Goal: Information Seeking & Learning: Compare options

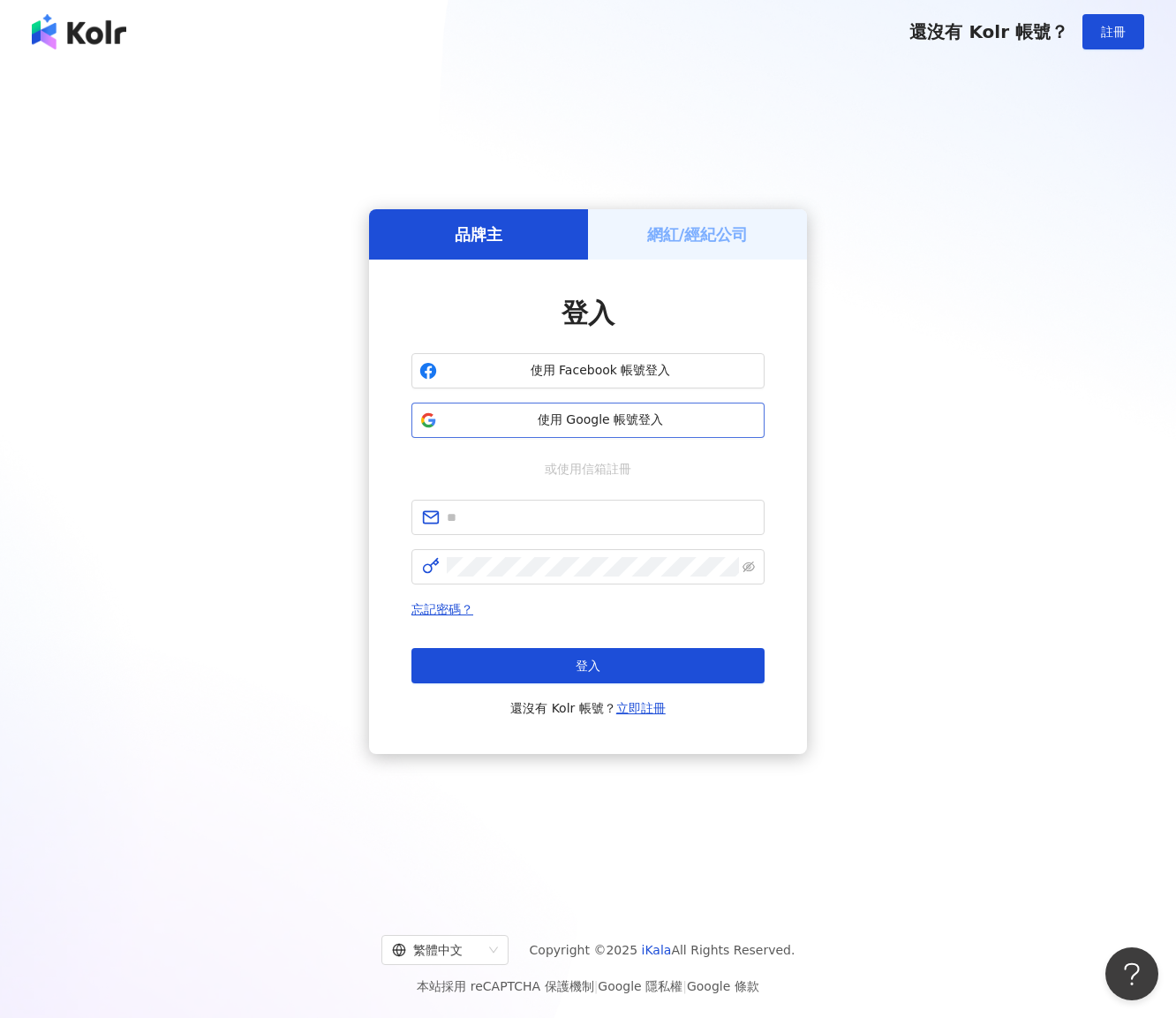
click at [613, 420] on span "使用 Google 帳號登入" at bounding box center [600, 420] width 313 height 18
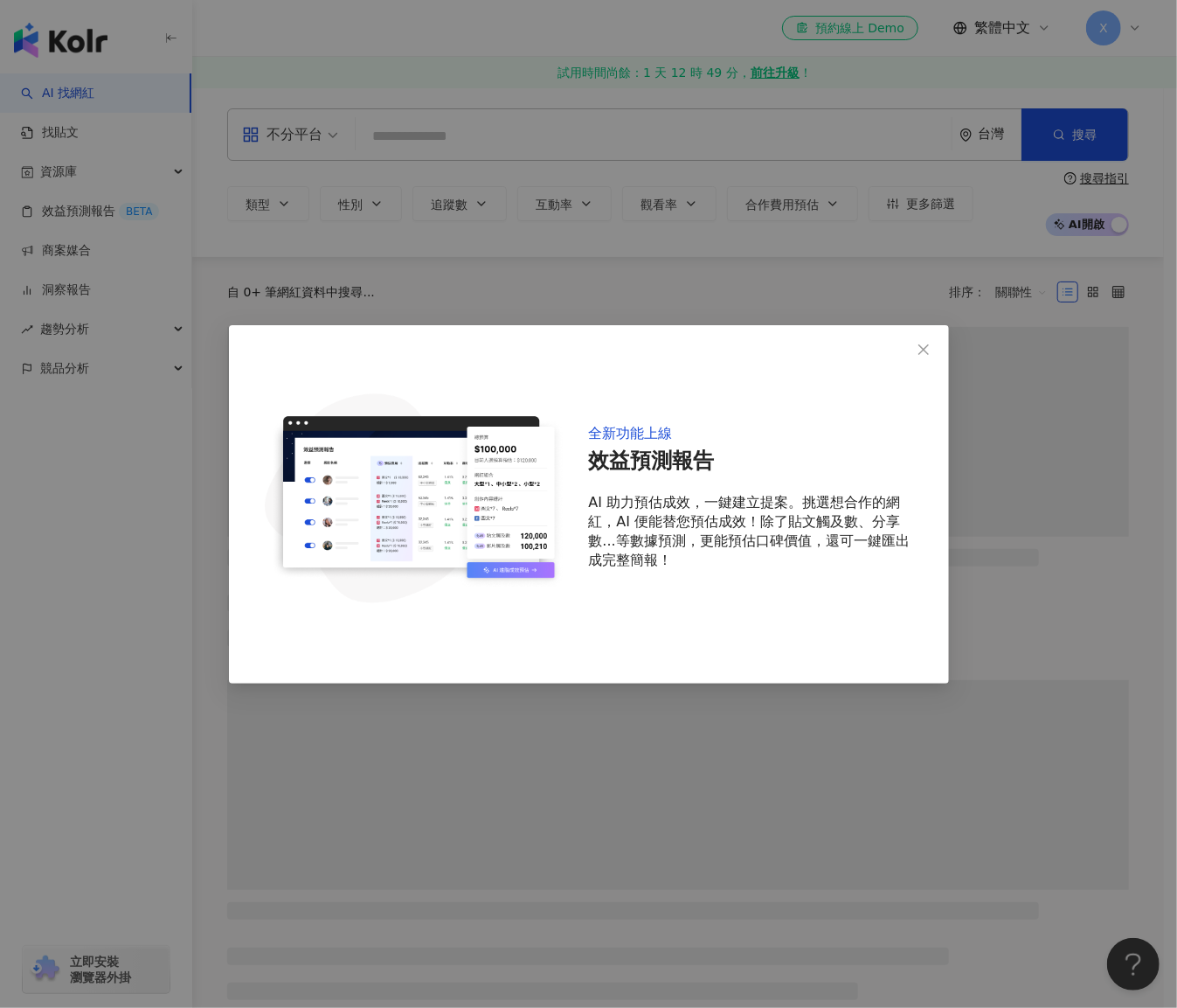
click at [925, 347] on icon "close" at bounding box center [923, 349] width 10 height 10
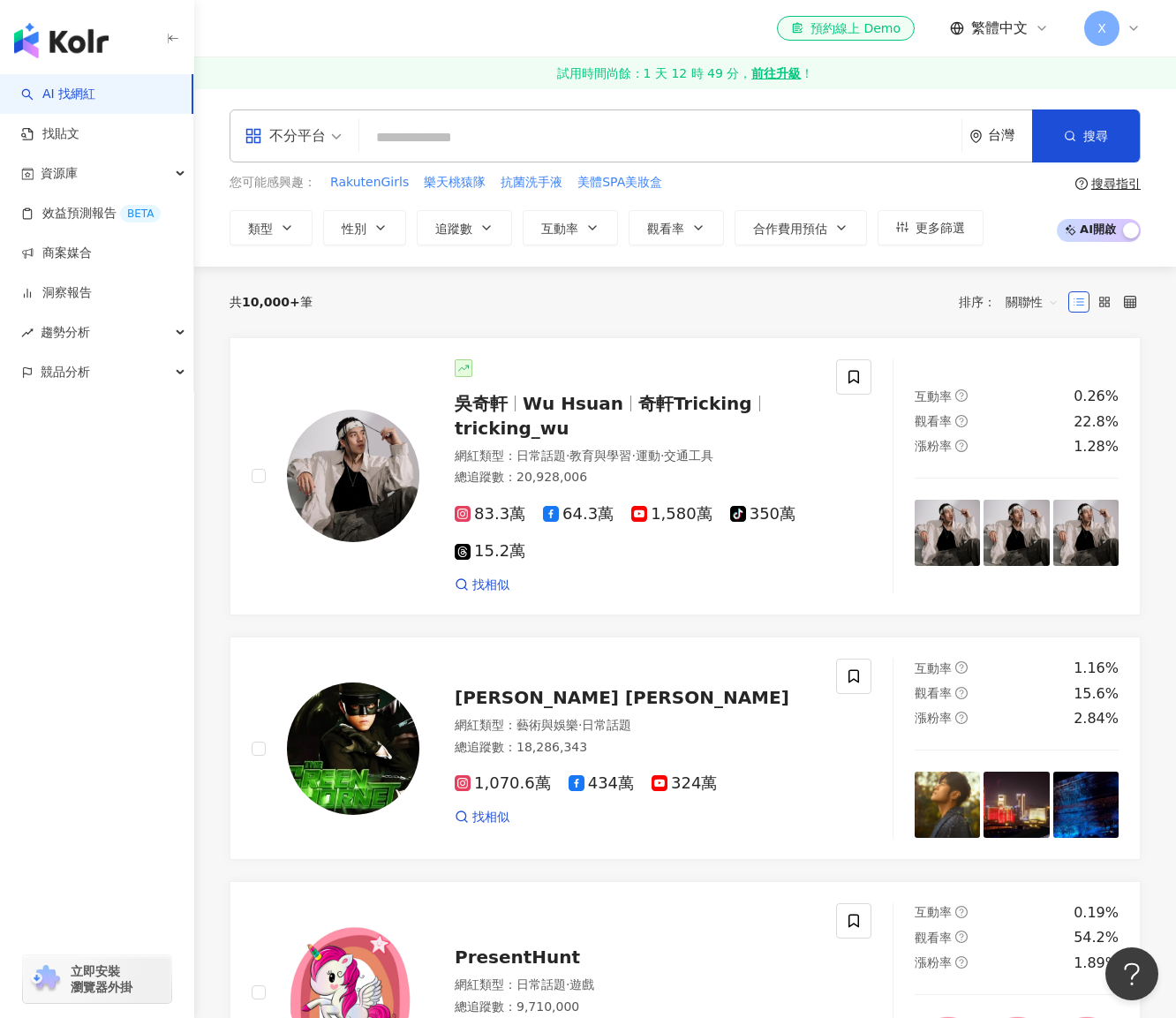
click at [505, 149] on input "search" at bounding box center [660, 137] width 588 height 33
type input "*"
click at [452, 141] on input "search" at bounding box center [660, 137] width 588 height 33
paste input "**********"
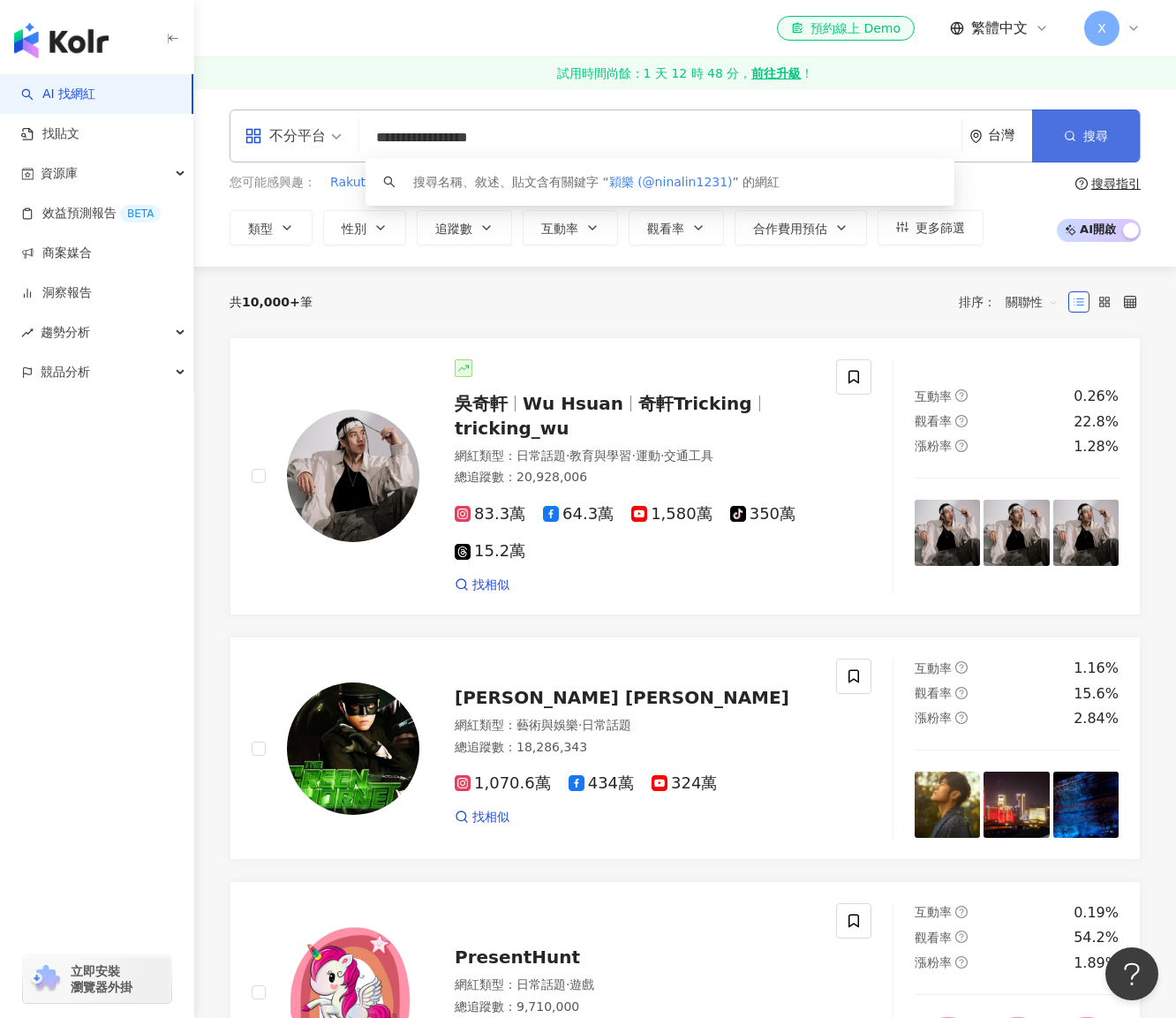
type input "**********"
click at [1050, 147] on button "搜尋" at bounding box center [1086, 136] width 107 height 53
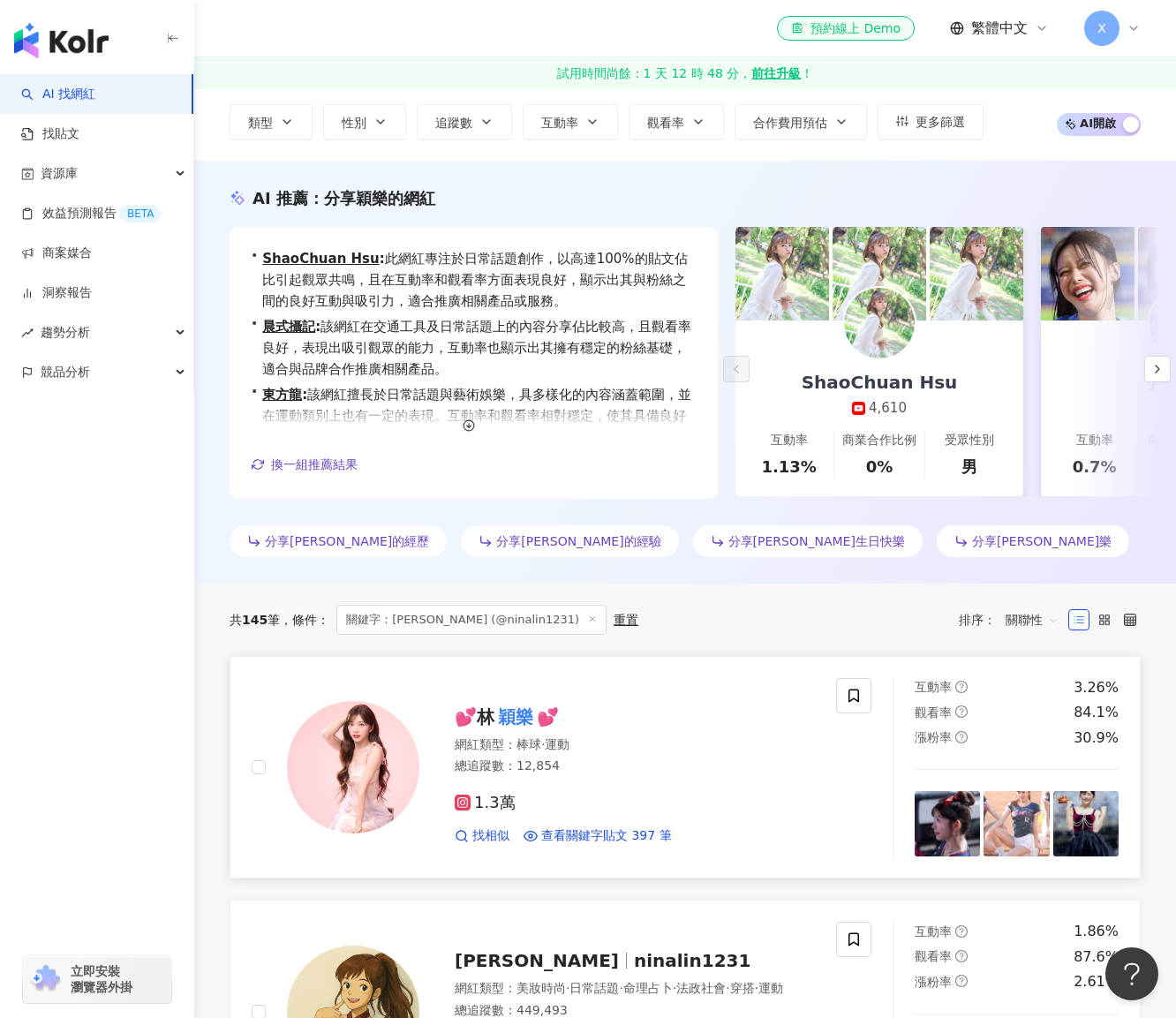
scroll to position [177, 0]
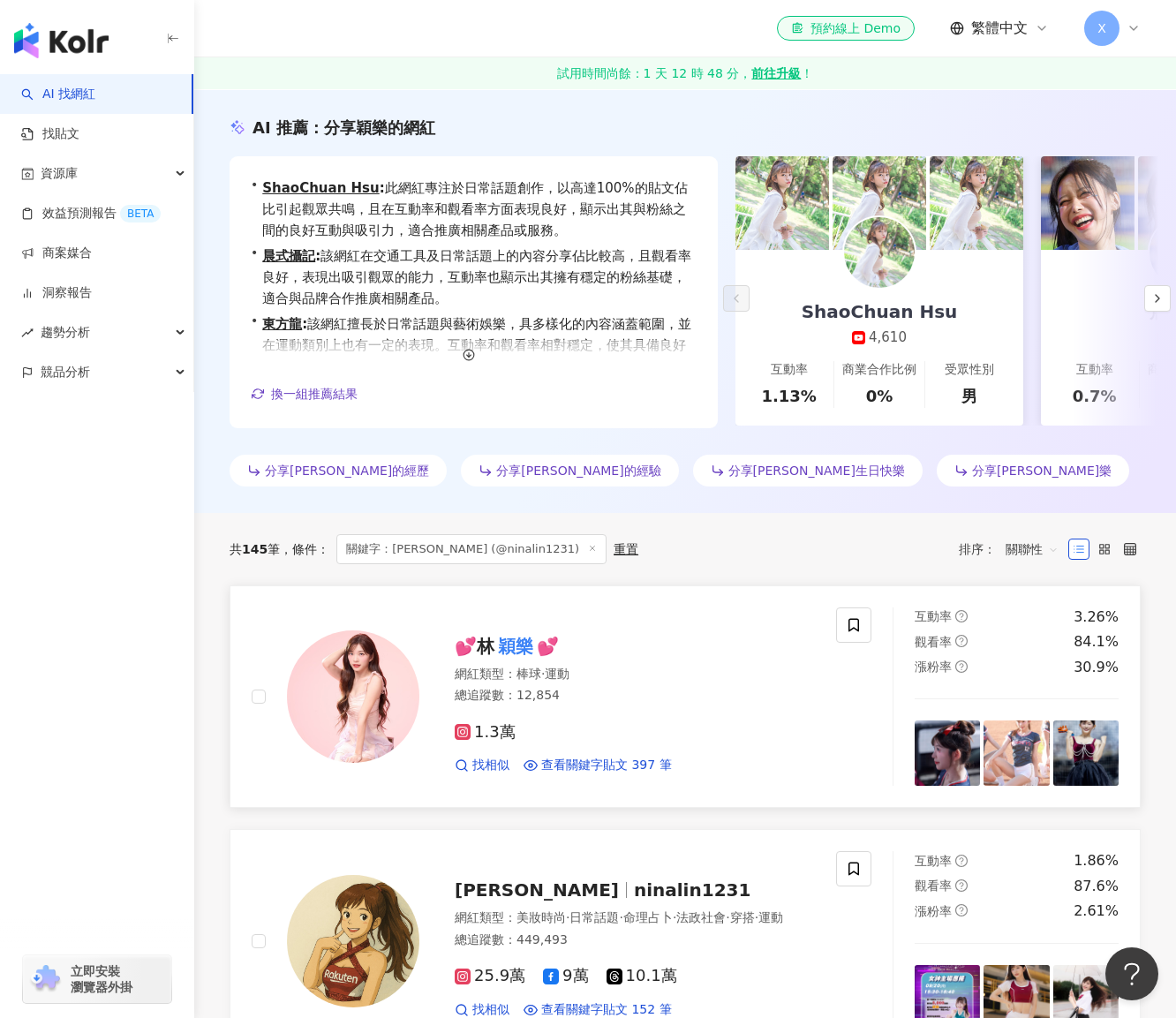
click at [505, 646] on mark "穎樂" at bounding box center [515, 646] width 43 height 29
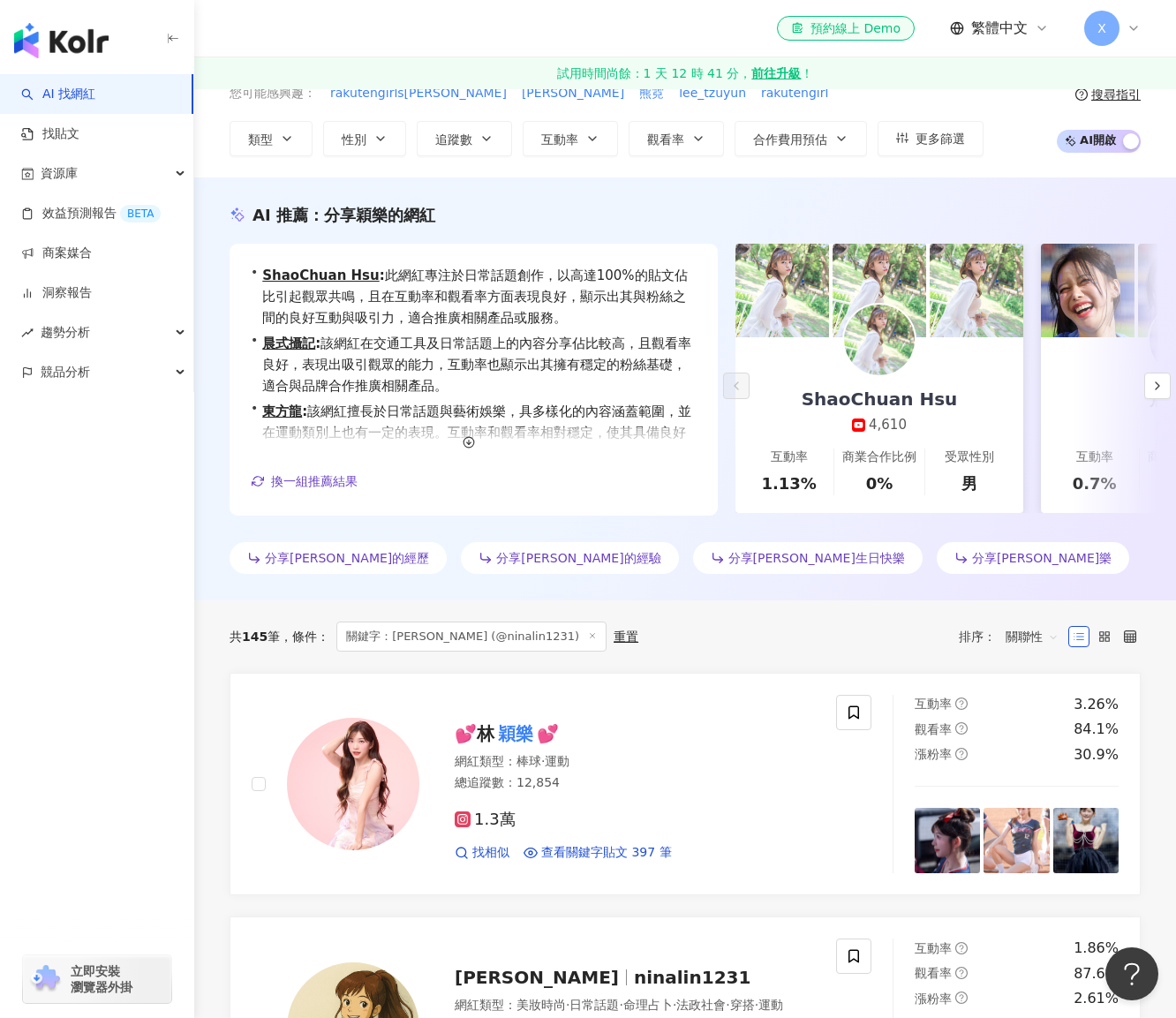
scroll to position [0, 0]
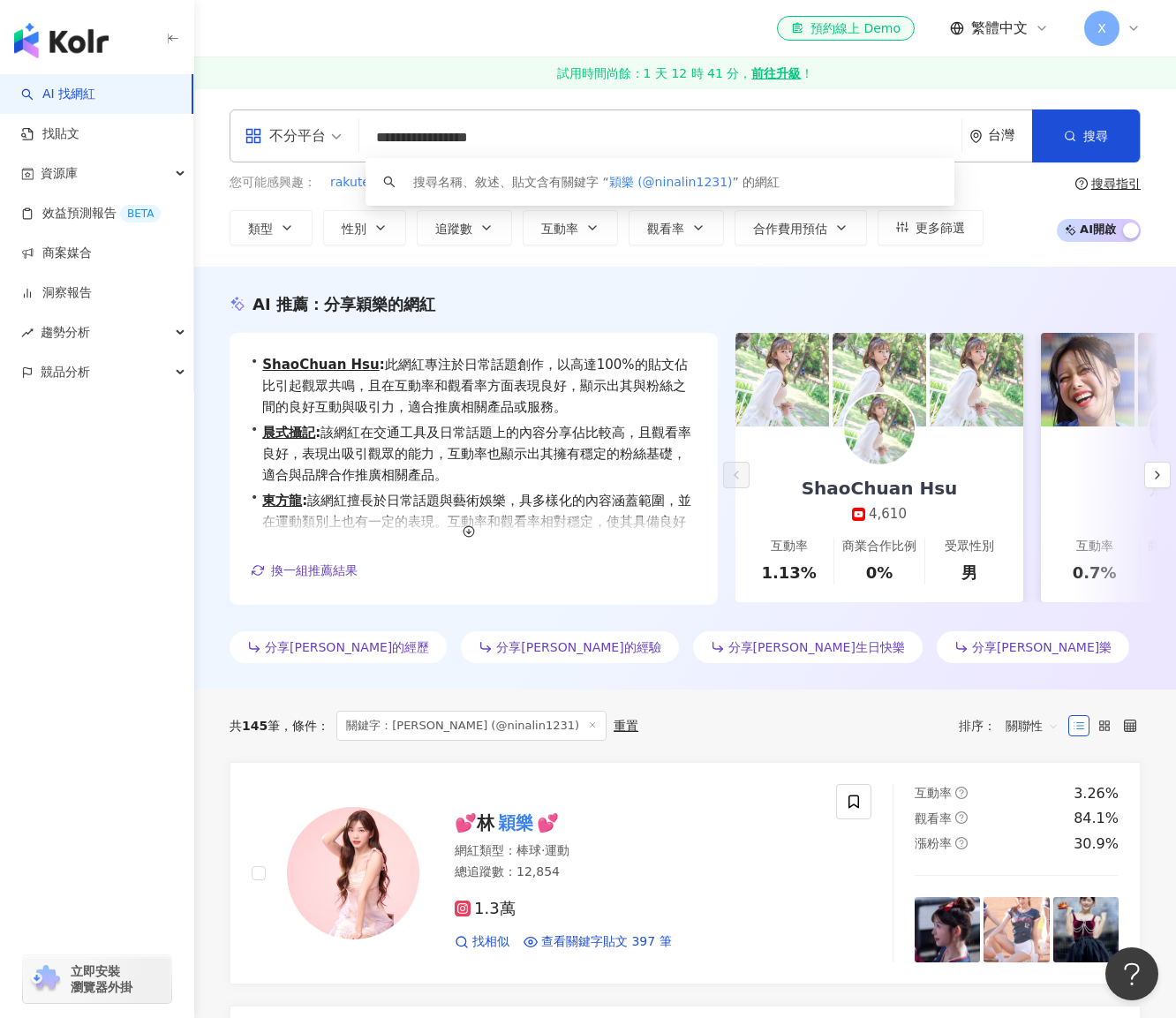
drag, startPoint x: 412, startPoint y: 137, endPoint x: 338, endPoint y: 131, distance: 74.2
click at [338, 131] on div "**********" at bounding box center [684, 136] width 911 height 53
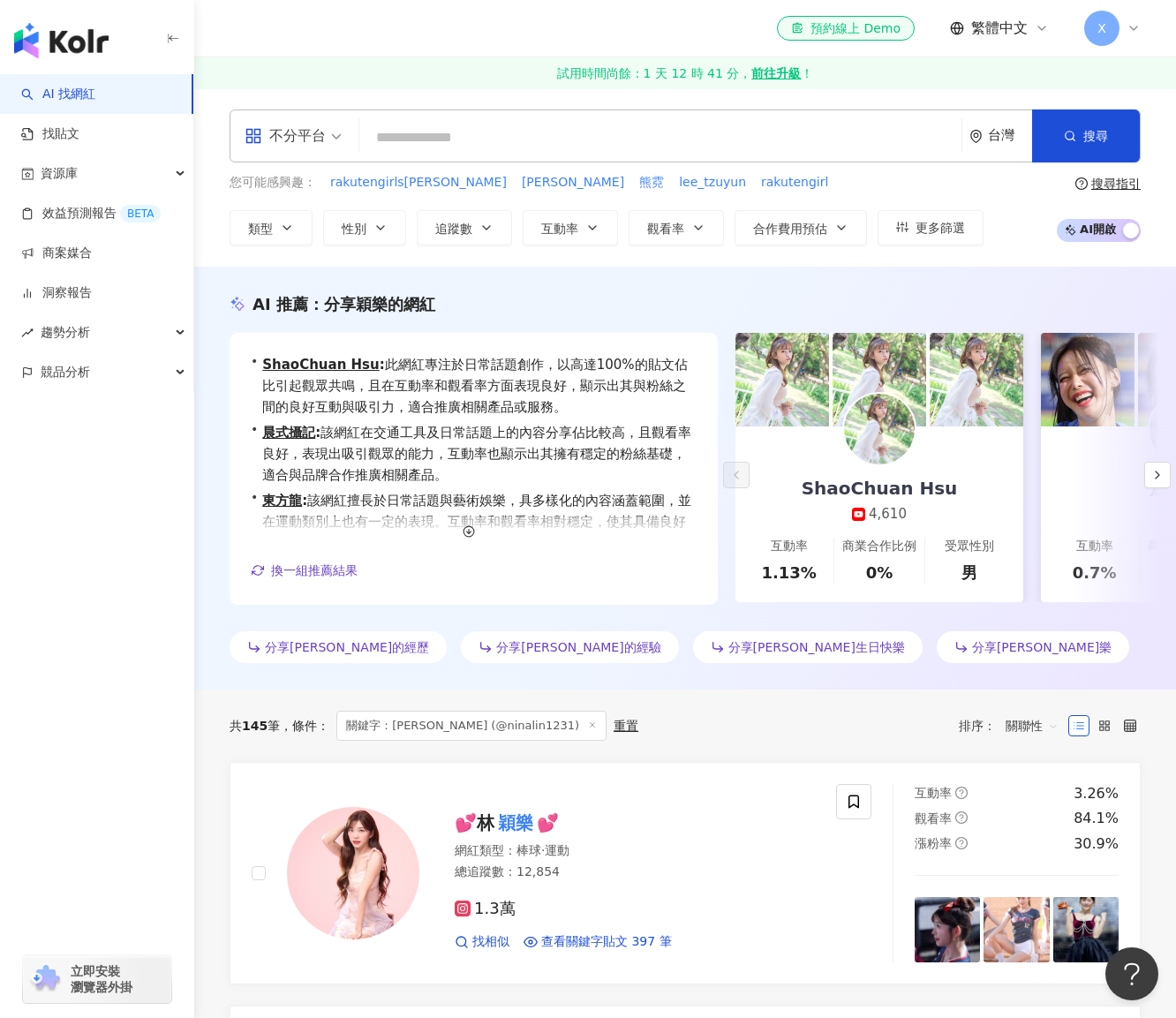
click at [488, 144] on input "search" at bounding box center [660, 137] width 588 height 33
paste input "**********"
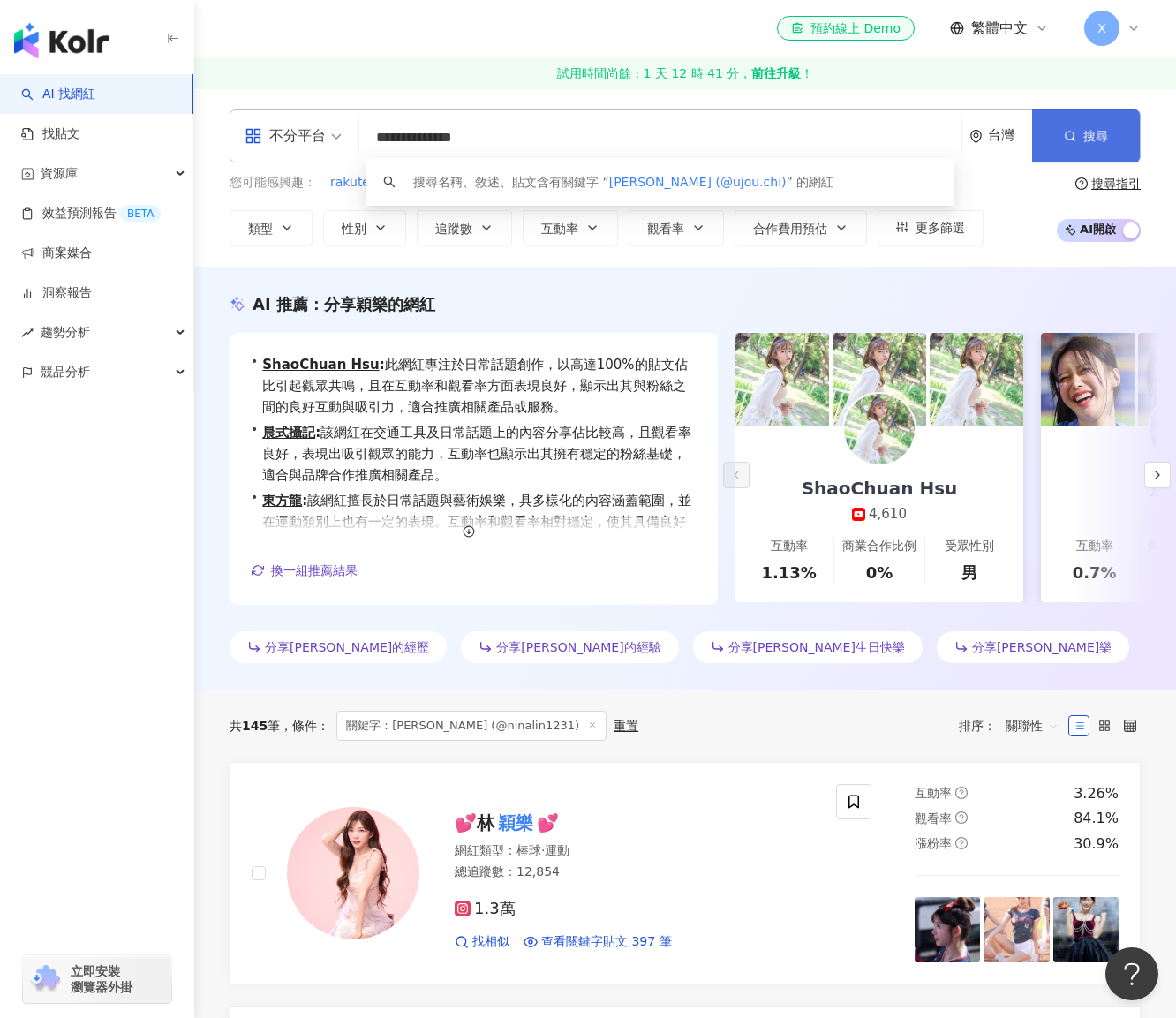
type input "**********"
click at [1098, 147] on button "搜尋" at bounding box center [1086, 136] width 107 height 53
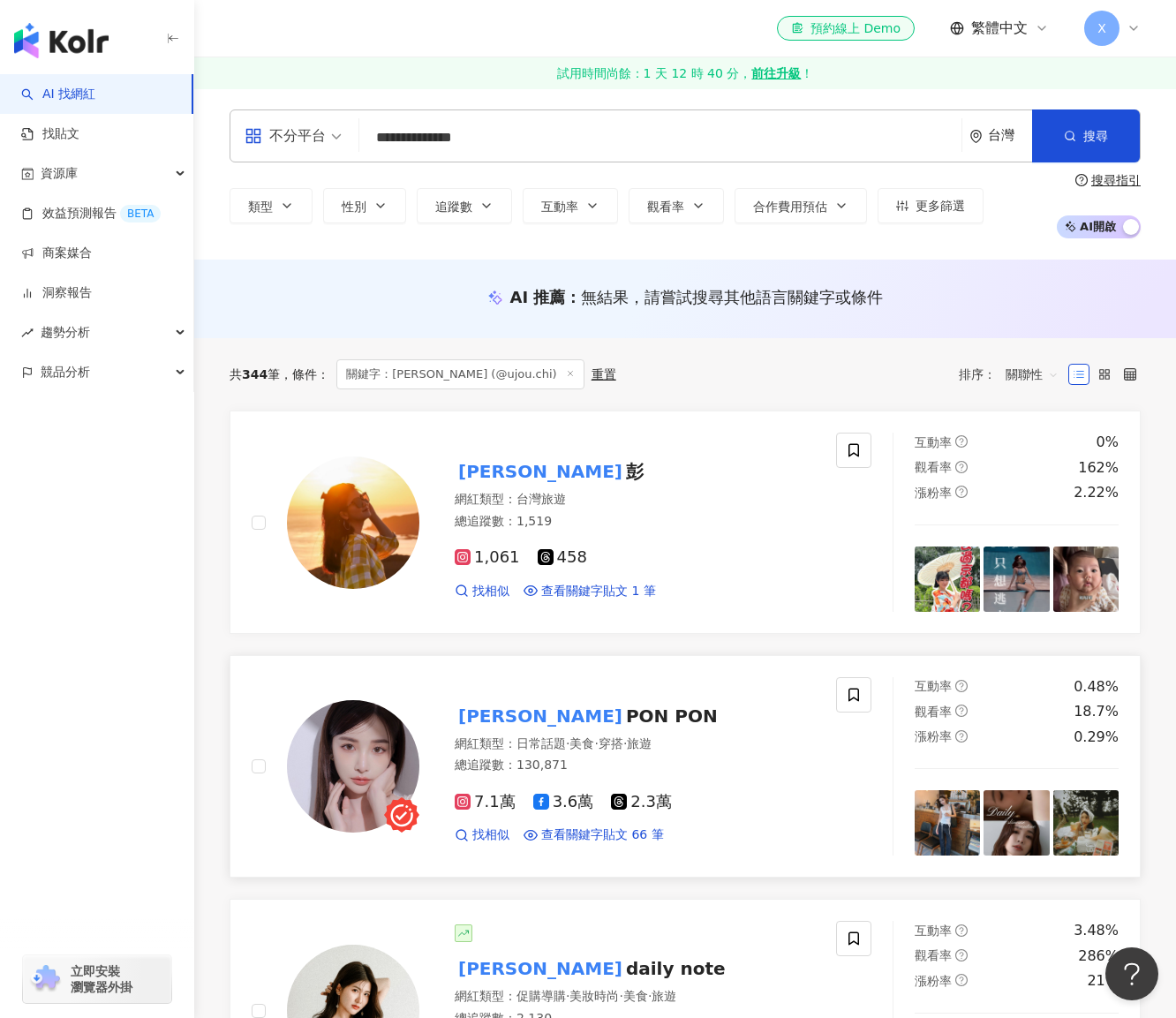
click at [626, 707] on span "PON PON" at bounding box center [671, 716] width 92 height 21
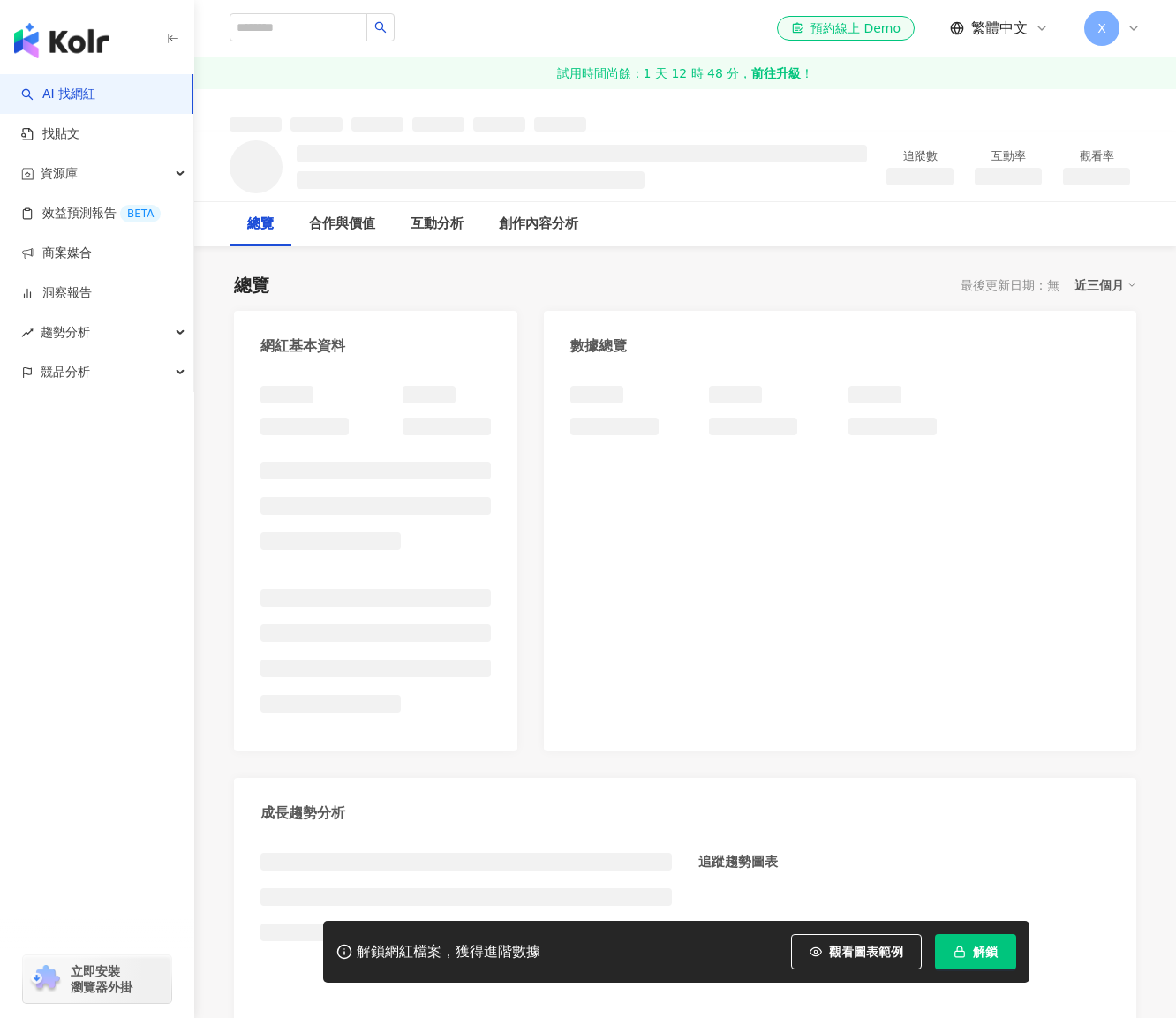
click at [993, 956] on span "解鎖" at bounding box center [985, 951] width 25 height 14
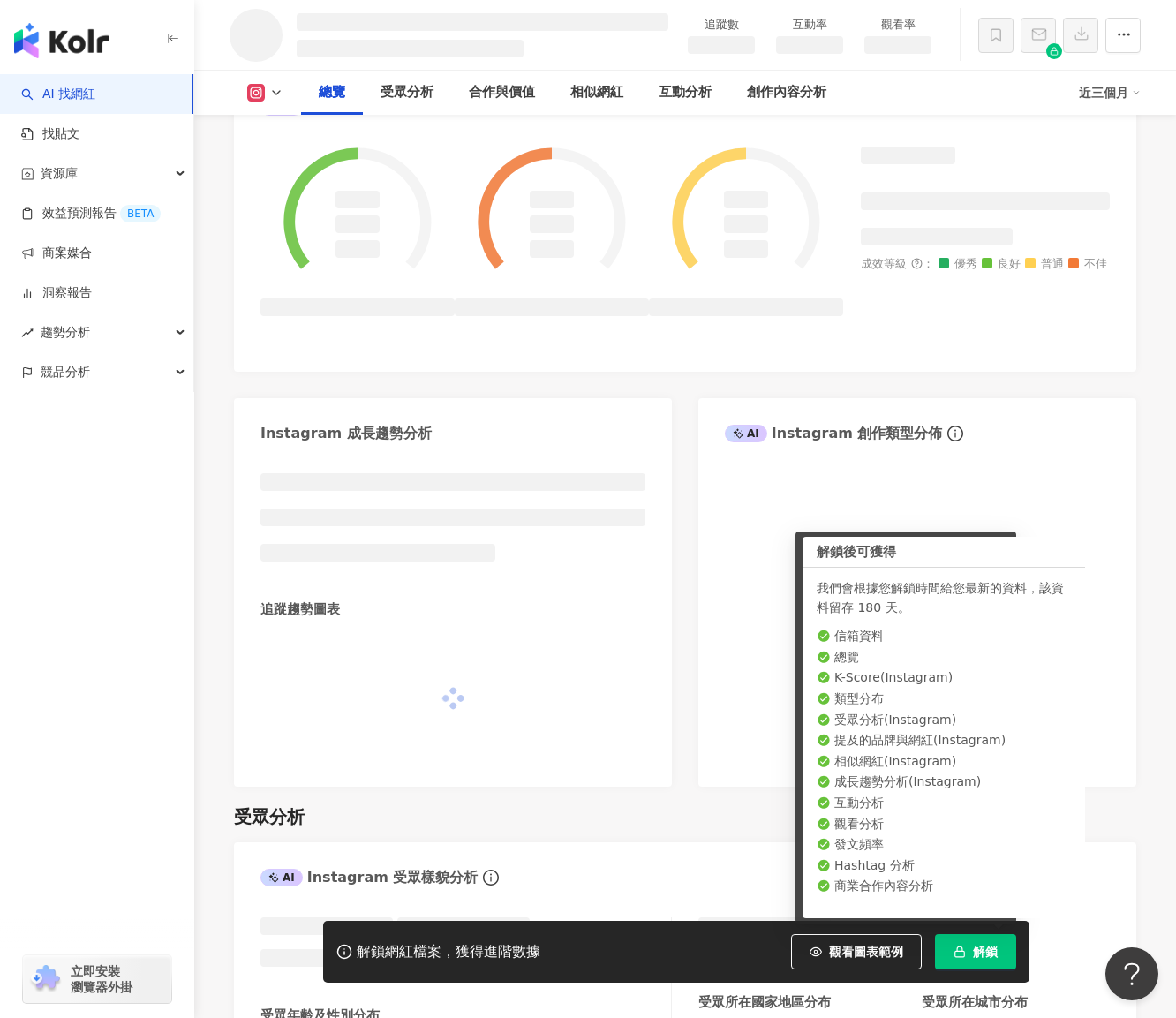
scroll to position [770, 0]
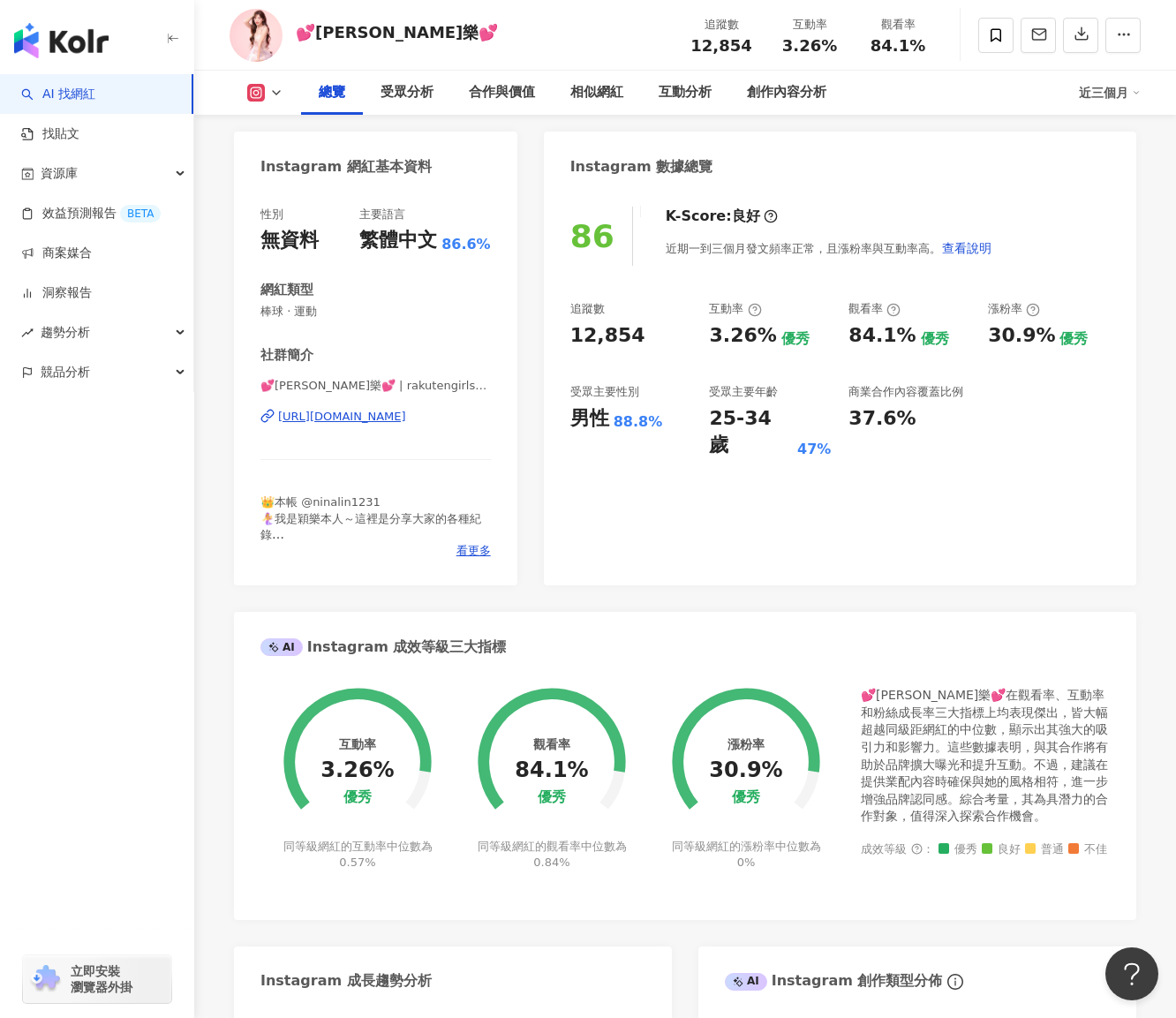
scroll to position [76, 0]
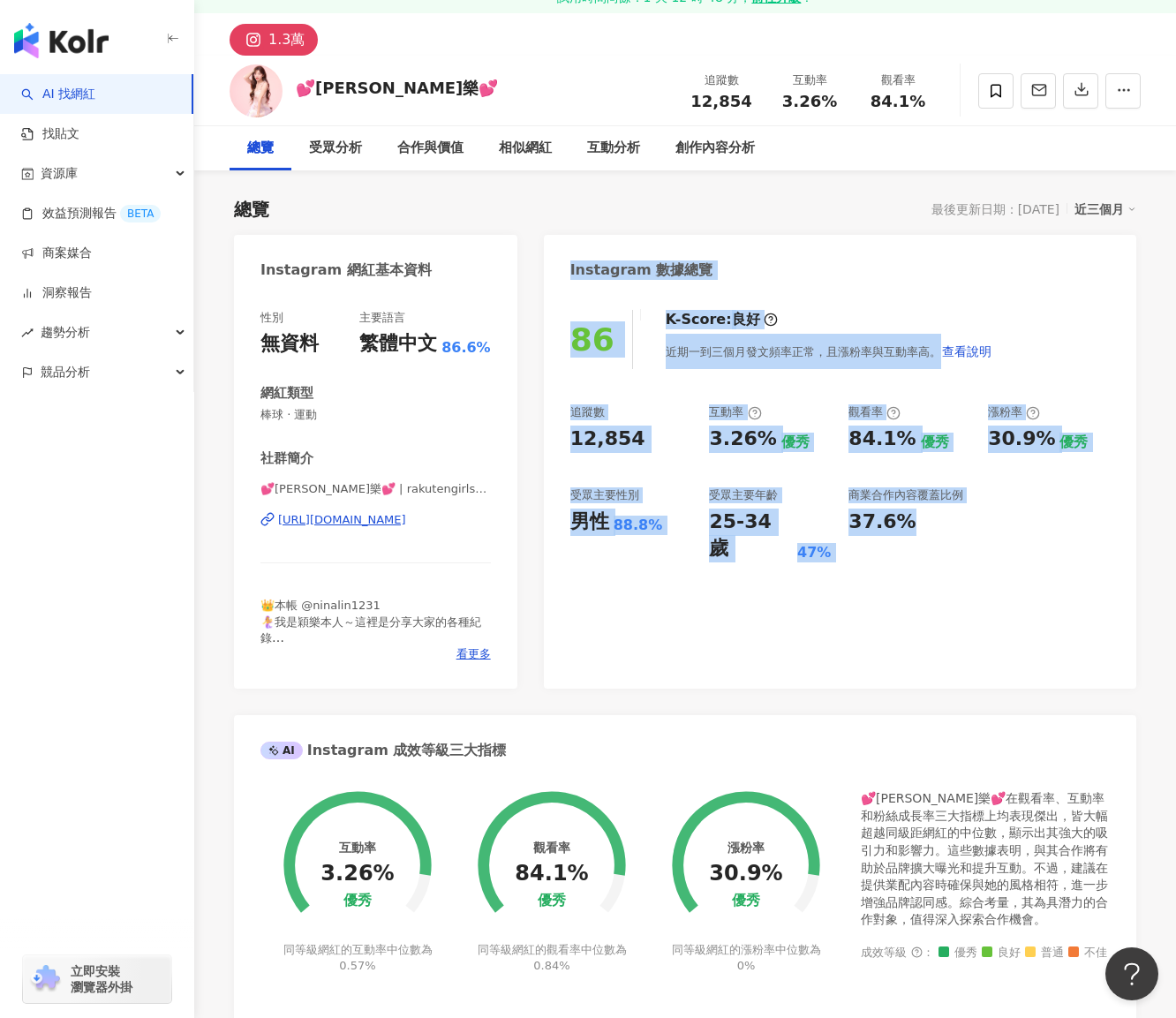
drag, startPoint x: 570, startPoint y: 263, endPoint x: 1058, endPoint y: 551, distance: 566.6
click at [1058, 551] on div "Instagram 數據總覽 86 K-Score : 良好 近期一到三個月發文頻率正常，且漲粉率與互動率高。 查看說明 追蹤數 12,854 互動率 3.2…" at bounding box center [839, 461] width 592 height 453
copy div "Instagram 數據總覽 86 K-Score : 良好 近期一到三個月發文頻率正常，且漲粉率與互動率高。 查看說明 追蹤數 12,854 互動率 3.2…"
click at [668, 324] on div "K-Score : 良好" at bounding box center [722, 319] width 112 height 19
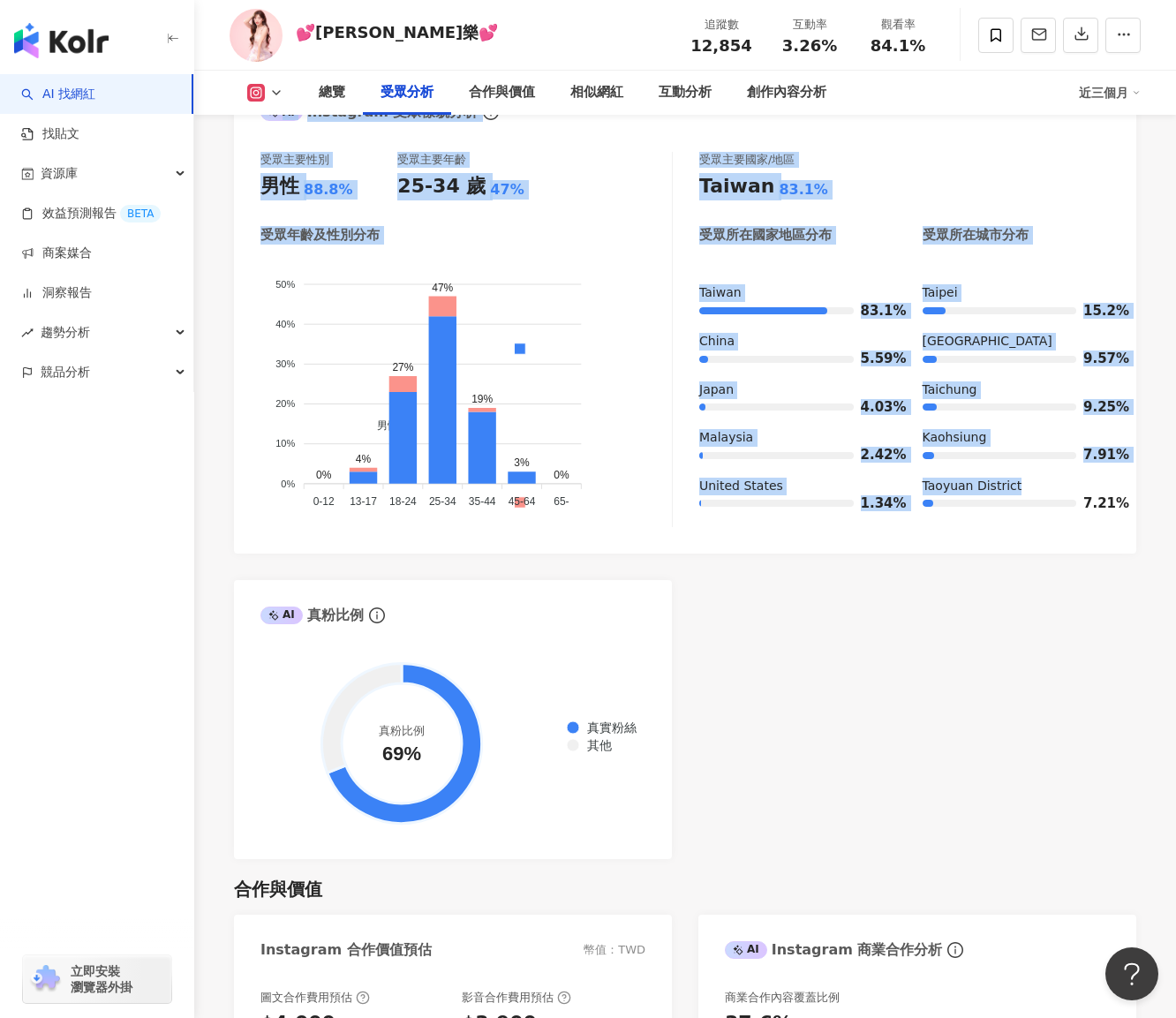
scroll to position [1665, 0]
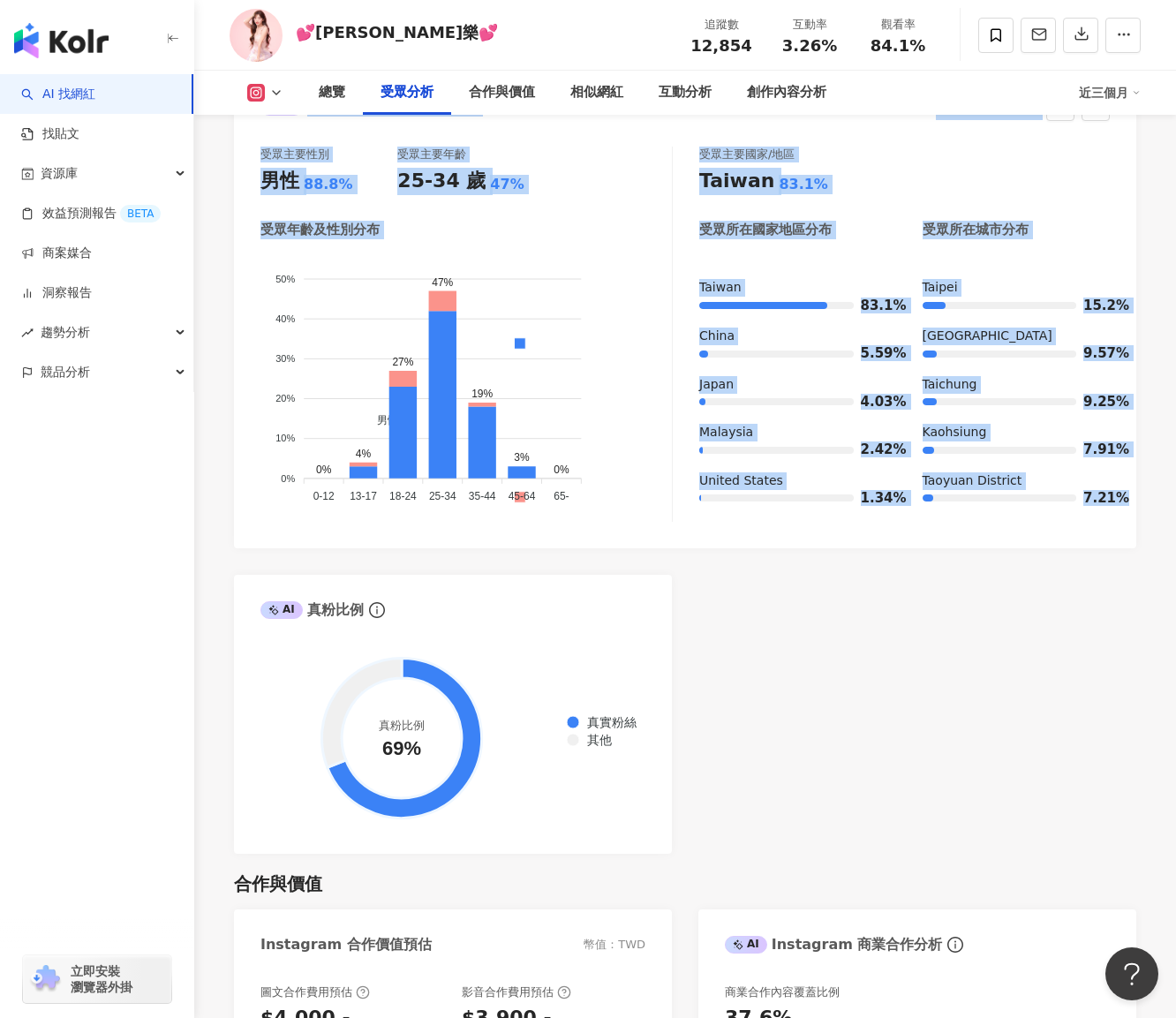
drag, startPoint x: 570, startPoint y: 267, endPoint x: 1126, endPoint y: 489, distance: 598.7
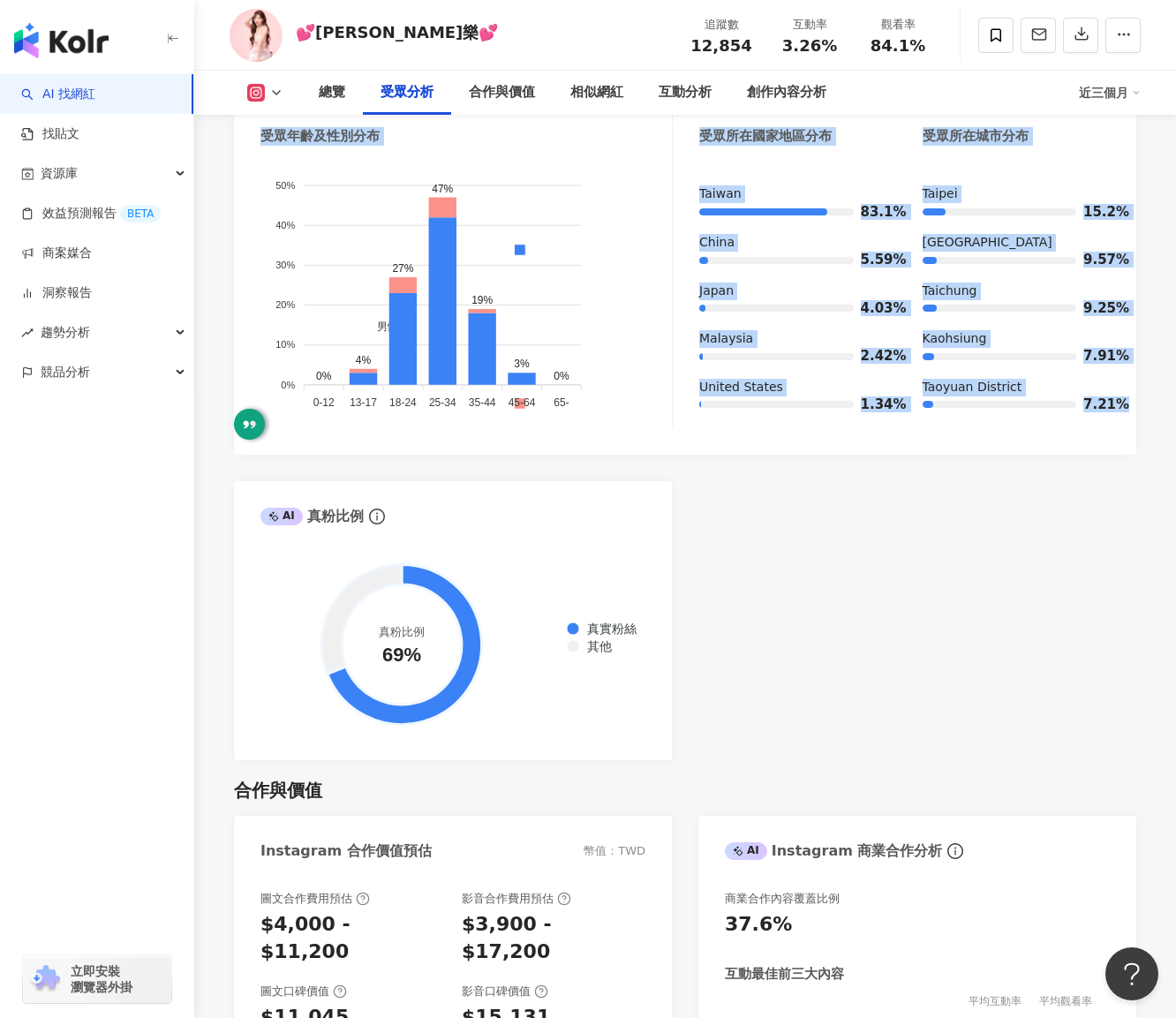
scroll to position [1930, 0]
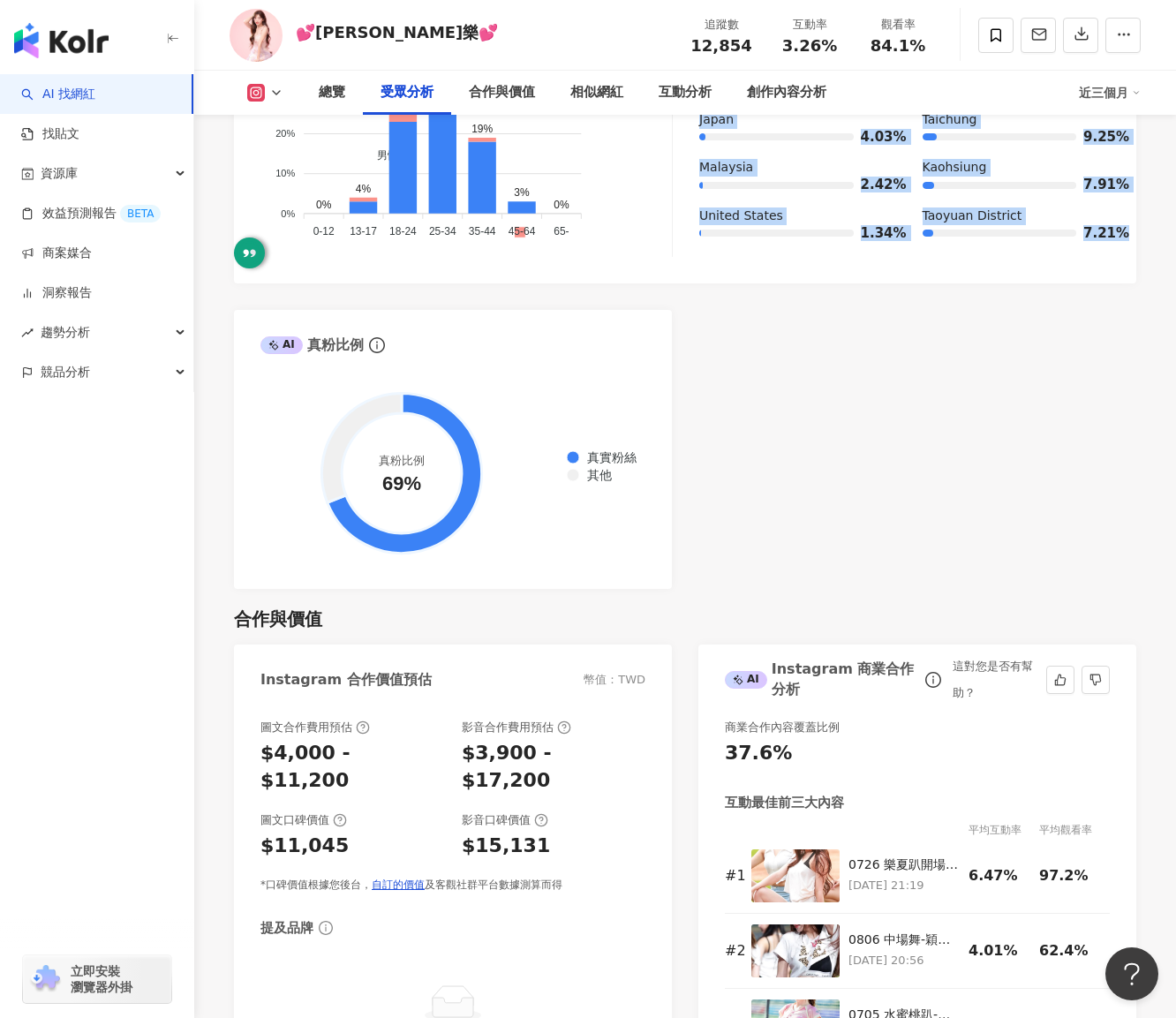
copy div "Instagram 數據總覽 86 K-Score : 良好 近期一到三個月發文頻率正常，且漲粉率與互動率高。 查看說明 追蹤數 12,854 互動率 3.2…"
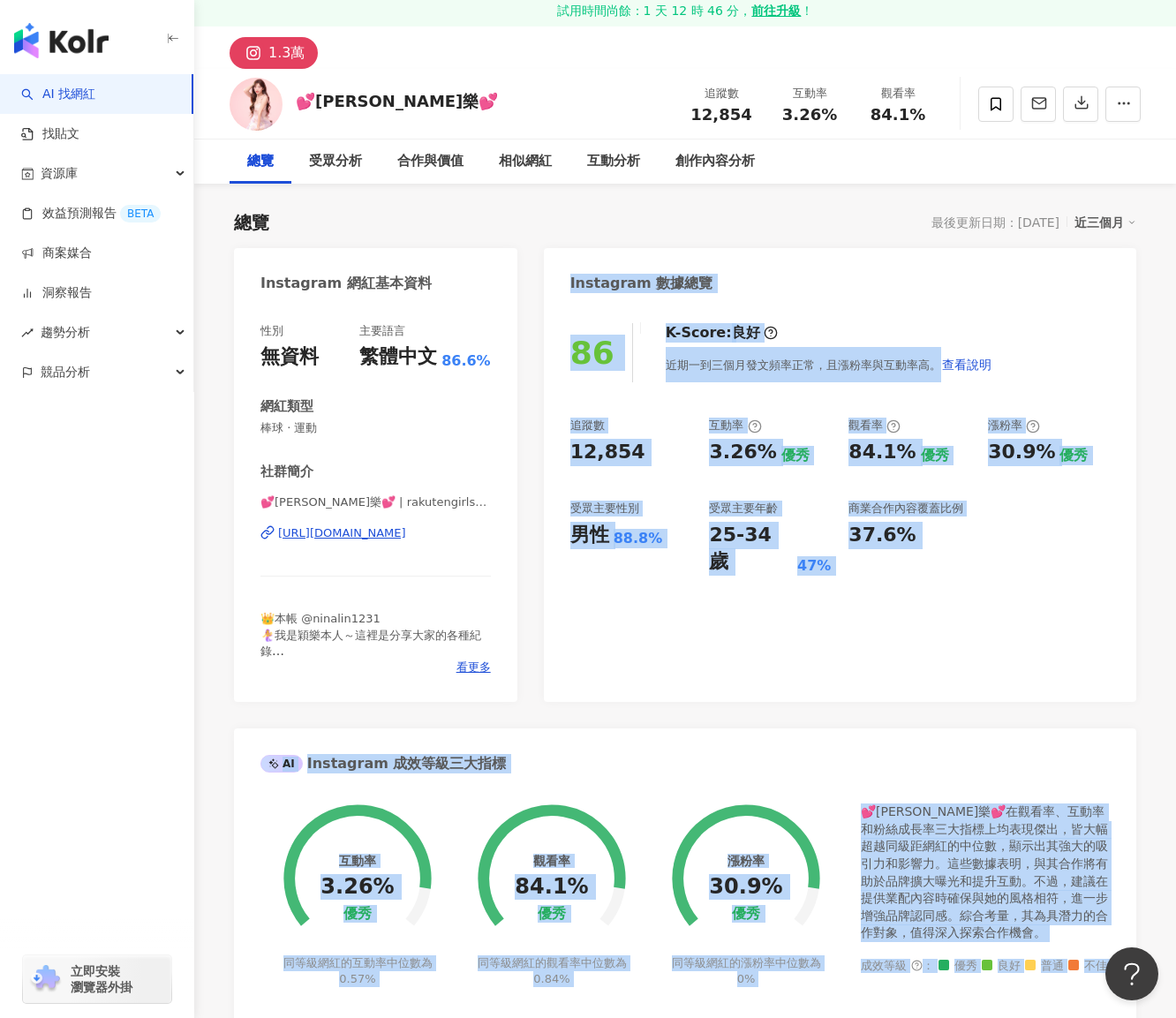
scroll to position [0, 0]
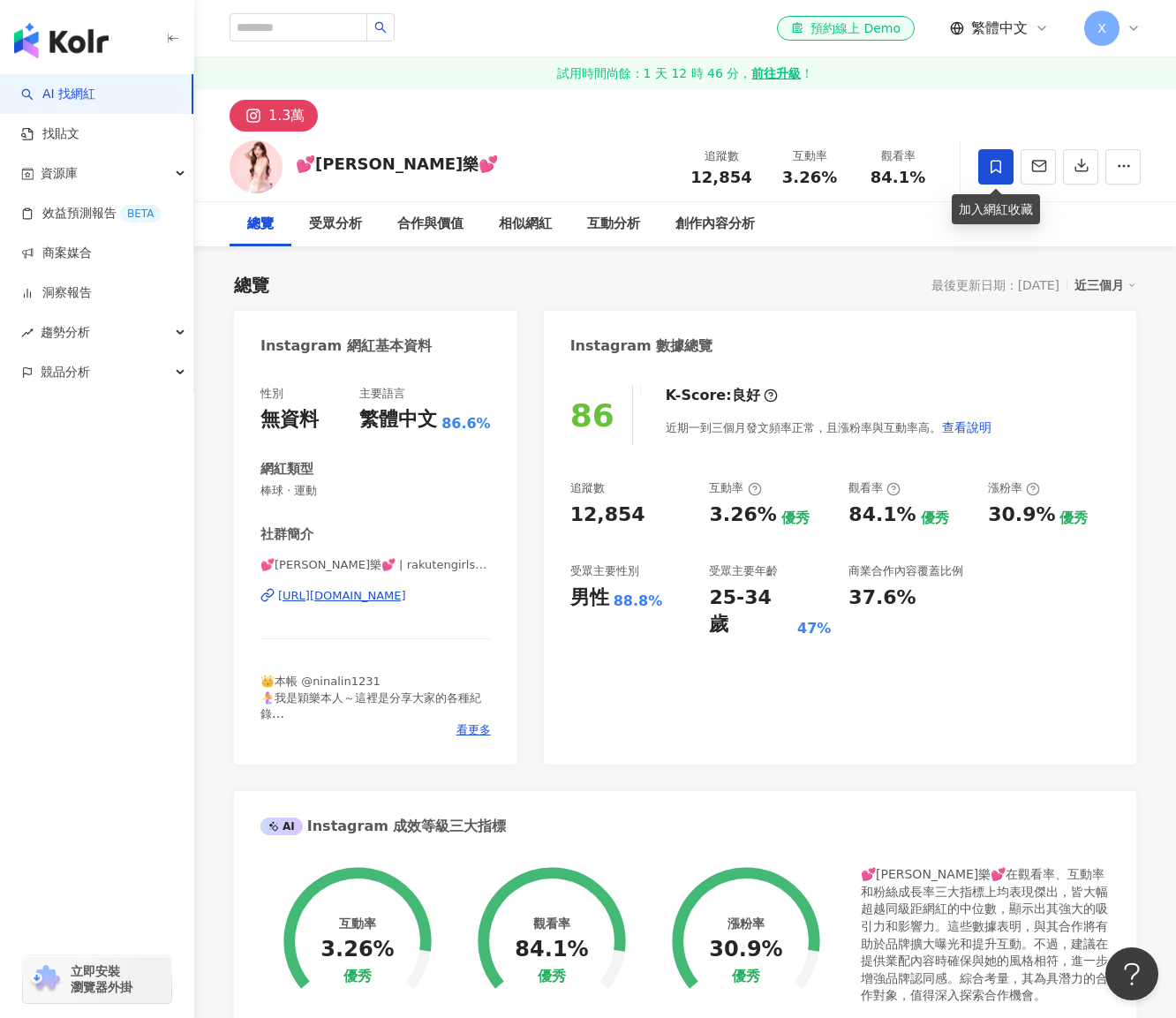
click at [996, 162] on icon at bounding box center [995, 166] width 16 height 16
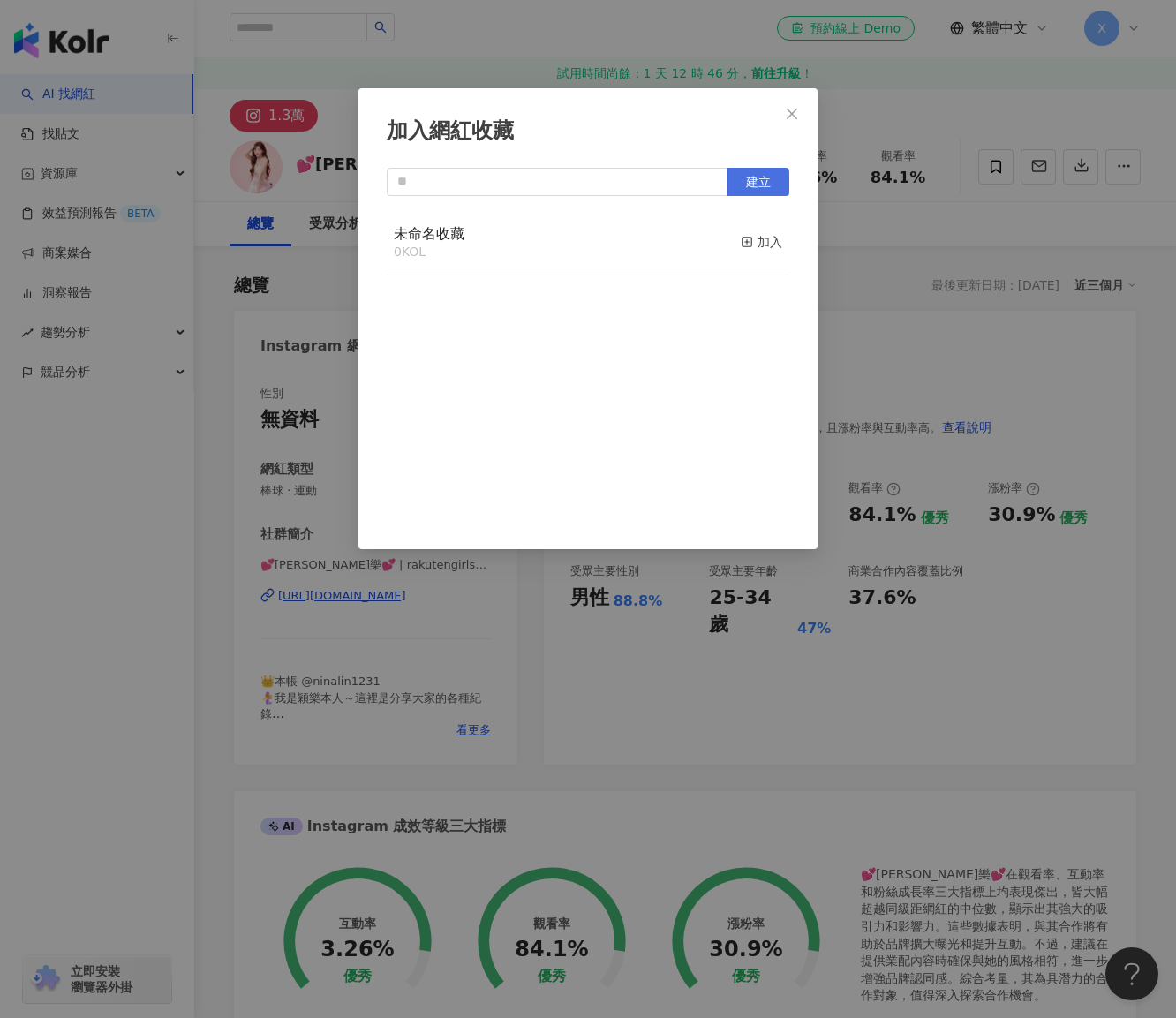
click at [760, 183] on span "建立" at bounding box center [759, 182] width 25 height 14
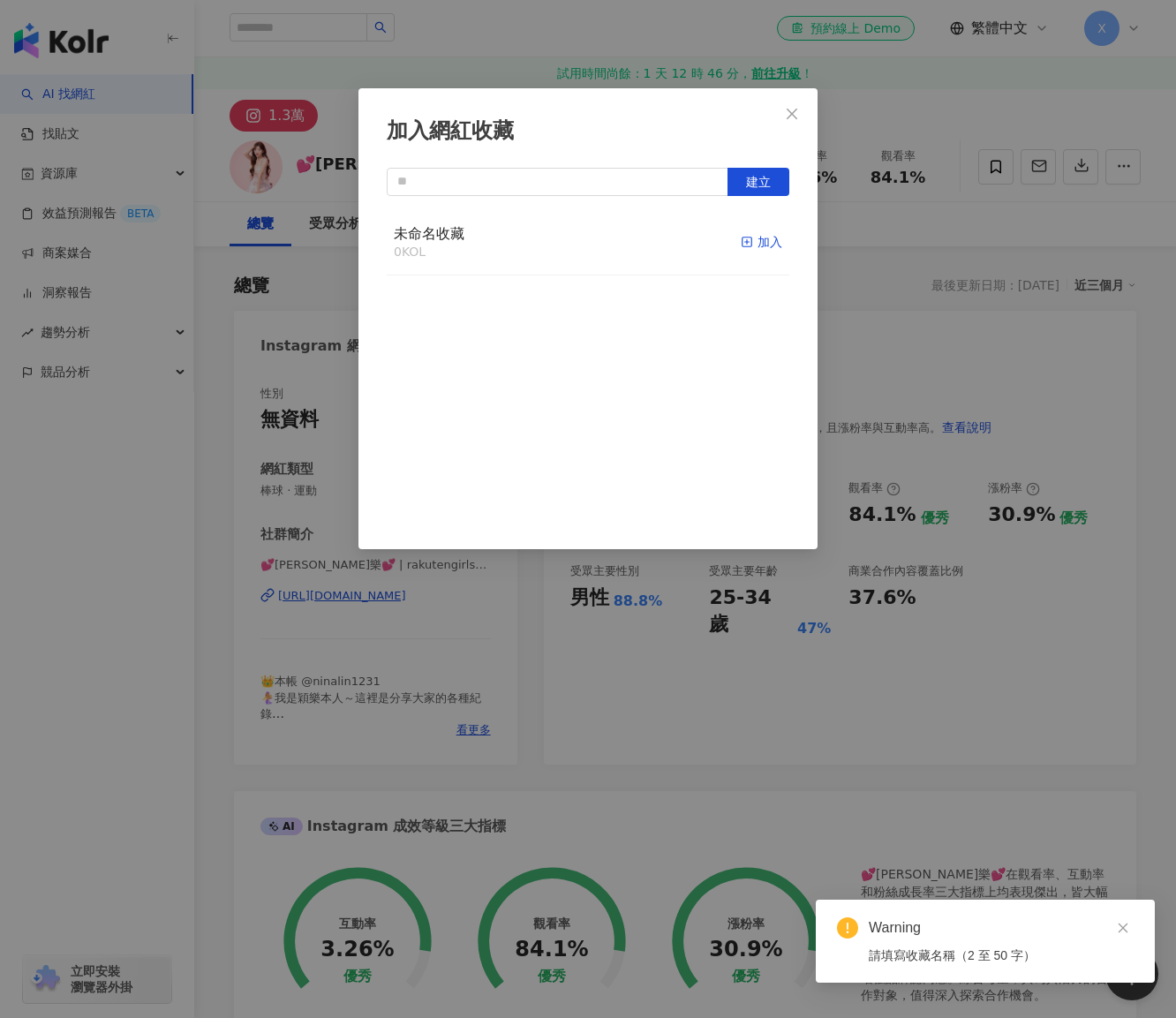
click at [741, 244] on div "加入" at bounding box center [762, 241] width 42 height 19
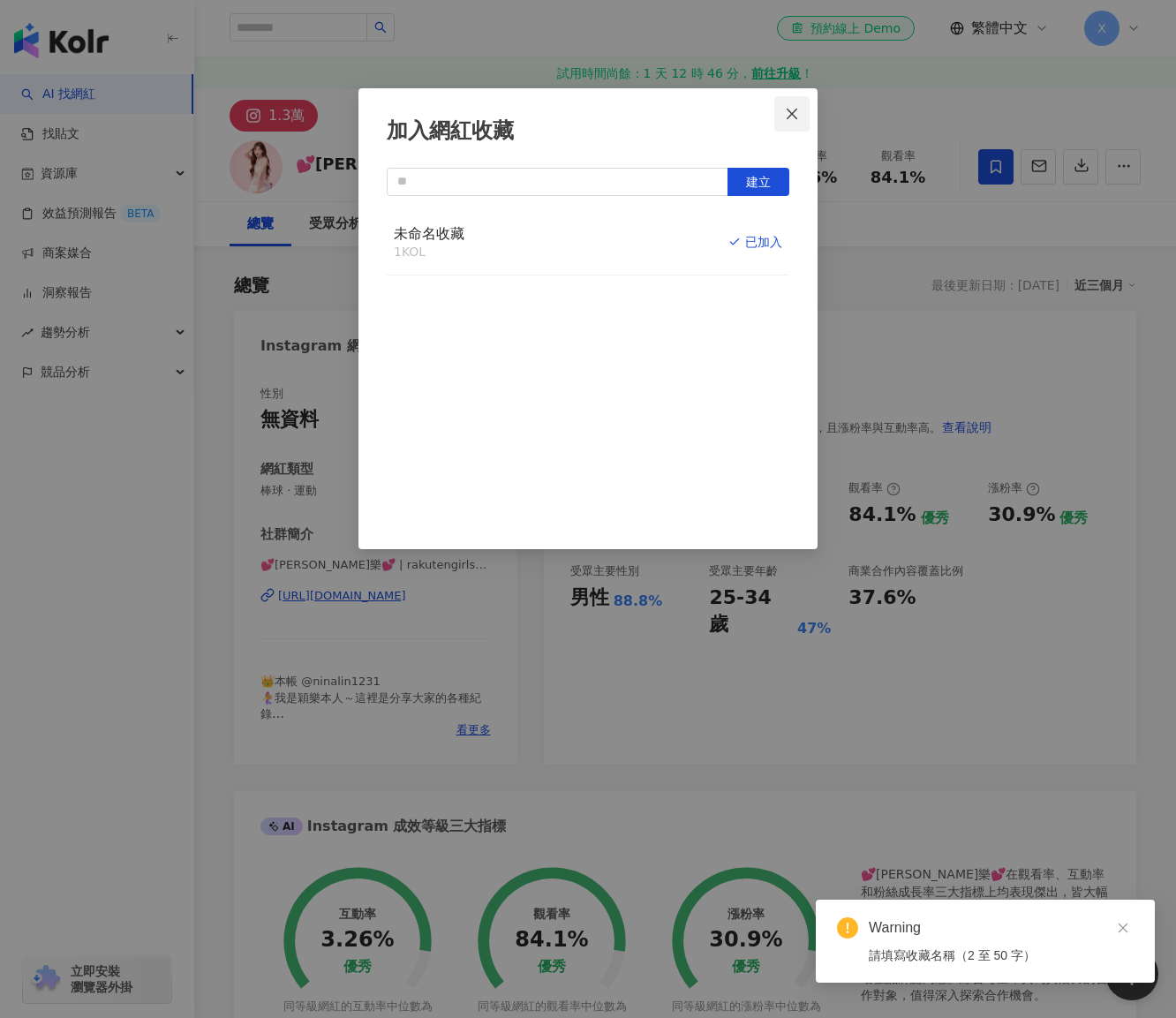
click at [793, 104] on button "Close" at bounding box center [791, 113] width 35 height 35
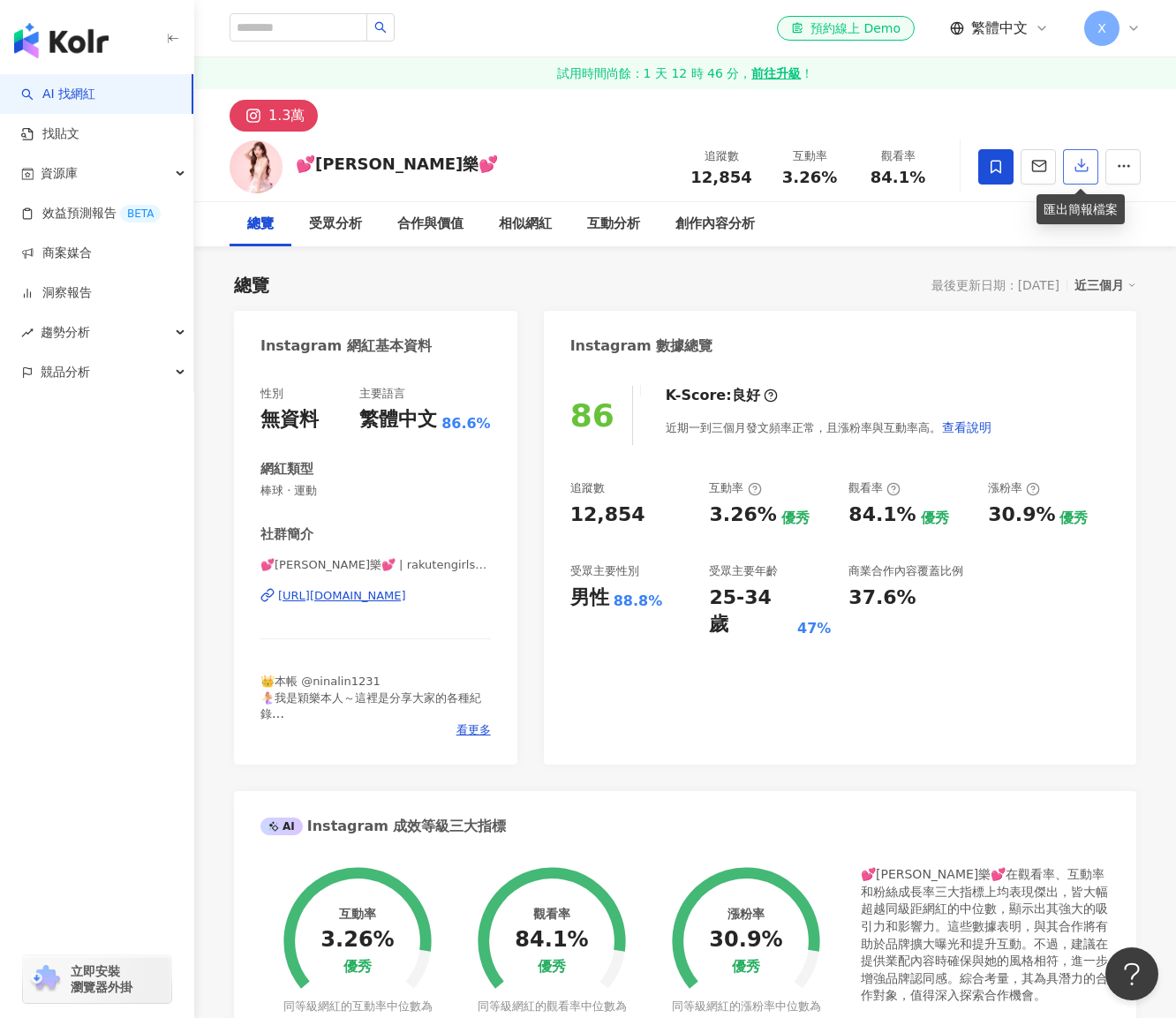
click at [1086, 162] on icon "button" at bounding box center [1081, 164] width 16 height 16
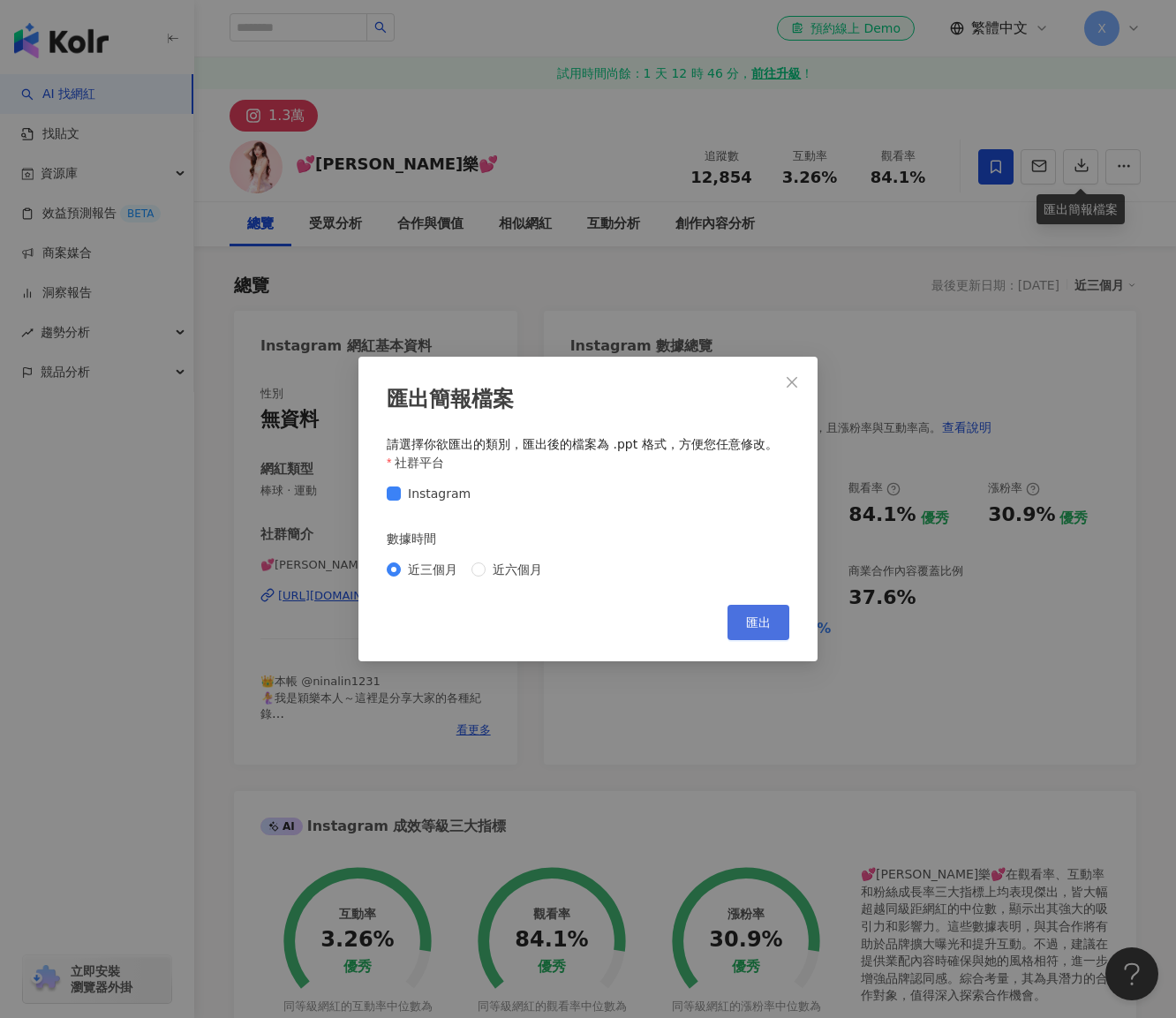
click at [742, 619] on button "匯出" at bounding box center [758, 622] width 62 height 35
click at [793, 396] on button "Close" at bounding box center [791, 382] width 35 height 35
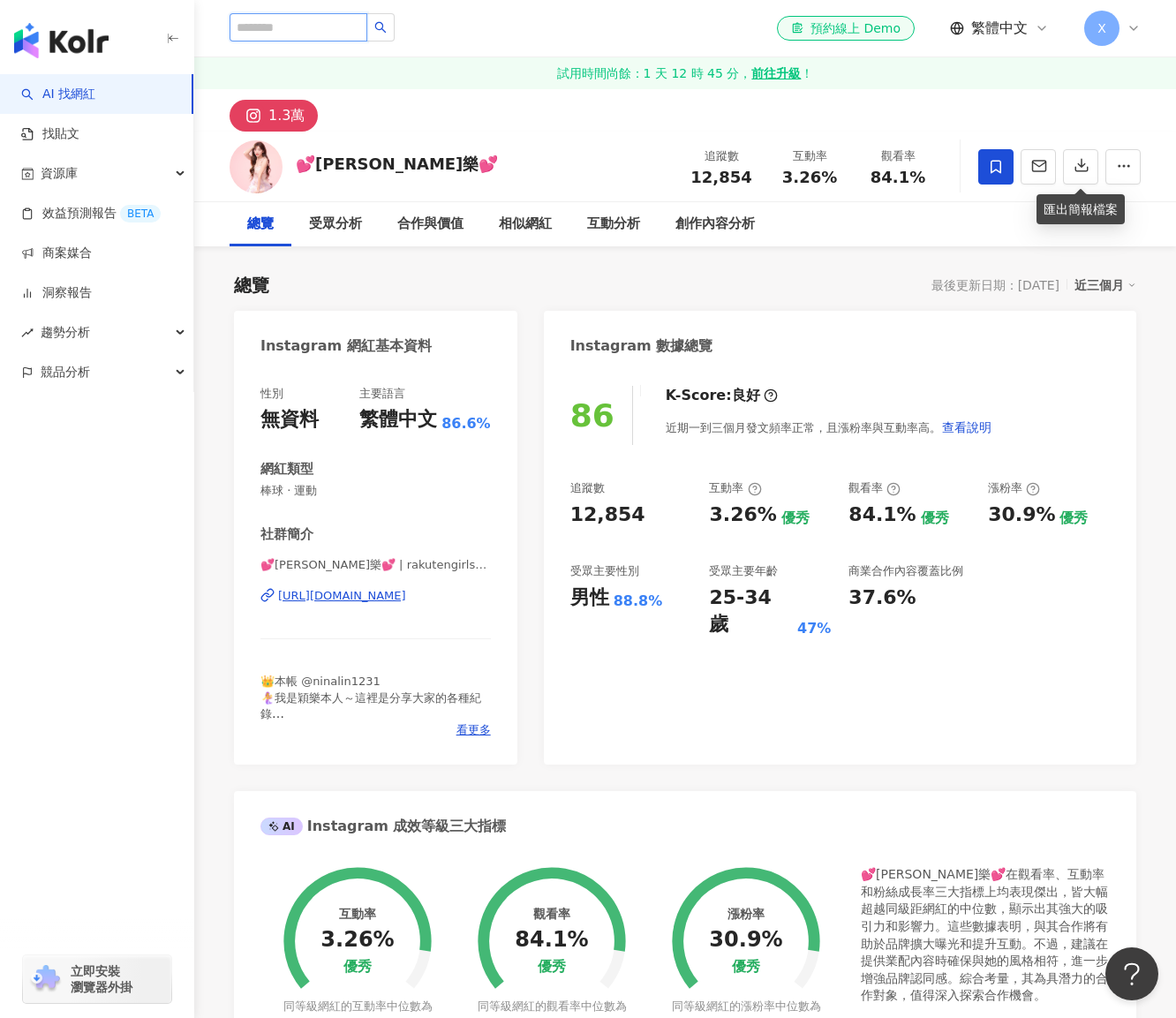
click at [354, 13] on input "search" at bounding box center [298, 28] width 138 height 29
click at [357, 15] on input "search" at bounding box center [298, 28] width 138 height 29
paste input "**********"
type input "**********"
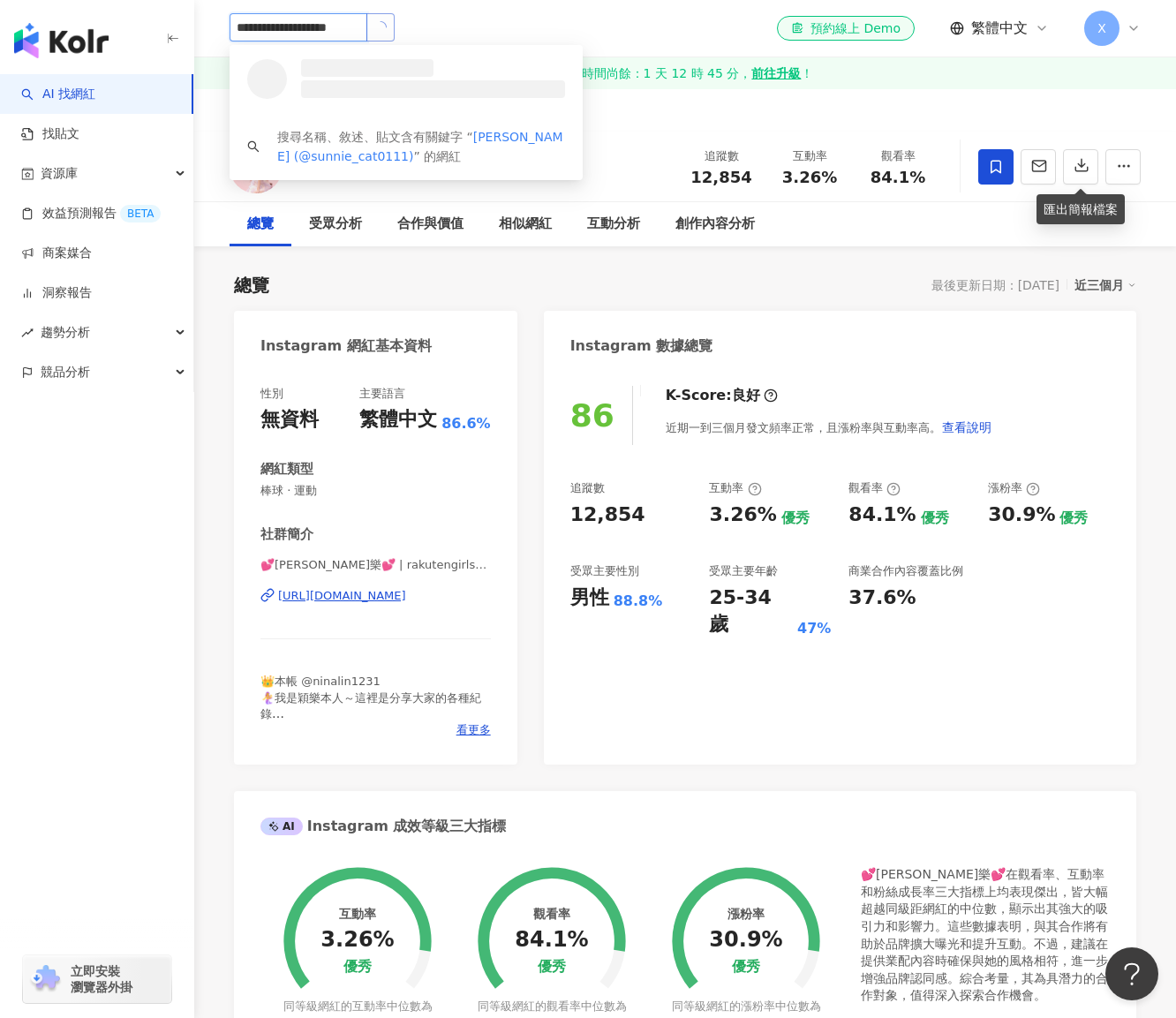
click at [389, 31] on icon "loading" at bounding box center [381, 27] width 15 height 15
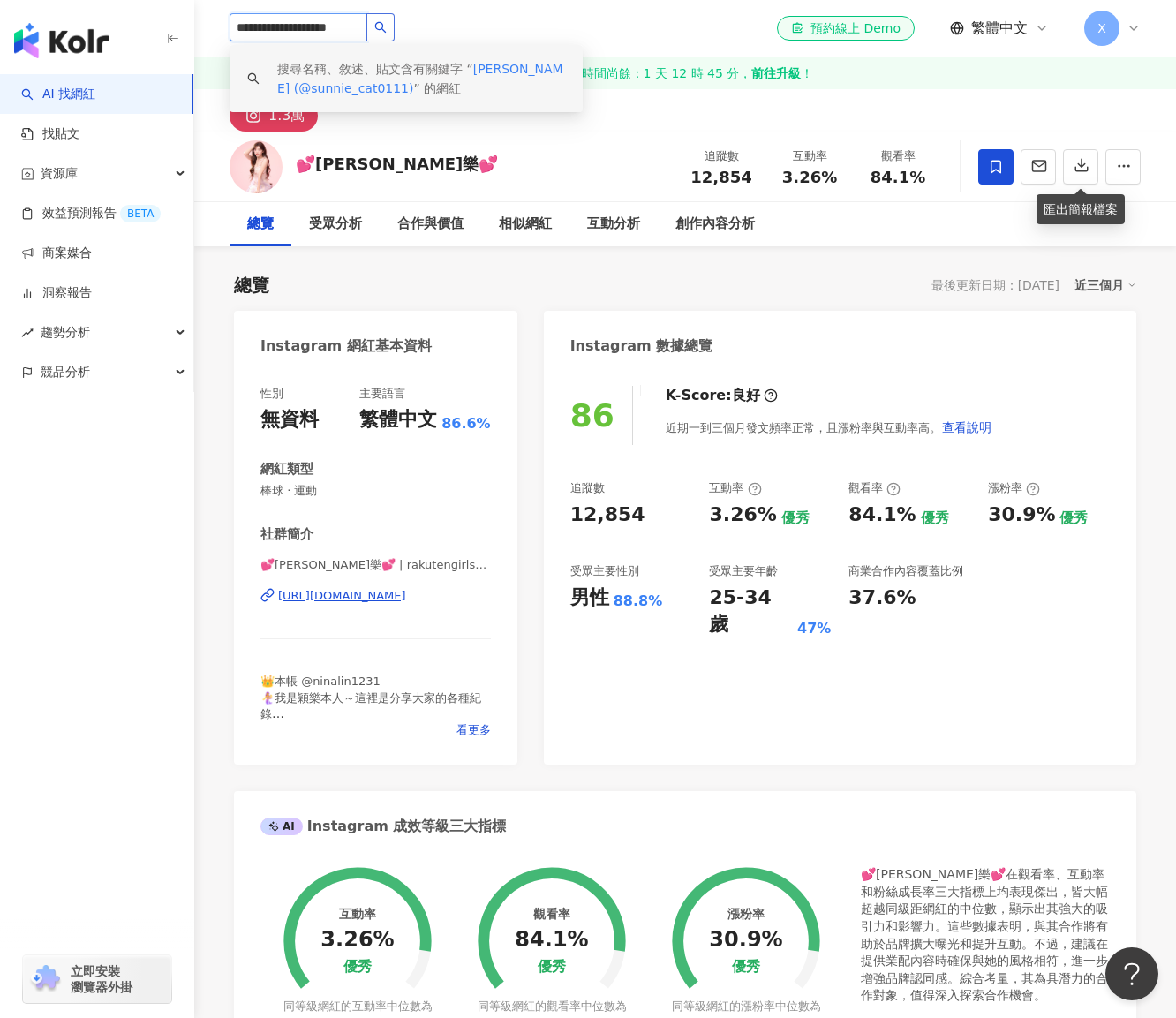
click at [395, 17] on button "button" at bounding box center [380, 28] width 29 height 29
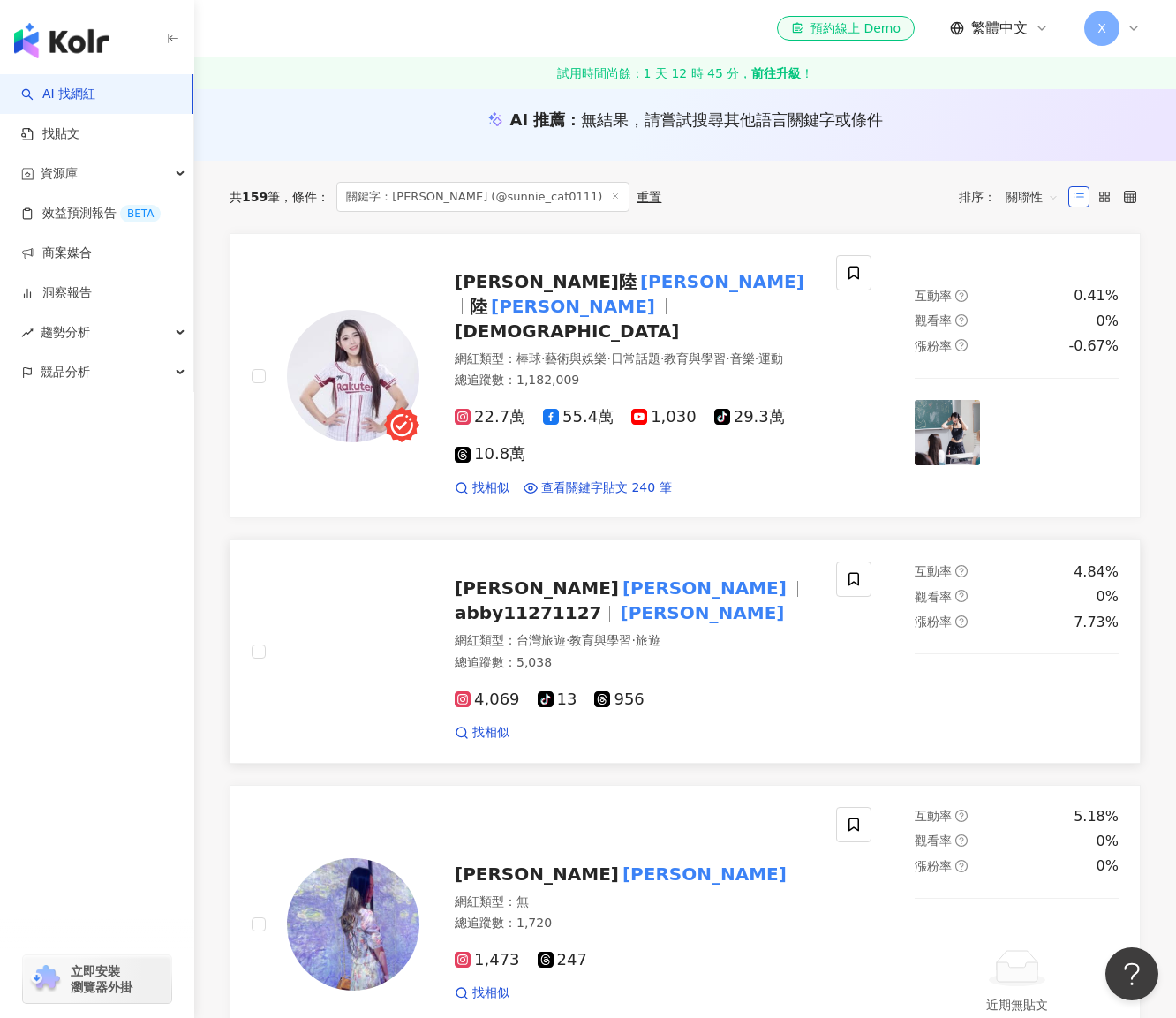
scroll to position [265, 0]
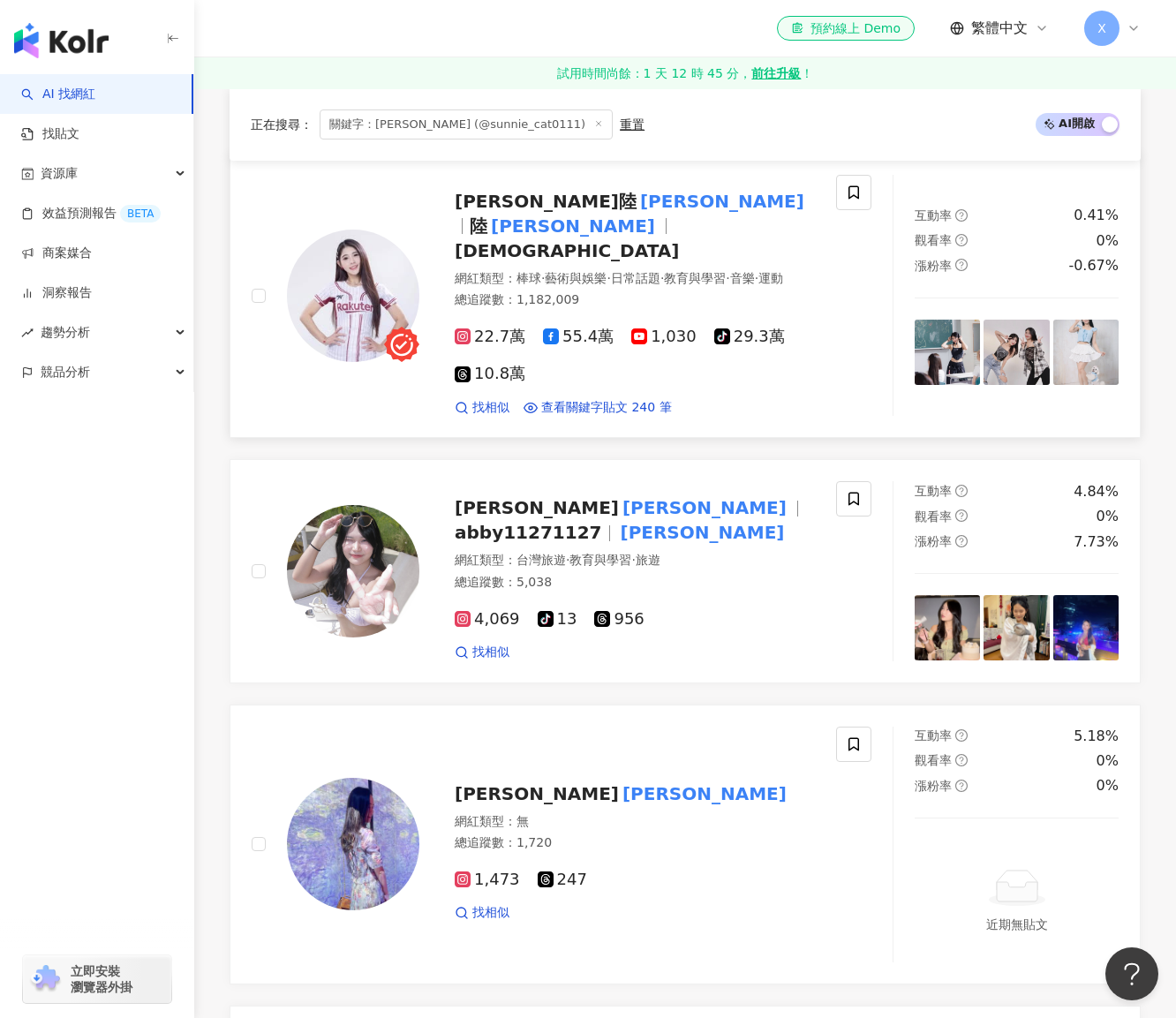
click at [576, 193] on span "Sunnie陸 筱晴" at bounding box center [630, 214] width 353 height 46
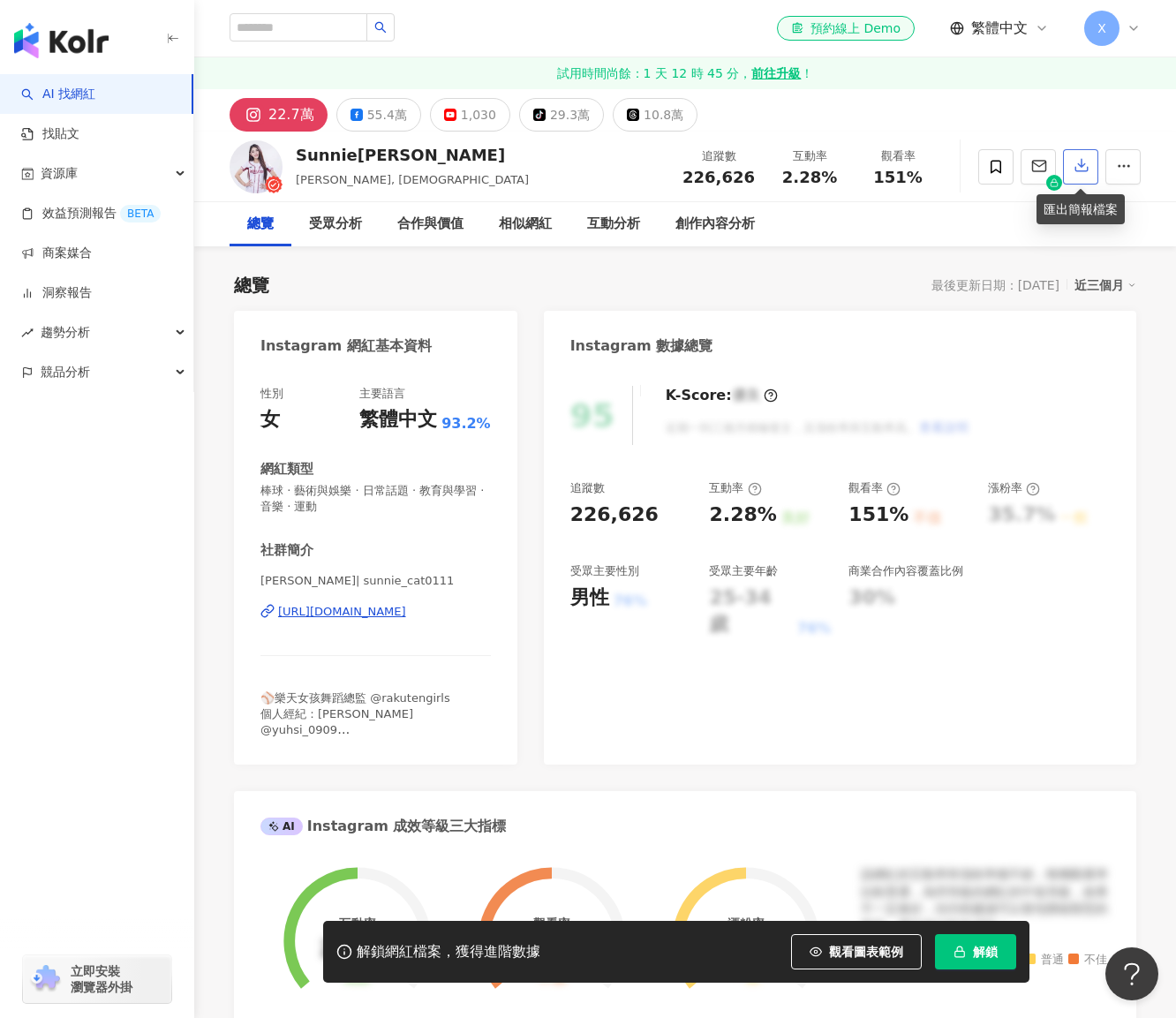
click at [1075, 167] on icon "button" at bounding box center [1081, 164] width 16 height 16
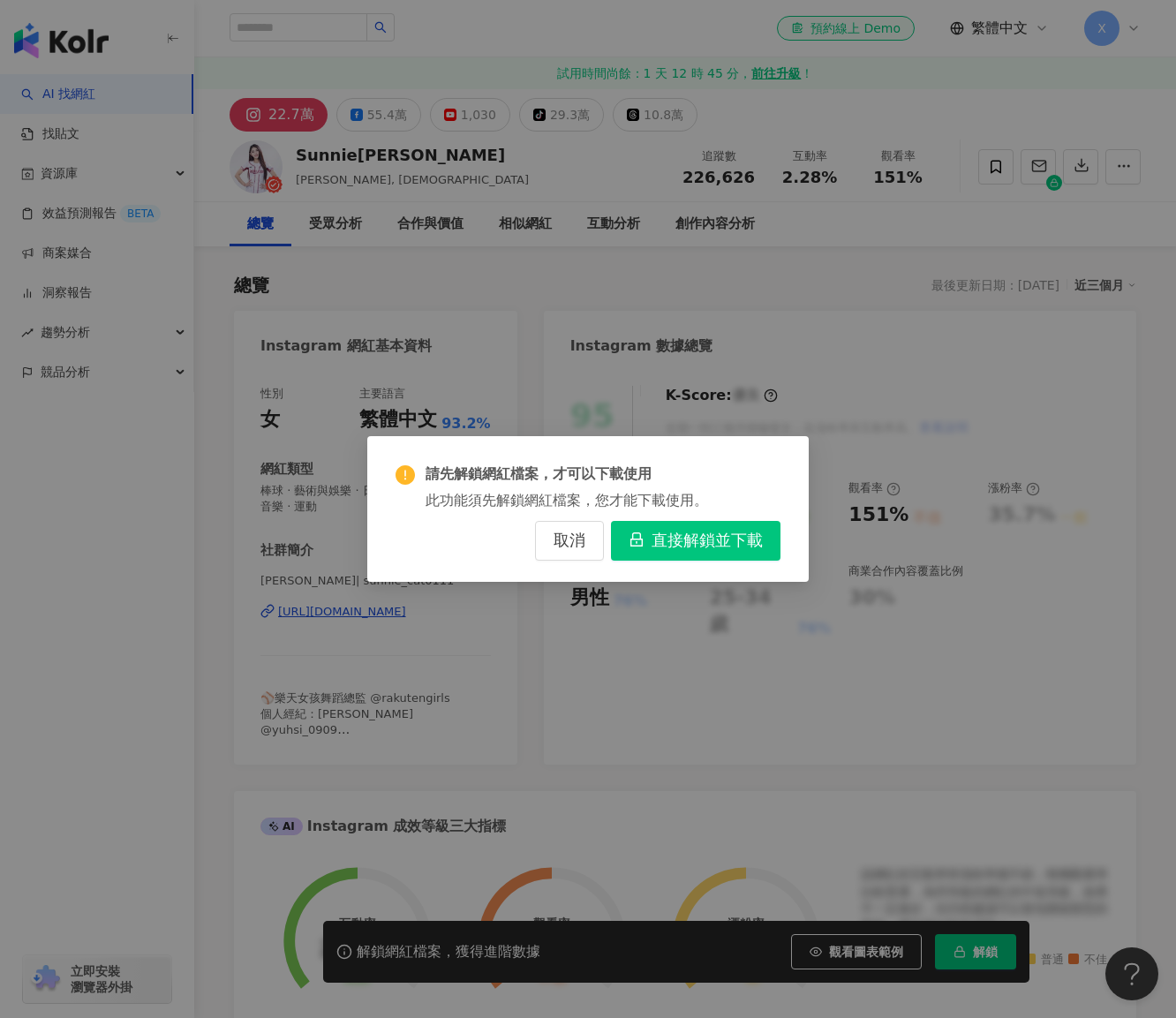
click at [703, 543] on span "直接解鎖並下載" at bounding box center [706, 541] width 111 height 19
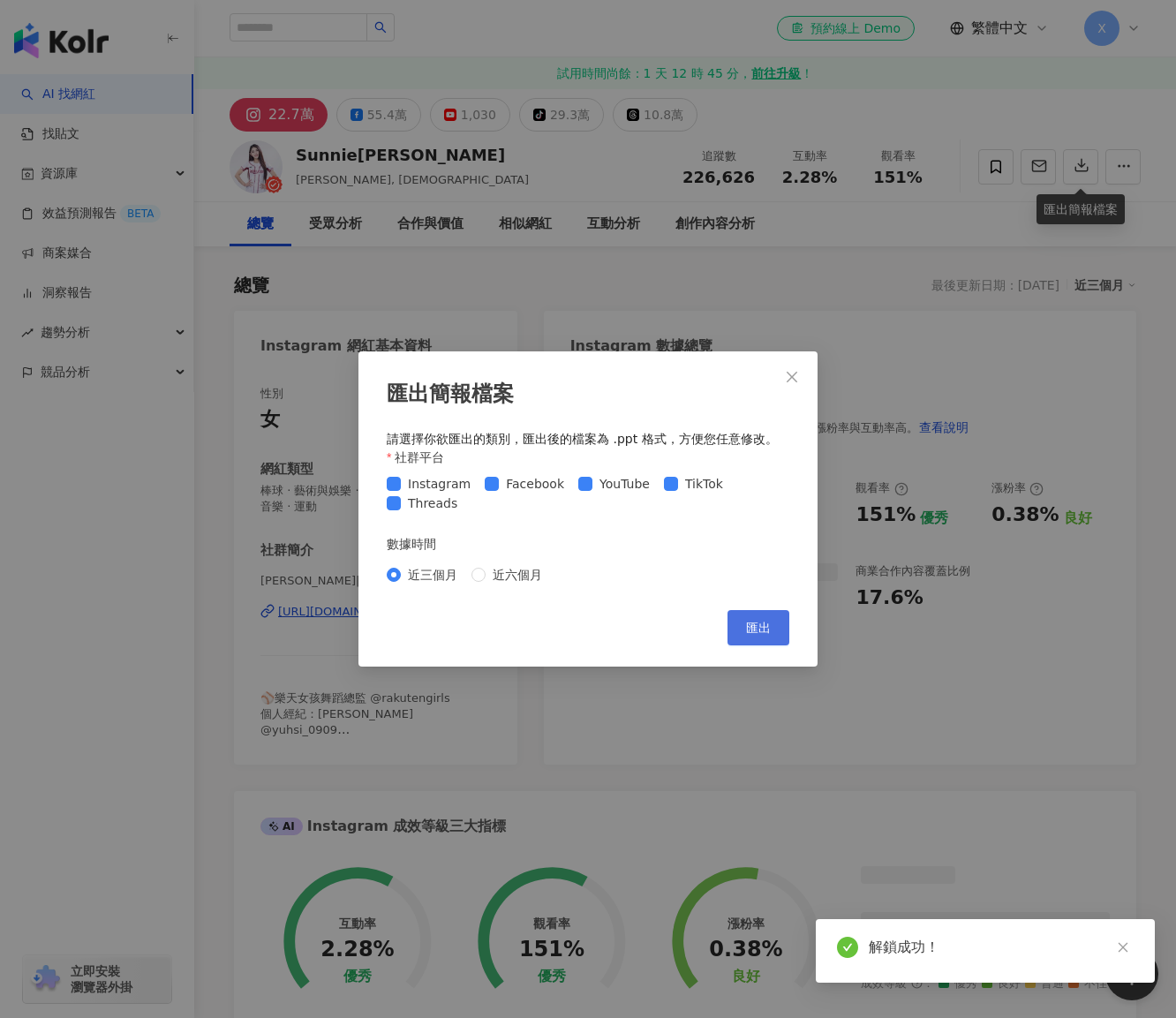
click at [756, 631] on span "匯出" at bounding box center [759, 627] width 25 height 14
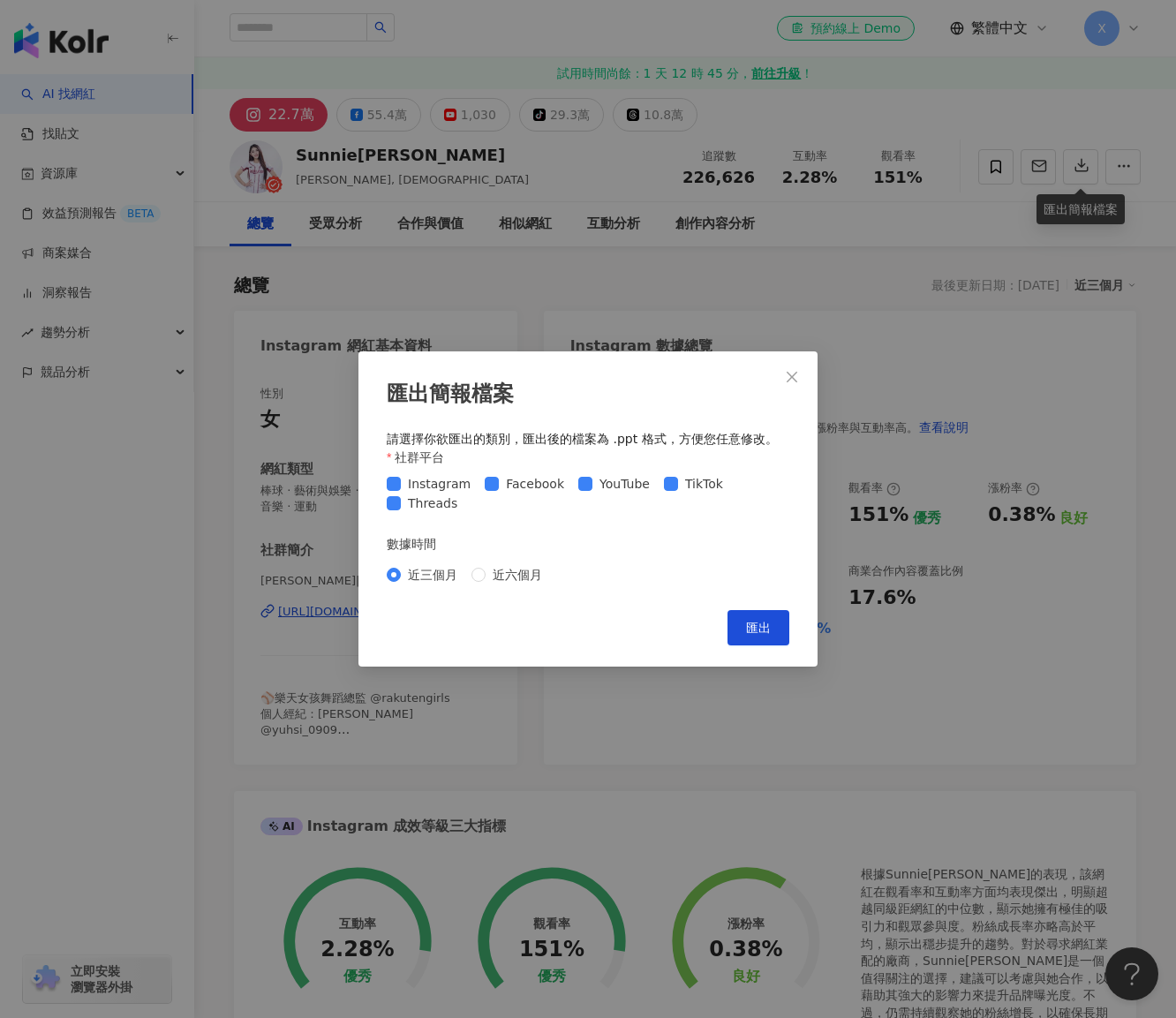
click at [874, 331] on div "匯出簡報檔案 請選擇你欲匯出的類別，匯出後的檔案為 .ppt 格式，方便您任意修改。 社群平台 Instagram Facebook YouTube TikT…" at bounding box center [588, 509] width 1176 height 1018
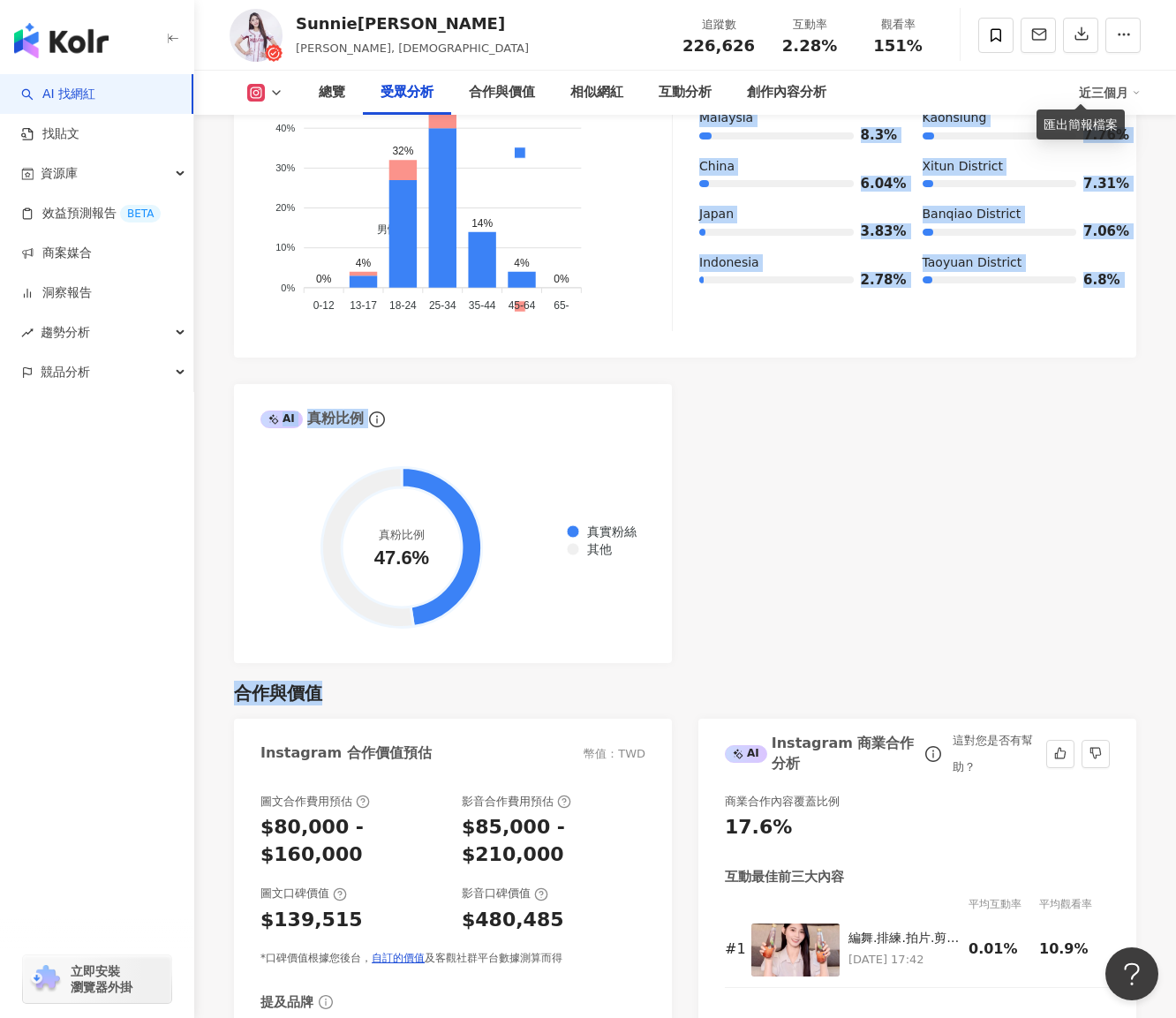
scroll to position [1765, 0]
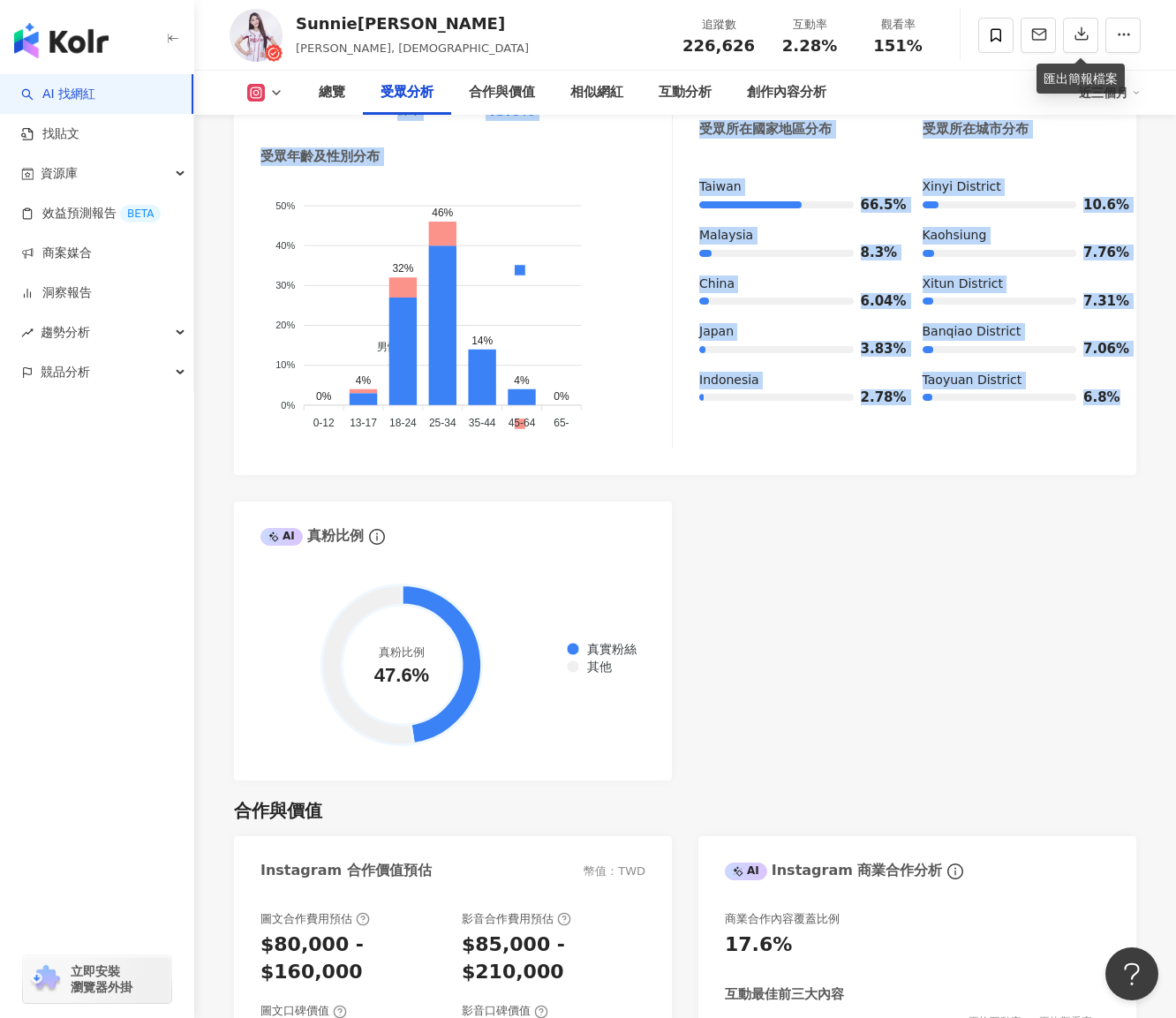
drag, startPoint x: 254, startPoint y: 339, endPoint x: 1136, endPoint y: 459, distance: 890.1
copy div "Instagram 網紅基本資料 性別 女 主要語言 繁體中文 93.2% 網紅類型 棒球 · 藝術與娛樂 · 日常話題 · 教育與學習 · 音樂 · 運動 …"
click at [640, 423] on div "受眾主要性別 男性 87.5% 受眾主要年齡 25-34 歲 45.6% 受眾年齡及性別分布 男性 女性 50% 50% 40% 40% 30% 30% 20…" at bounding box center [684, 251] width 902 height 446
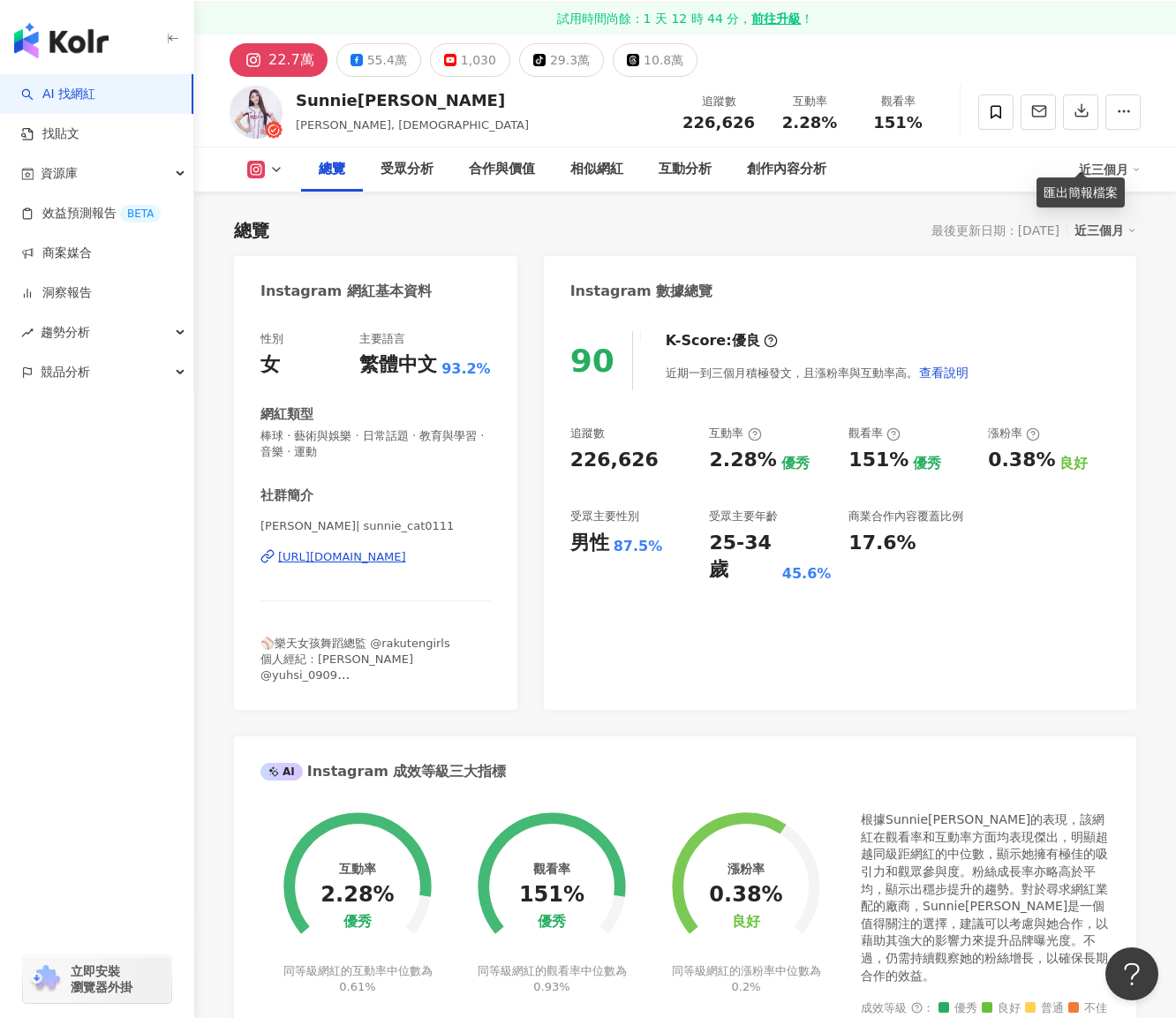
scroll to position [0, 0]
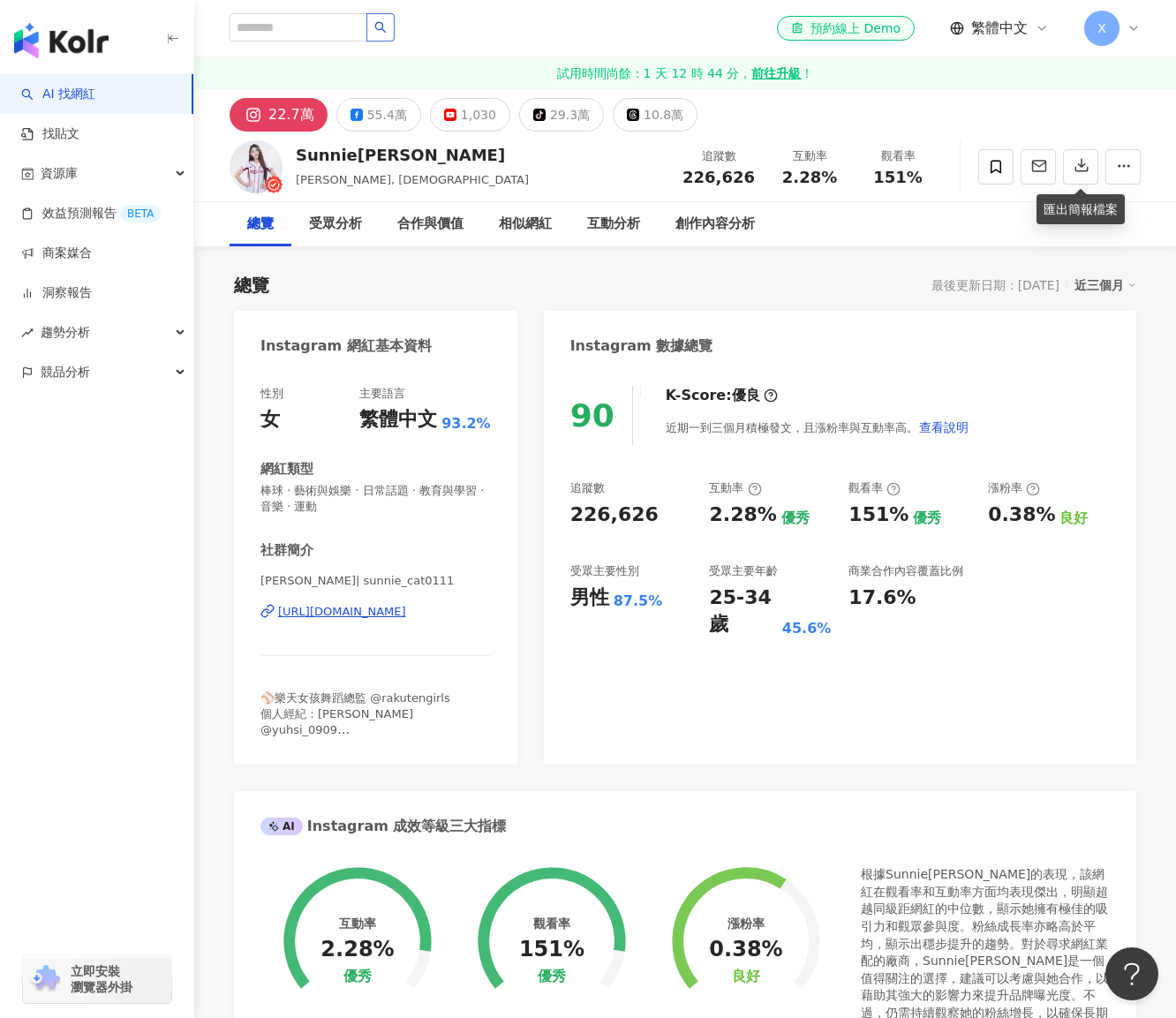
click at [395, 18] on button "button" at bounding box center [380, 28] width 29 height 29
click at [328, 22] on input "search" at bounding box center [298, 28] width 138 height 29
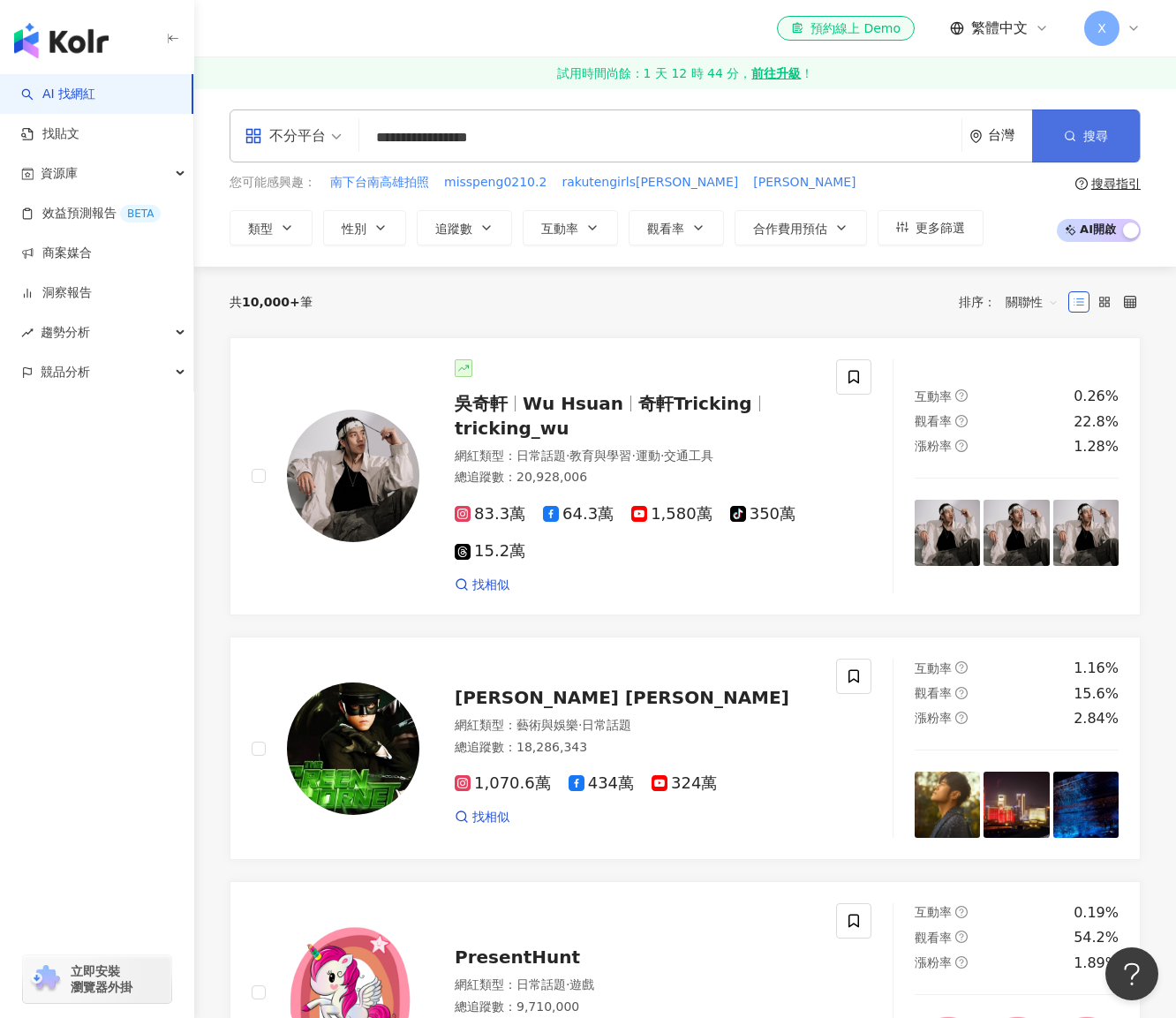
type input "**********"
click at [1096, 139] on span "搜尋" at bounding box center [1096, 136] width 25 height 14
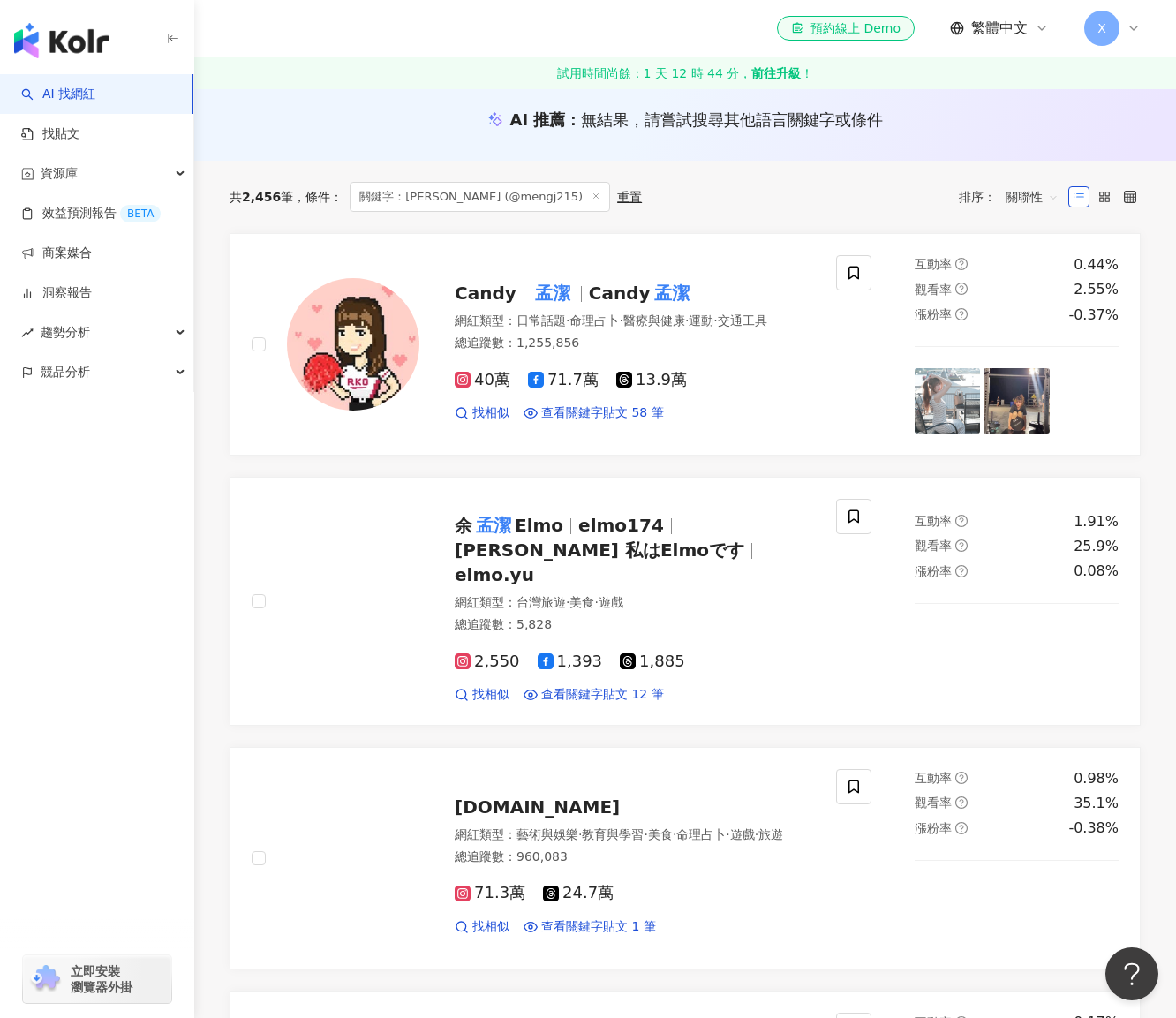
scroll to position [265, 0]
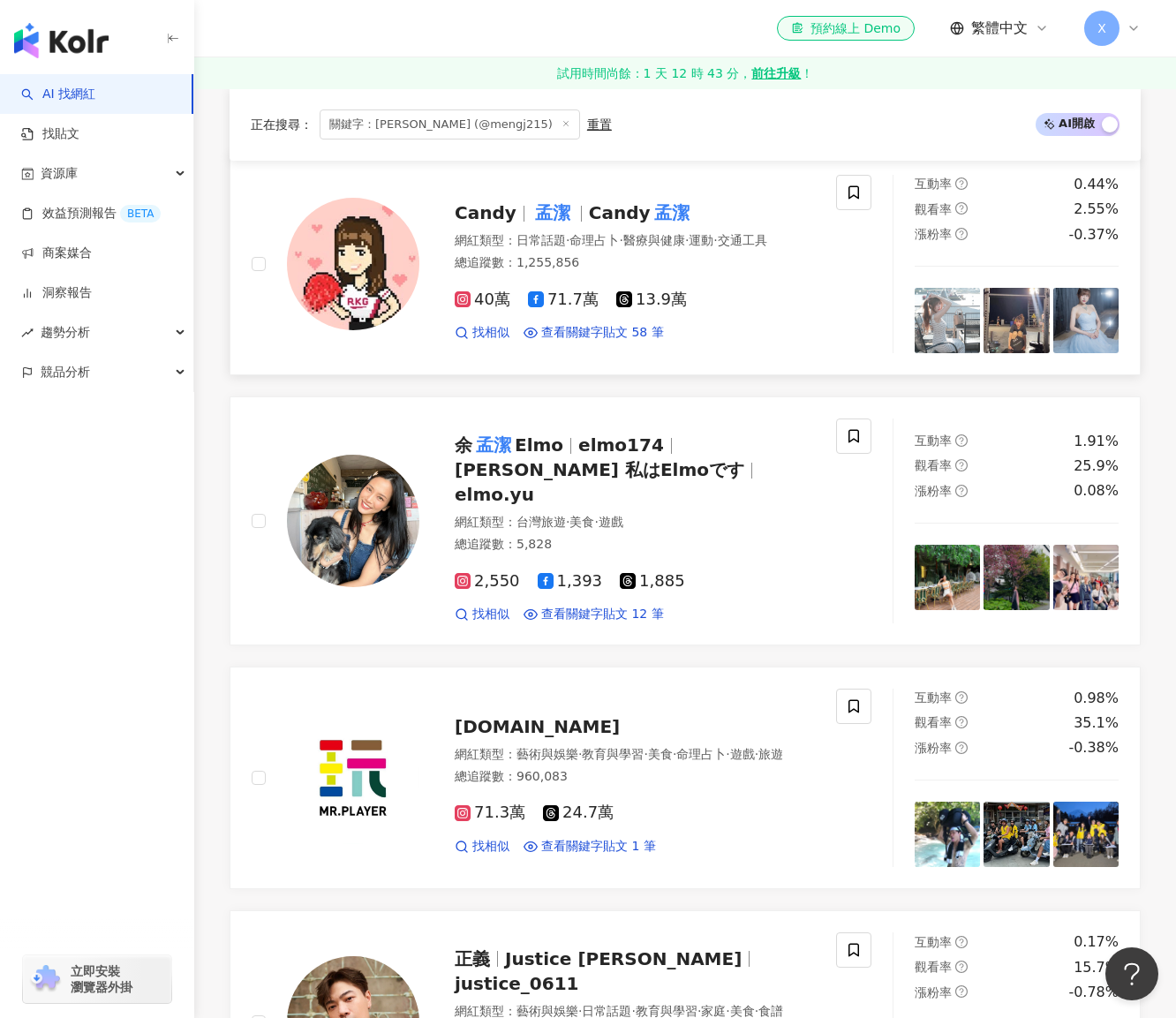
click at [564, 209] on mark "孟潔" at bounding box center [552, 213] width 43 height 29
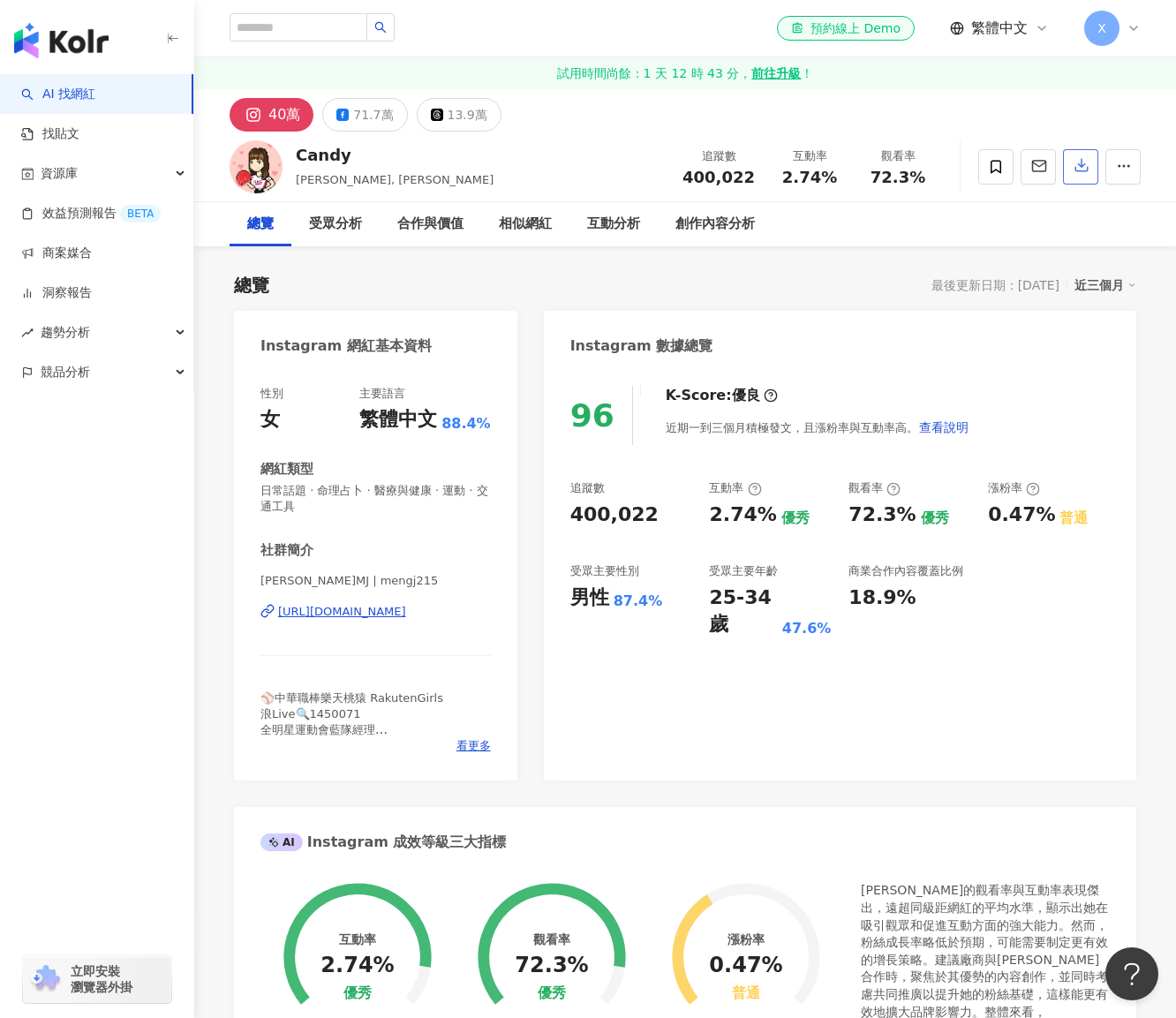
click at [1070, 170] on button "button" at bounding box center [1080, 166] width 35 height 35
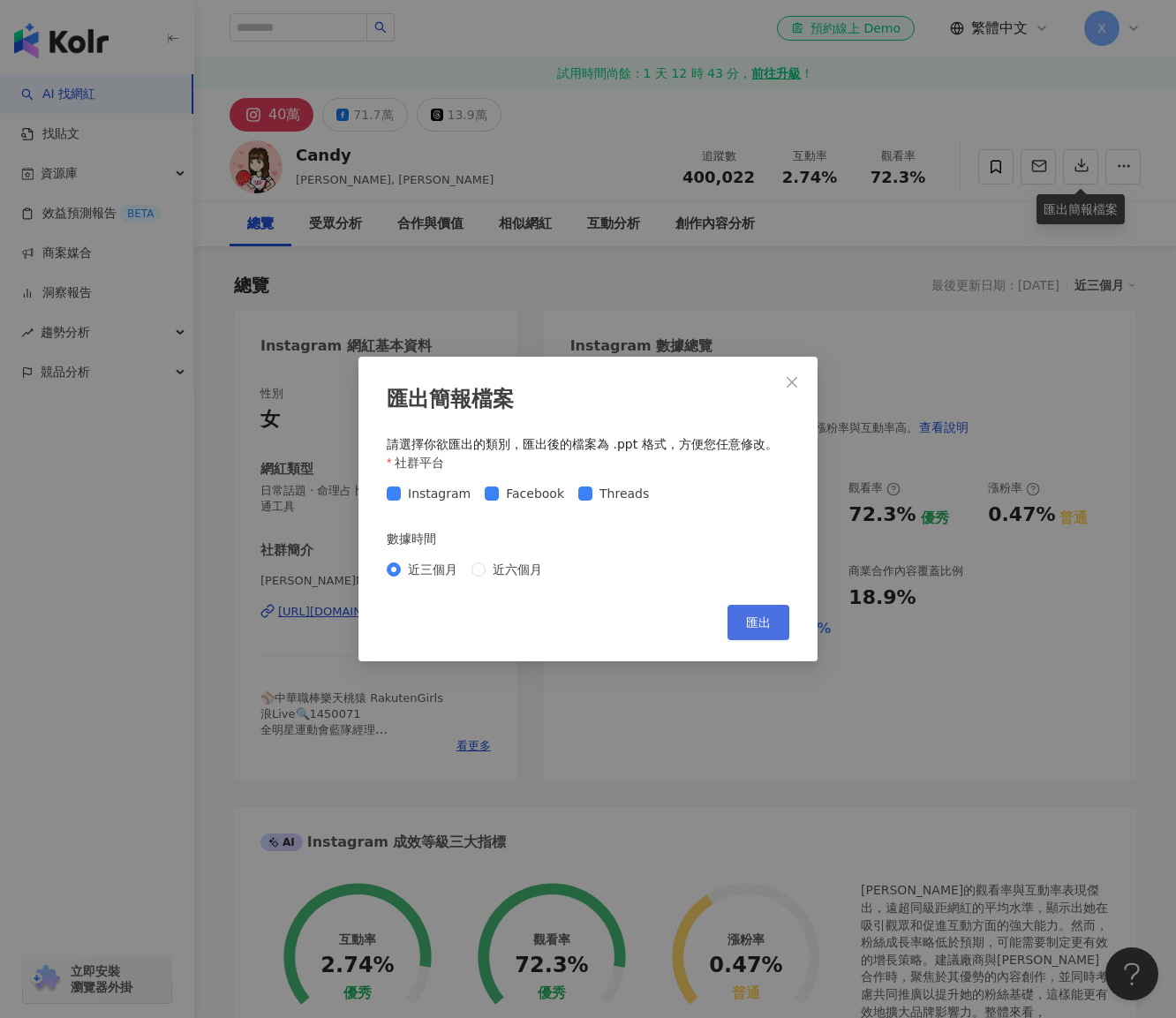
click at [764, 615] on span "匯出" at bounding box center [759, 622] width 25 height 14
click at [799, 378] on icon "close" at bounding box center [792, 382] width 14 height 14
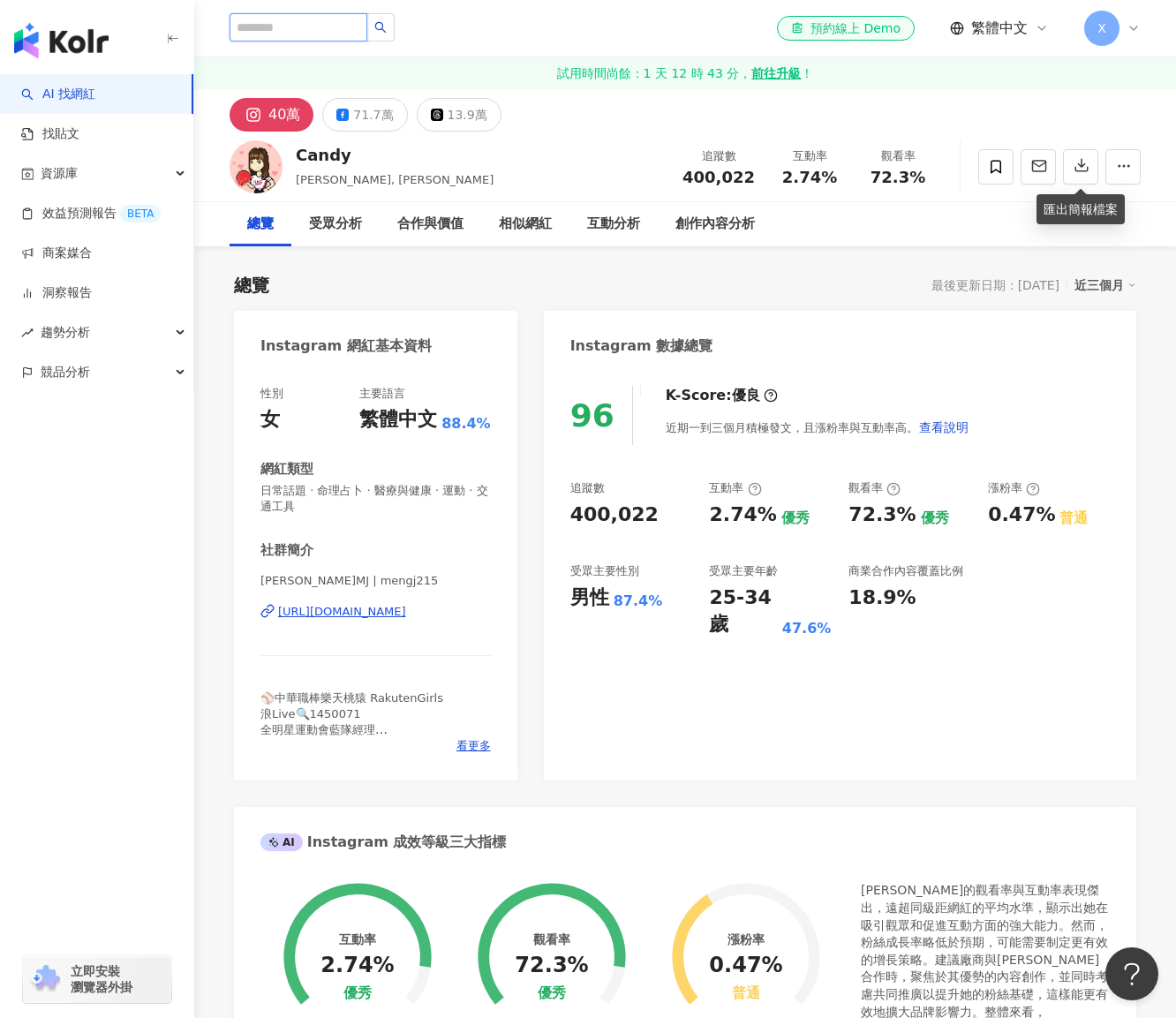
click at [367, 36] on input "search" at bounding box center [298, 28] width 138 height 29
click at [365, 25] on input "search" at bounding box center [298, 28] width 138 height 29
paste input "**********"
type input "**********"
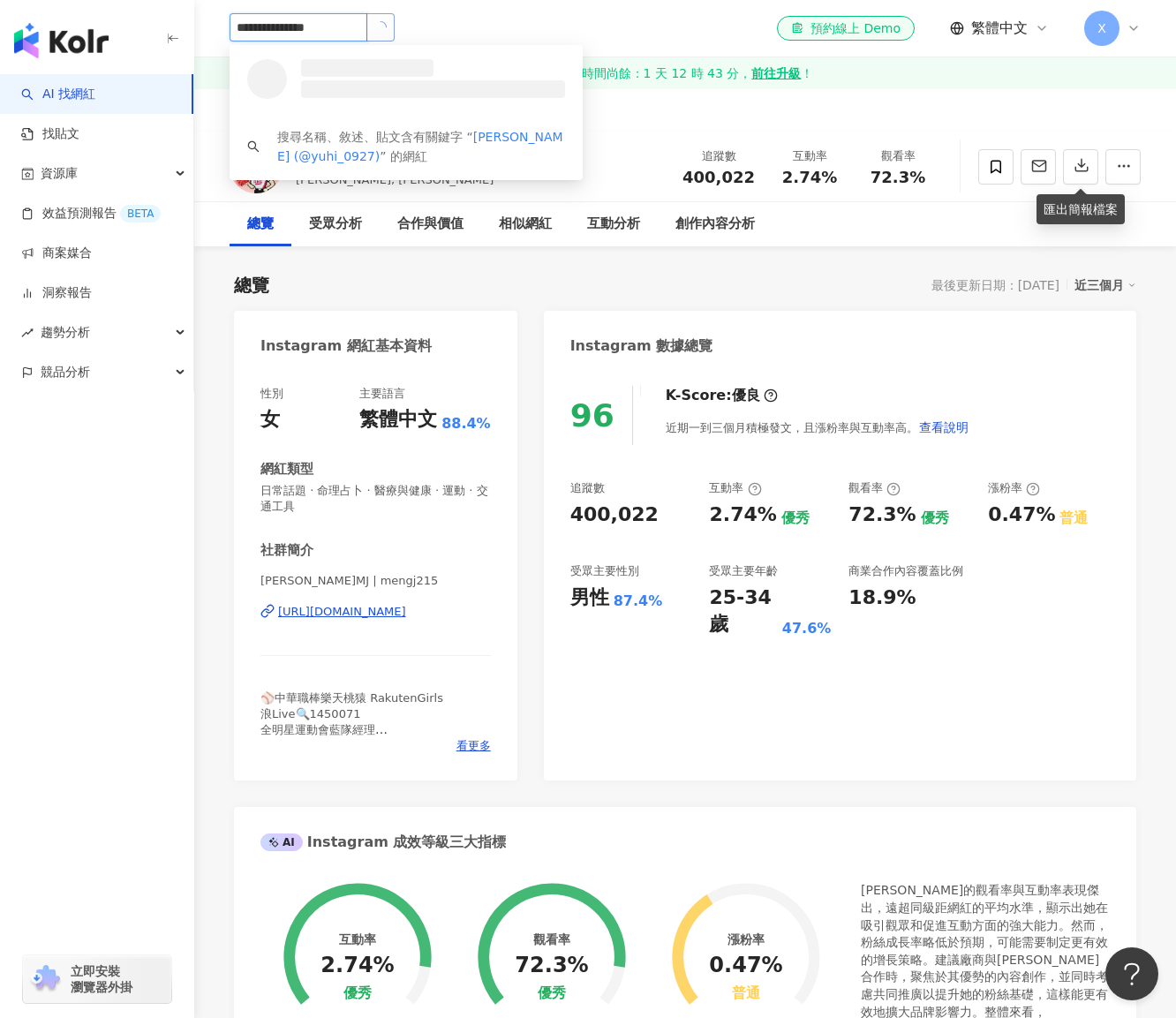
click at [395, 38] on button "button" at bounding box center [380, 28] width 29 height 29
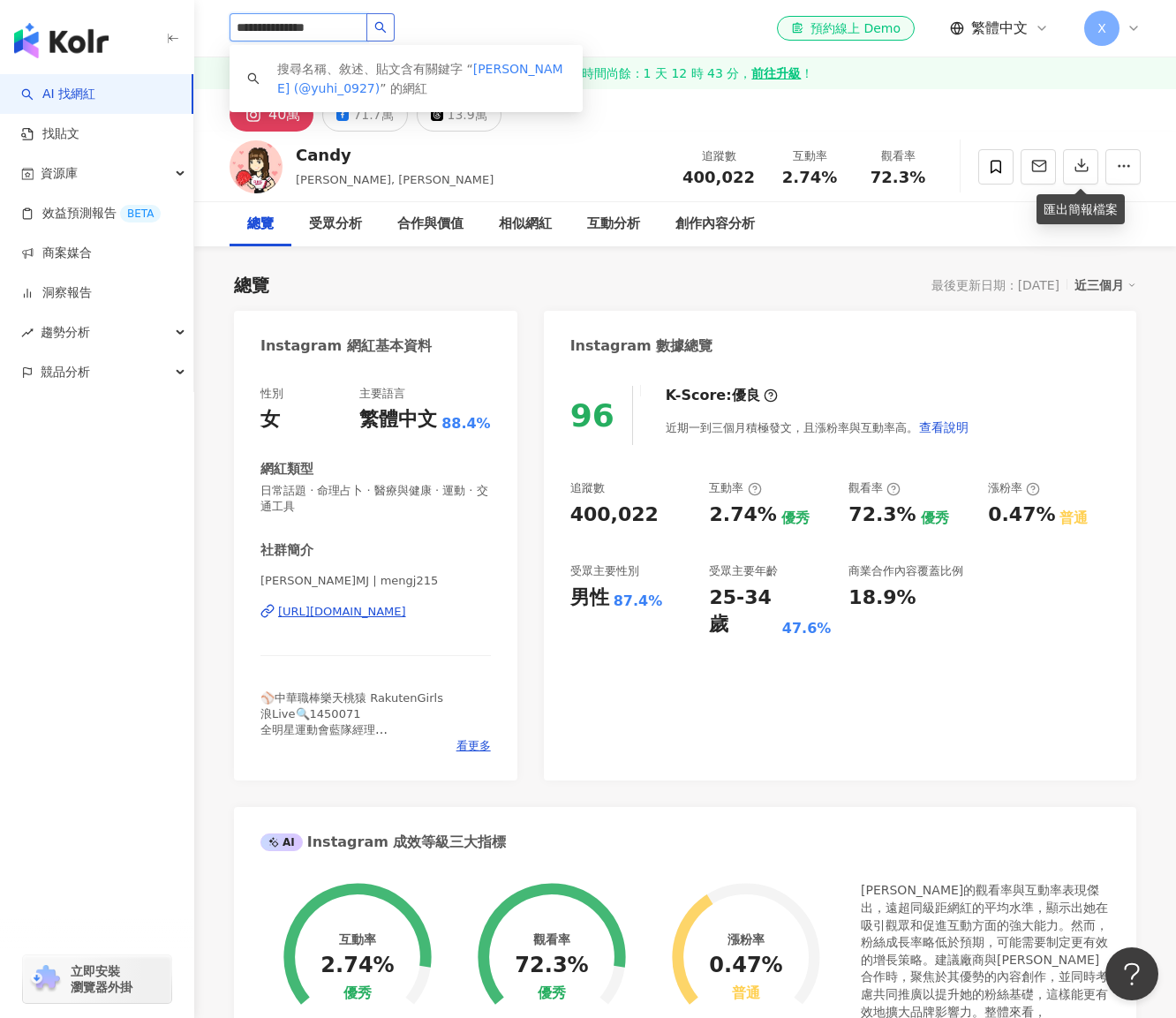
click at [395, 28] on button "button" at bounding box center [380, 28] width 29 height 29
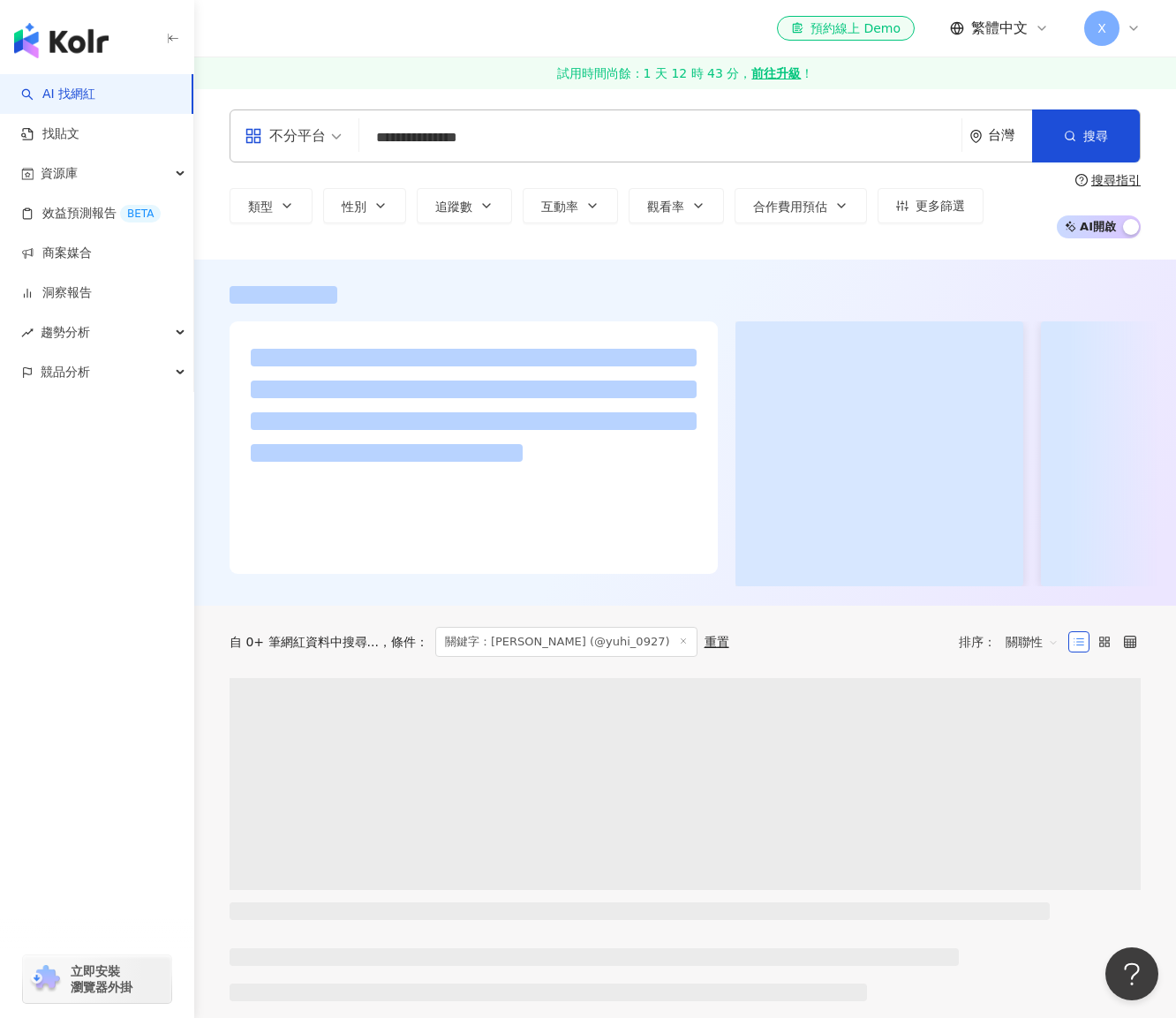
click at [418, 28] on div "el-icon-cs 預約線上 Demo 繁體中文 X" at bounding box center [684, 28] width 911 height 56
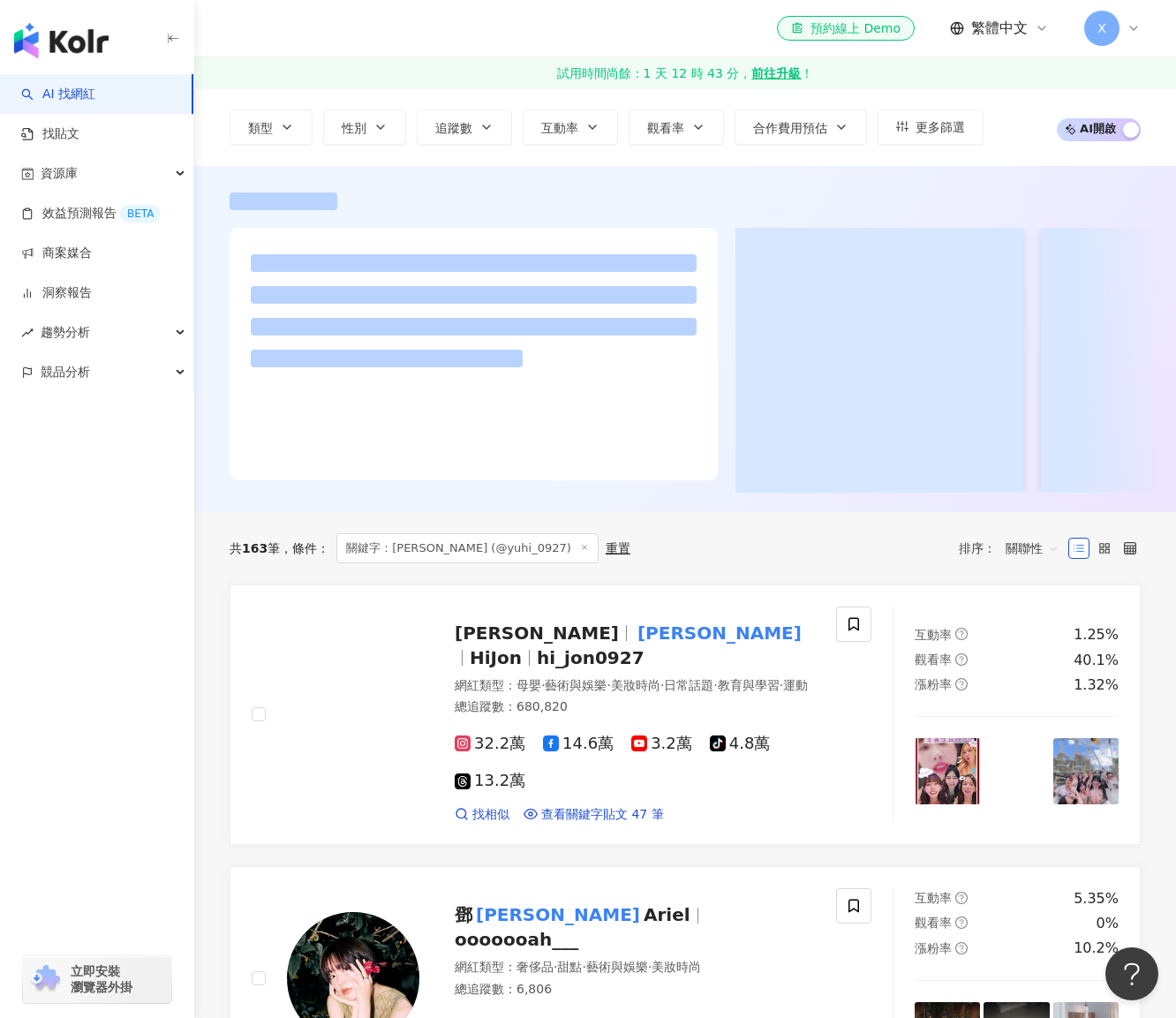
scroll to position [177, 0]
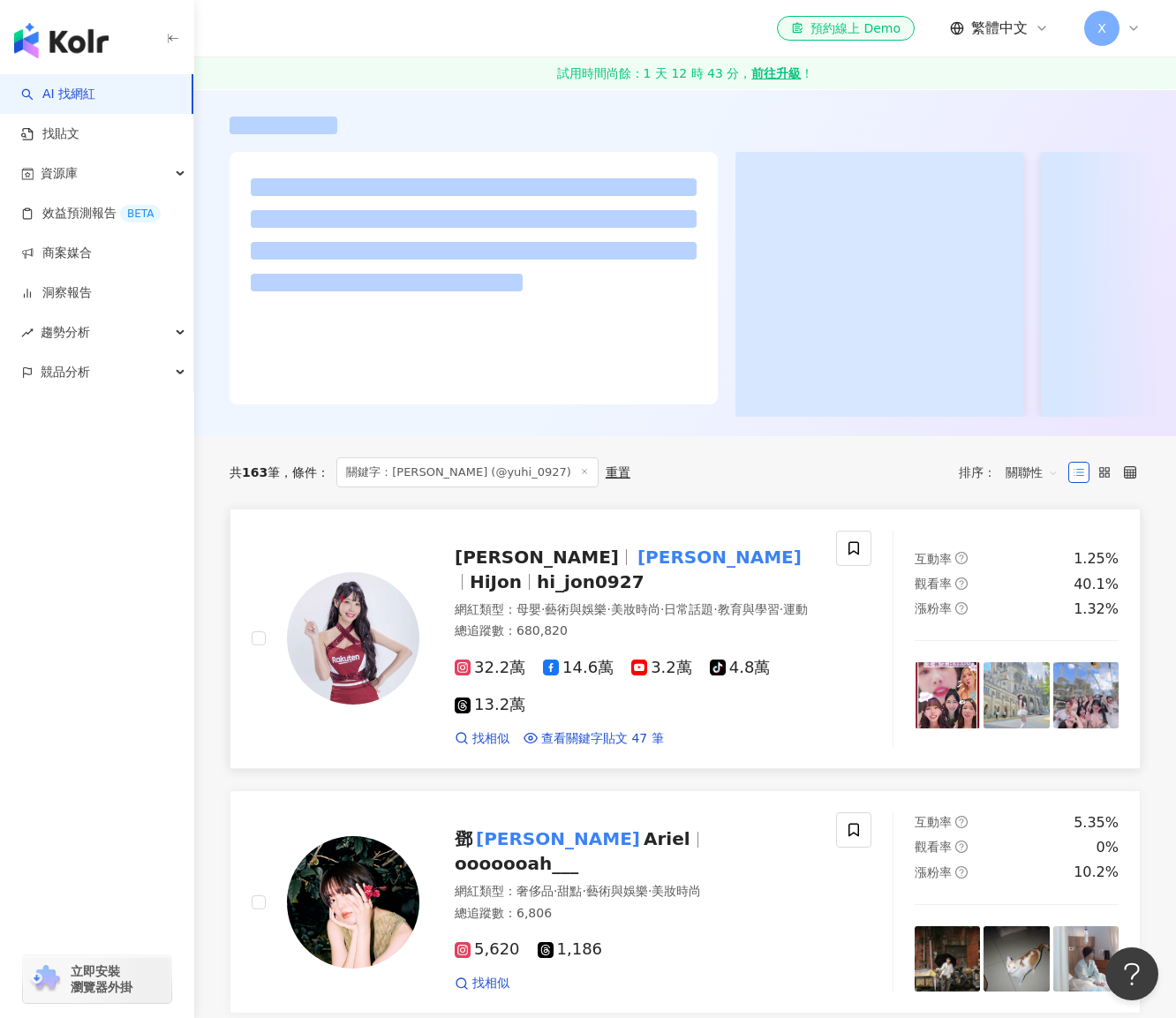
click at [618, 567] on span "筠熹" at bounding box center [629, 569] width 351 height 46
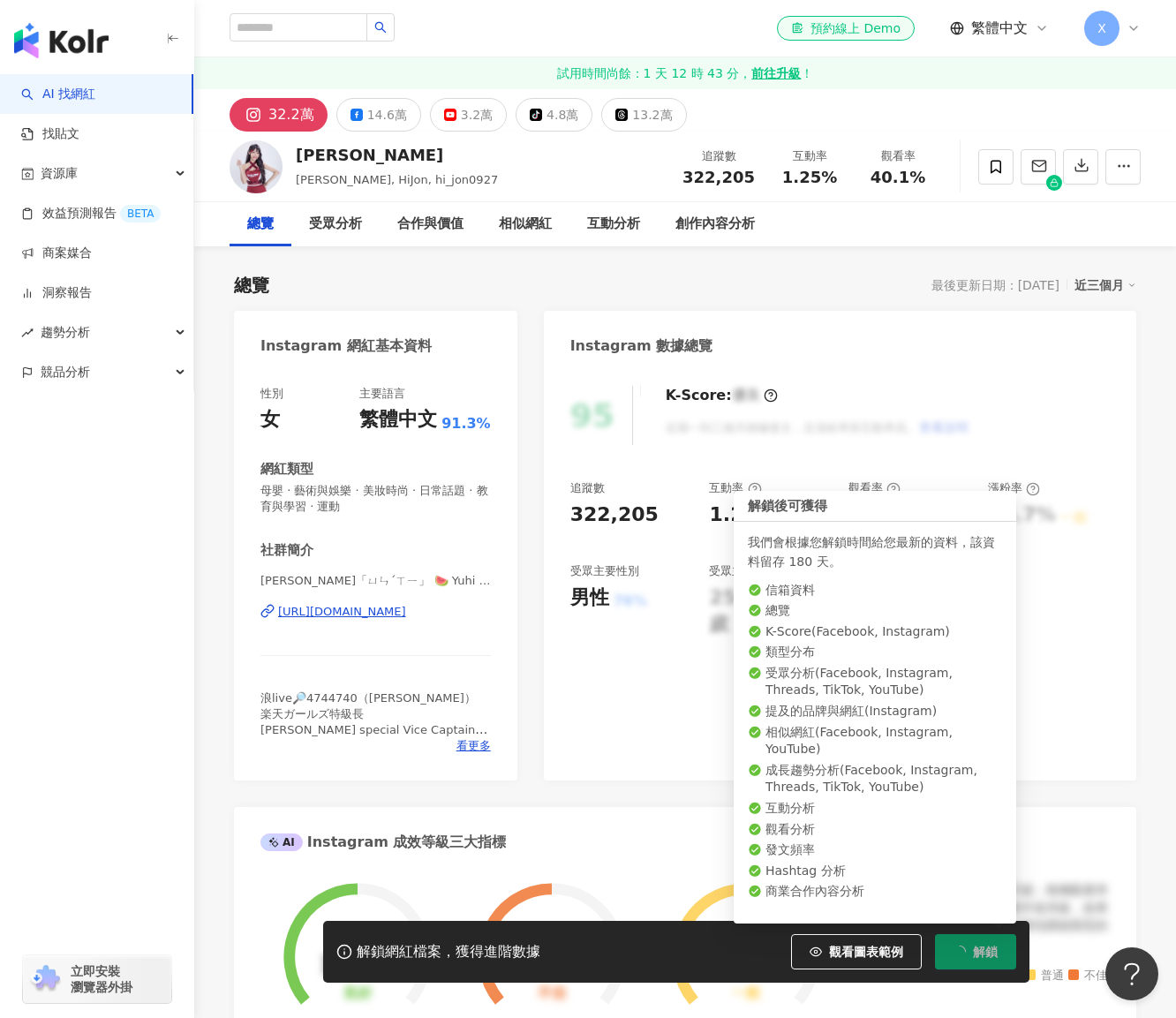
click at [963, 952] on icon "loading" at bounding box center [959, 951] width 16 height 16
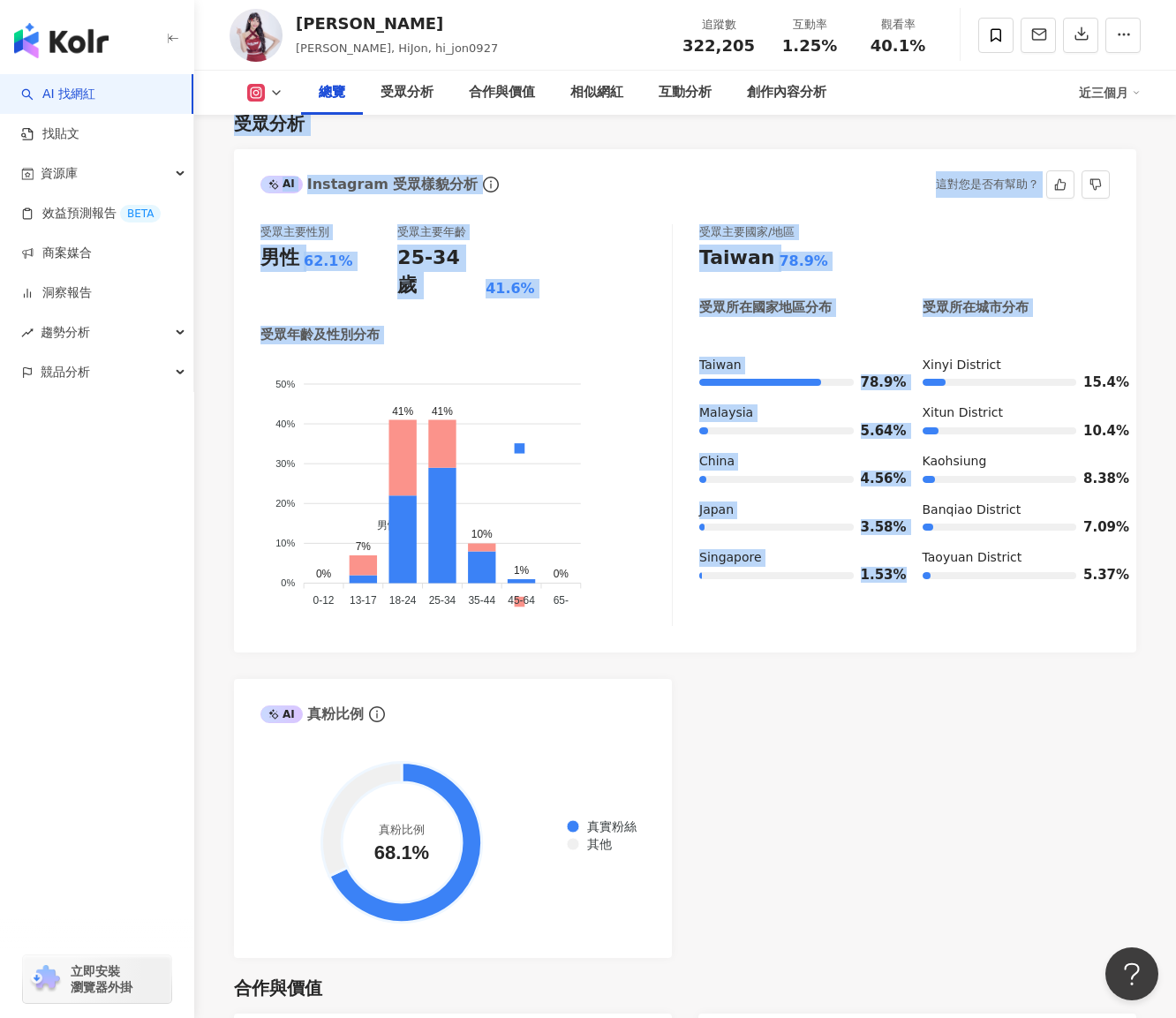
scroll to position [1765, 0]
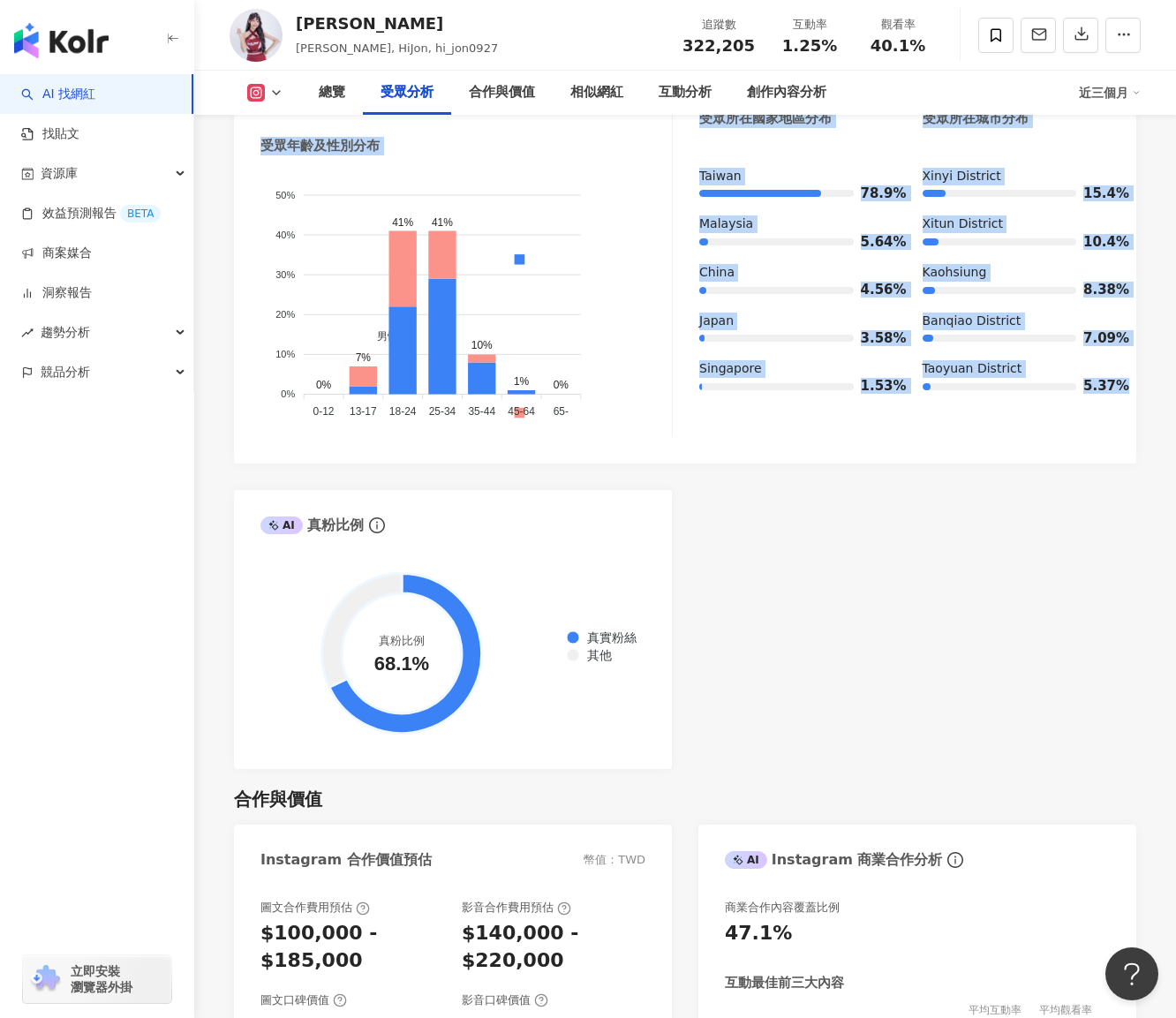
drag, startPoint x: 261, startPoint y: 164, endPoint x: 1128, endPoint y: 399, distance: 898.3
copy div "Instagram 網紅基本資料 性別 女 主要語言 繁體中文 91.3% 網紅類型 母嬰 · 藝術與娛樂 · 美妝時尚 · 日常話題 · 教育與學習 · 運…"
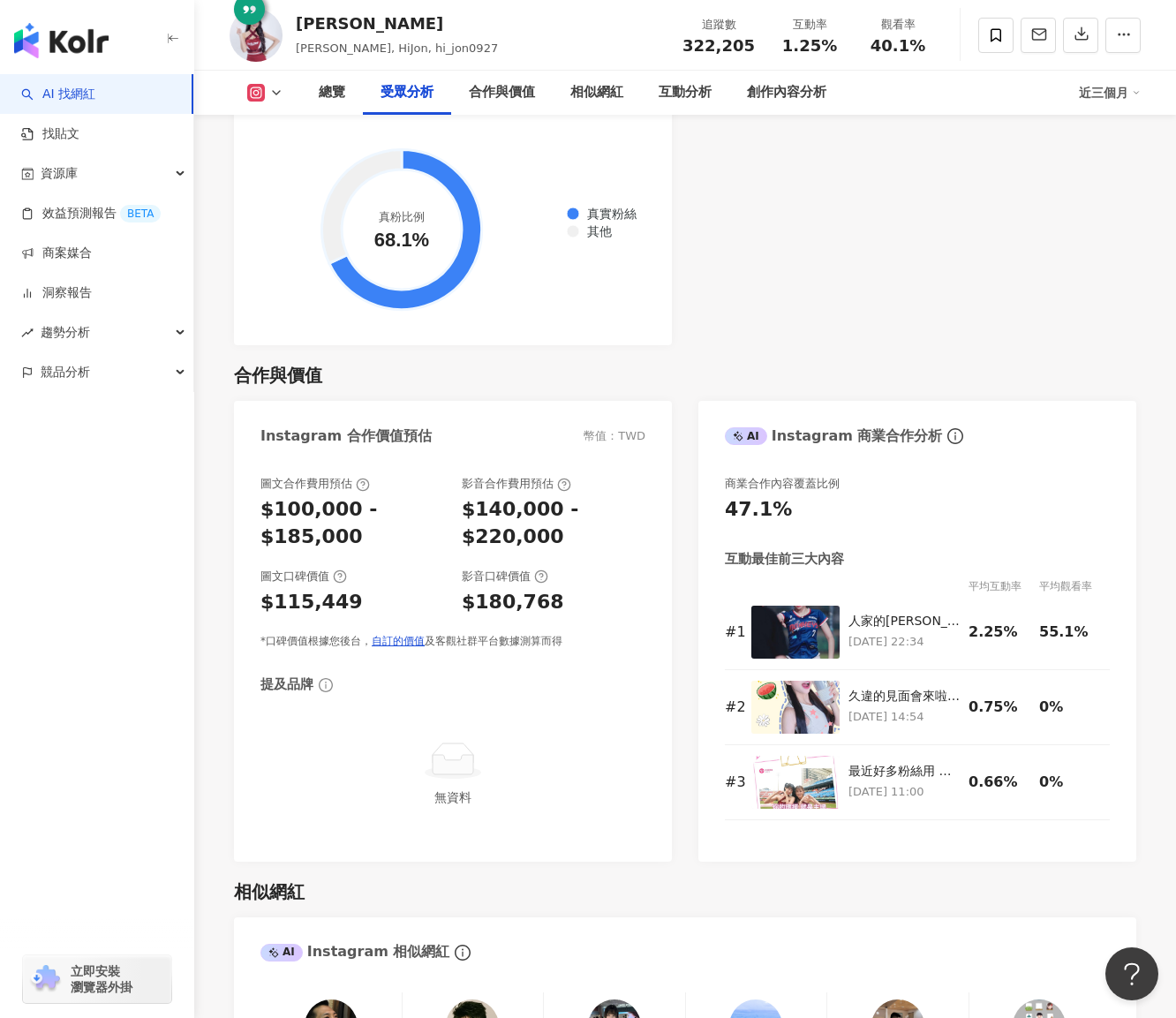
scroll to position [2207, 0]
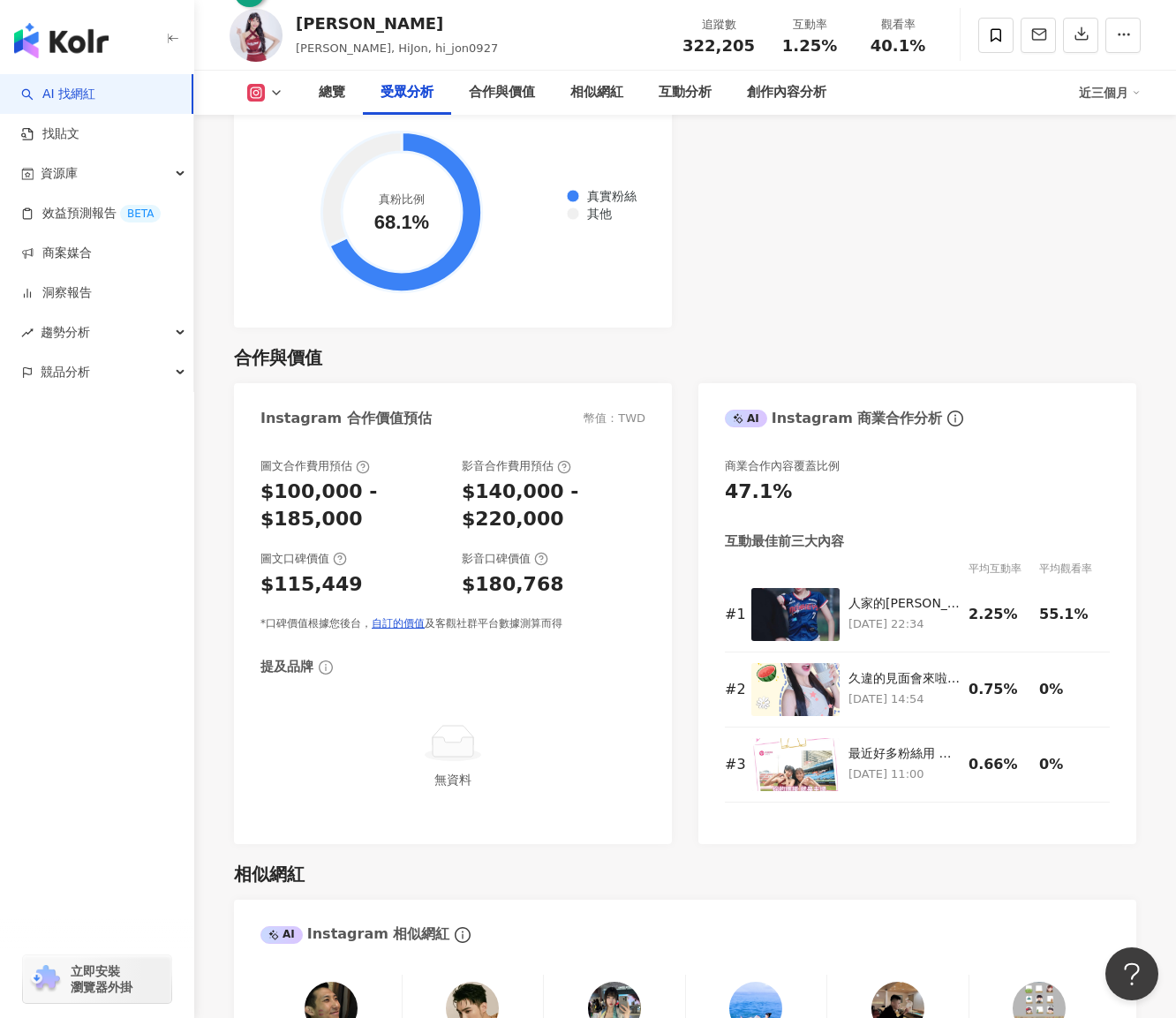
click at [598, 571] on div "$180,768" at bounding box center [553, 585] width 183 height 28
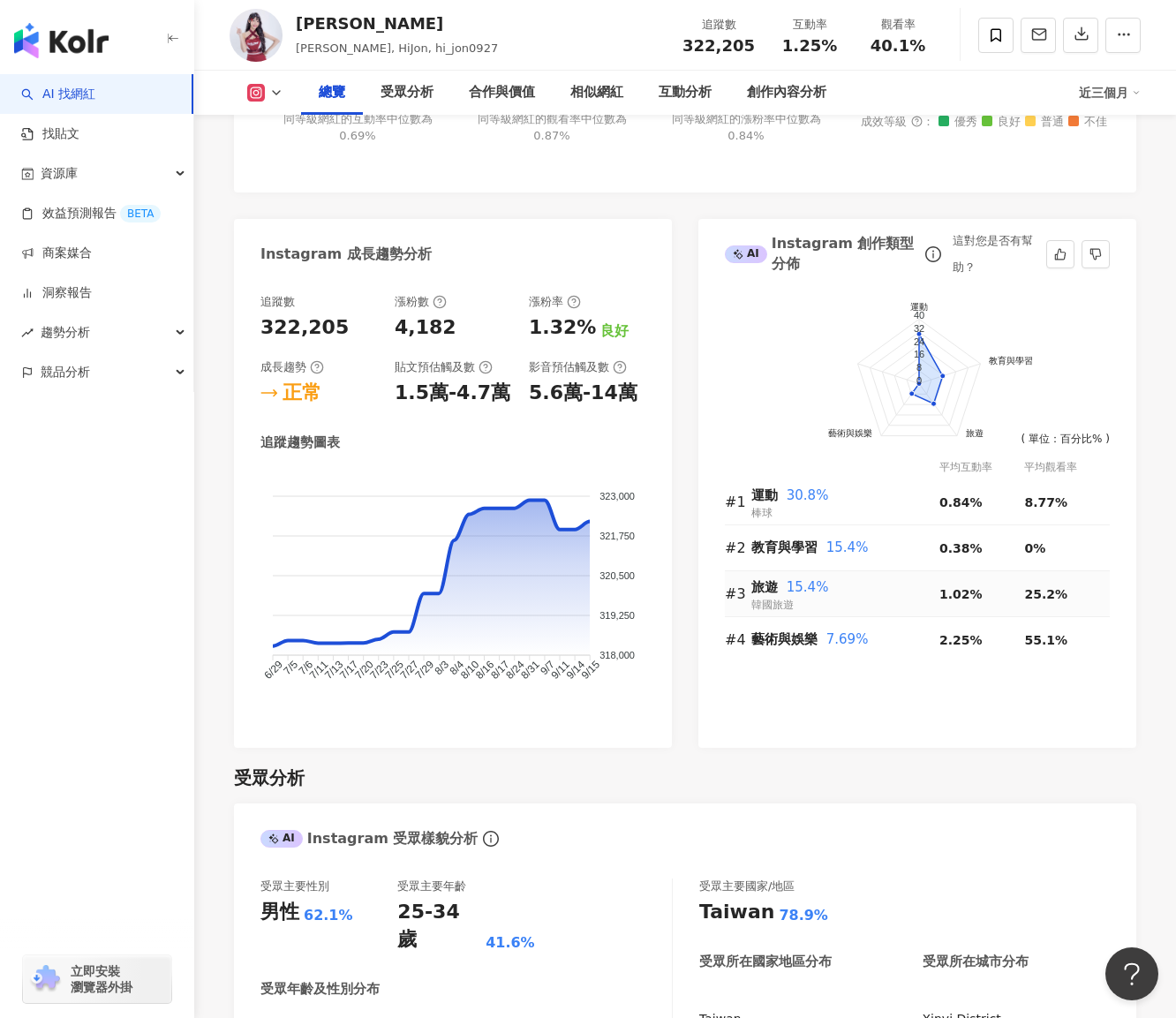
scroll to position [883, 0]
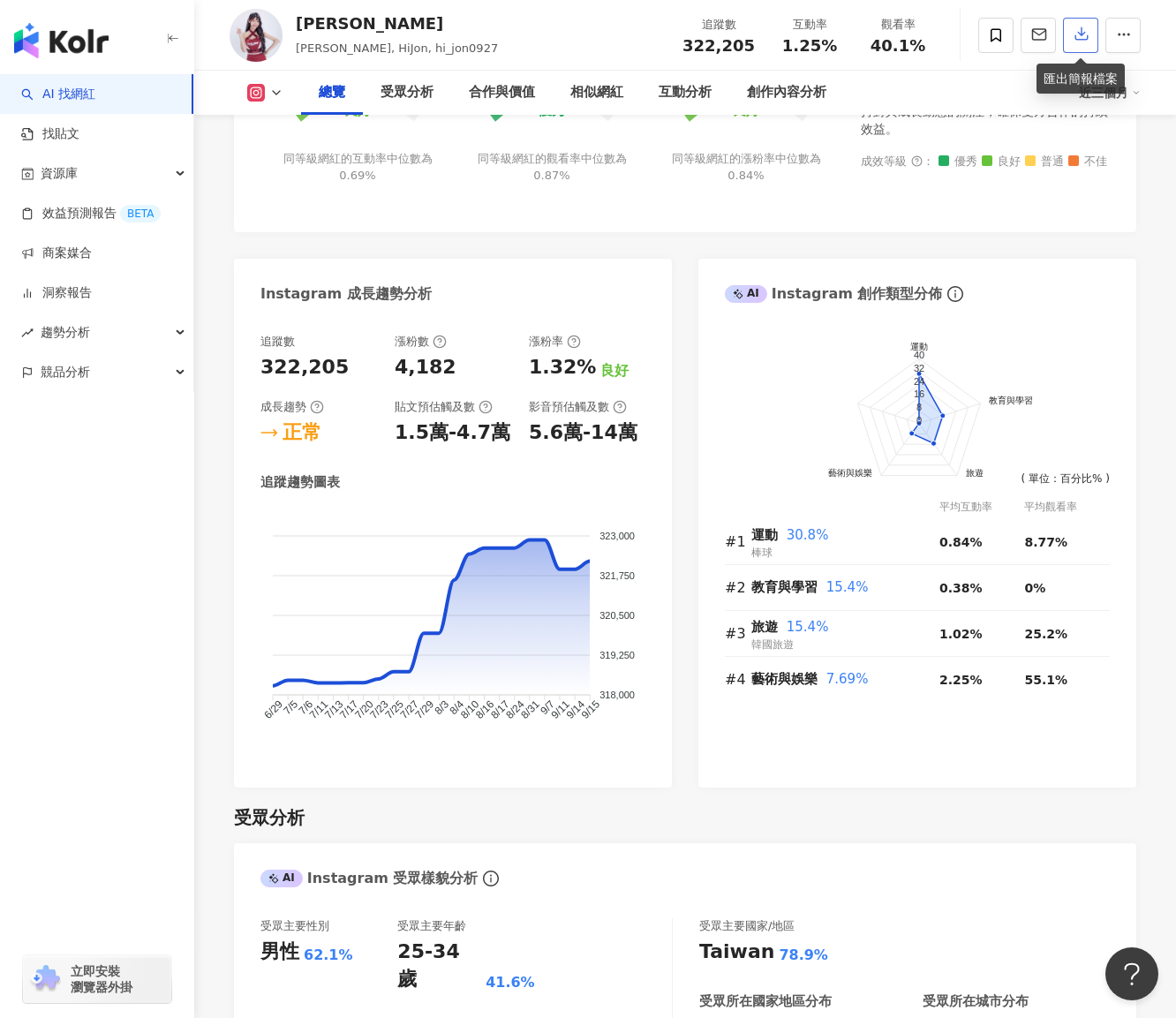
click at [1075, 38] on icon "button" at bounding box center [1081, 34] width 12 height 12
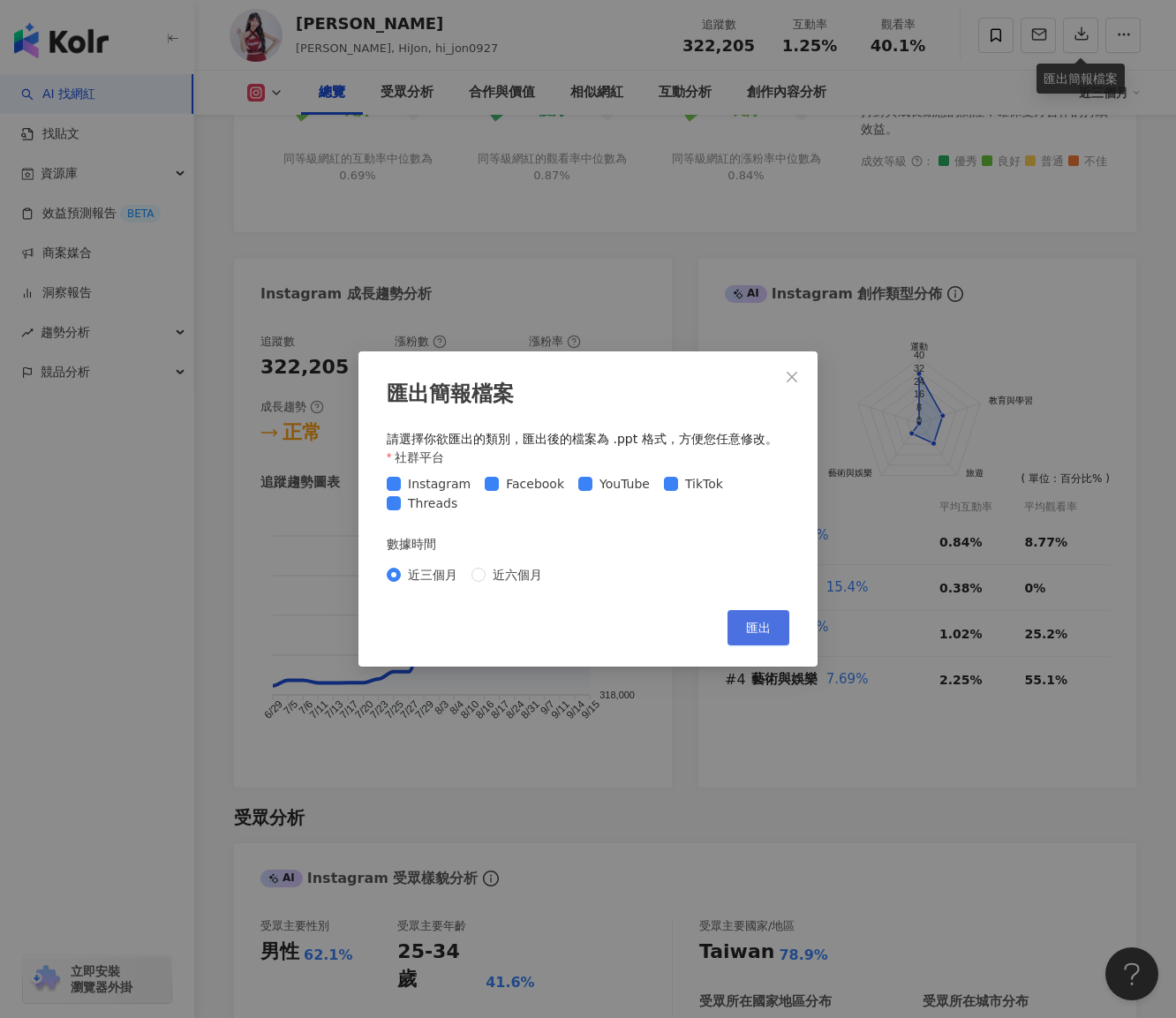
click at [770, 638] on button "匯出" at bounding box center [758, 627] width 62 height 35
click at [402, 269] on div "匯出簡報檔案 請選擇你欲匯出的類別，匯出後的檔案為 .ppt 格式，方便您任意修改。 社群平台 Instagram Facebook YouTube TikT…" at bounding box center [588, 509] width 1176 height 1018
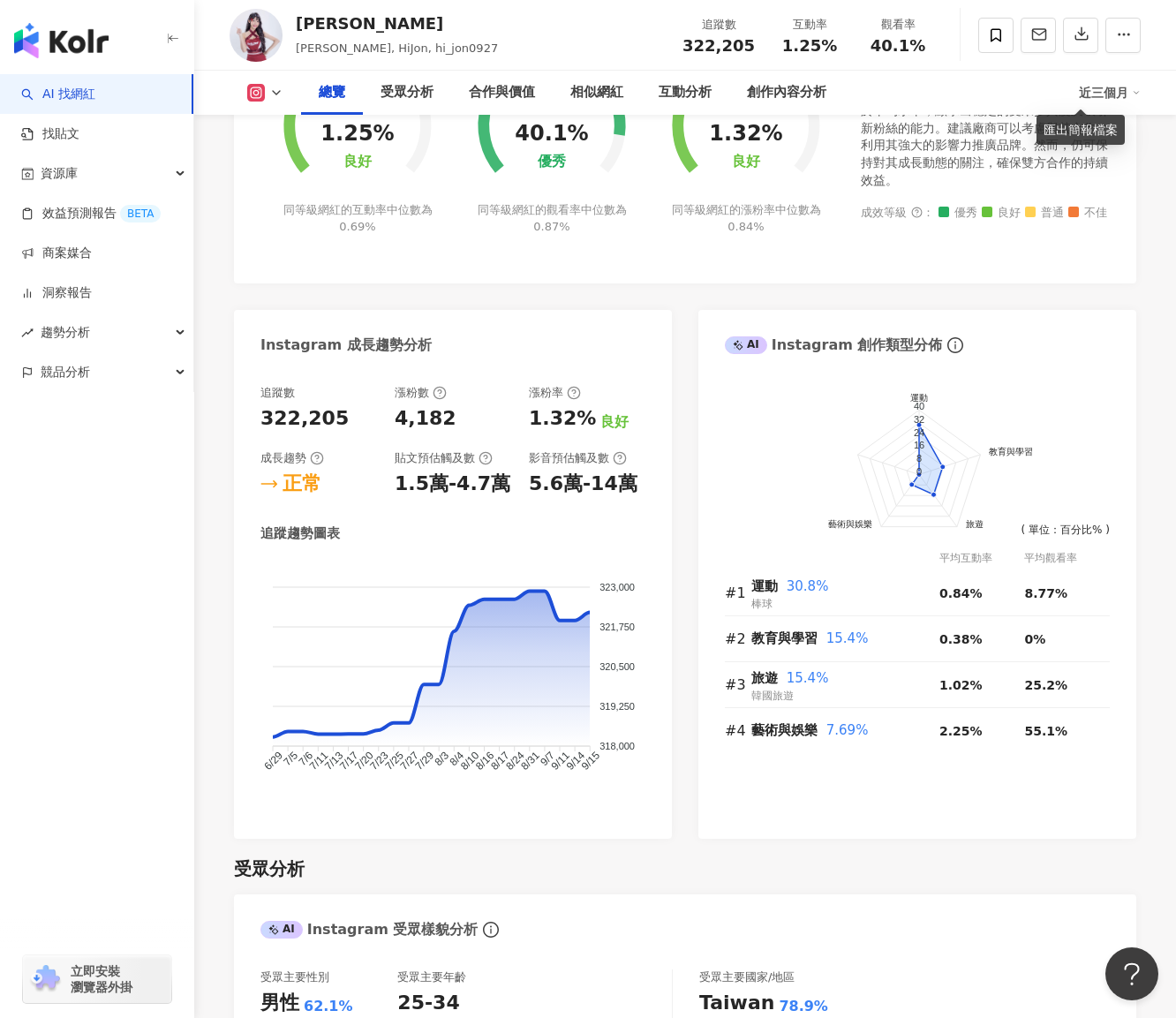
scroll to position [795, 0]
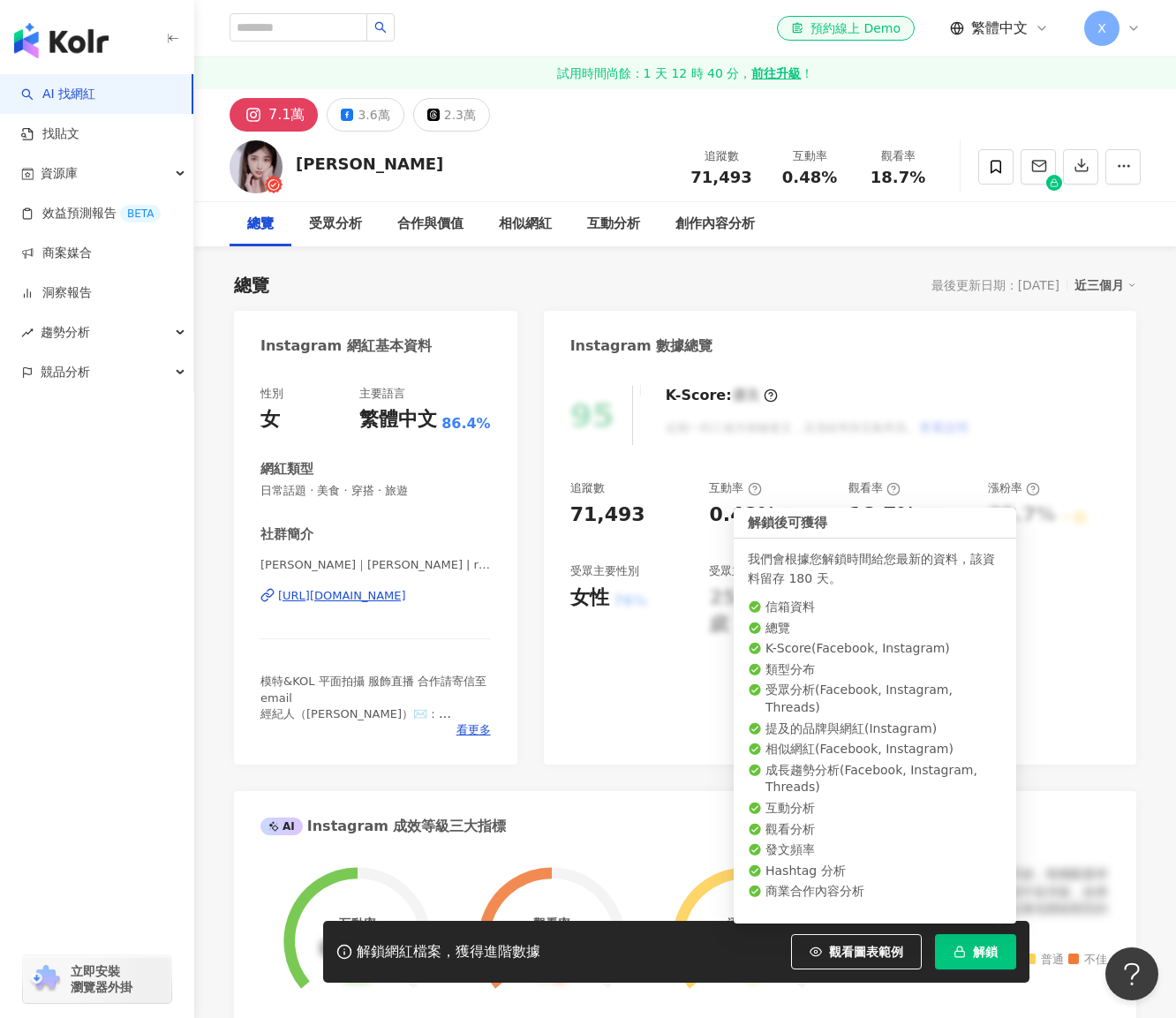
click at [982, 949] on span "解鎖" at bounding box center [985, 951] width 25 height 14
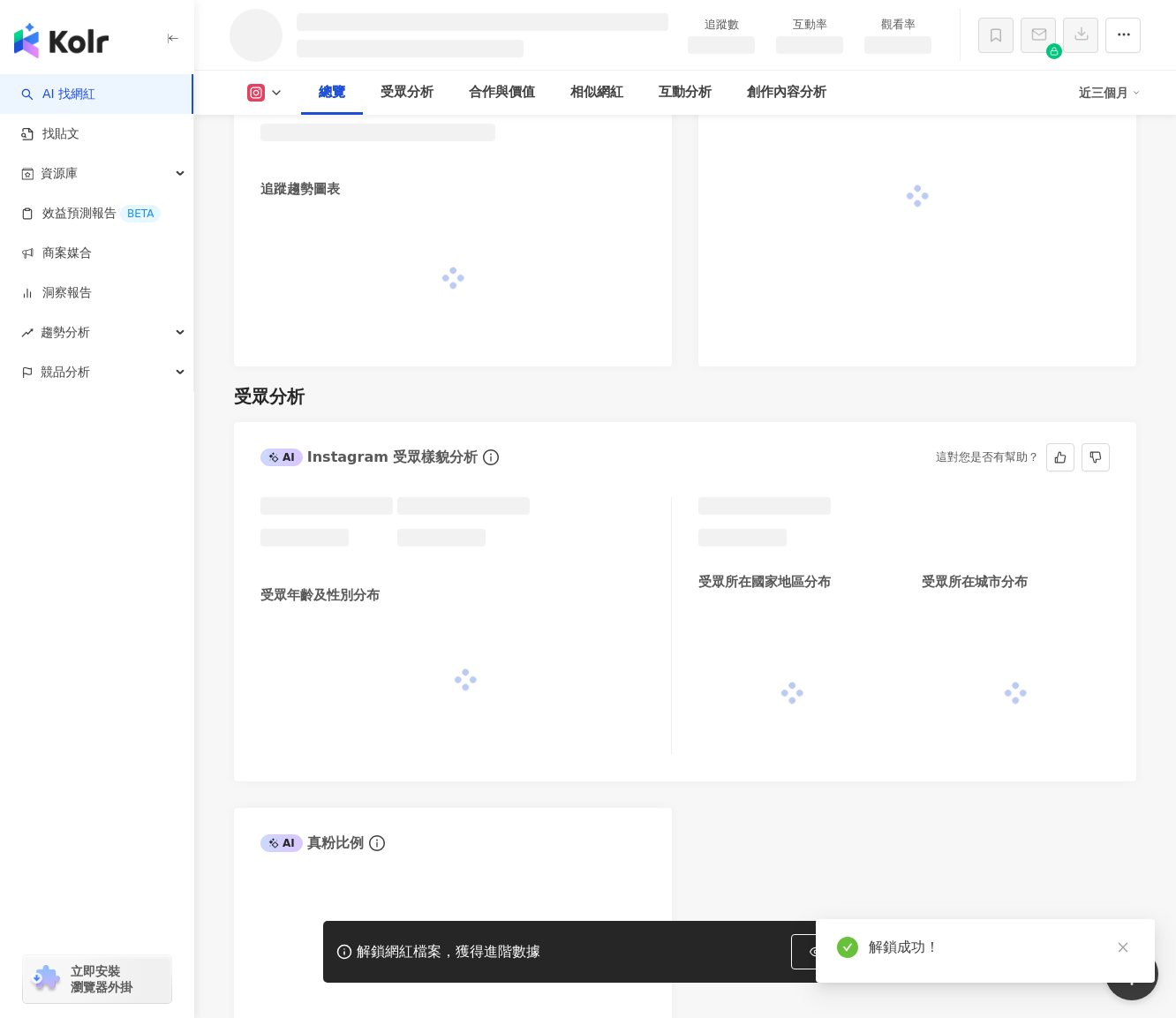
scroll to position [1107, 0]
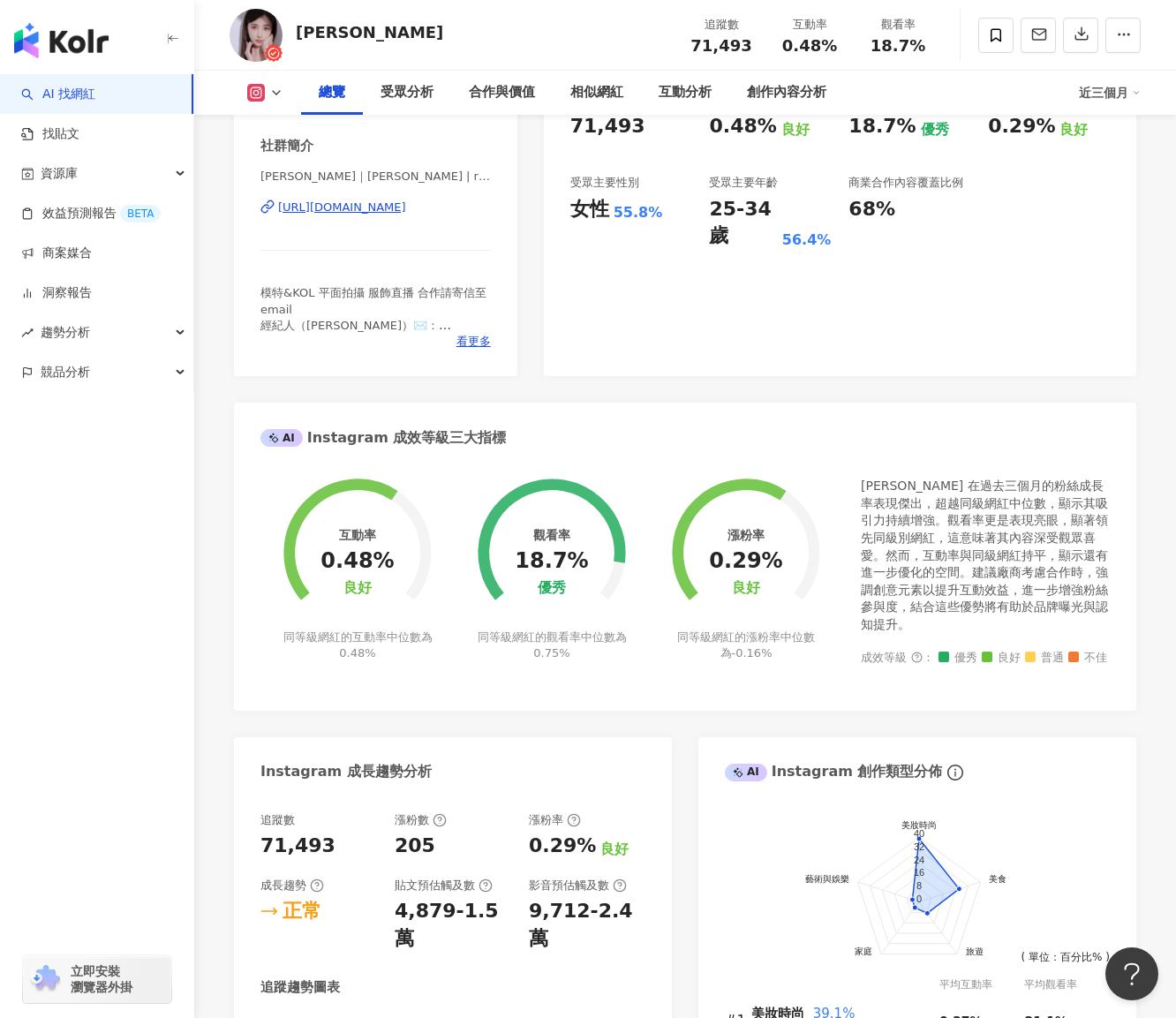
scroll to position [265, 0]
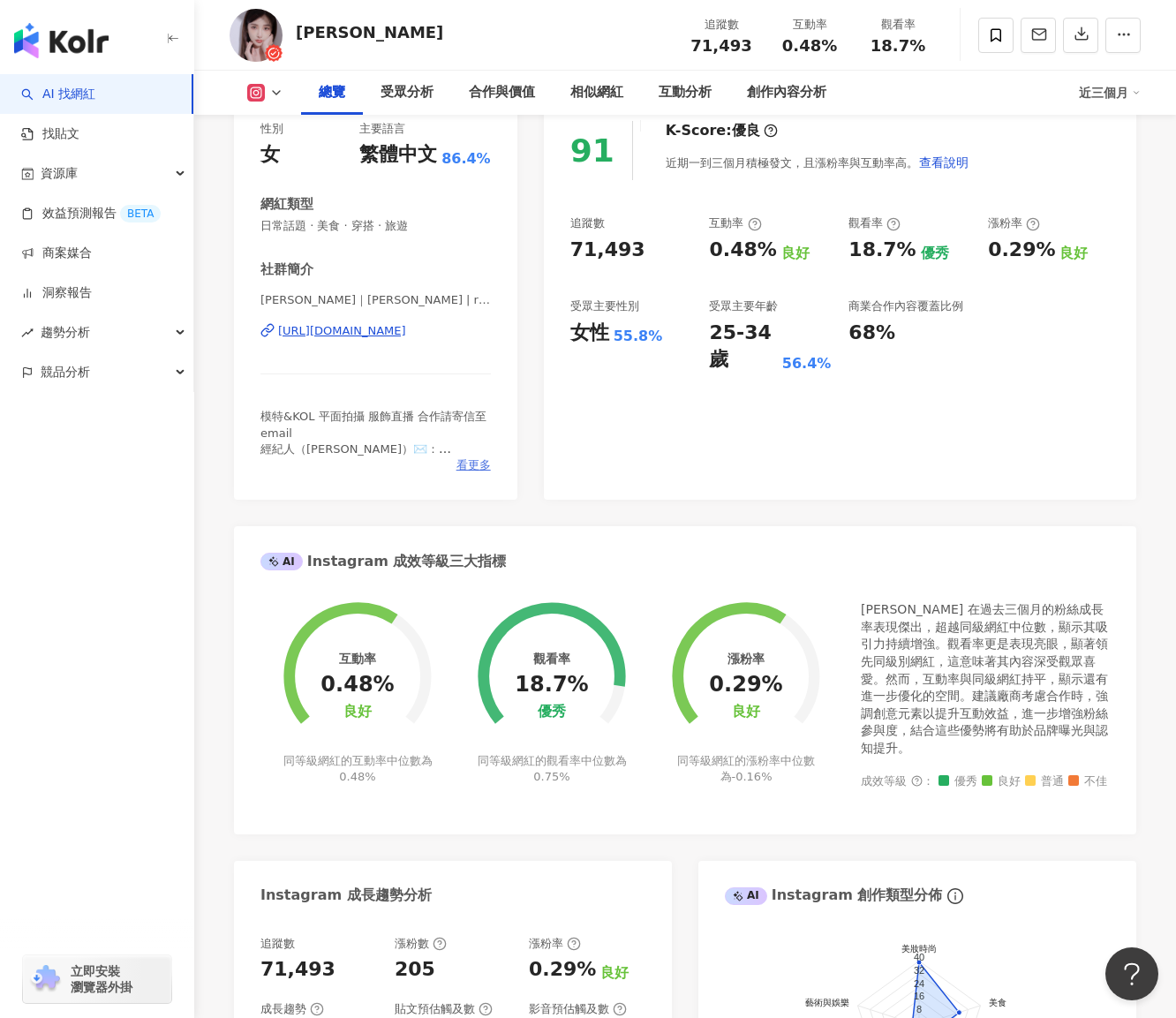
click at [468, 467] on span "看更多" at bounding box center [473, 465] width 34 height 16
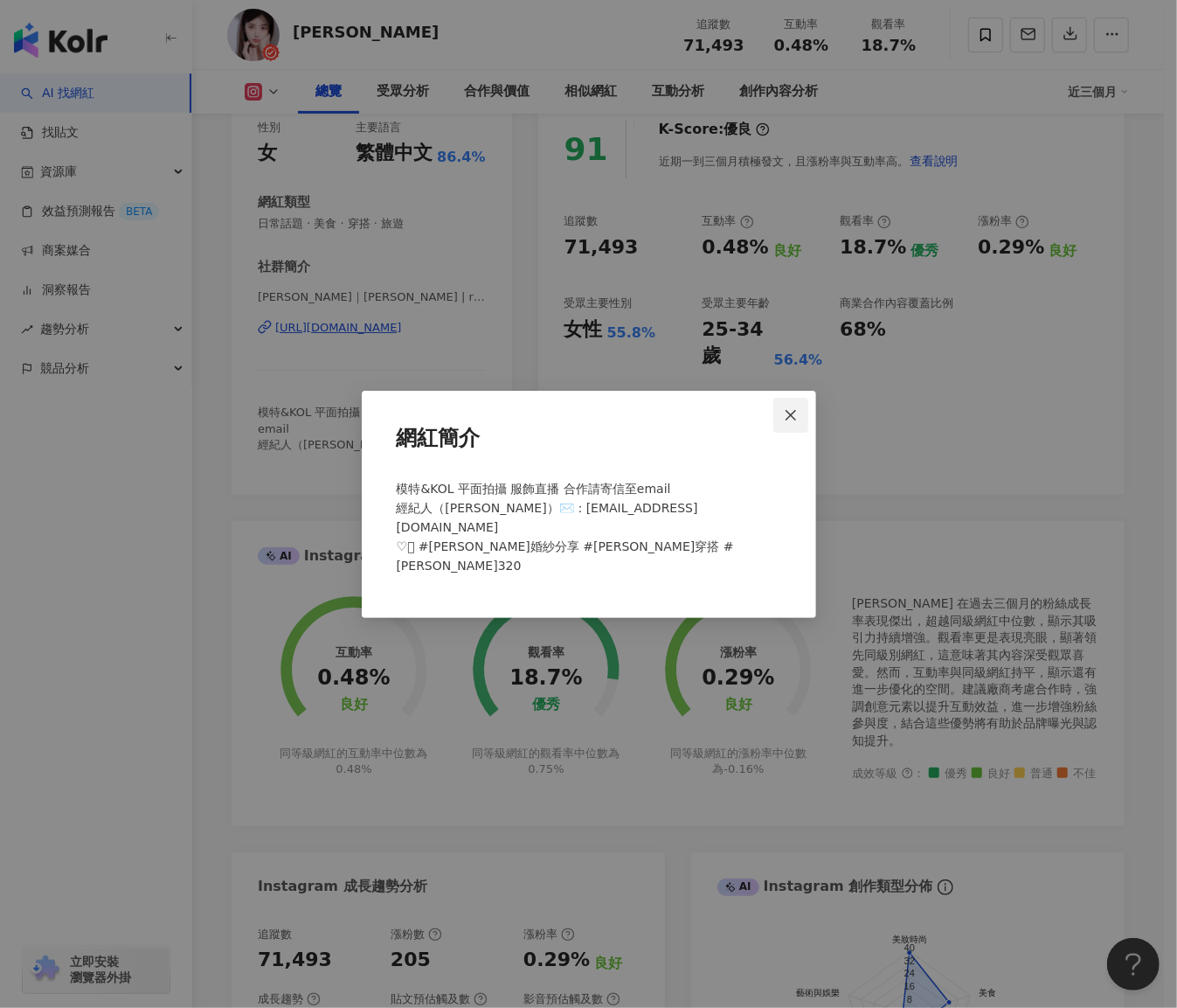
click at [787, 421] on icon "close" at bounding box center [790, 415] width 10 height 10
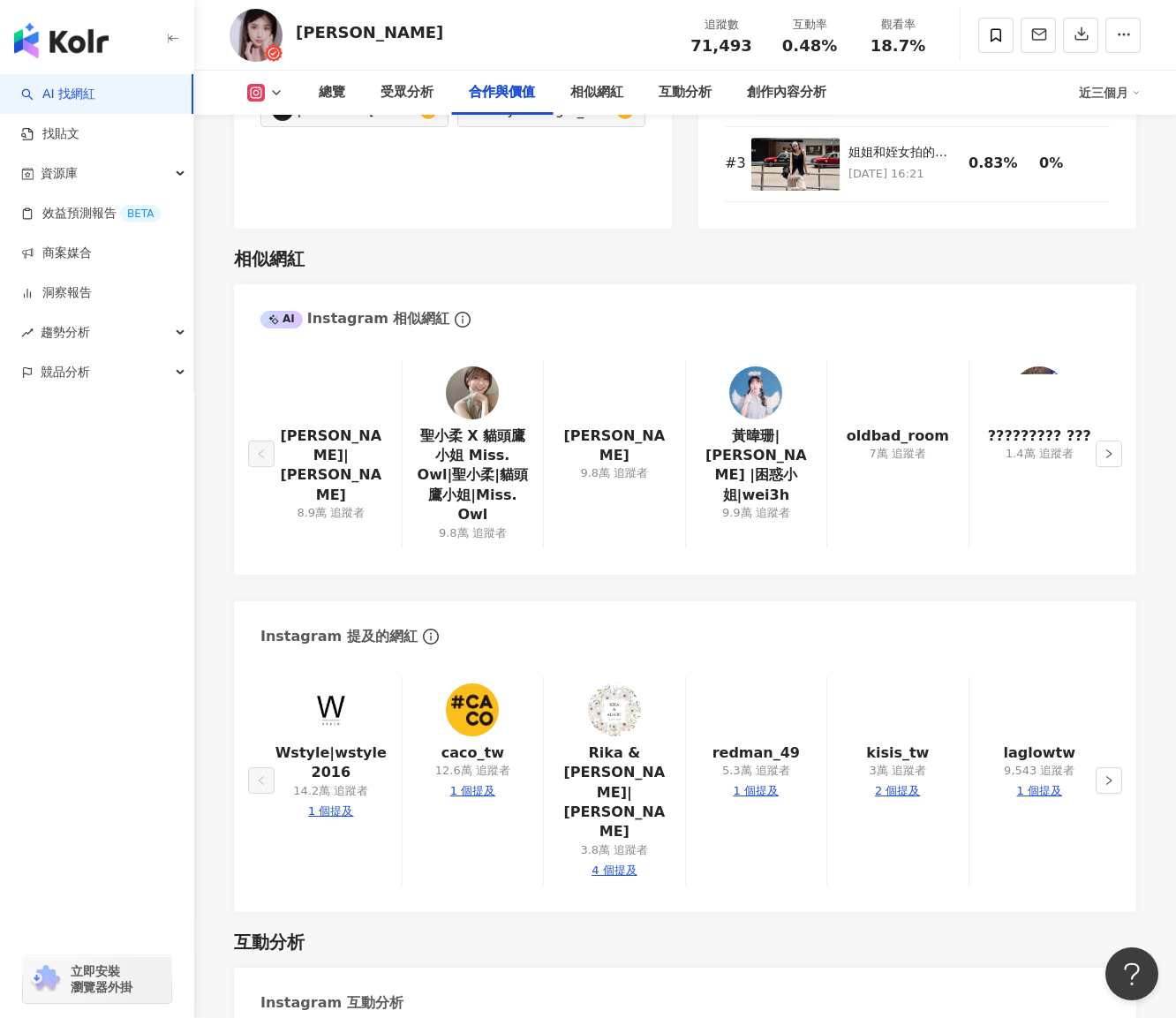
scroll to position [2825, 0]
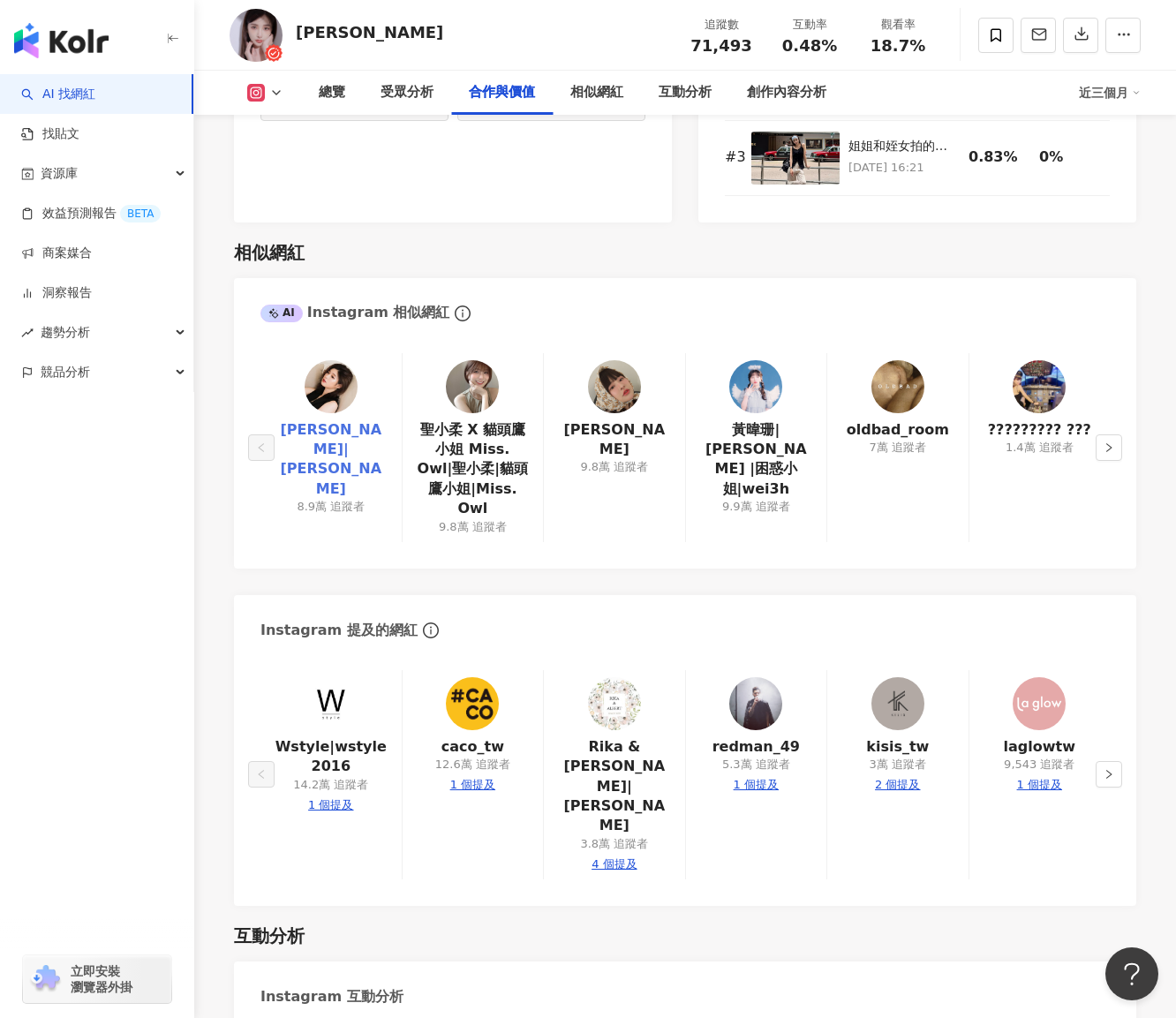
click at [337, 420] on link "Alley Zheng|Alley 艾莉" at bounding box center [331, 460] width 113 height 80
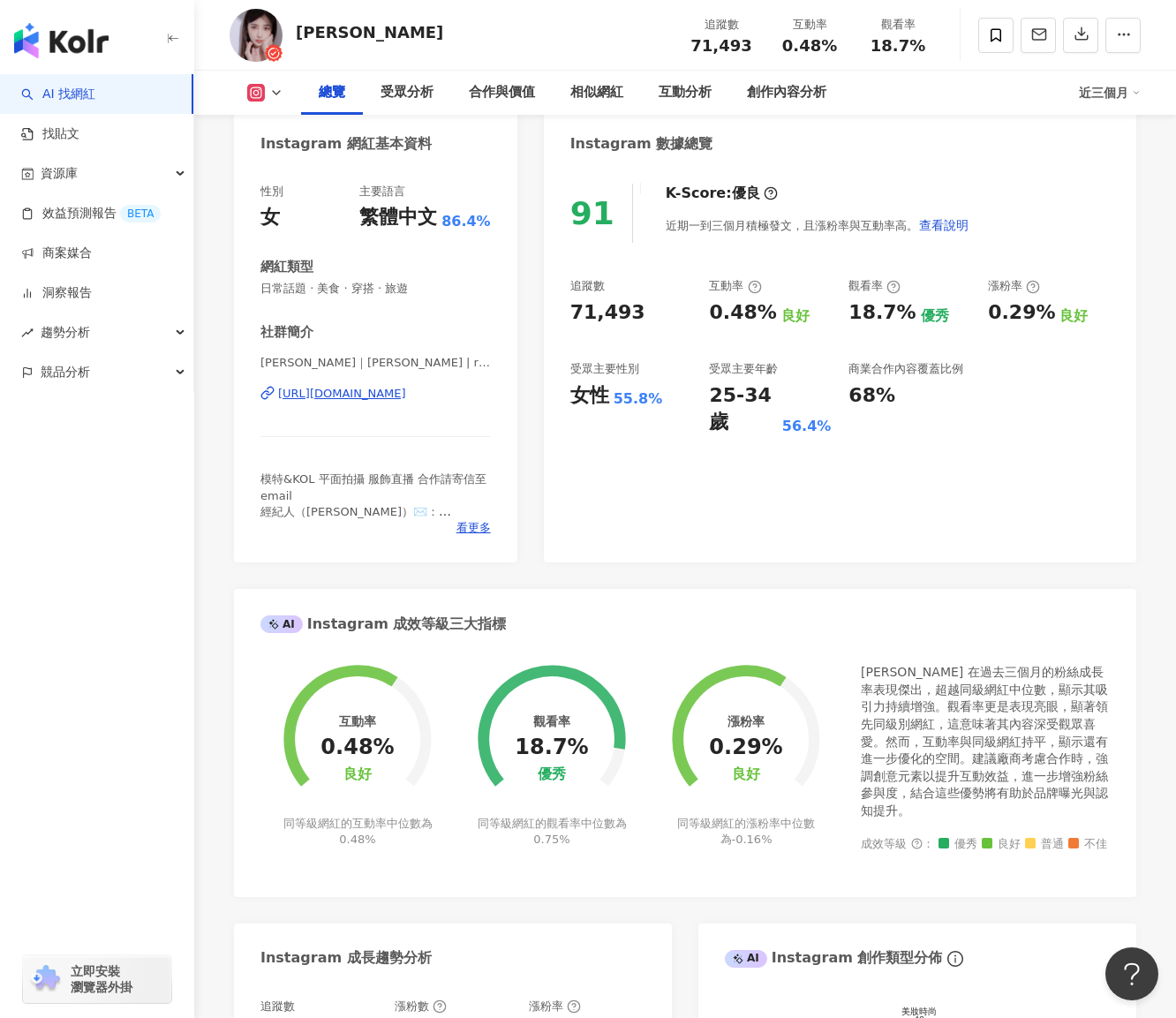
scroll to position [177, 0]
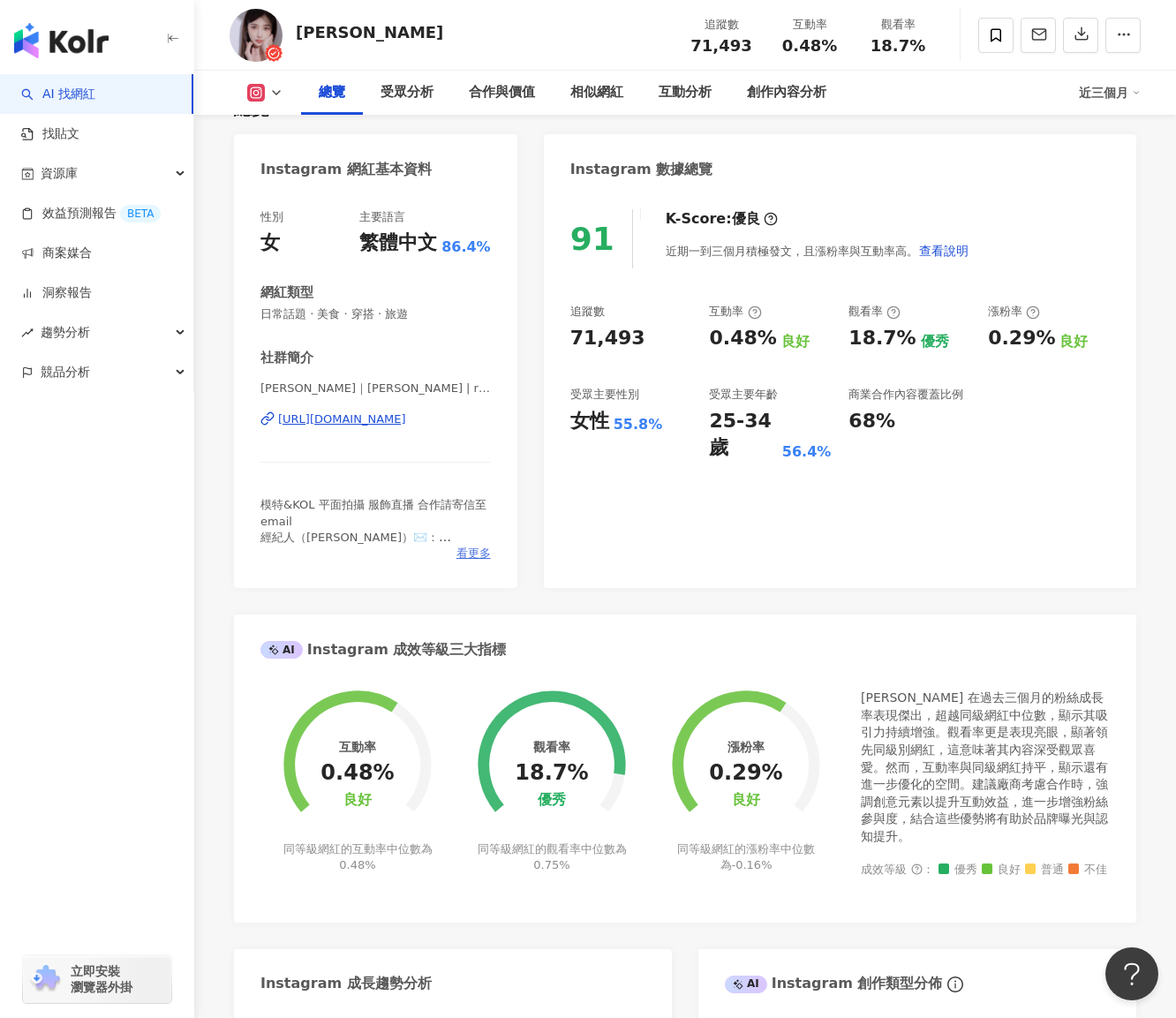
click at [478, 547] on span "看更多" at bounding box center [473, 553] width 34 height 16
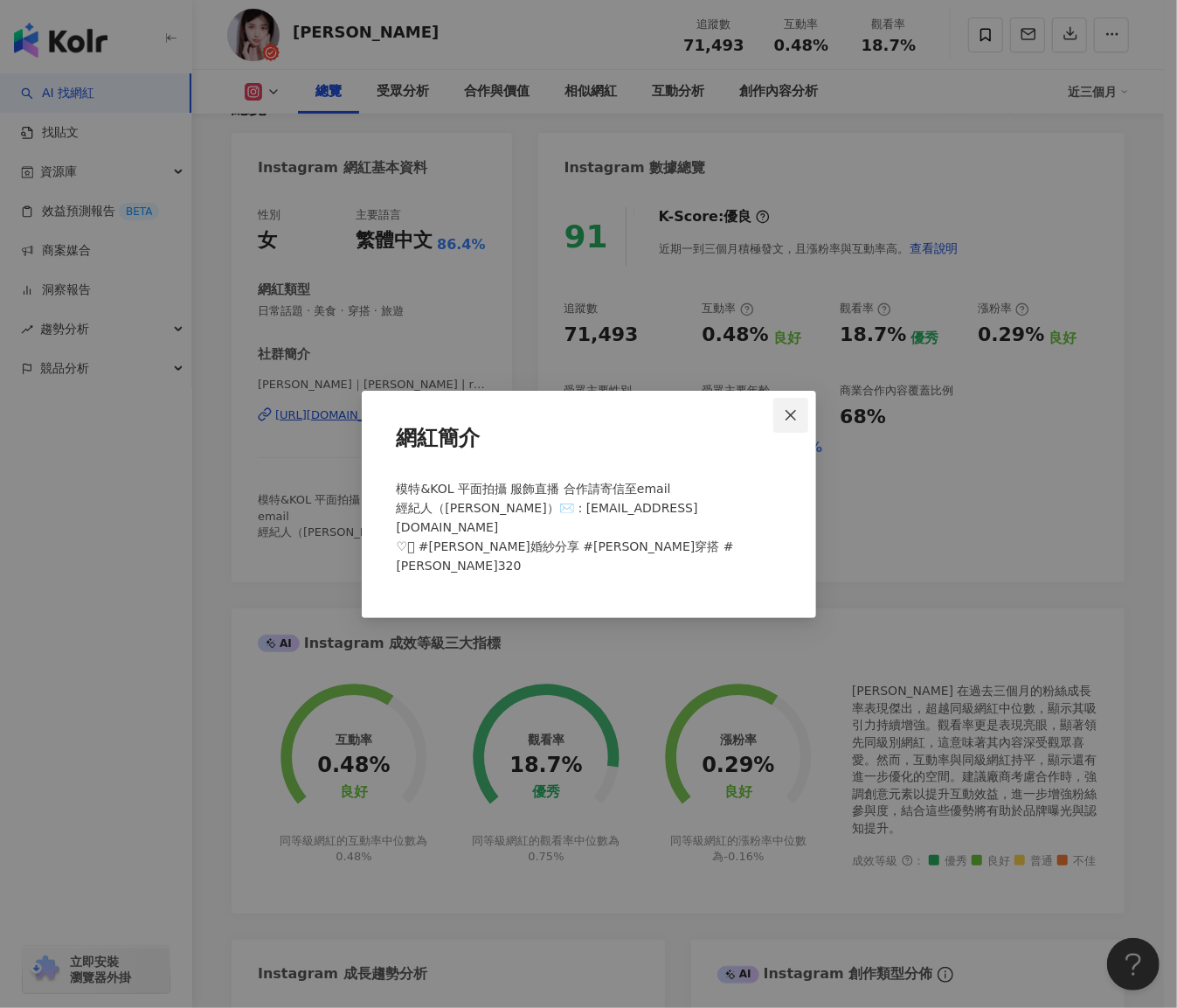
click at [796, 420] on button "Close" at bounding box center [790, 415] width 35 height 35
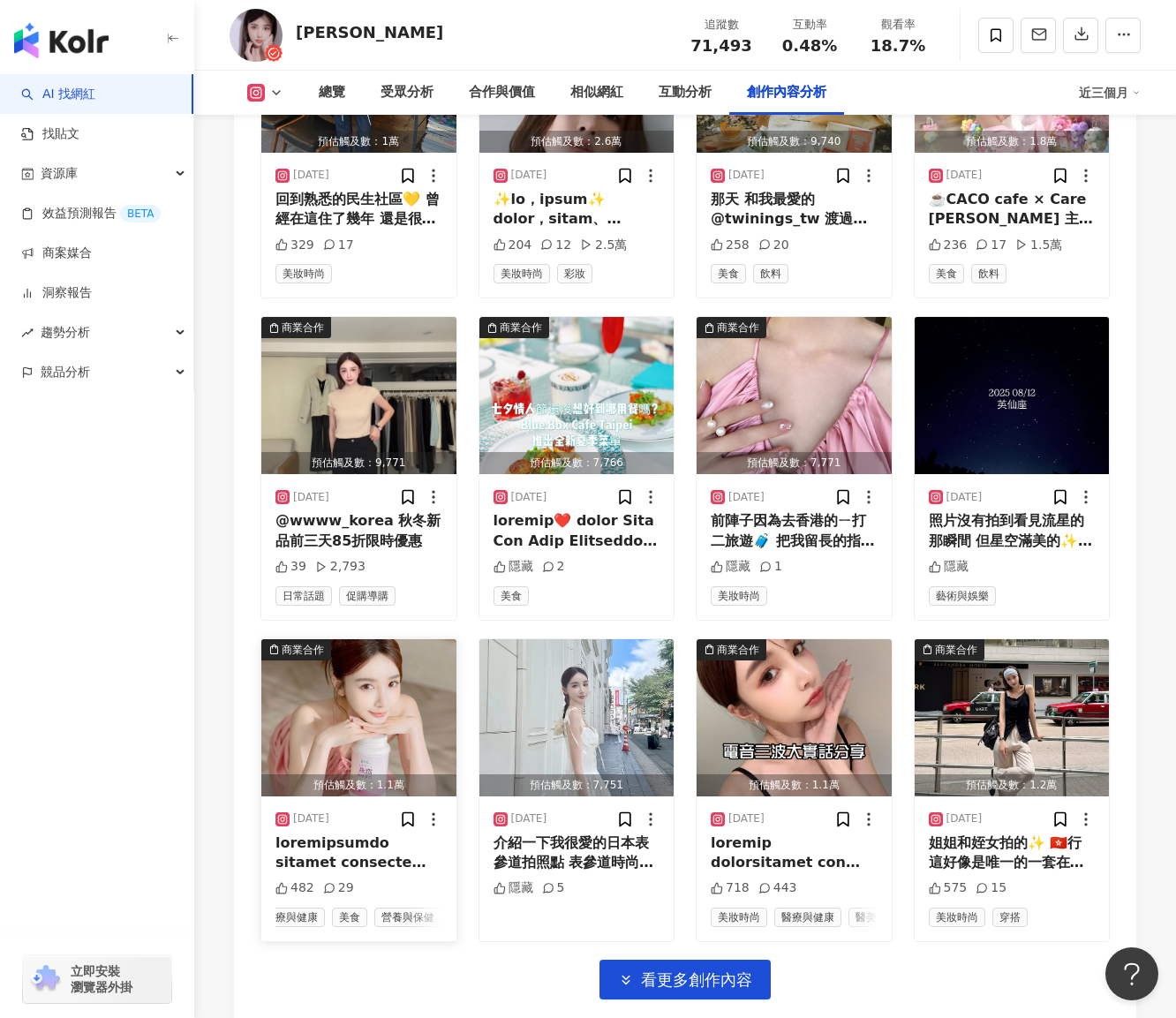
scroll to position [0, 0]
click at [661, 970] on span "看更多創作內容" at bounding box center [696, 980] width 111 height 19
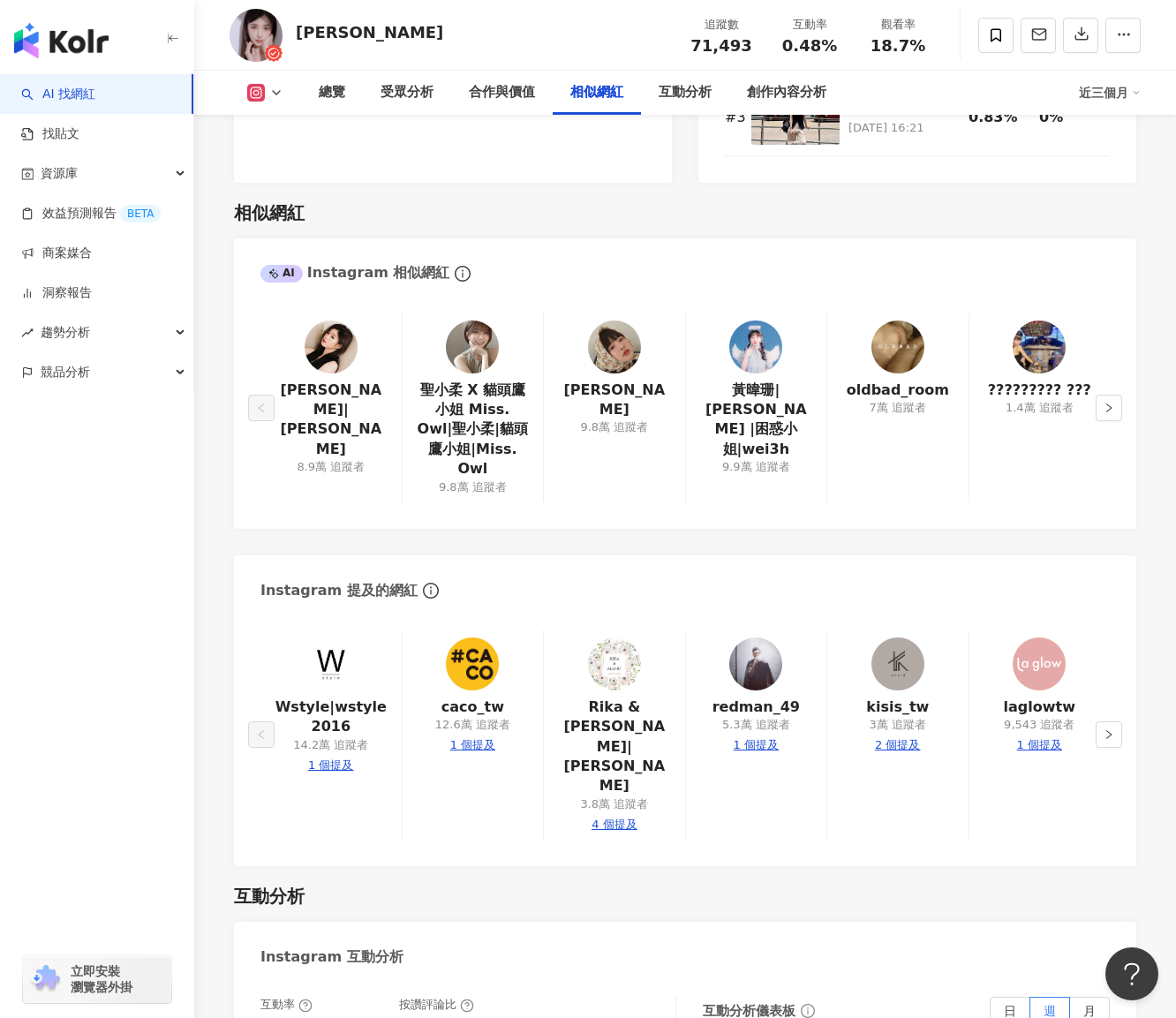
scroll to position [2825, 0]
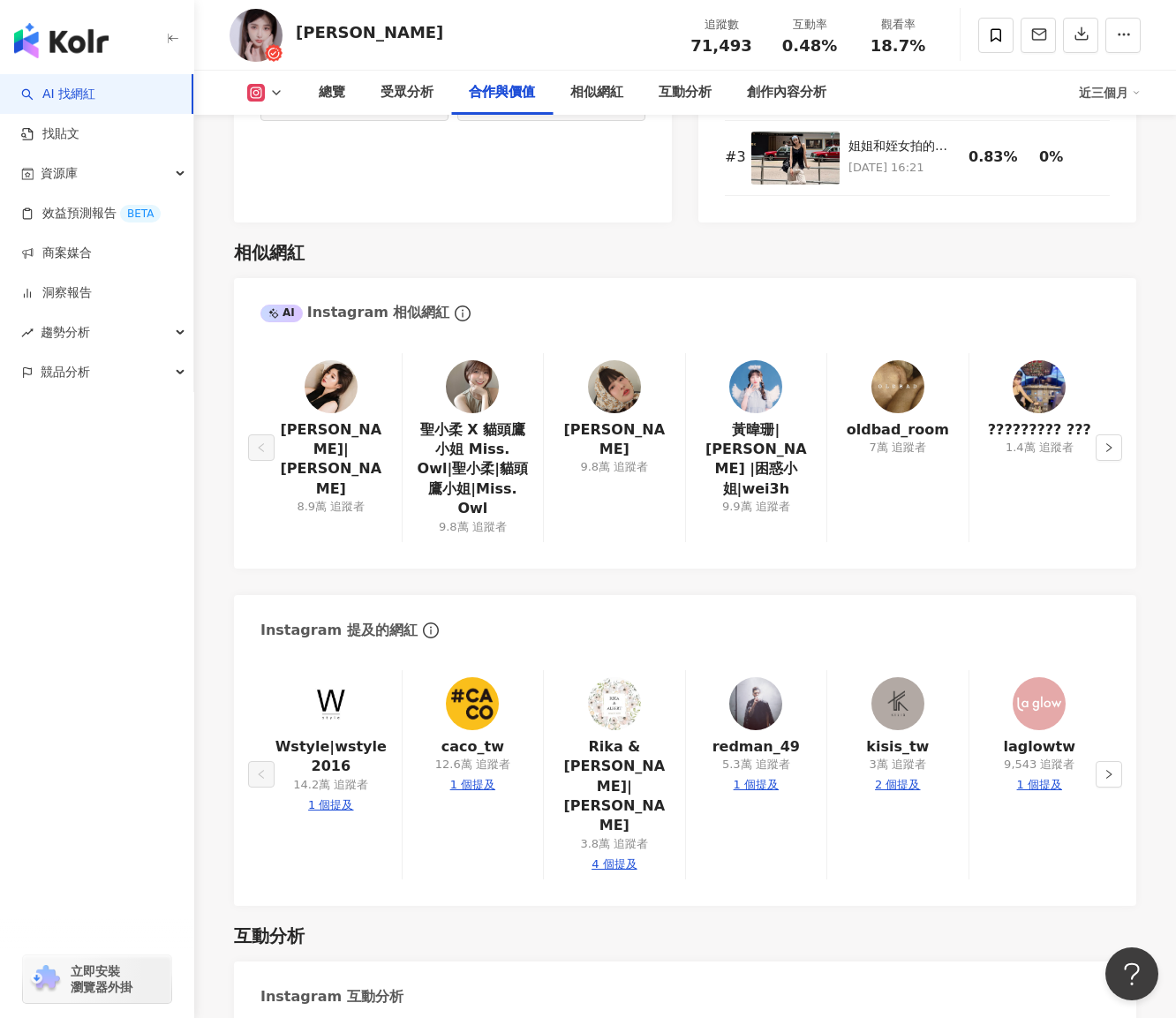
click at [745, 360] on img at bounding box center [756, 387] width 53 height 53
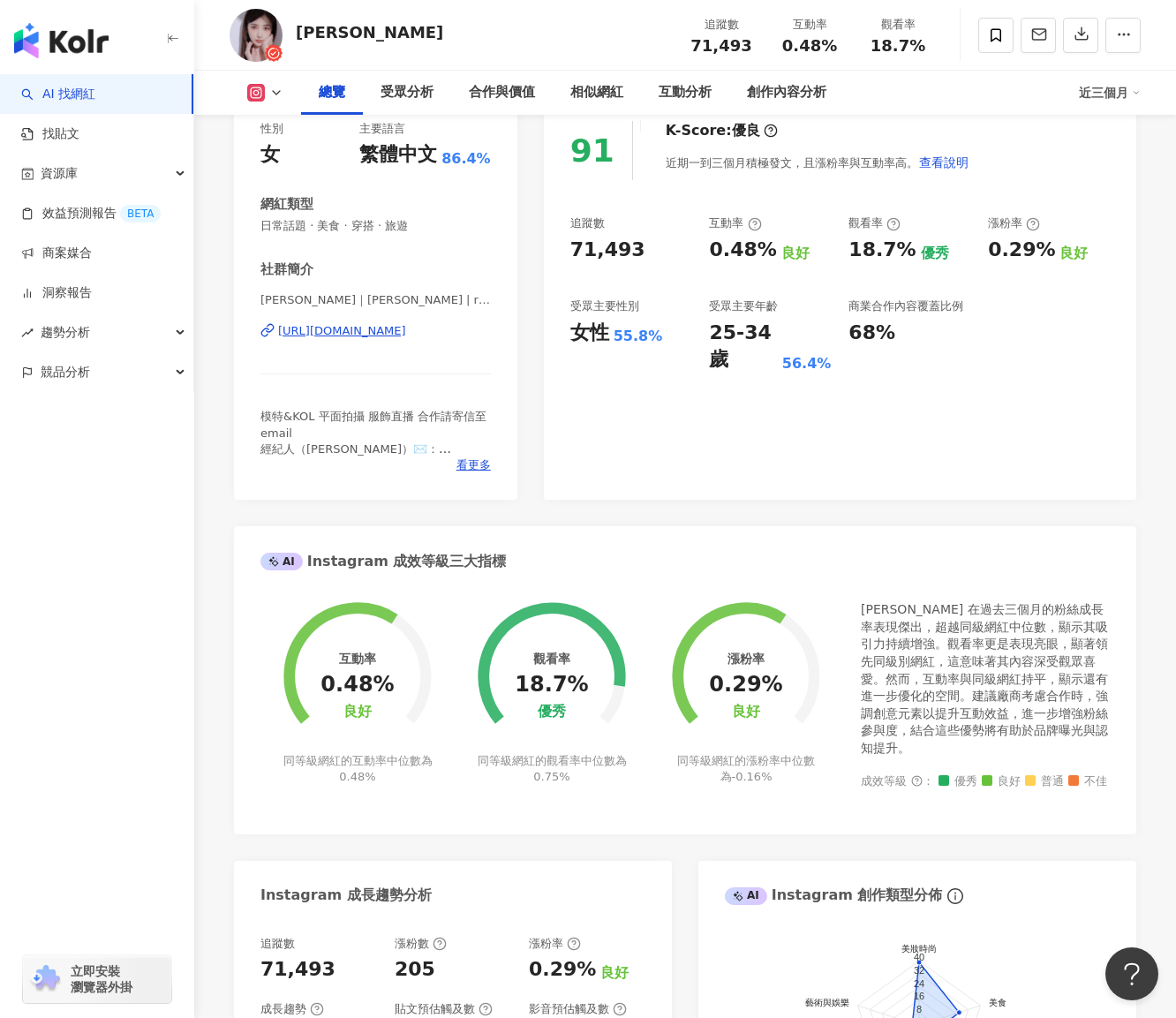
scroll to position [0, 0]
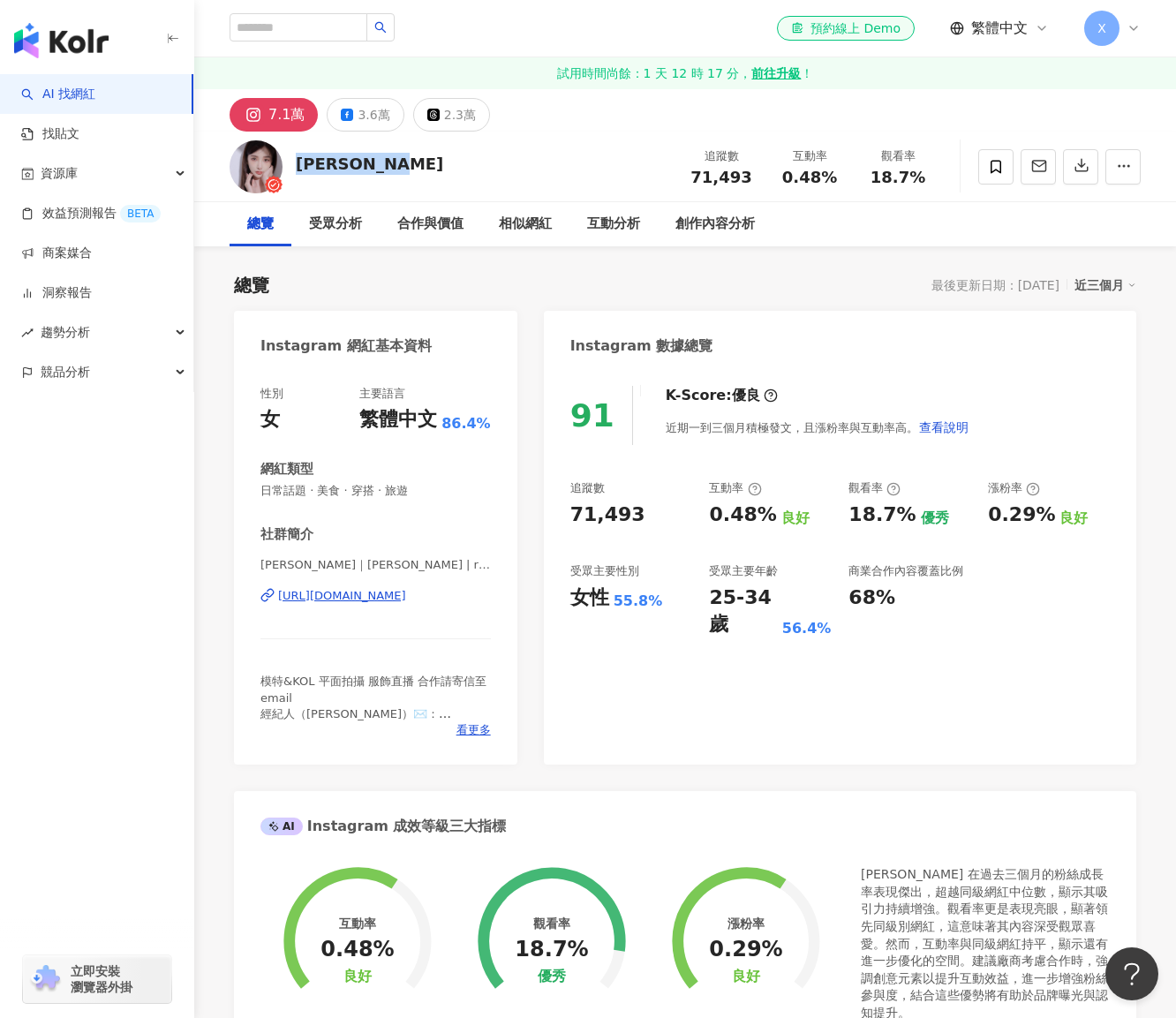
drag, startPoint x: 296, startPoint y: 161, endPoint x: 422, endPoint y: 168, distance: 126.2
click at [422, 168] on div "彭彭 PON PON 追蹤數 71,493 互動率 0.48% 觀看率 18.7%" at bounding box center [684, 165] width 982 height 69
copy div "彭彭 PON PON"
click at [577, 172] on div "彭彭 PON PON 追蹤數 71,493 互動率 0.48% 觀看率 18.7%" at bounding box center [684, 165] width 982 height 69
click at [295, 116] on div "7.1萬" at bounding box center [286, 115] width 36 height 25
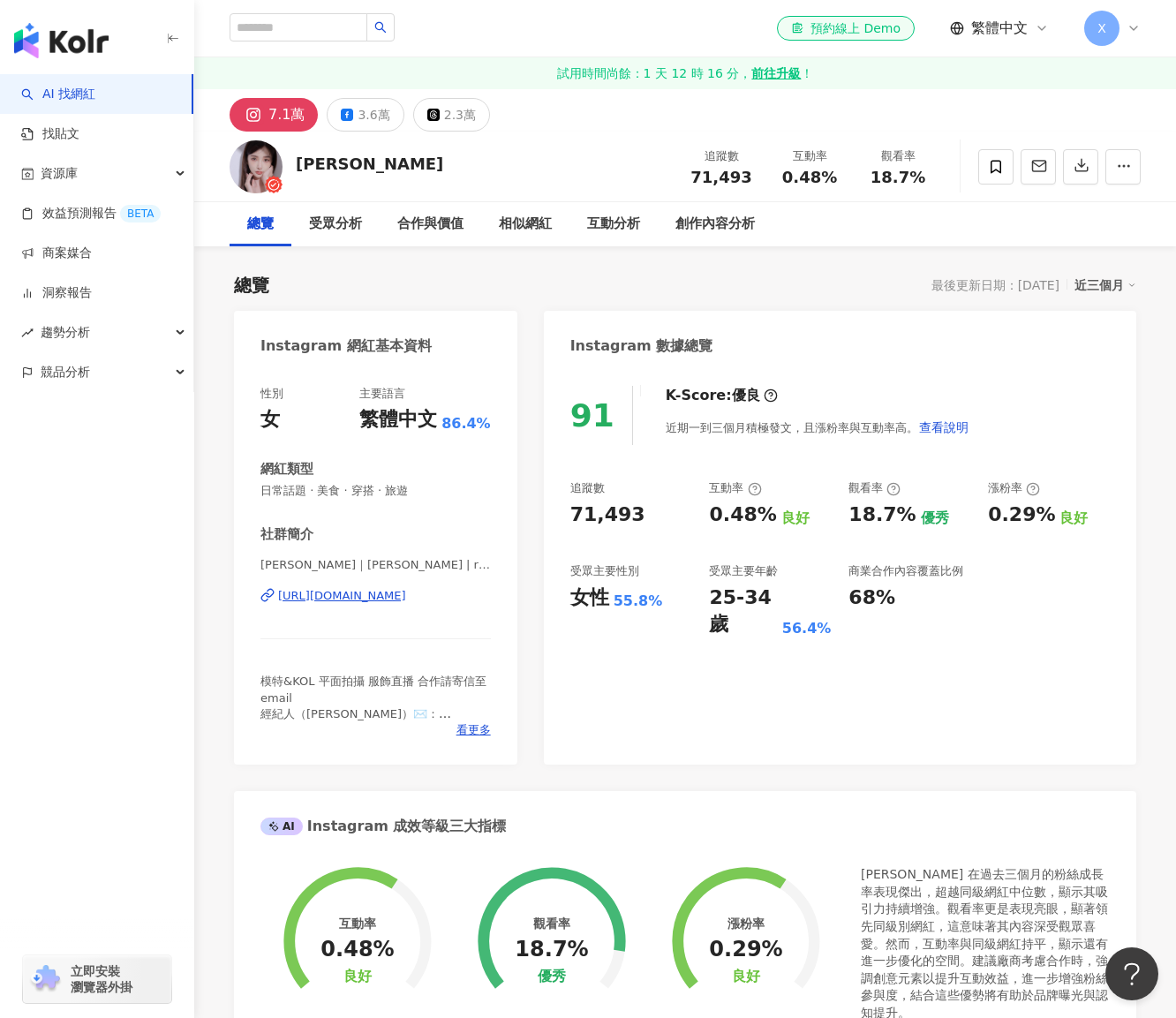
click at [257, 114] on icon at bounding box center [254, 115] width 11 height 11
click at [268, 163] on img at bounding box center [256, 167] width 53 height 53
click at [334, 160] on div "彭彭 PON PON" at bounding box center [369, 163] width 147 height 22
drag, startPoint x: 295, startPoint y: 165, endPoint x: 430, endPoint y: 167, distance: 135.0
click at [430, 167] on div "彭彭 PON PON 追蹤數 71,493 互動率 0.48% 觀看率 18.7%" at bounding box center [684, 165] width 982 height 69
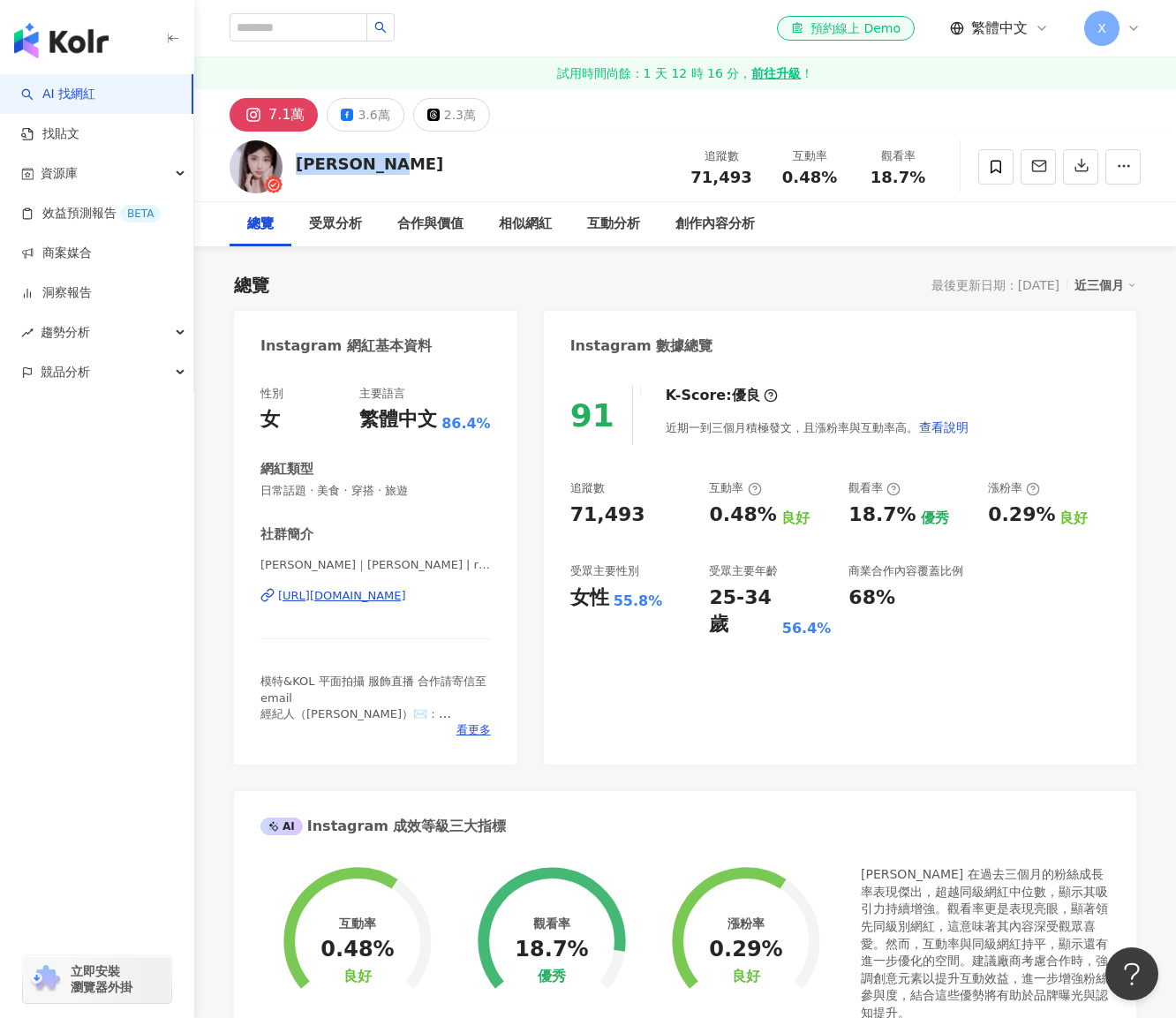
copy div "彭彭 PON PON"
click at [526, 158] on div "彭彭 PON PON 追蹤數 71,493 互動率 0.48% 觀看率 18.7%" at bounding box center [684, 165] width 982 height 69
drag, startPoint x: 609, startPoint y: 600, endPoint x: 659, endPoint y: 601, distance: 50.0
click at [659, 601] on div "女性 55.8%" at bounding box center [631, 598] width 122 height 28
copy div "女性 55.8%"
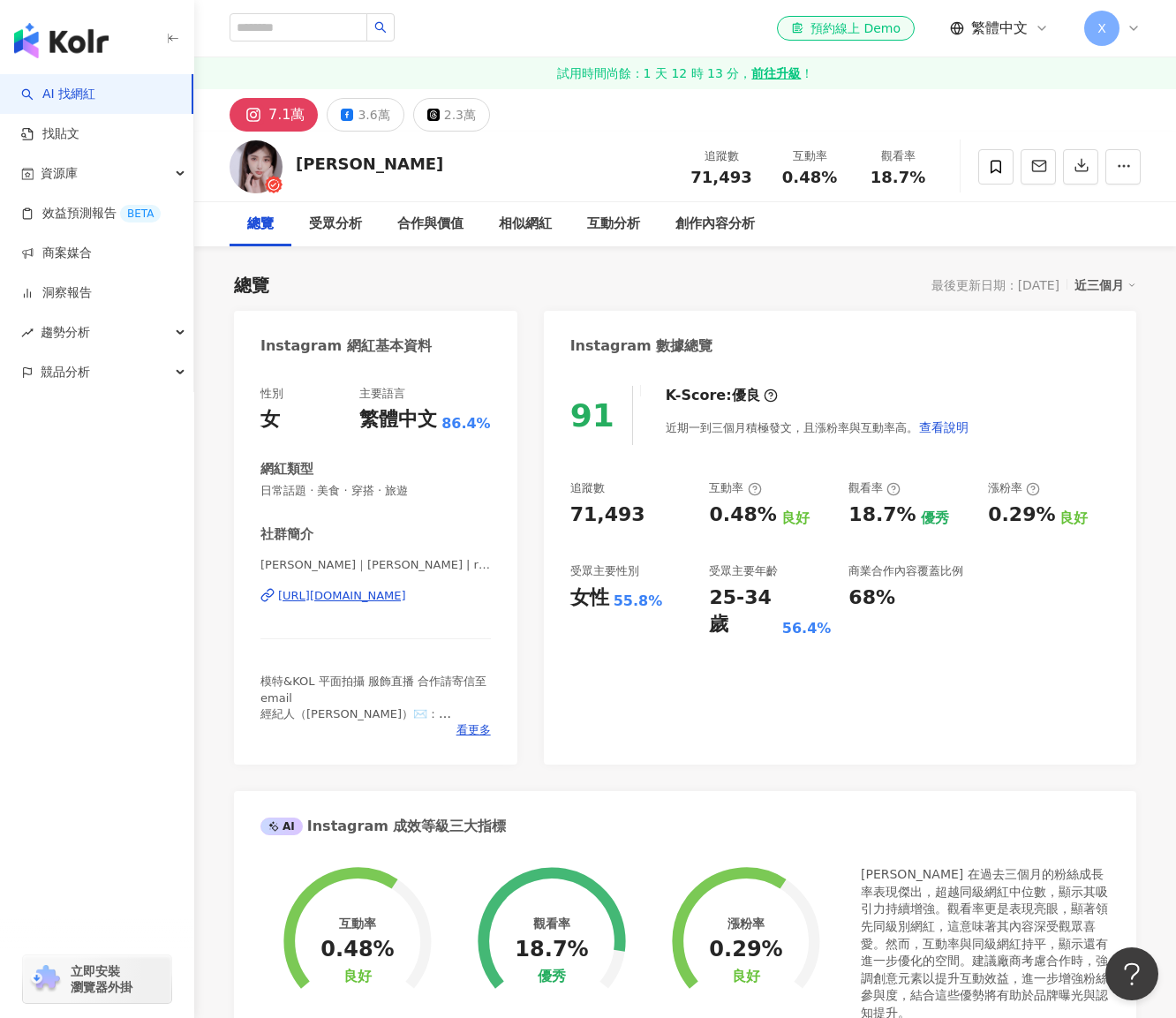
click at [888, 654] on div "91 K-Score : 優良 近期一到三個月積極發文，且漲粉率與互動率高。 查看說明 追蹤數 71,493 互動率 0.48% 良好 觀看率 18.7% 優…" at bounding box center [839, 566] width 592 height 396
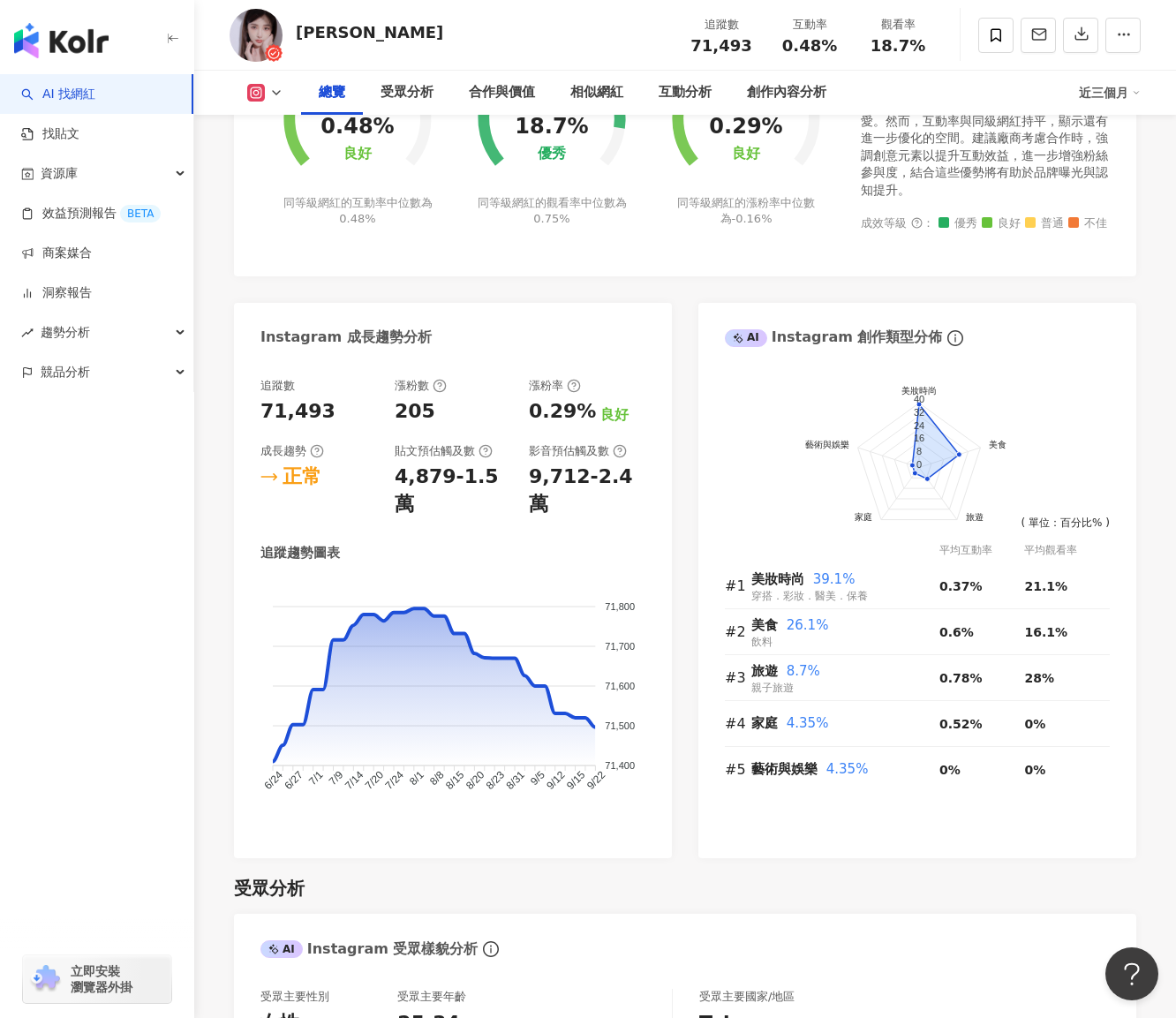
scroll to position [1059, 0]
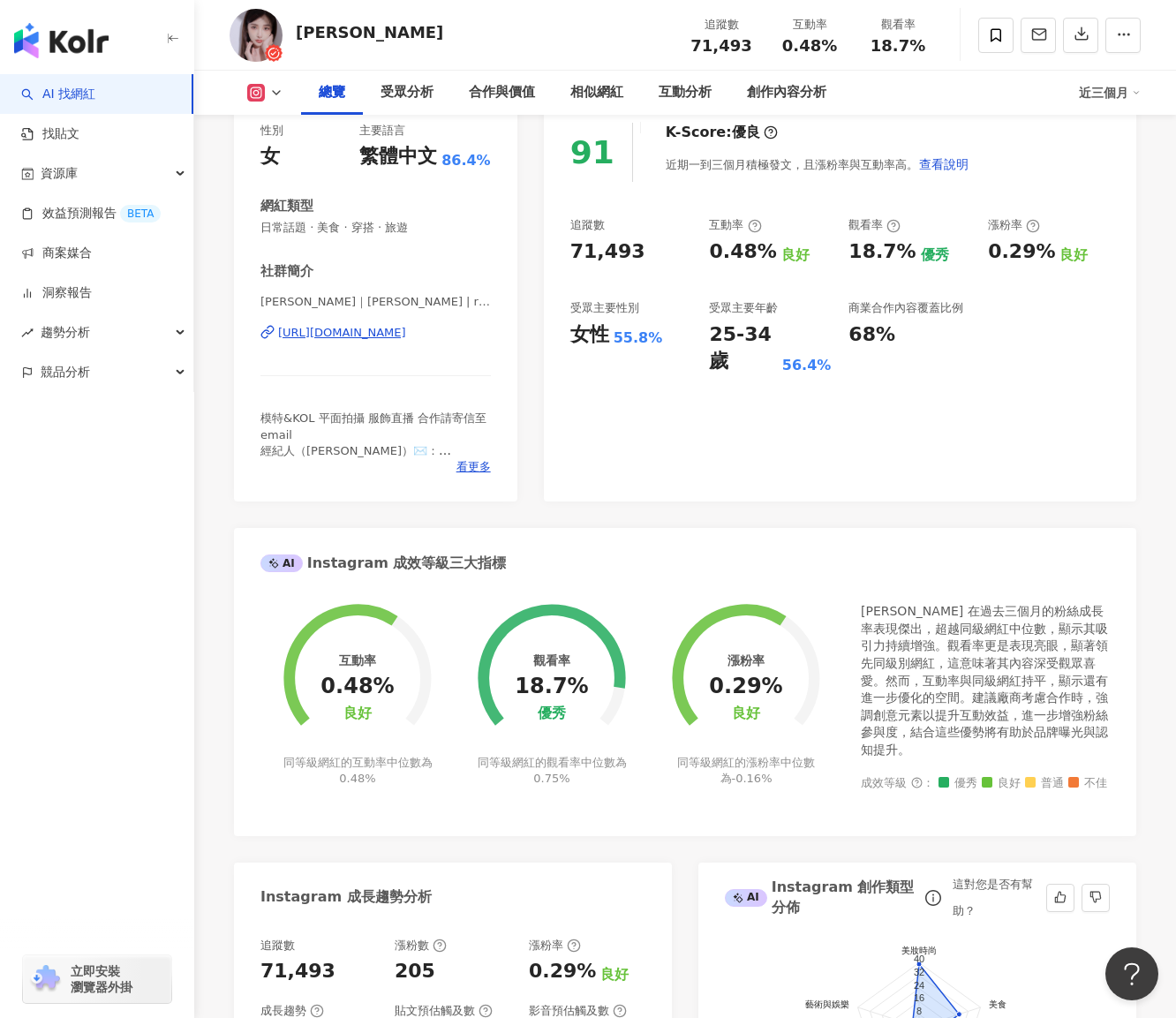
scroll to position [0, 0]
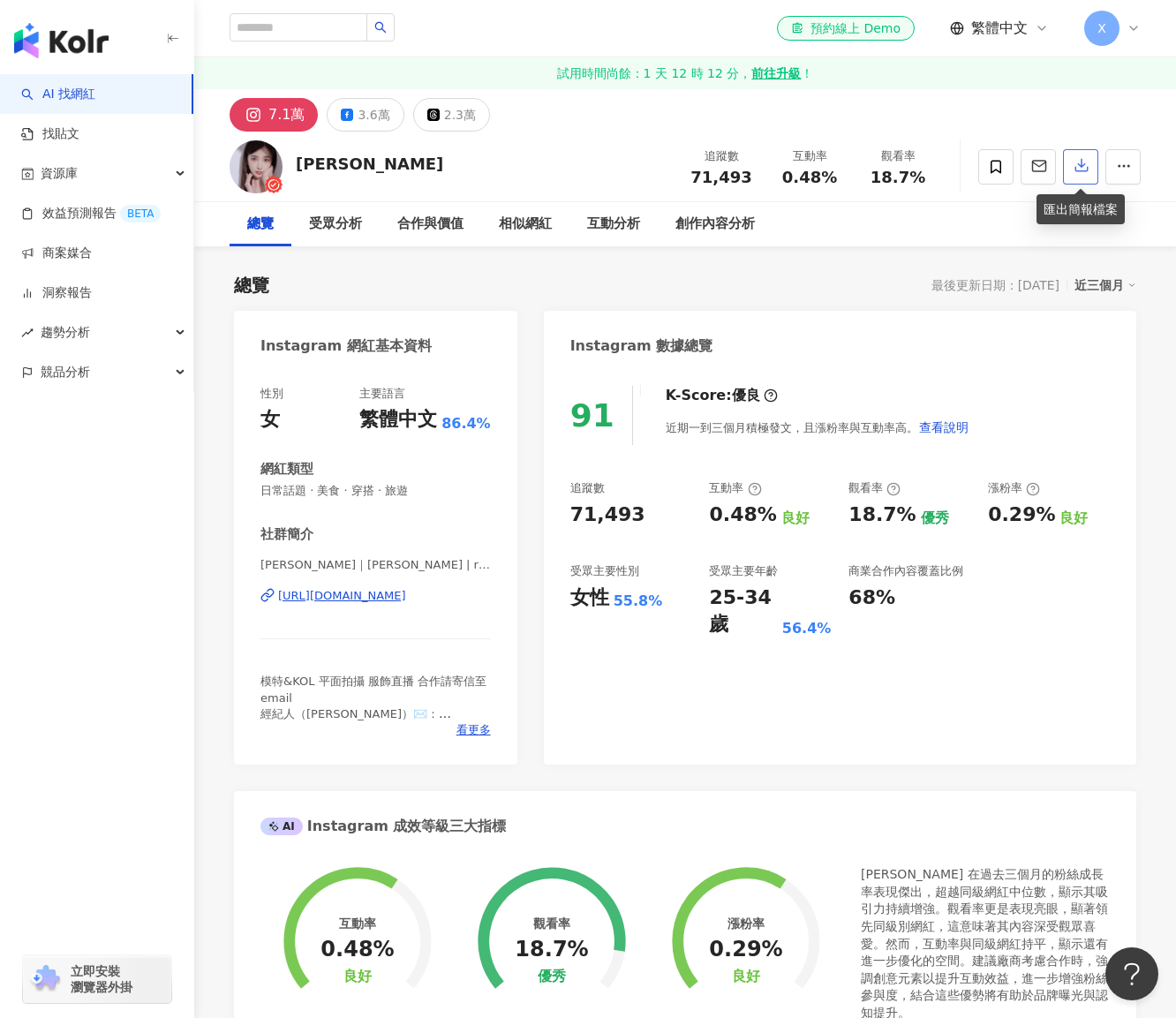
click at [1088, 167] on icon "button" at bounding box center [1081, 164] width 16 height 16
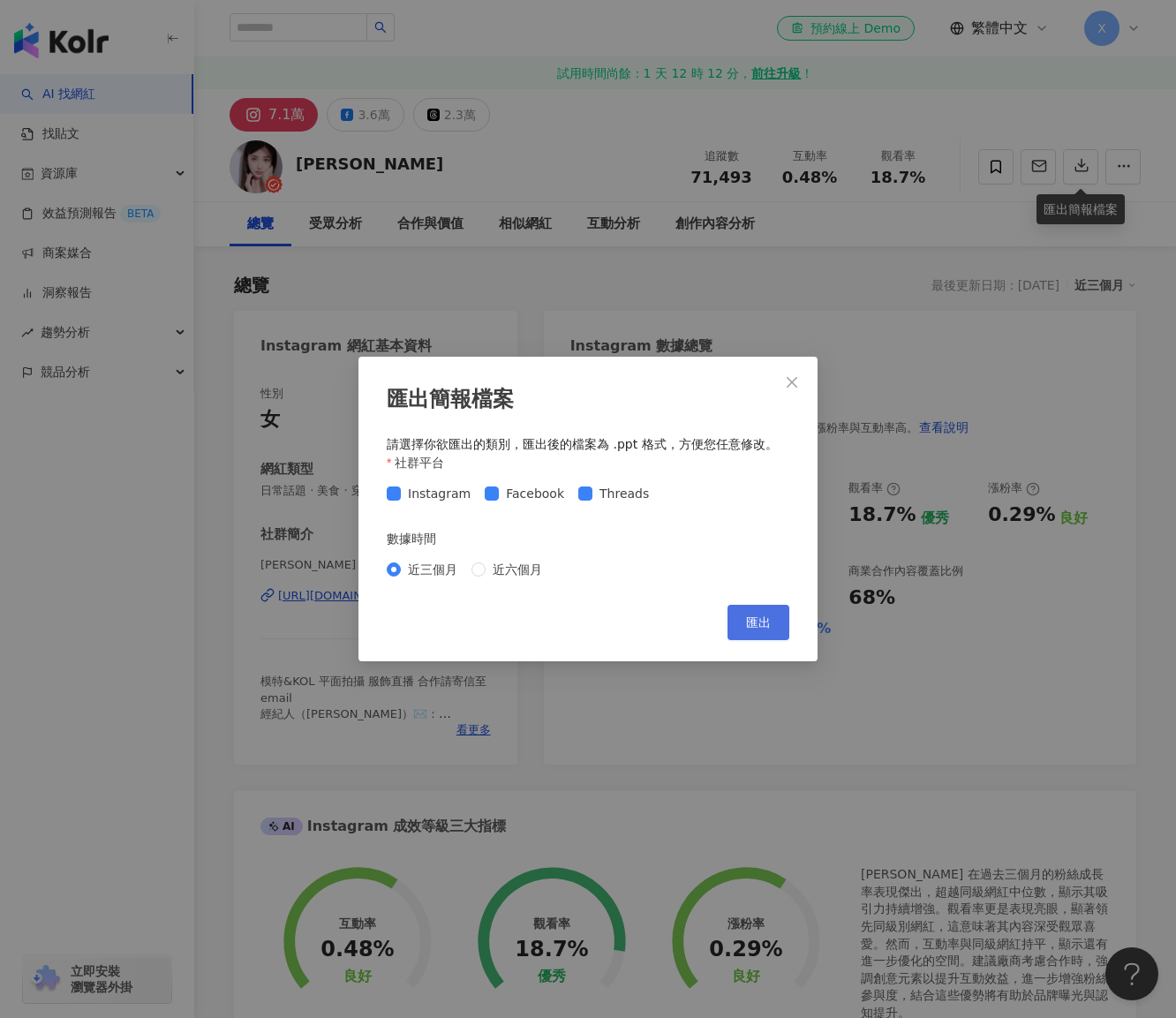
click at [757, 620] on span "匯出" at bounding box center [759, 622] width 25 height 14
click at [800, 372] on button "Close" at bounding box center [791, 382] width 35 height 35
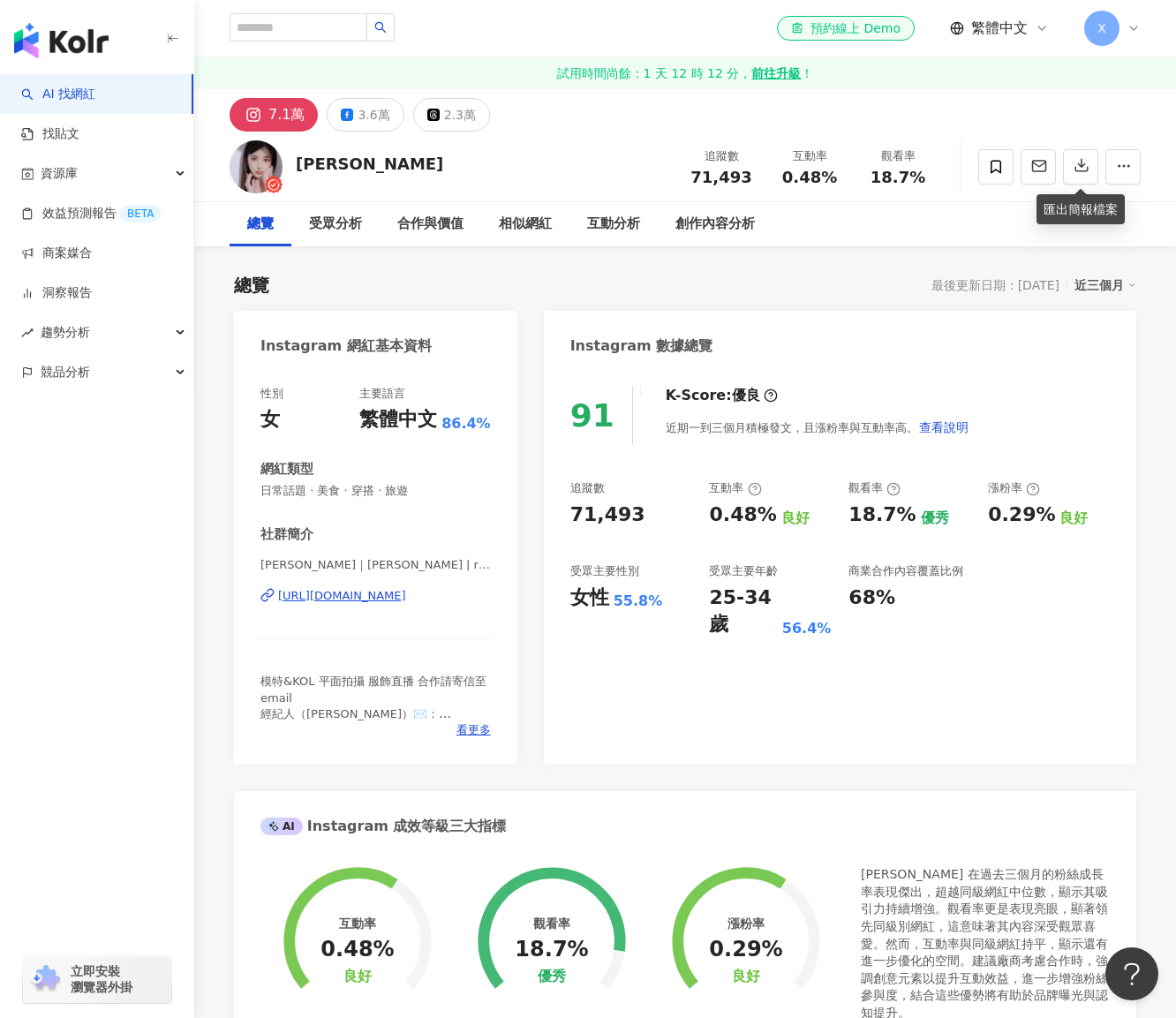
click at [532, 148] on div "彭彭 PON PON 追蹤數 71,493 互動率 0.48% 觀看率 18.7%" at bounding box center [684, 165] width 982 height 69
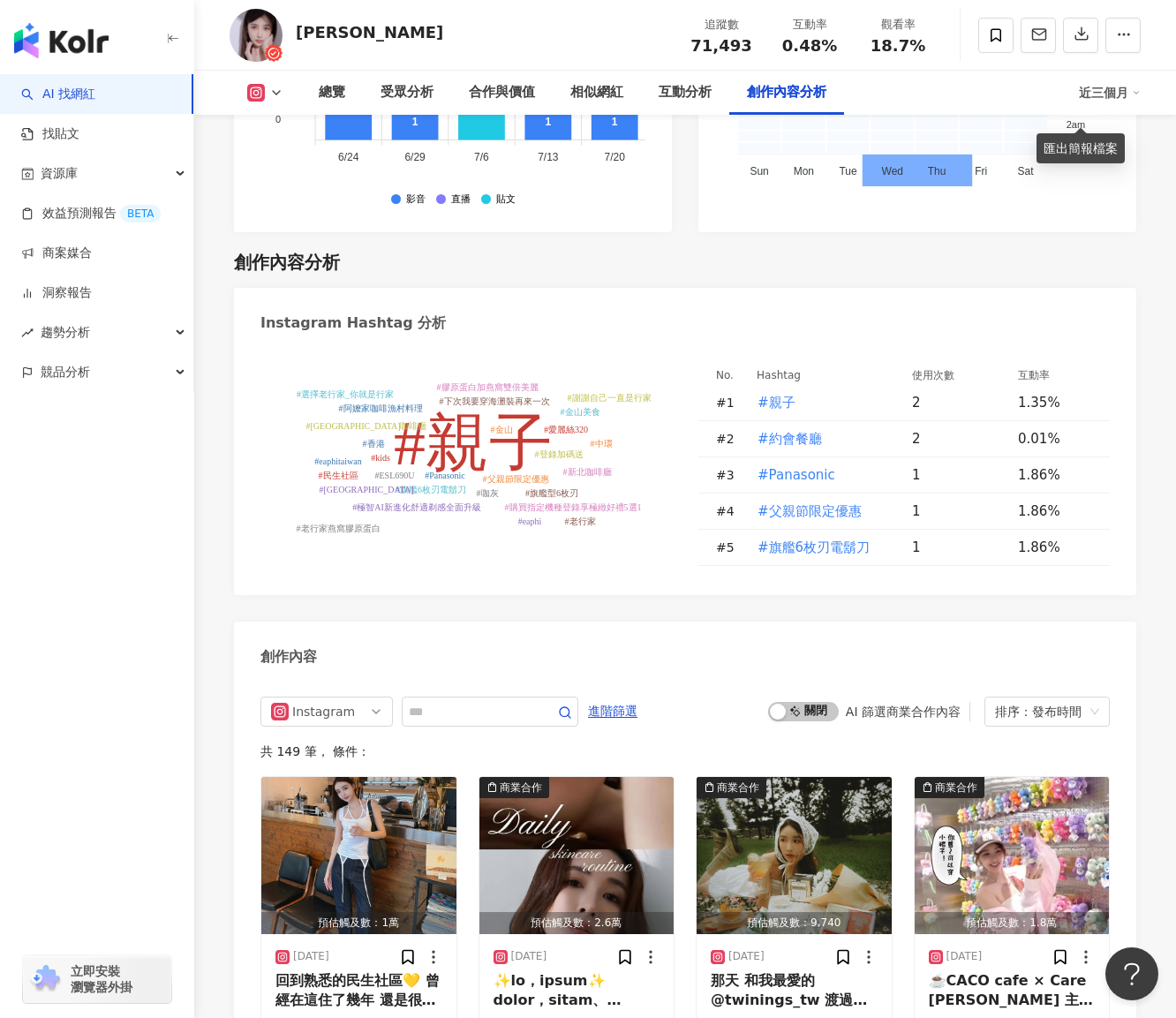
scroll to position [5119, 0]
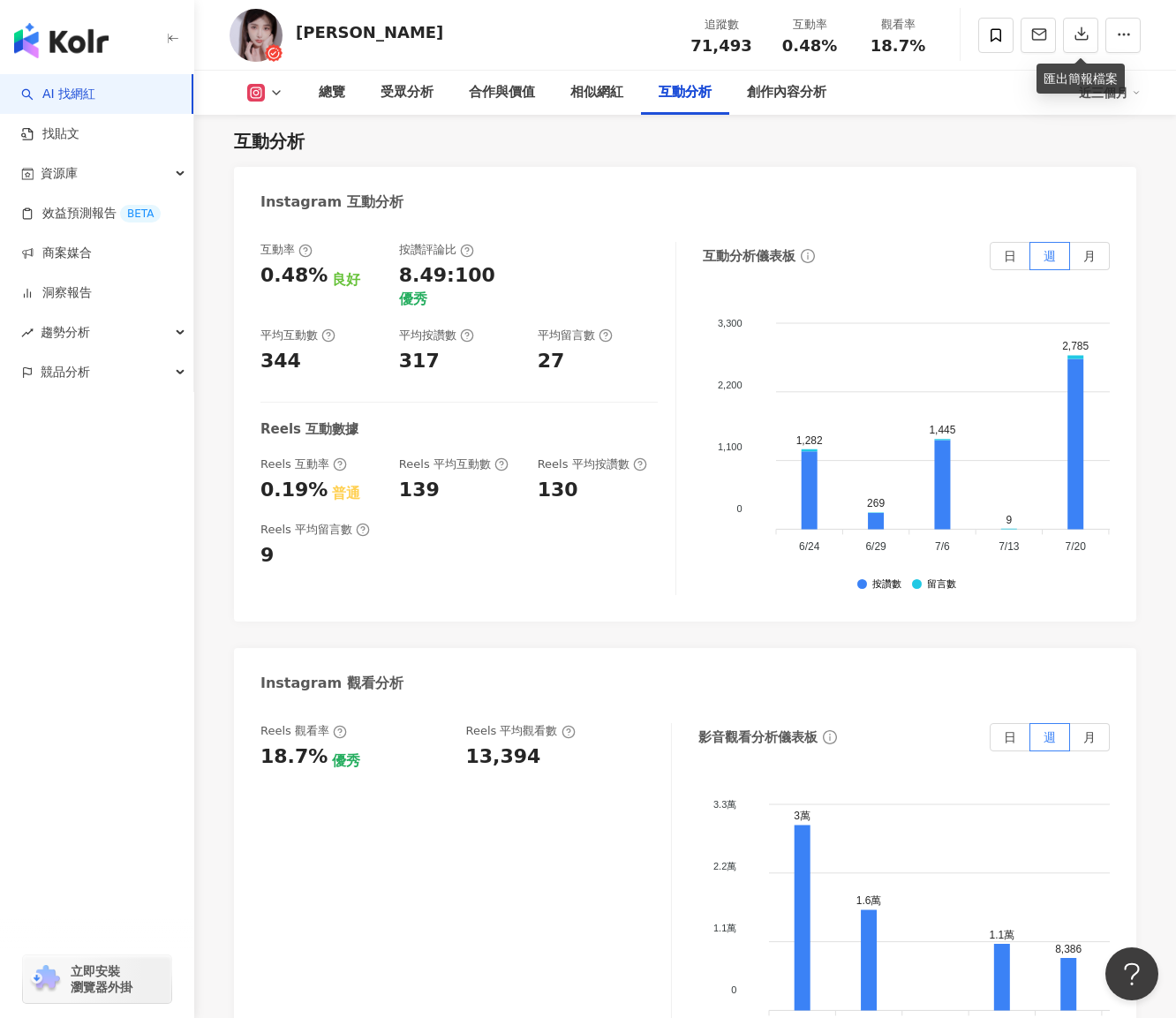
click at [504, 439] on div "互動率 0.48% 良好 按讚評論比 8.49:100 優秀 平均互動數 344 平均按讚數 317 平均留言數 27 Reels 互動數據 Reels 互動…" at bounding box center [468, 417] width 415 height 353
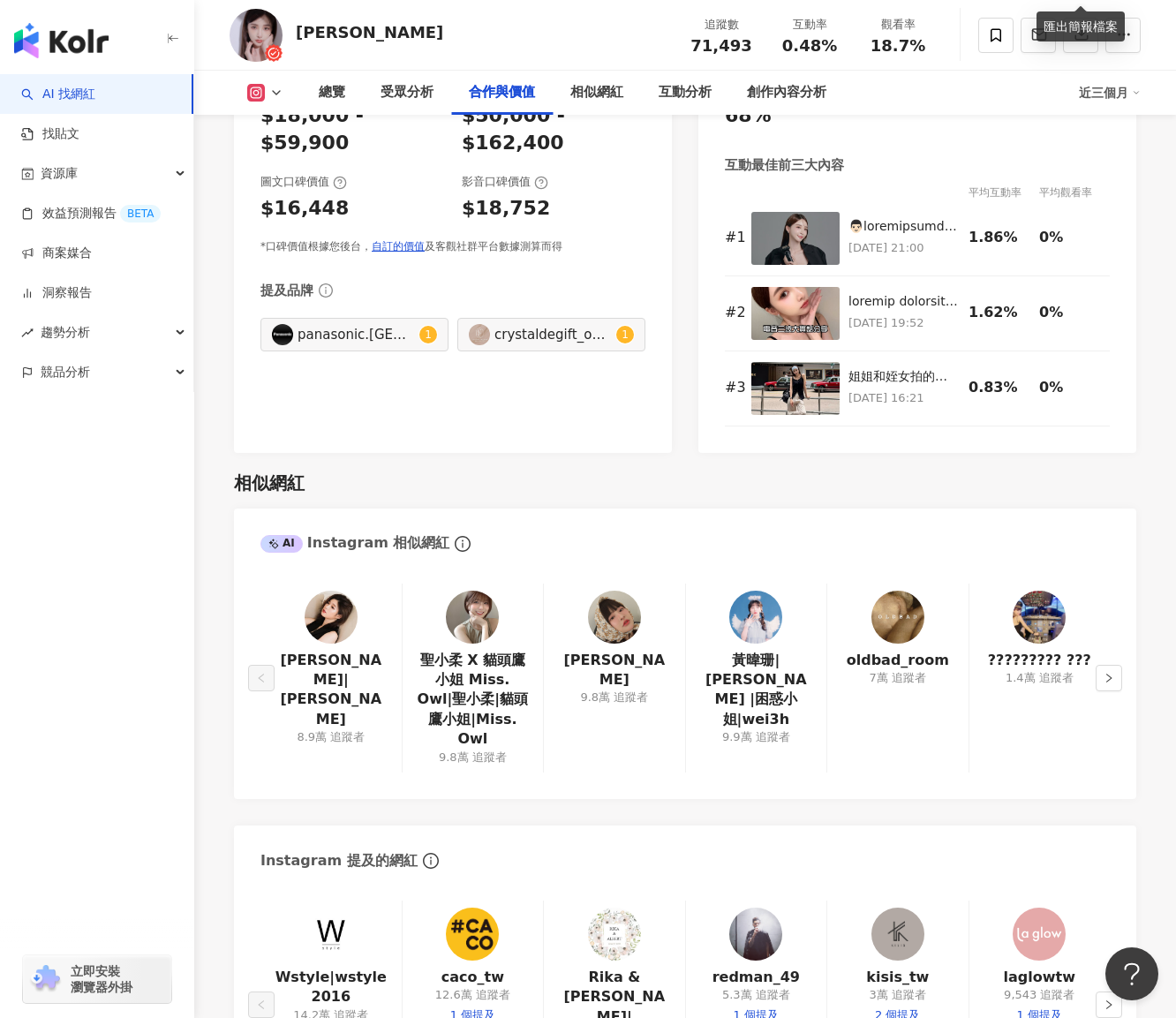
scroll to position [2471, 0]
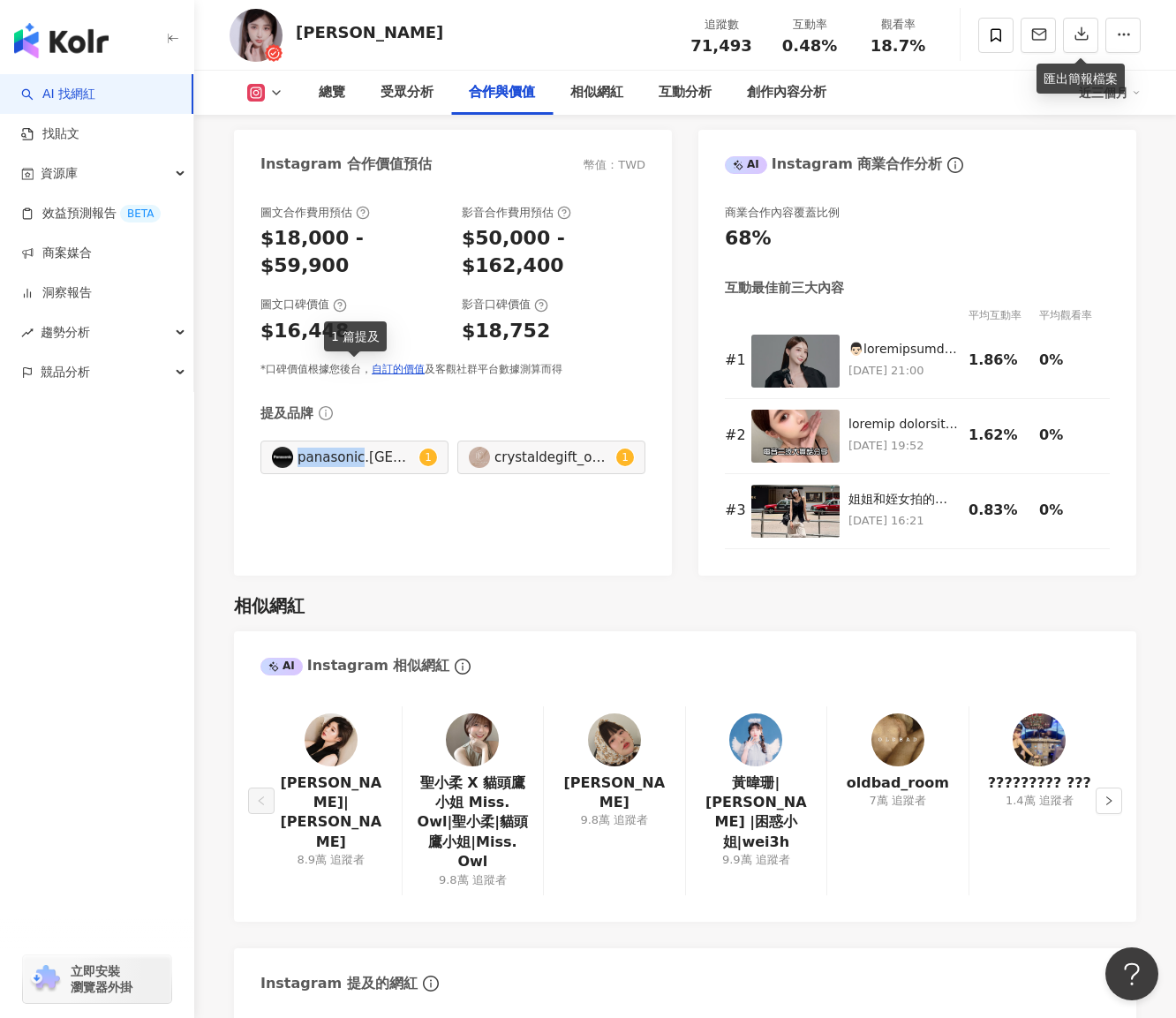
drag, startPoint x: 299, startPoint y: 377, endPoint x: 360, endPoint y: 390, distance: 62.4
click at [360, 440] on div "panasonic.taiwan 1" at bounding box center [355, 456] width 188 height 33
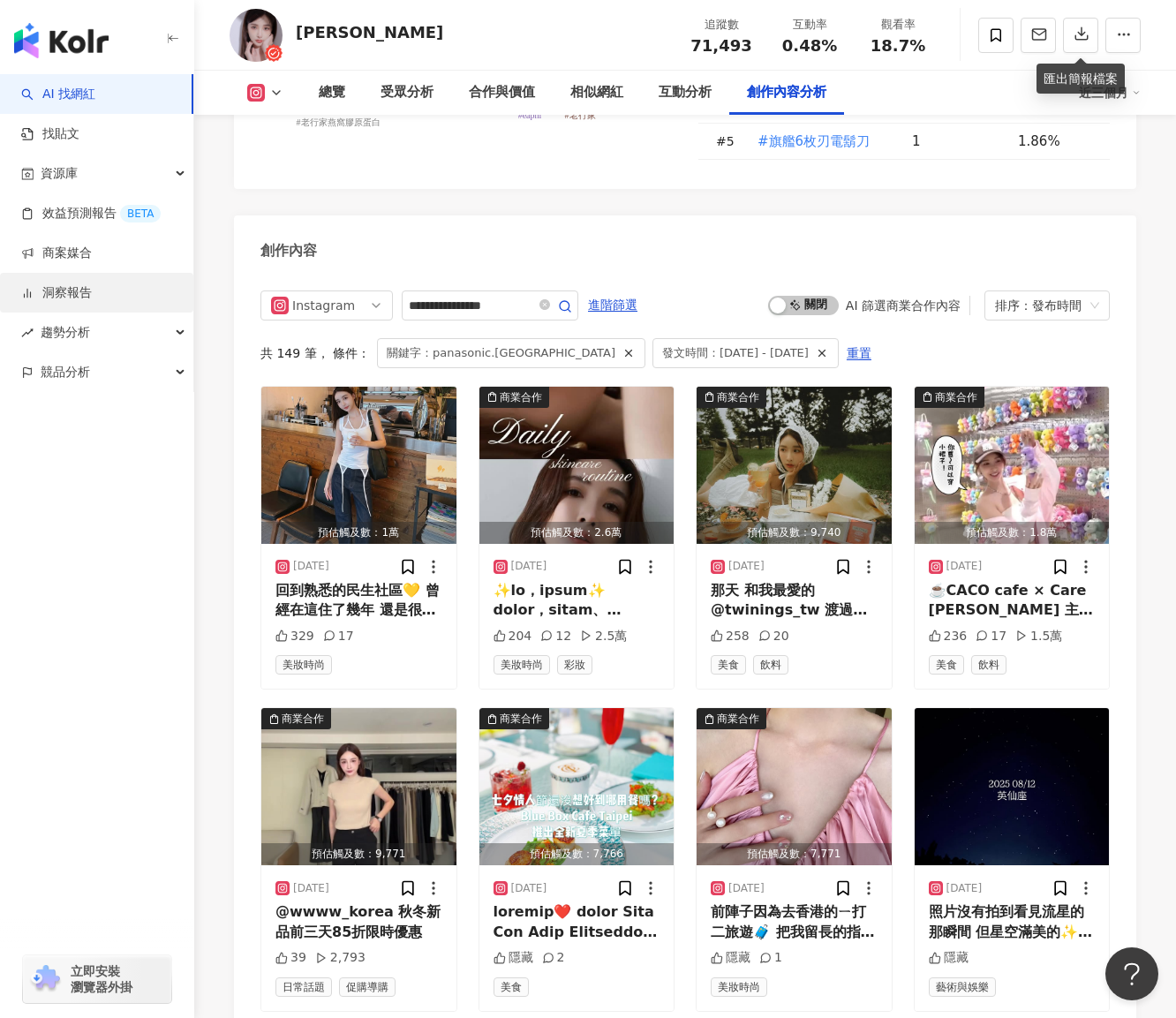
scroll to position [5242, 0]
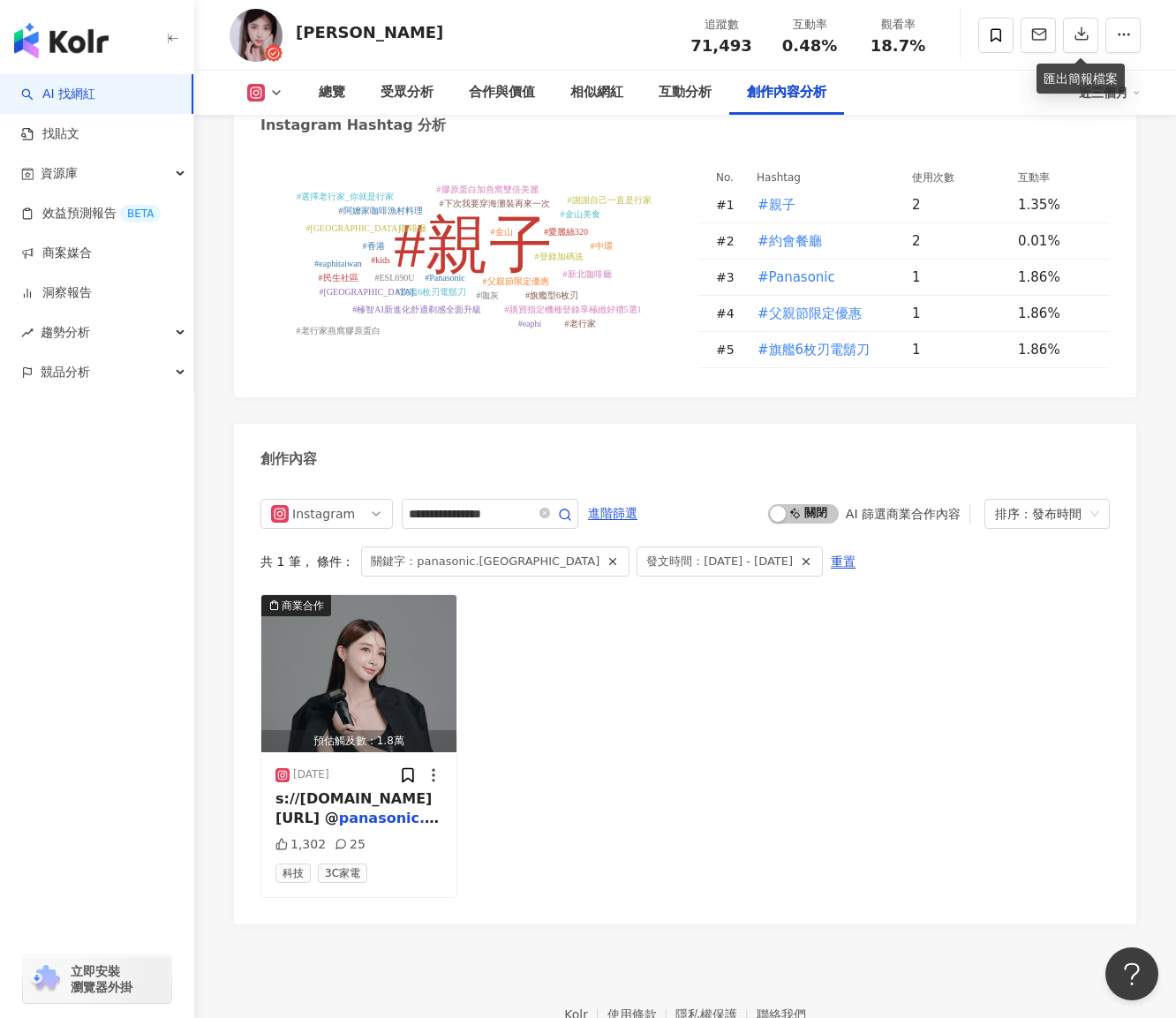
click at [602, 614] on div "商業合作 預估觸及數：1.8萬 2025/7/22 s://pse.is/7wecux @ panasonic.taiwan #P 1,302 25 科技 3…" at bounding box center [684, 745] width 849 height 303
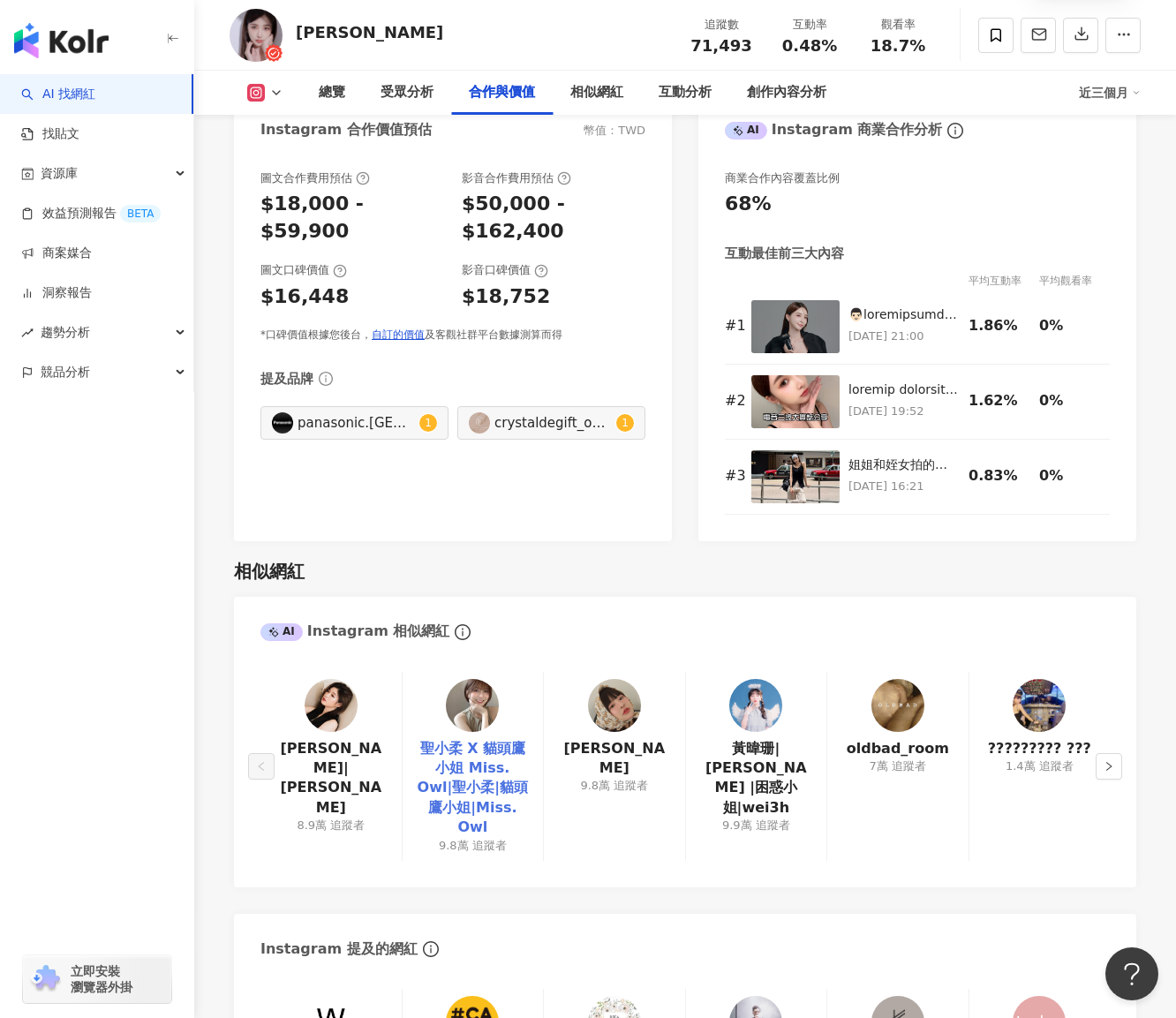
scroll to position [2153, 0]
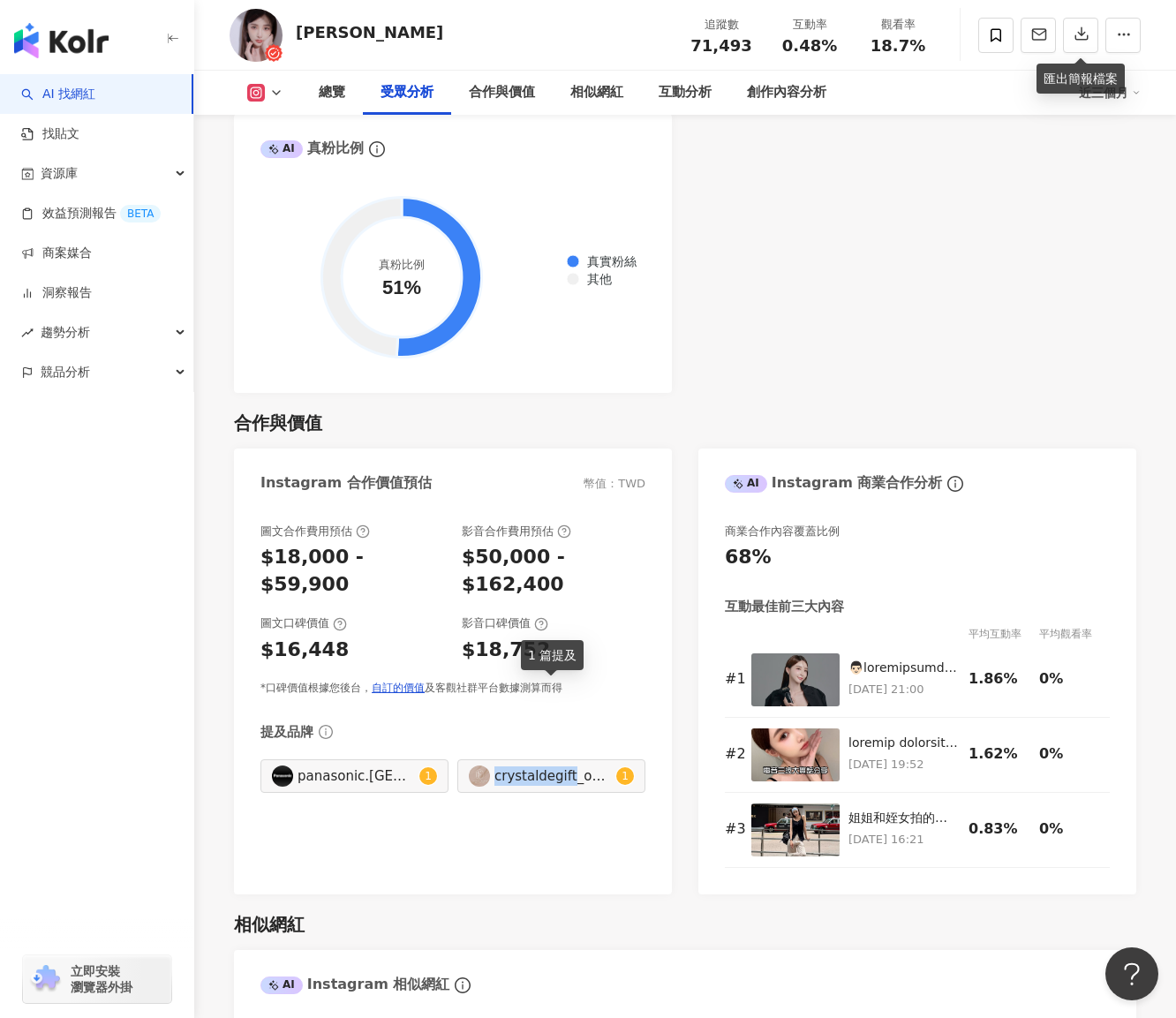
drag, startPoint x: 495, startPoint y: 699, endPoint x: 569, endPoint y: 705, distance: 74.2
click at [569, 766] on div "crystaldegift_official" at bounding box center [553, 776] width 118 height 19
type input "**********"
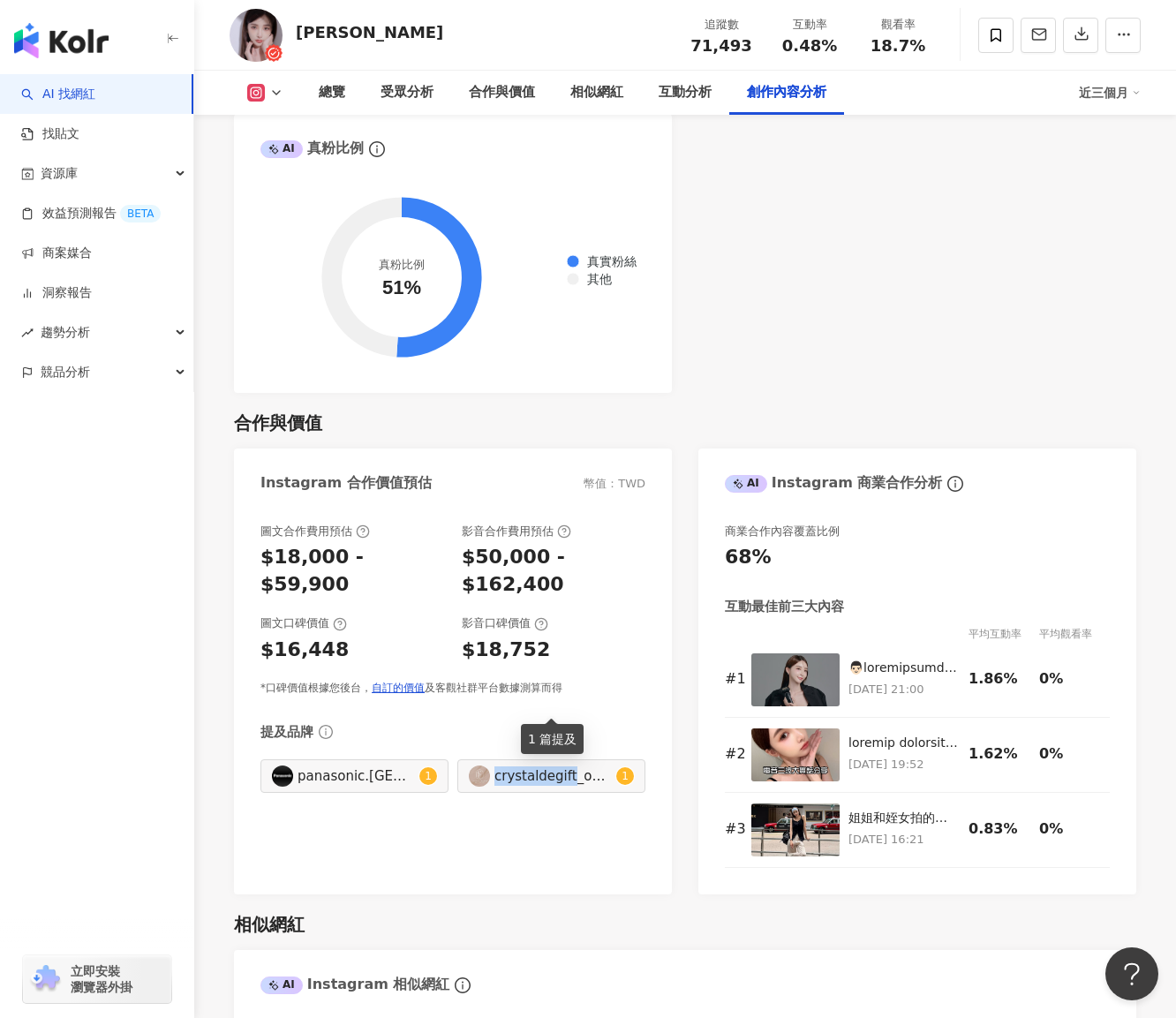
scroll to position [5242, 0]
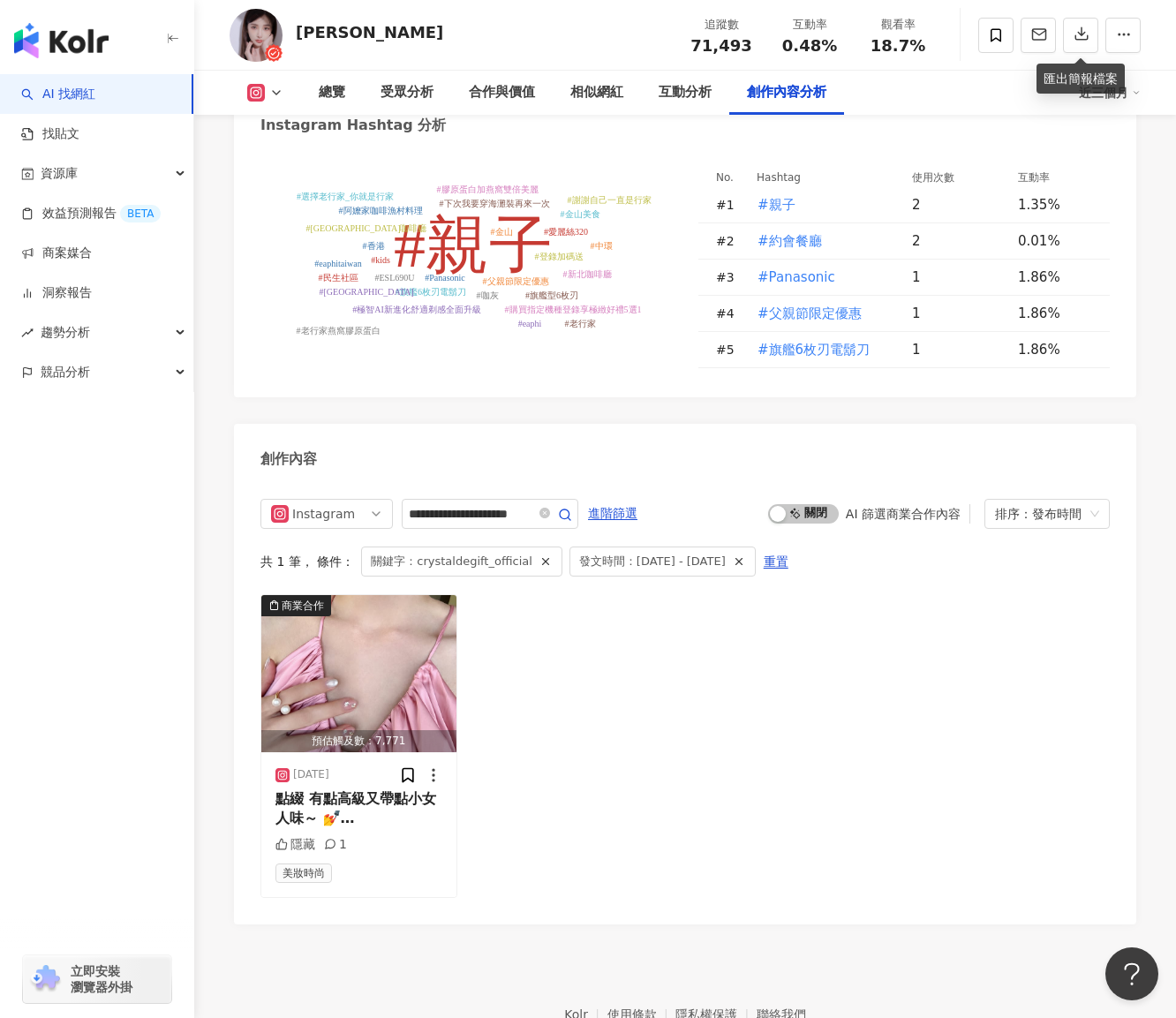
click at [665, 594] on div "商業合作 預估觸及數：7,771 2025/8/15 點綴 有點高級又帶點小女人味～ 💅 @crystaldegift_offici 隱藏 1 美妝時尚" at bounding box center [684, 745] width 849 height 303
drag, startPoint x: 300, startPoint y: 31, endPoint x: 407, endPoint y: 40, distance: 107.4
click at [407, 40] on div "彭彭 PON PON 追蹤數 71,493 互動率 0.48% 觀看率 18.7%" at bounding box center [684, 34] width 982 height 69
copy div "彭彭 PON PON"
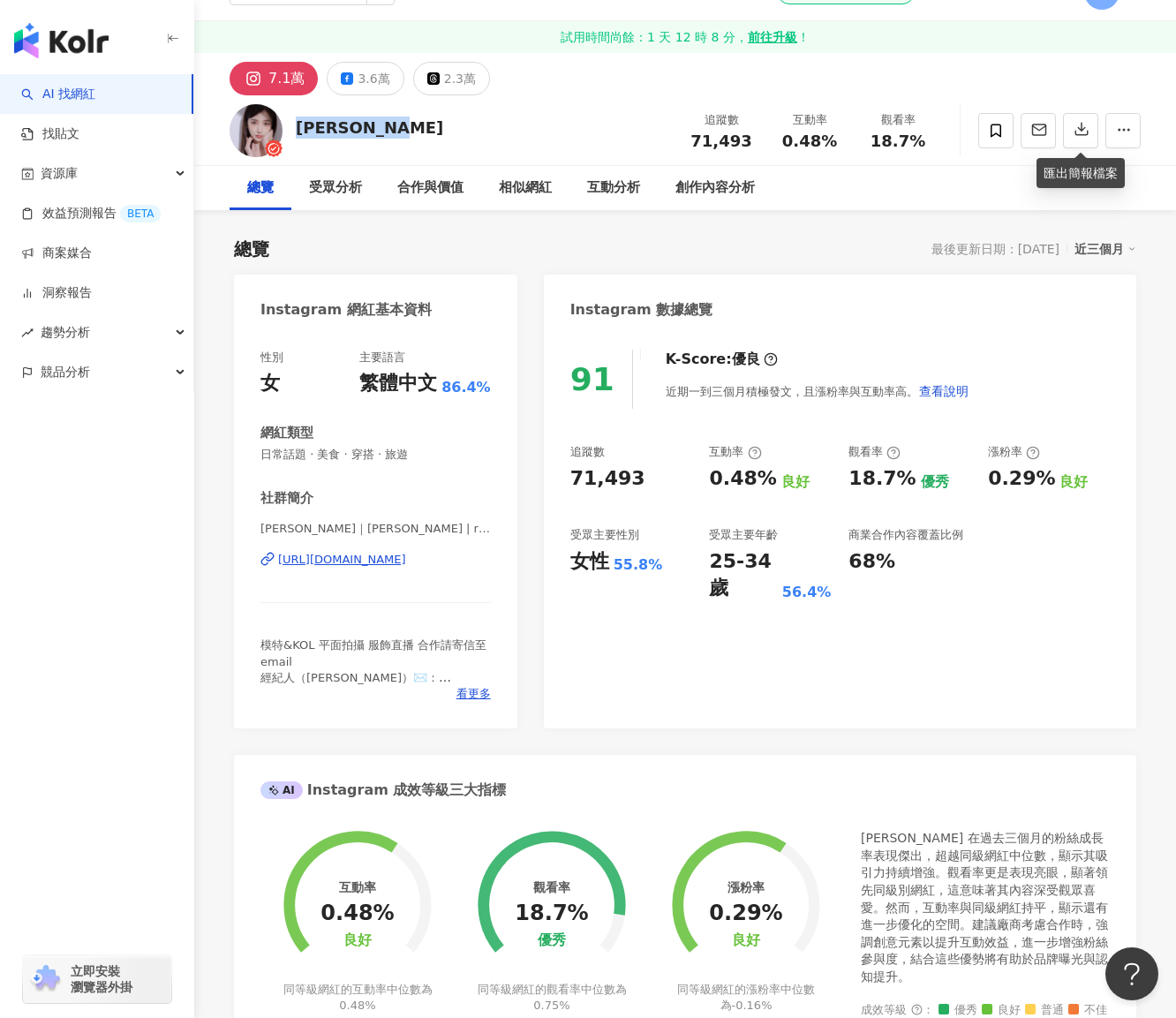
scroll to position [0, 0]
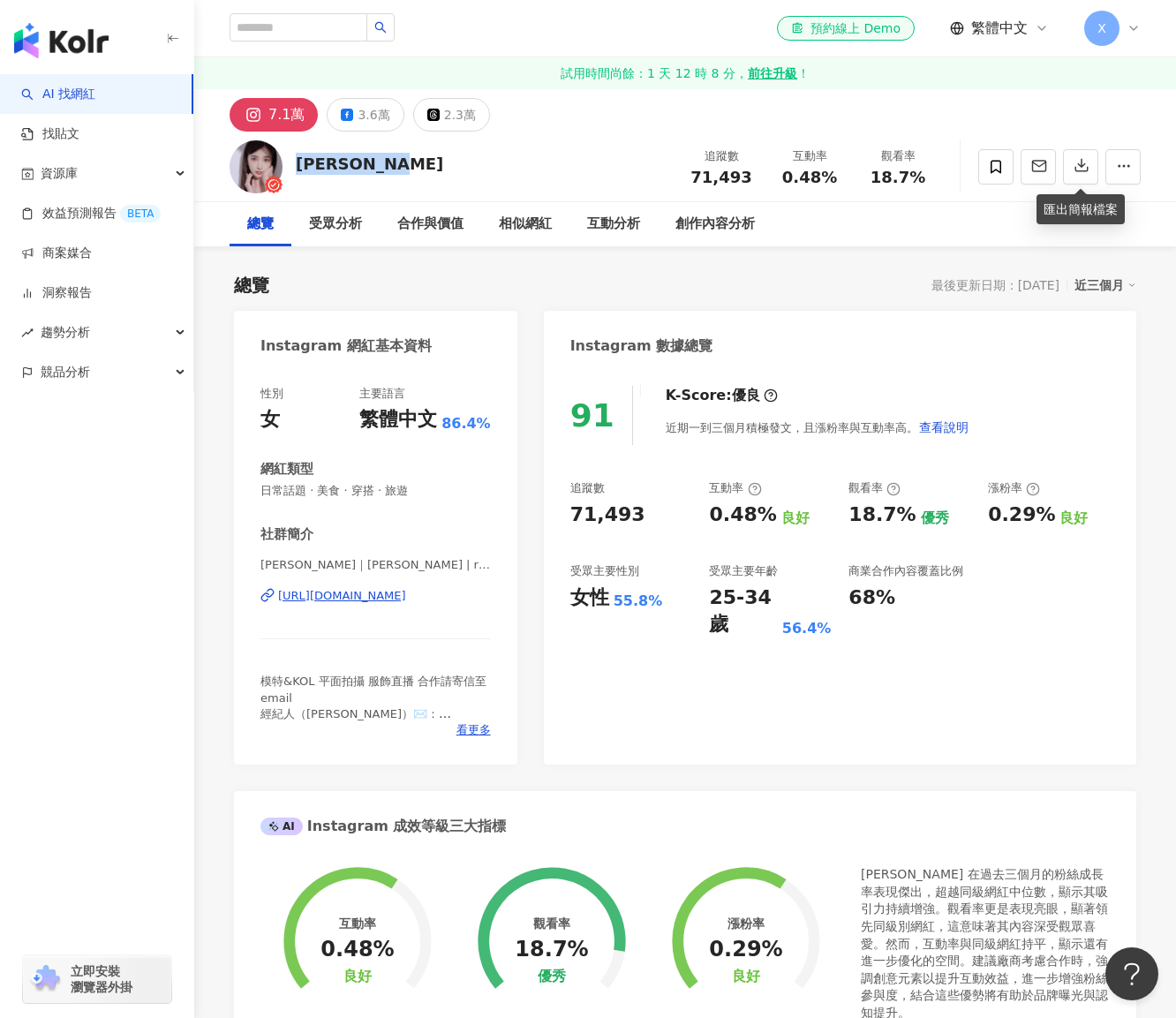
click at [406, 602] on div "https://www.instagram.com/riaponpon/" at bounding box center [342, 596] width 128 height 16
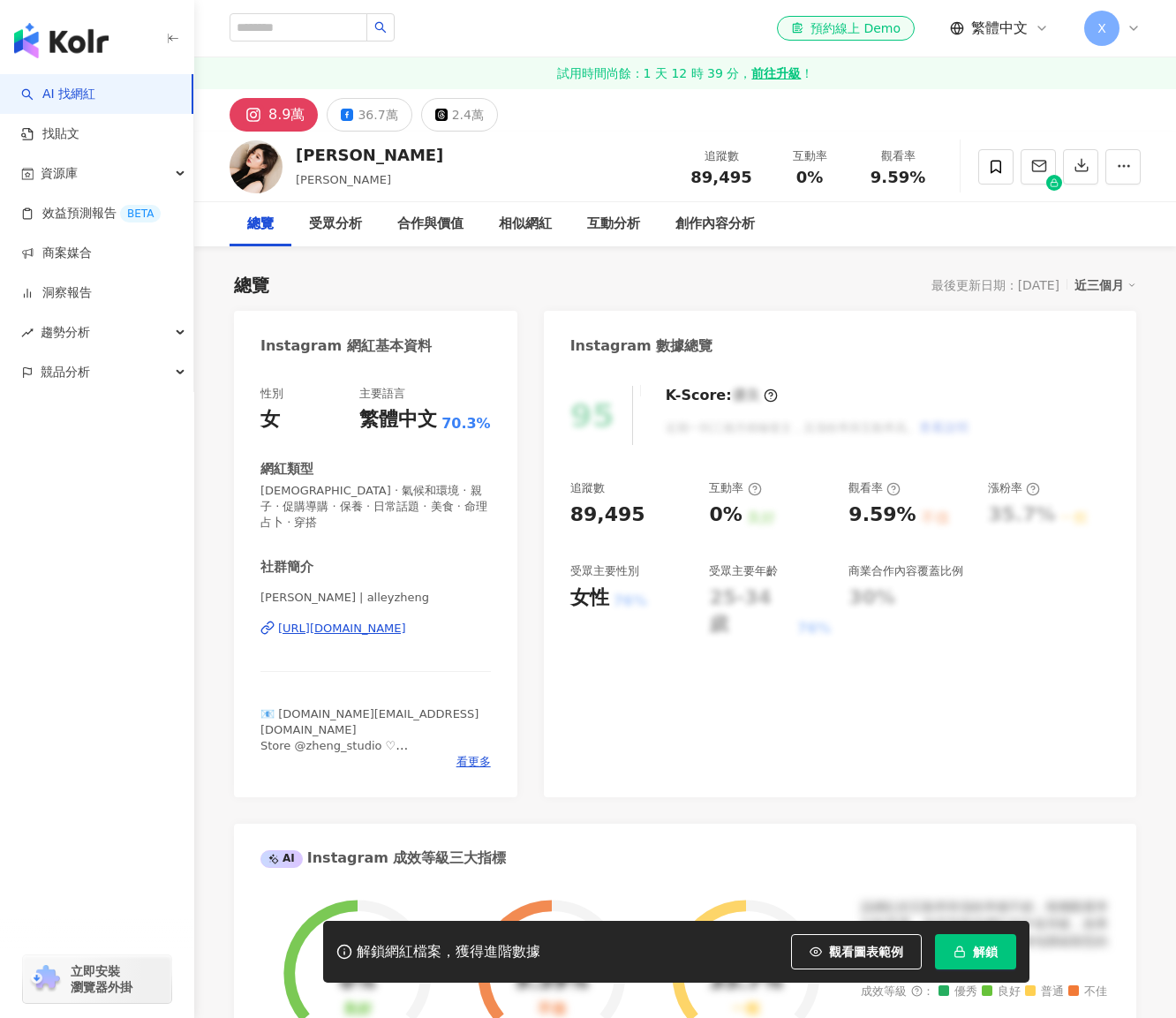
click at [980, 949] on span "解鎖" at bounding box center [985, 951] width 25 height 14
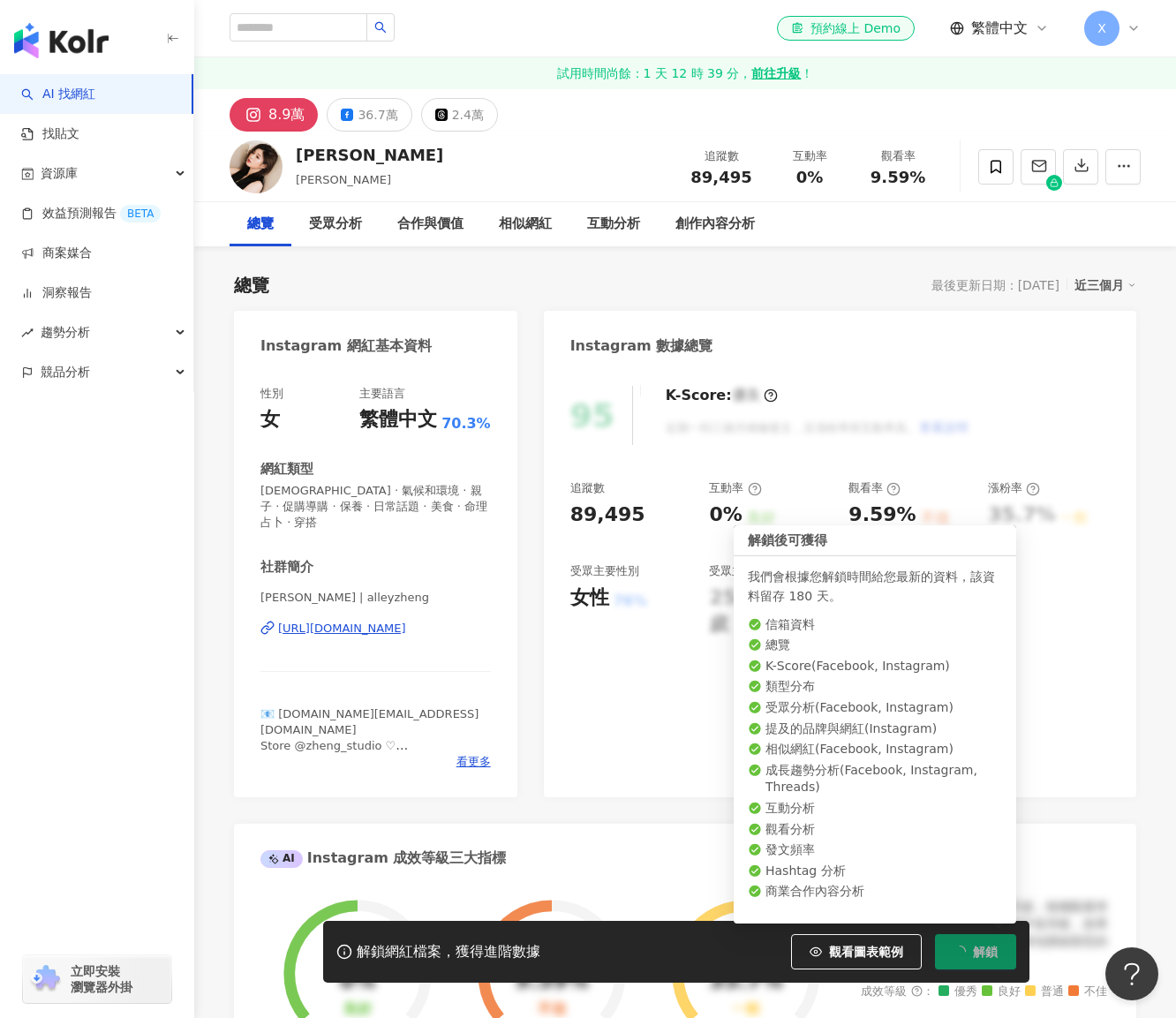
click at [990, 949] on span "解鎖" at bounding box center [985, 951] width 25 height 14
click at [990, 959] on span "解鎖" at bounding box center [985, 951] width 25 height 14
click at [987, 953] on span "解鎖" at bounding box center [985, 951] width 25 height 14
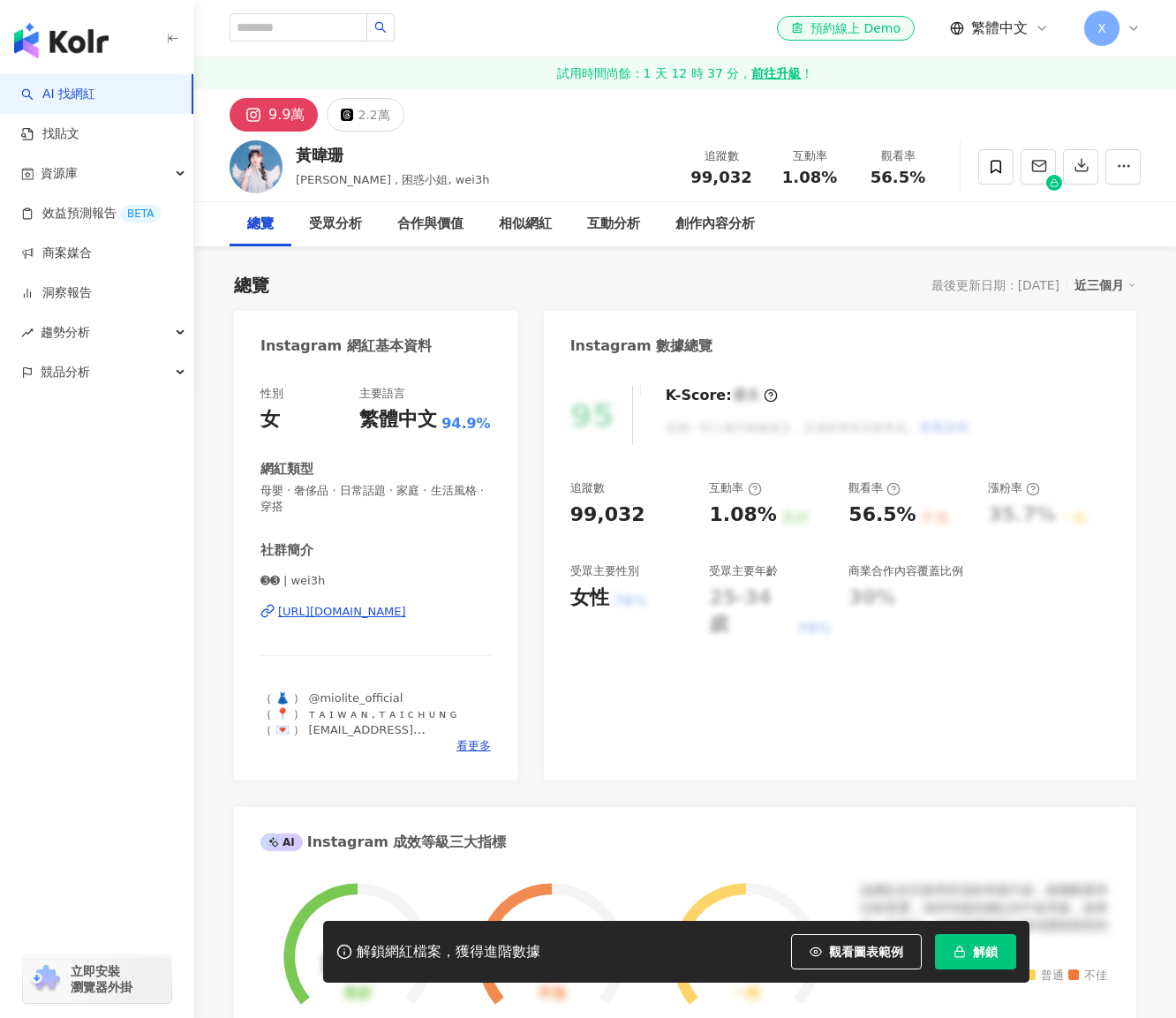
click at [1004, 951] on button "解鎖" at bounding box center [974, 951] width 81 height 35
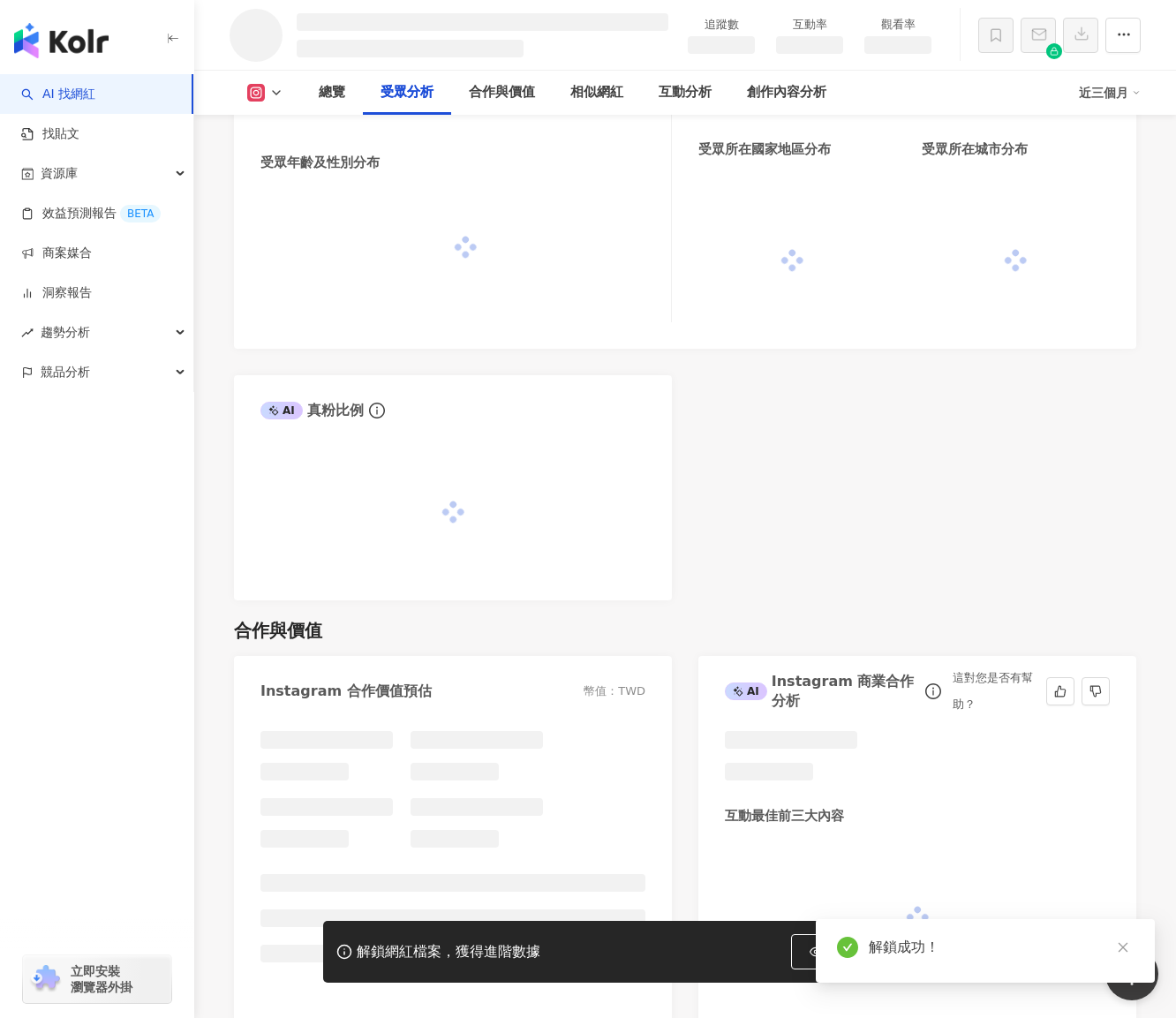
scroll to position [1540, 0]
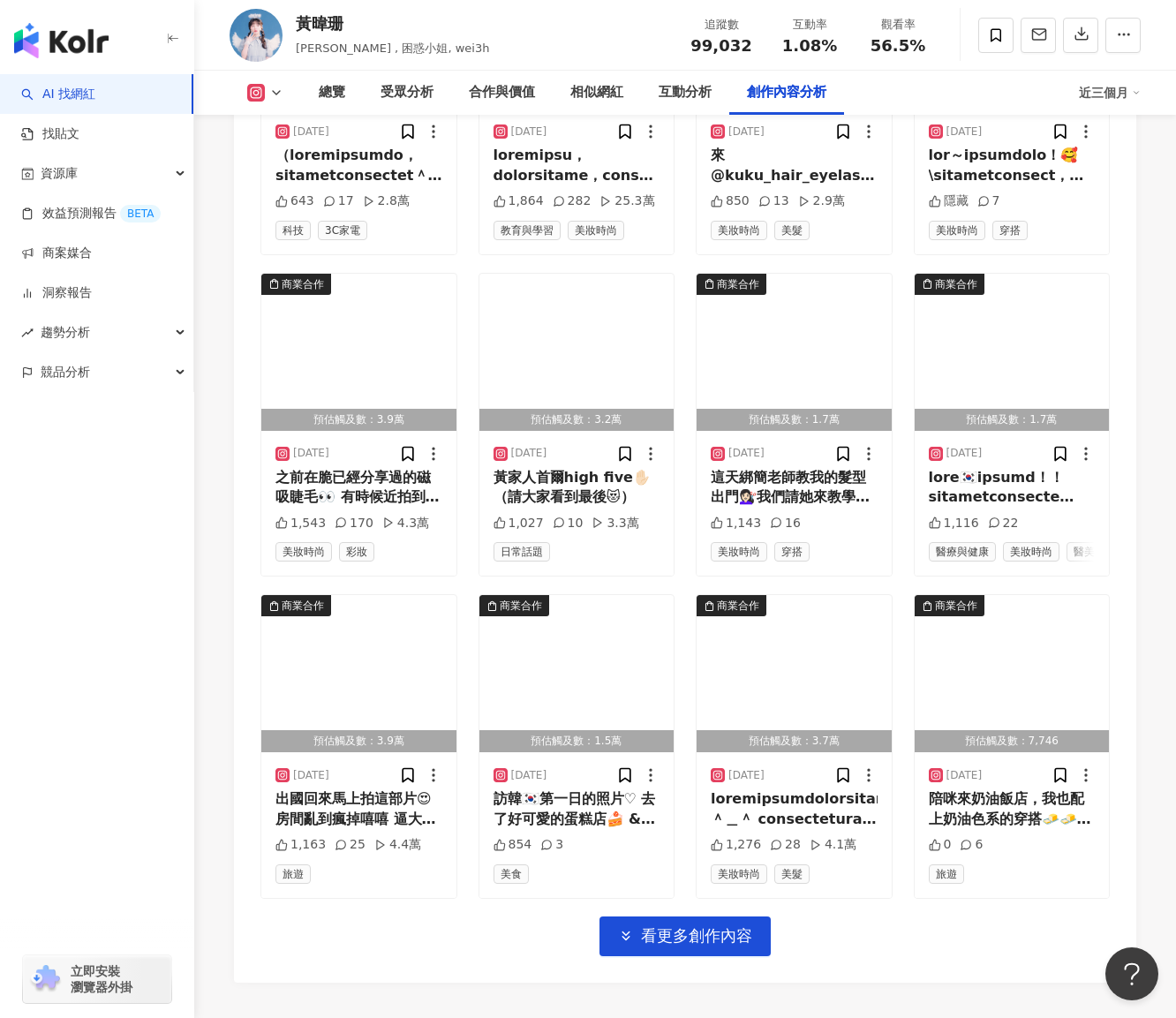
scroll to position [5936, 0]
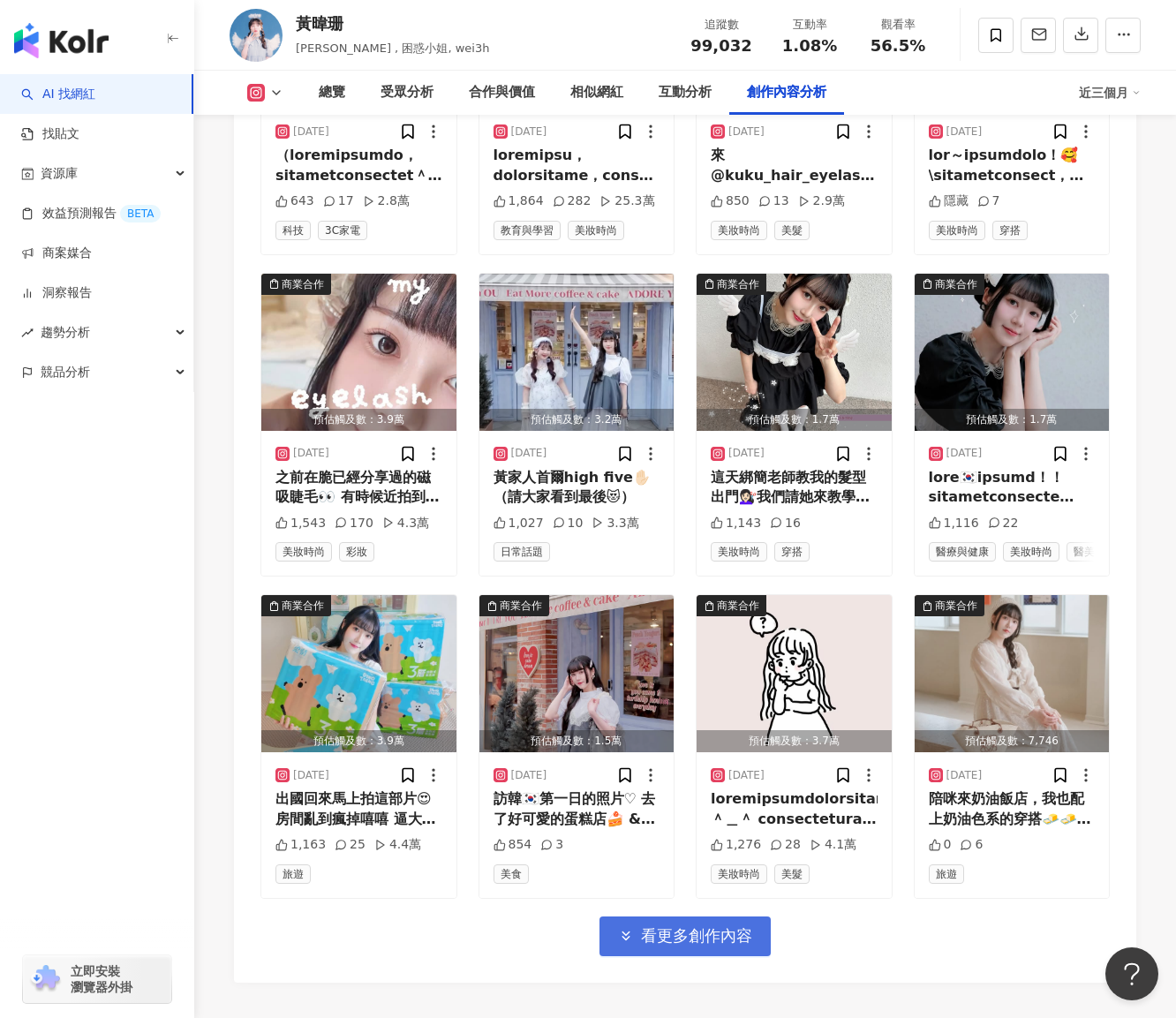
click at [710, 926] on span "看更多創作內容" at bounding box center [696, 935] width 111 height 19
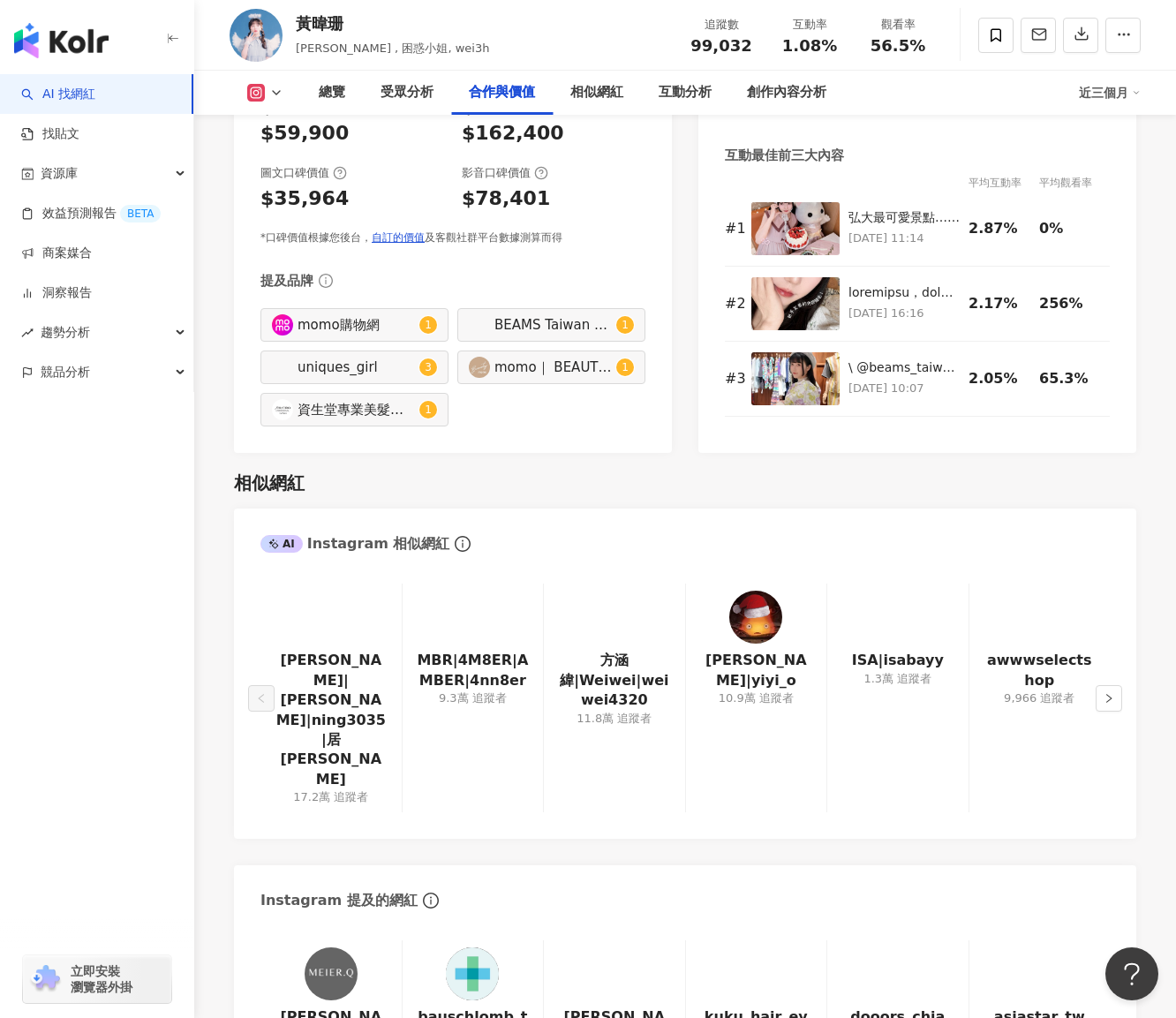
scroll to position [2669, 0]
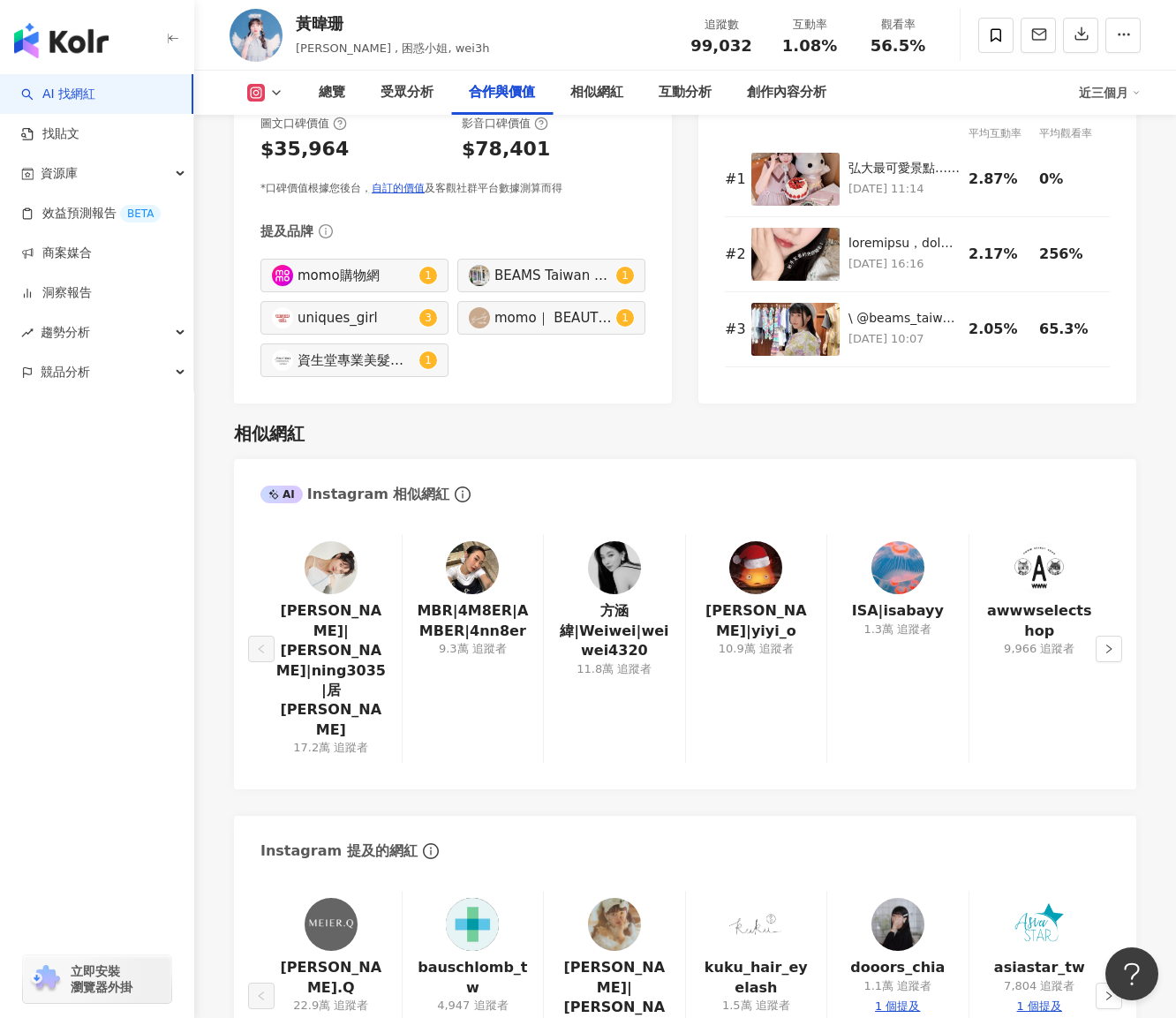
click at [627, 541] on img at bounding box center [615, 567] width 53 height 53
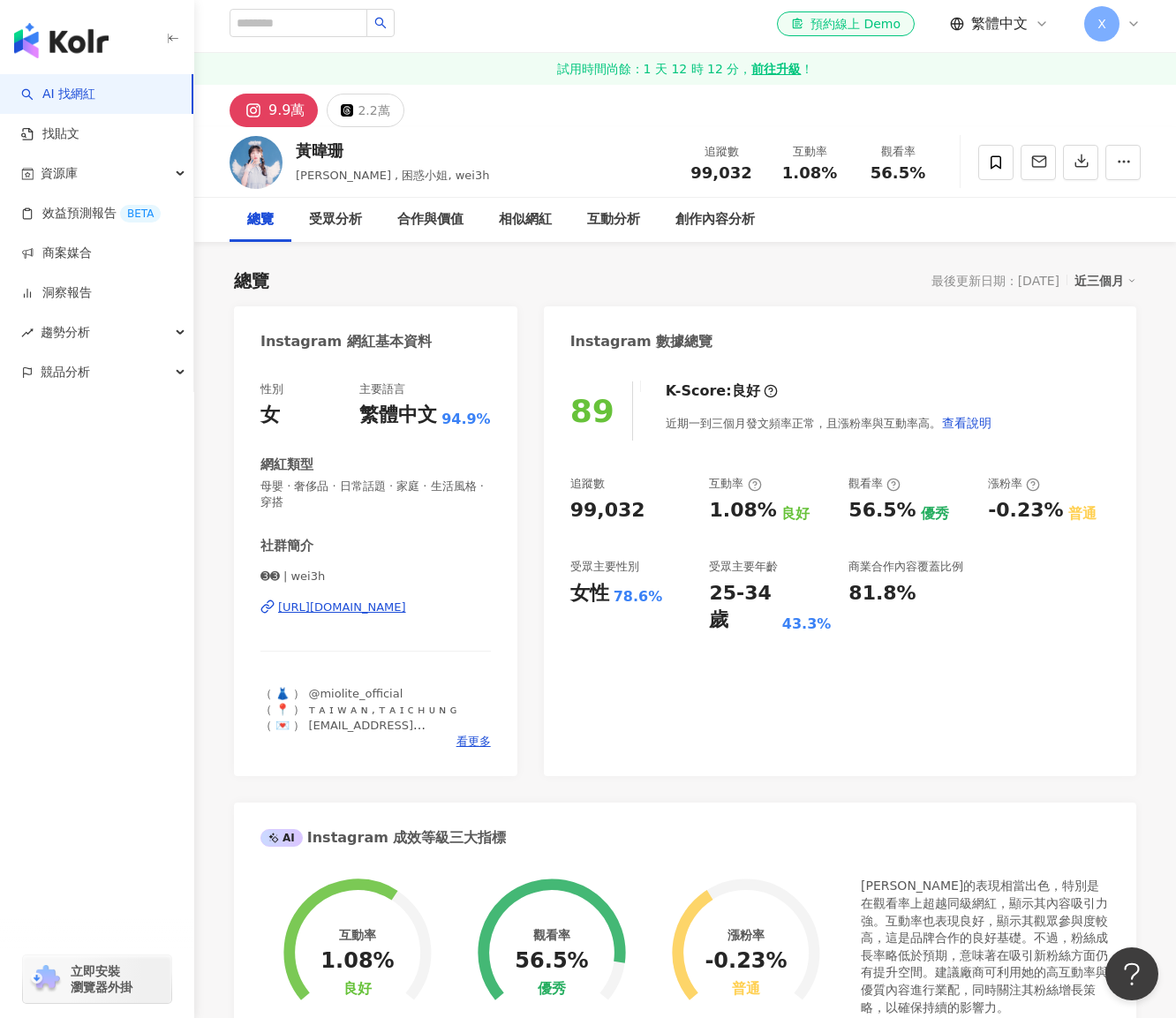
scroll to position [0, 0]
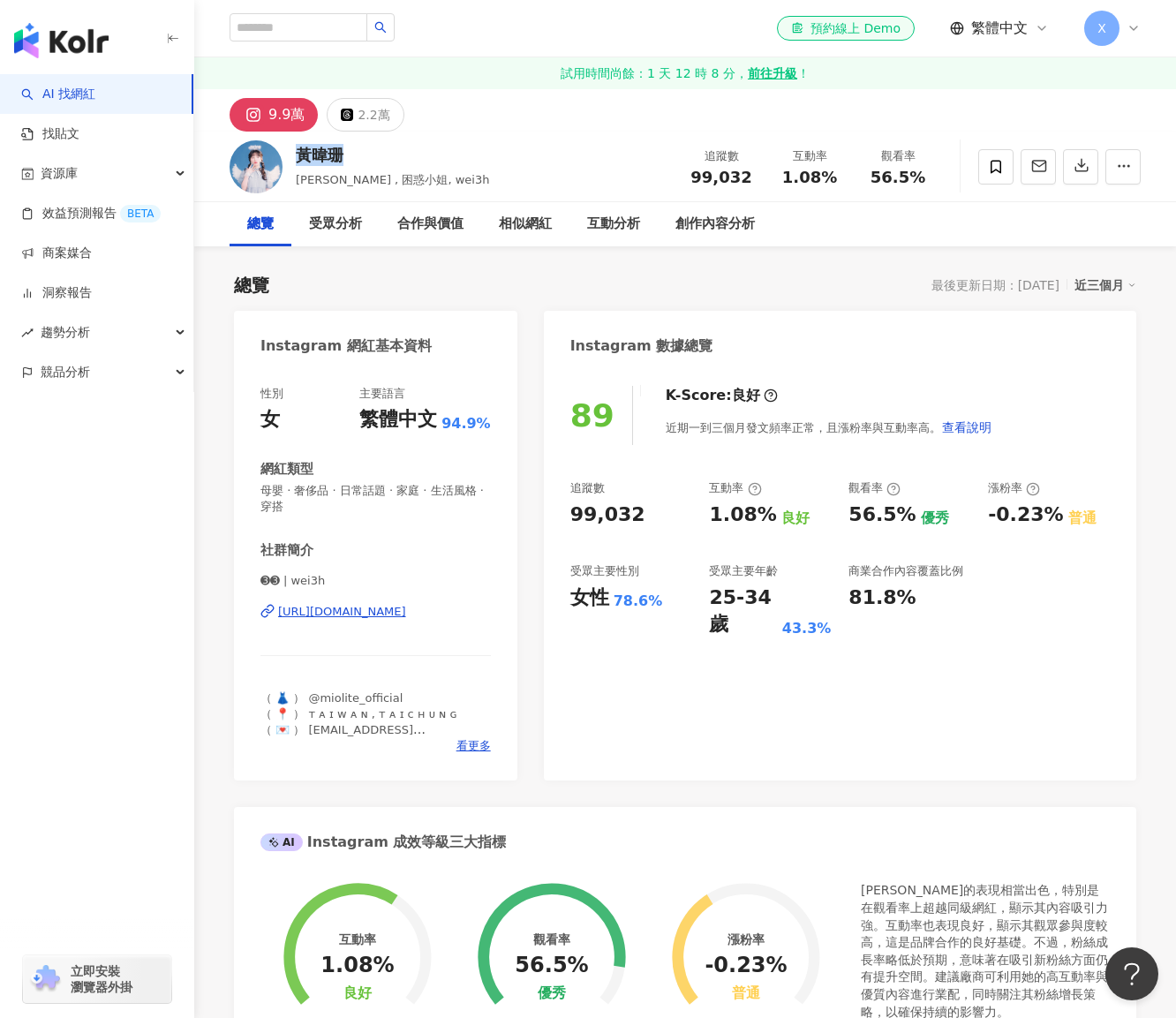
drag, startPoint x: 299, startPoint y: 151, endPoint x: 352, endPoint y: 155, distance: 53.2
click at [352, 155] on div "[PERSON_NAME] , 困惑小姐, wei3h 追蹤數 99,032 互動率 1.08% 觀看率 56.5%" at bounding box center [684, 165] width 982 height 69
copy div "黃暐珊"
click at [388, 266] on div "總覽 最後更新日期：[DATE] 近三個月 Instagram 網紅基本資料 性別 女 主要語言 繁體中文 94.9% 網紅類型 母嬰 · 奢侈品 · 日常話…" at bounding box center [684, 975] width 902 height 1442
click at [383, 612] on div "[URL][DOMAIN_NAME]" at bounding box center [342, 611] width 128 height 16
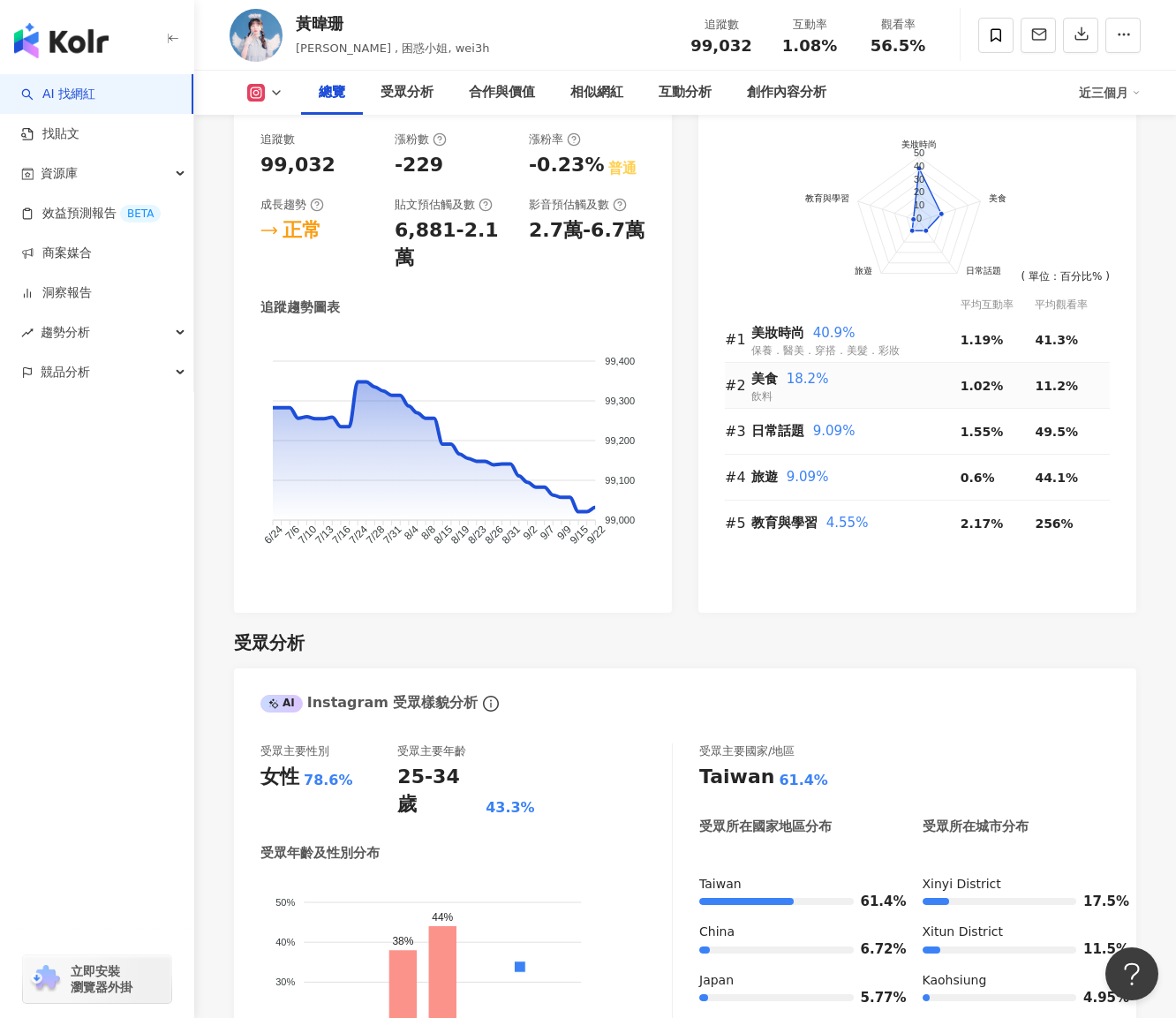
scroll to position [971, 0]
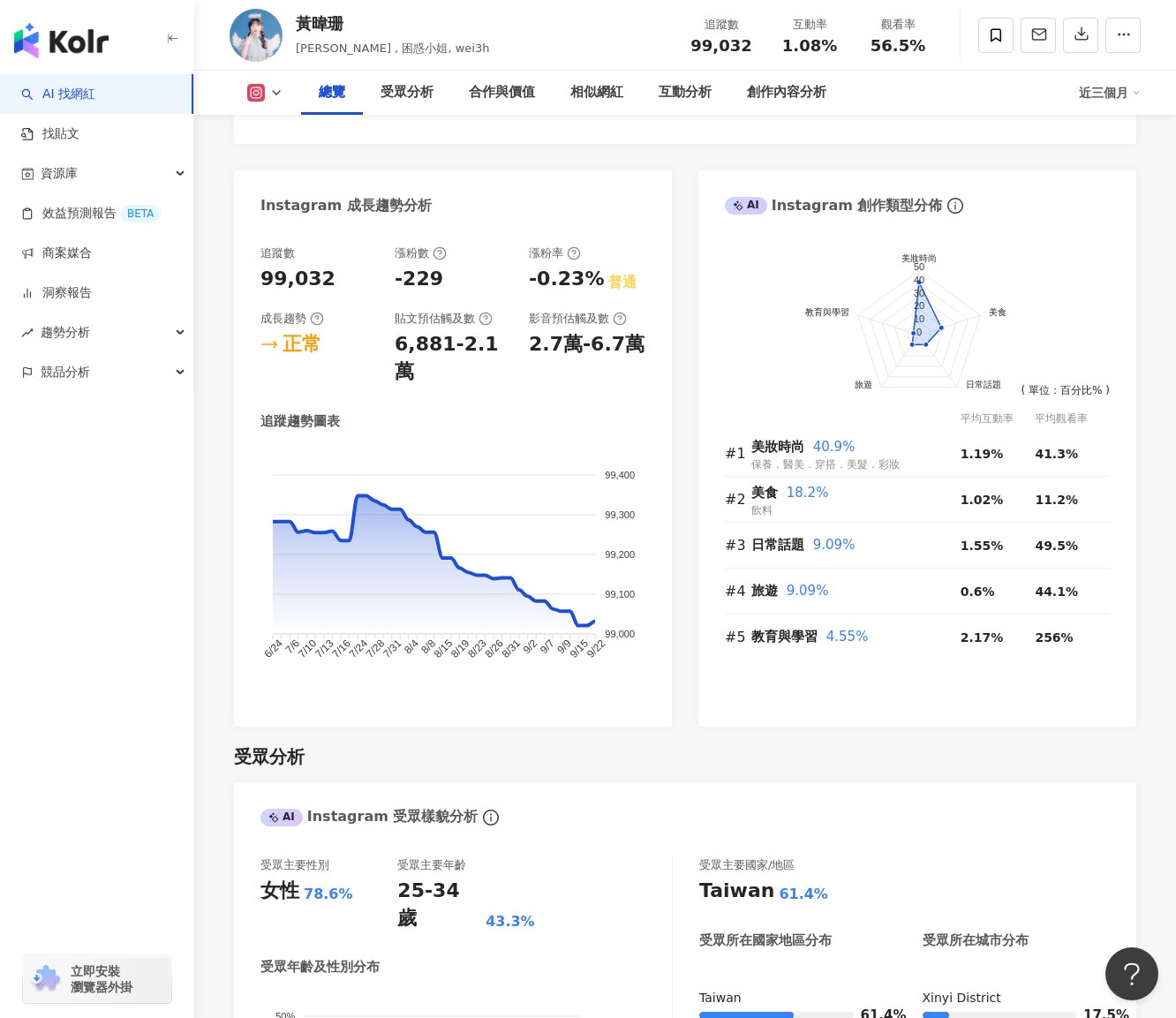
drag, startPoint x: 481, startPoint y: 398, endPoint x: 570, endPoint y: 578, distance: 200.8
click at [482, 413] on div "追蹤趨勢圖表" at bounding box center [453, 422] width 385 height 19
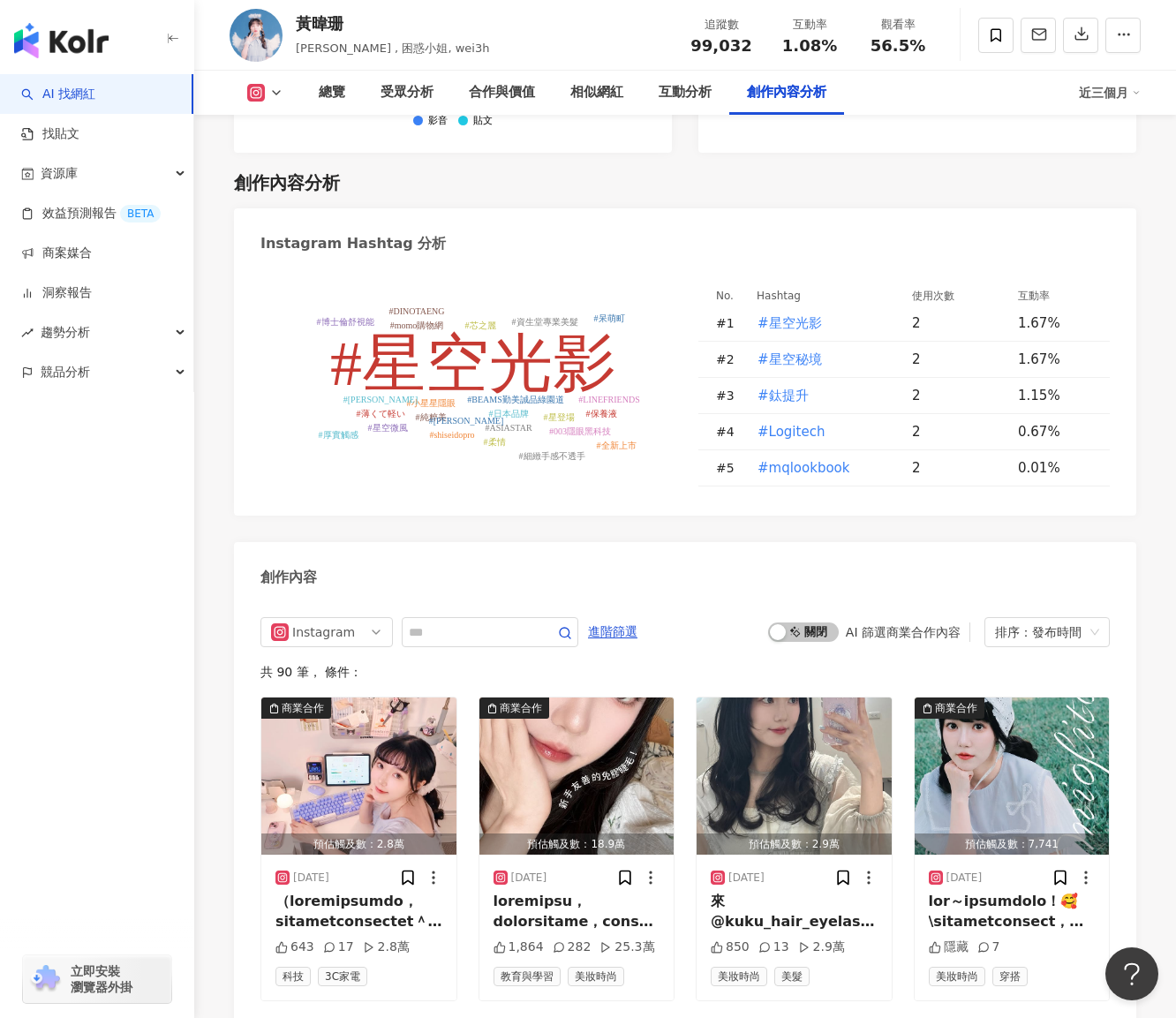
scroll to position [5296, 0]
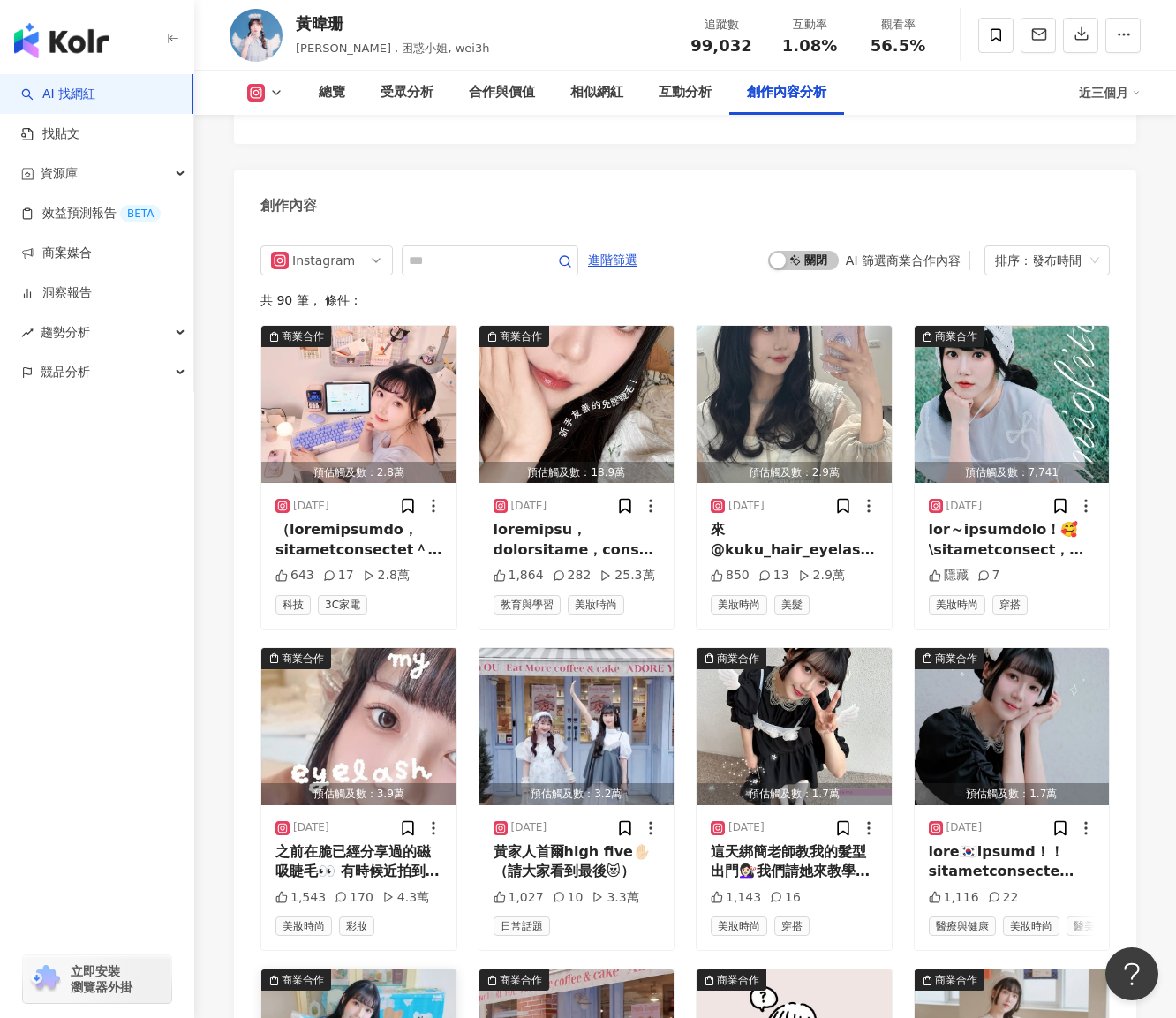
scroll to position [5737, 0]
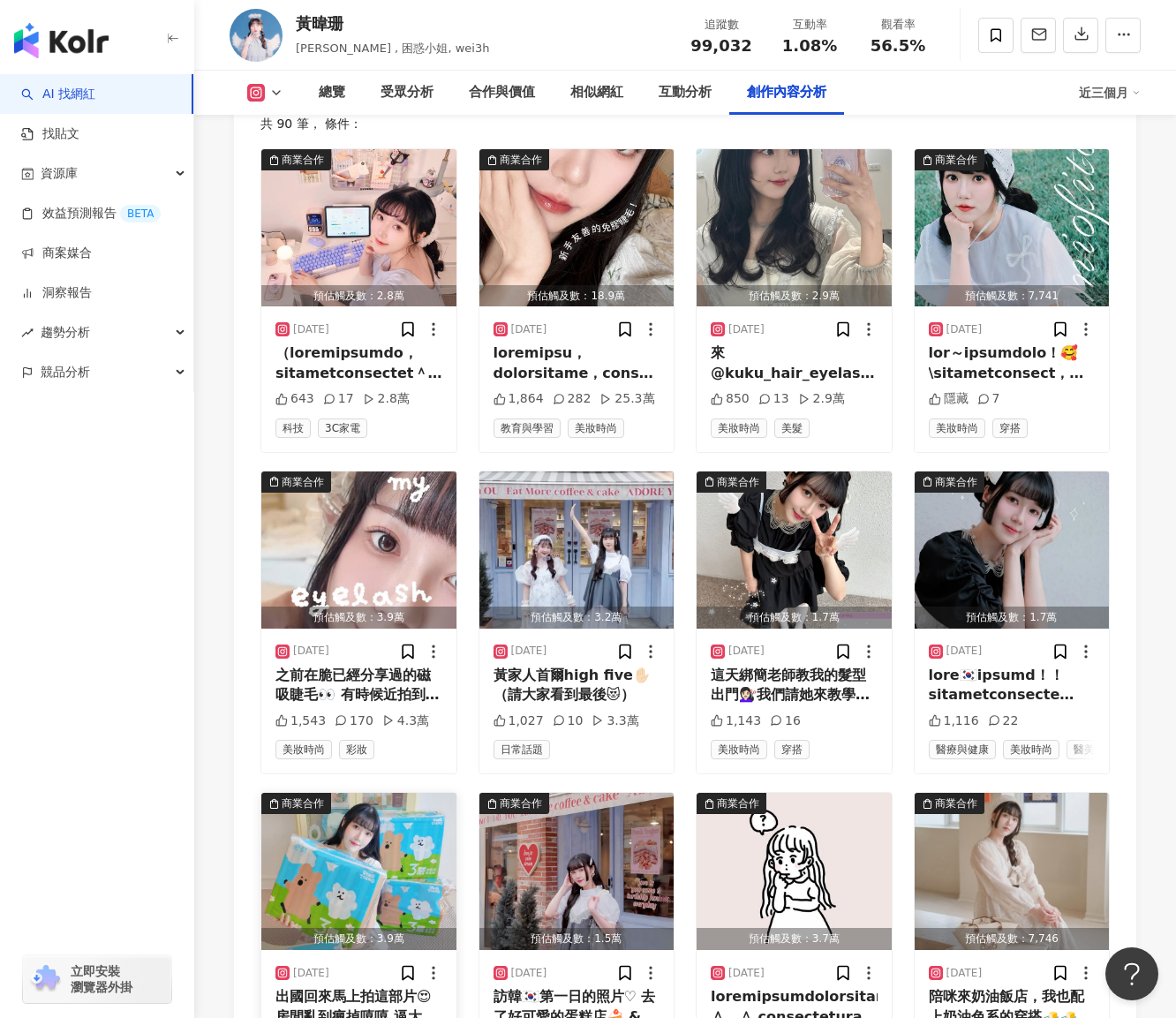
click at [387, 987] on div "出國回來馬上拍這部片😍房間亂到瘋掉嘻嘻 逼大家陪我一起整理（一天不整理就亂到爆ㄉ不是只有我吧！） 大家有注意到影片裡的超萌主角 柔情 x DINOTAENG …" at bounding box center [359, 1007] width 167 height 40
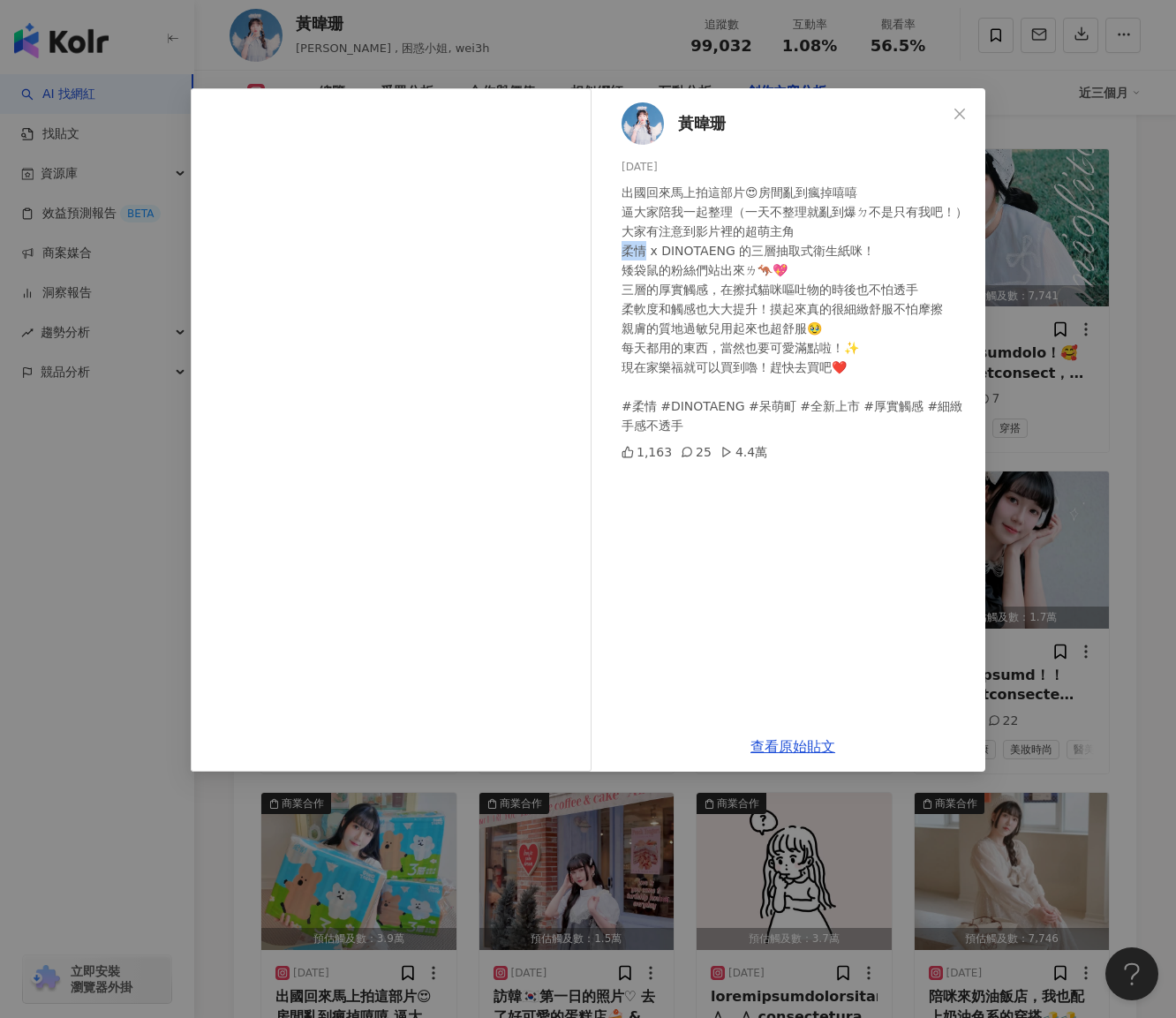
drag, startPoint x: 624, startPoint y: 247, endPoint x: 643, endPoint y: 246, distance: 19.0
click at [643, 246] on div "出國回來馬上拍這部片😍房間亂到瘋掉嘻嘻 逼大家陪我一起整理（一天不整理就亂到爆ㄉ不是只有我吧！） 大家有注意到影片裡的超萌主角 柔情 x DINOTAENG …" at bounding box center [797, 309] width 350 height 253
copy div "情"
click at [1042, 504] on div "黃暐珊 2025/8/13 出國回來馬上拍這部片😍房間亂到瘋掉嘻嘻 逼大家陪我一起整理（一天不整理就亂到爆ㄉ不是只有我吧！） 大家有注意到影片裡的超萌主角 柔…" at bounding box center [588, 509] width 1176 height 1018
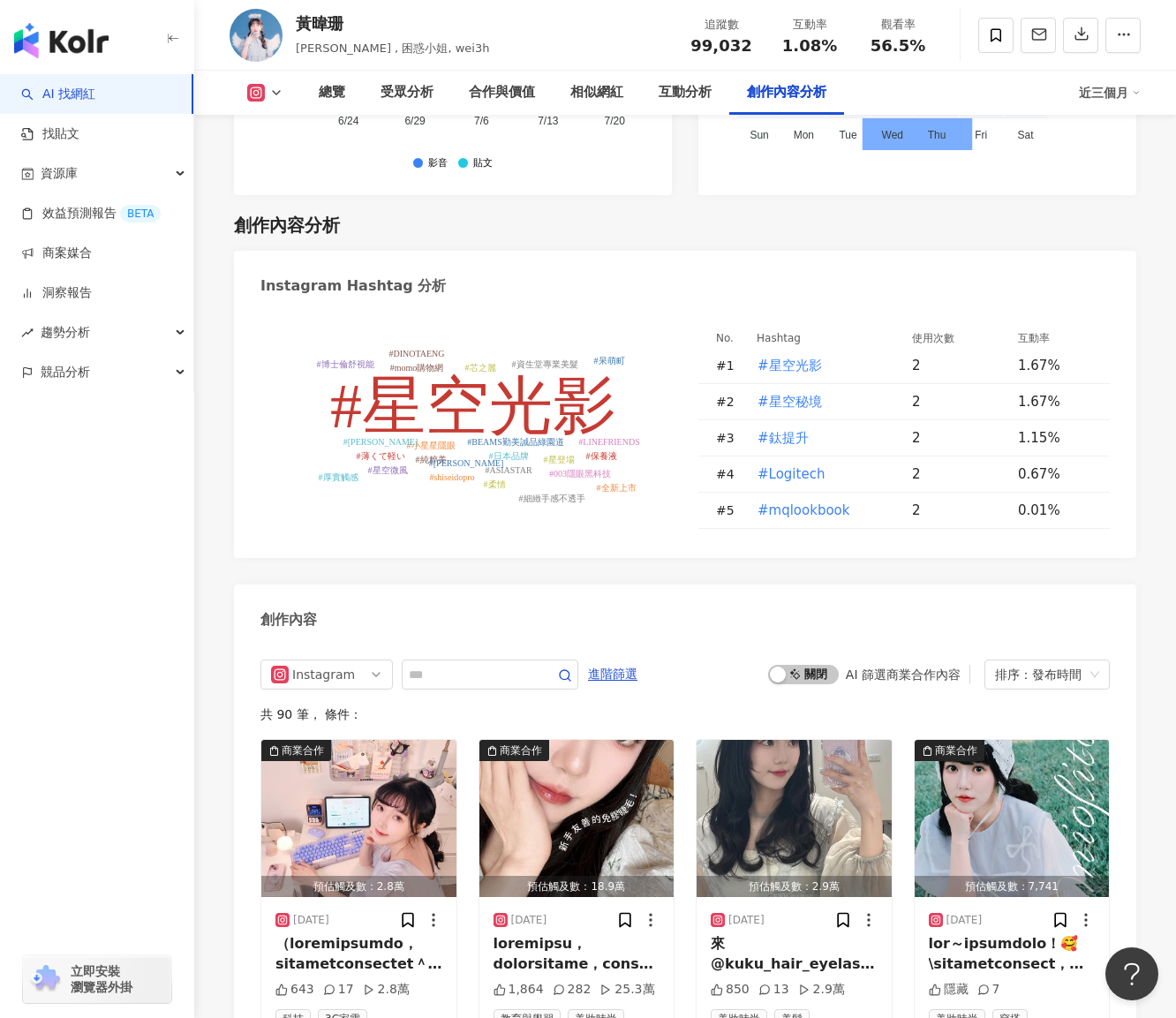
scroll to position [5032, 0]
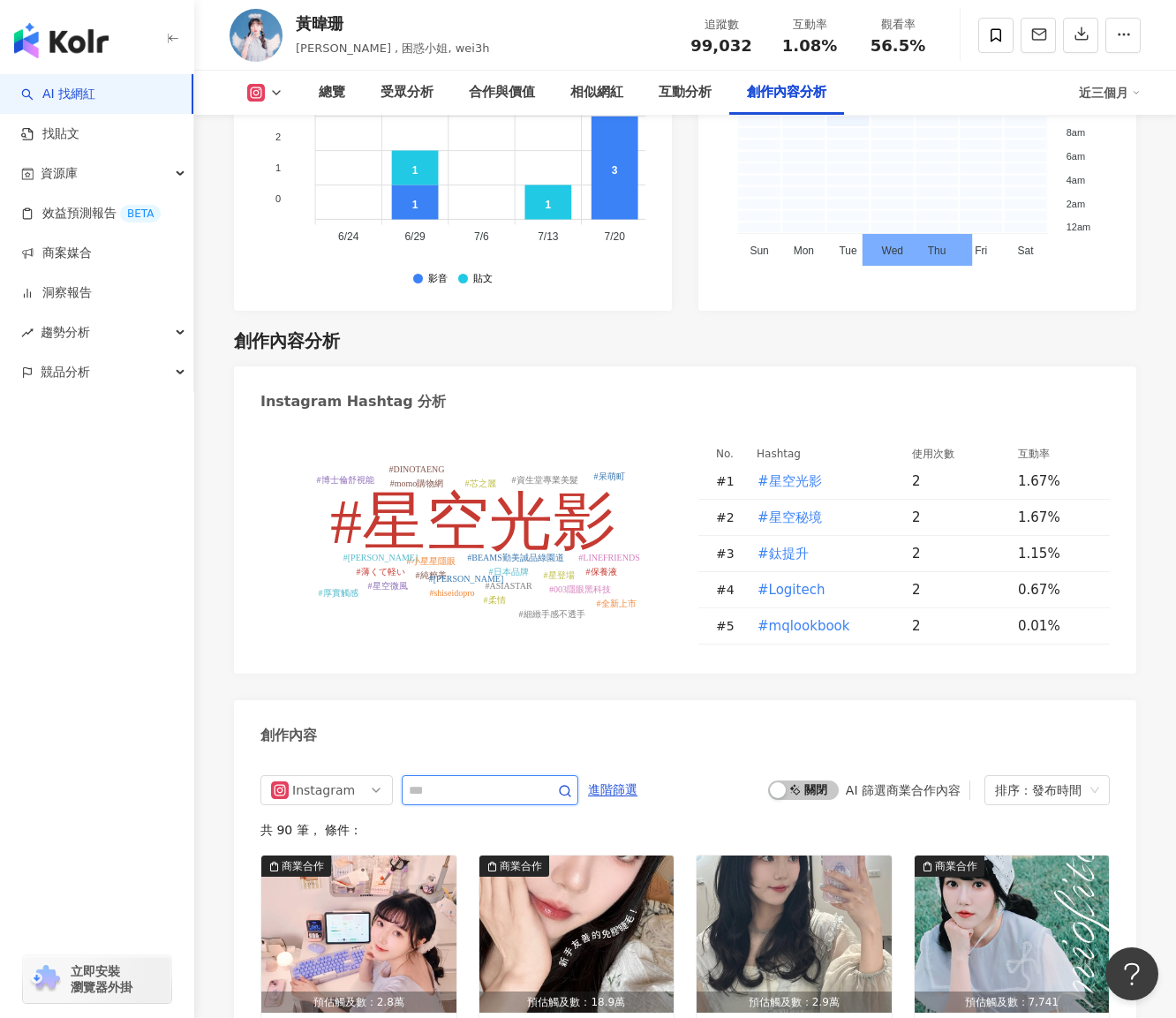
click at [523, 779] on input "text" at bounding box center [471, 790] width 124 height 21
type input "**"
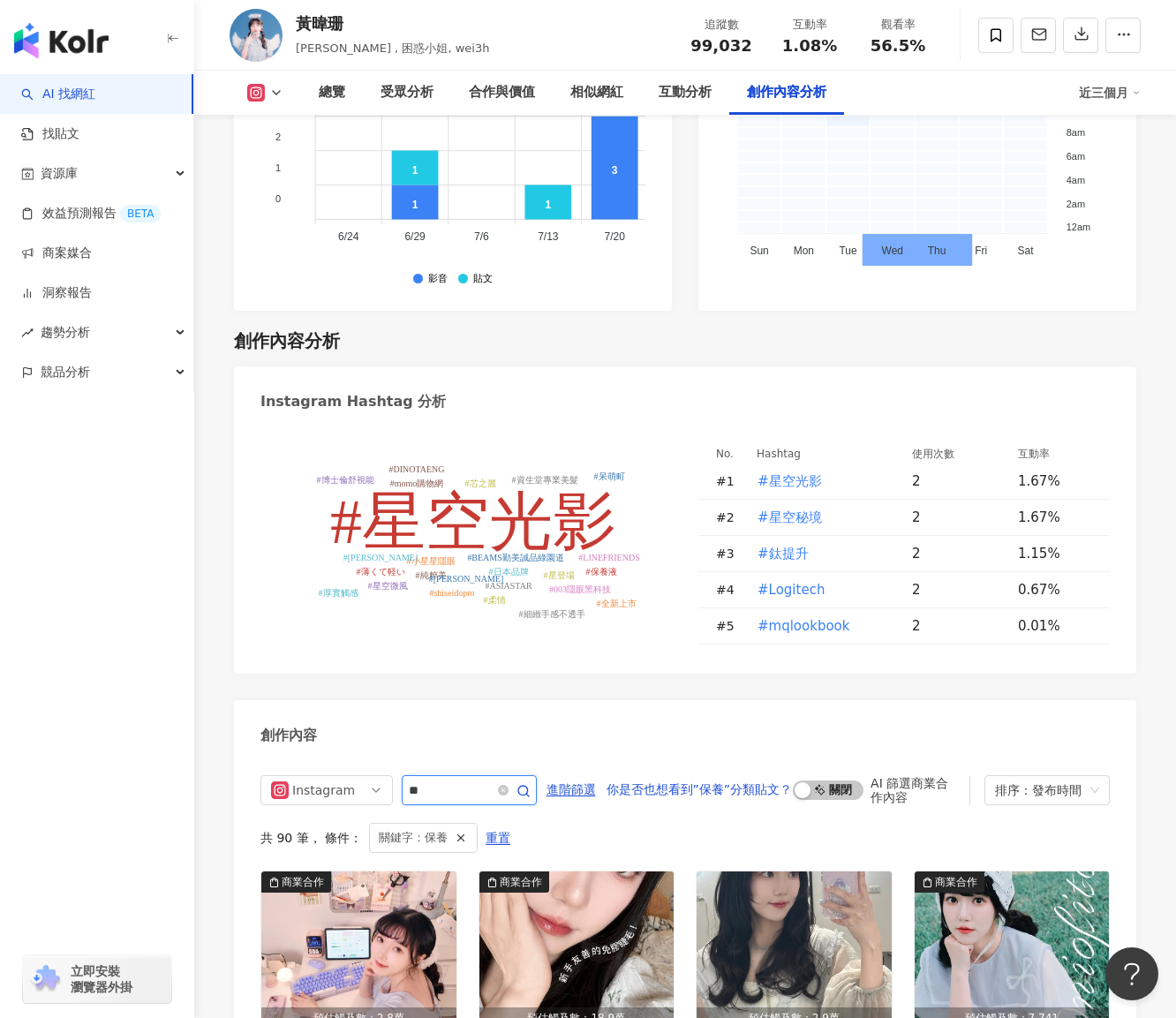
scroll to position [5447, 0]
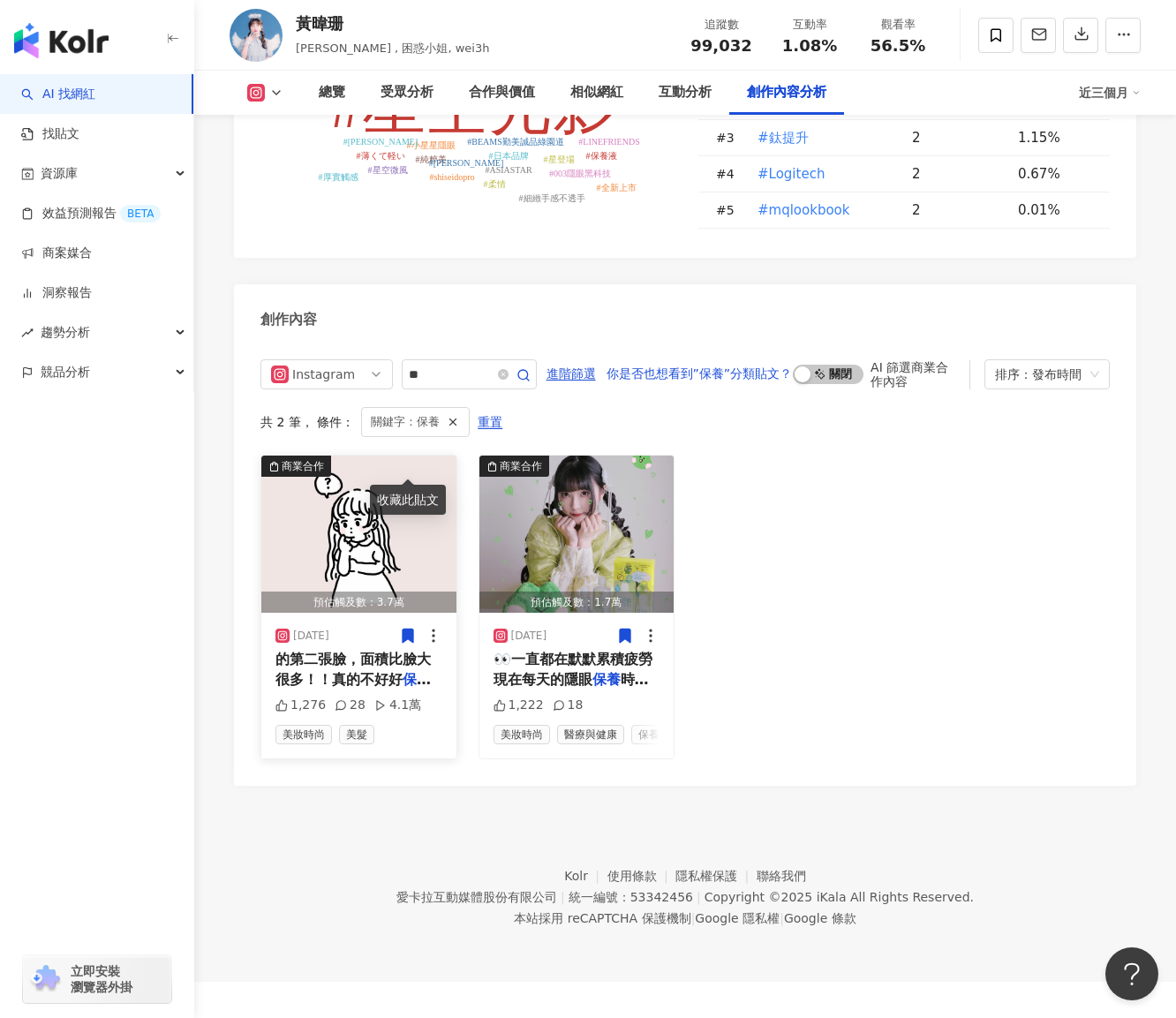
click at [392, 613] on div "2025/8/6 的第二張臉，面積比臉大很多！！真的不好好 保養 不行哇 我已經用這系列將近2個月了 1,276 28 4.1萬 美妝時尚 美髮" at bounding box center [358, 685] width 195 height 144
click at [408, 629] on icon at bounding box center [407, 636] width 10 height 13
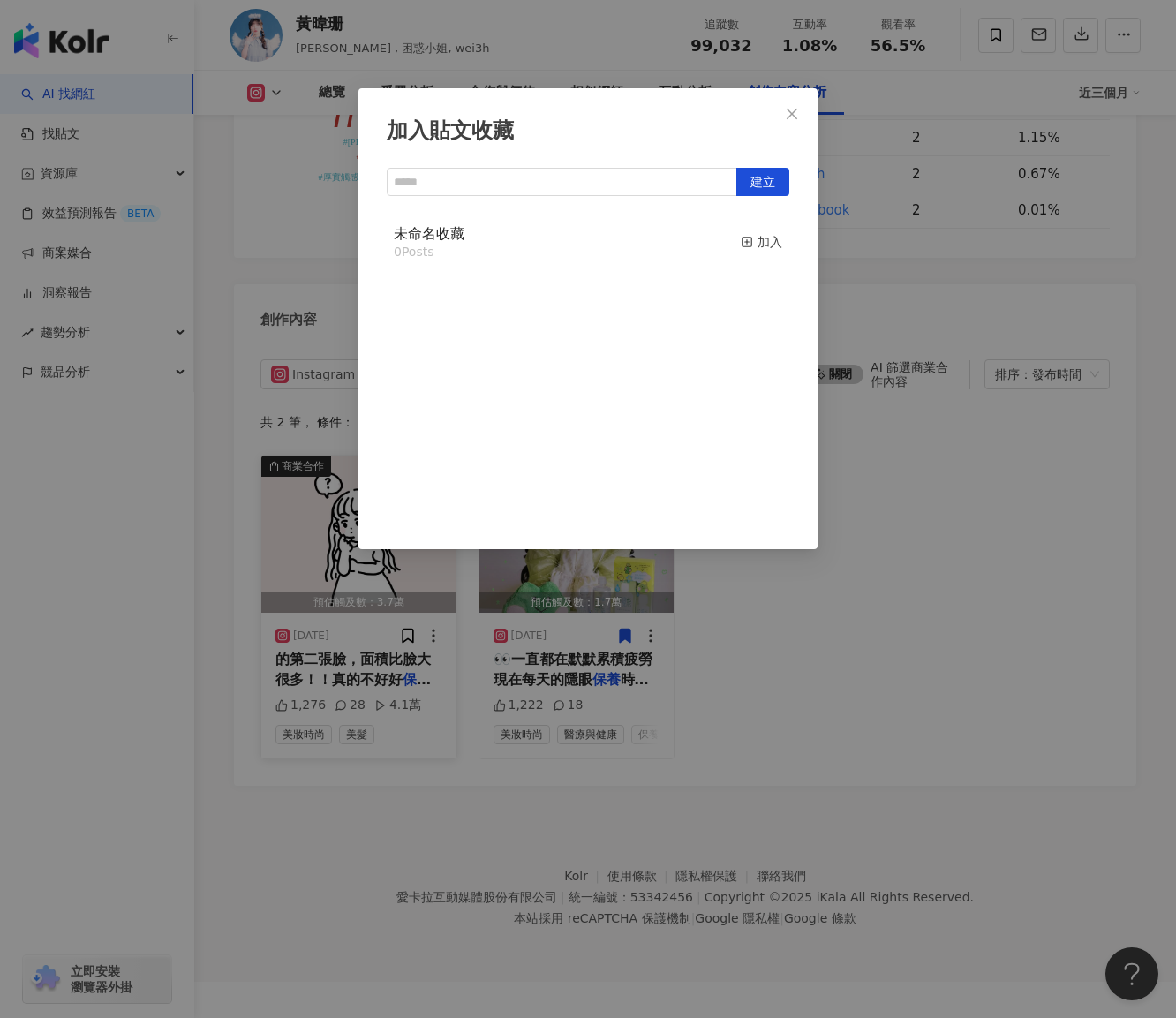
click at [916, 477] on div "加入貼文收藏 建立 未命名收藏 0 Posts 加入" at bounding box center [588, 509] width 1176 height 1018
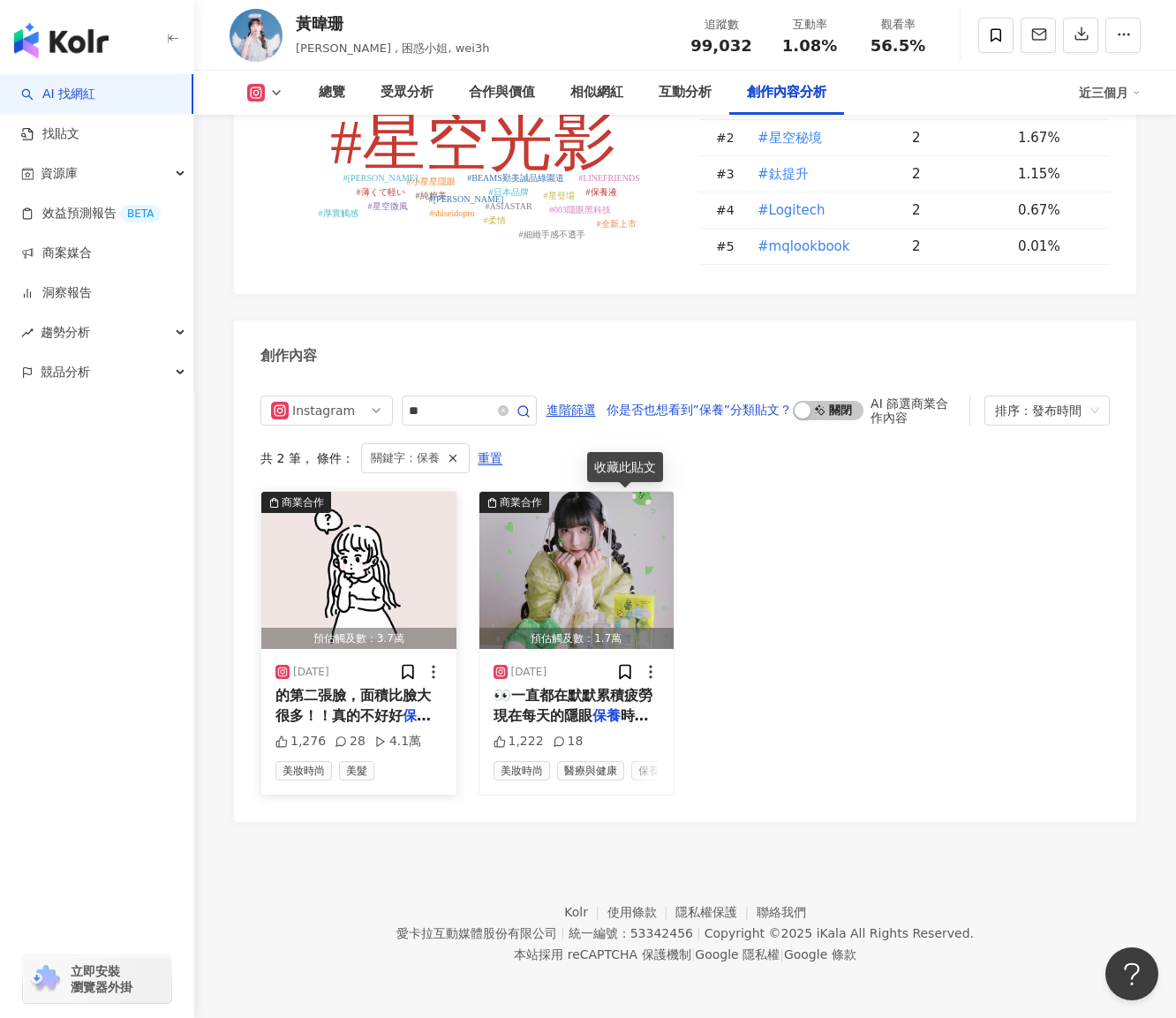
scroll to position [5253, 0]
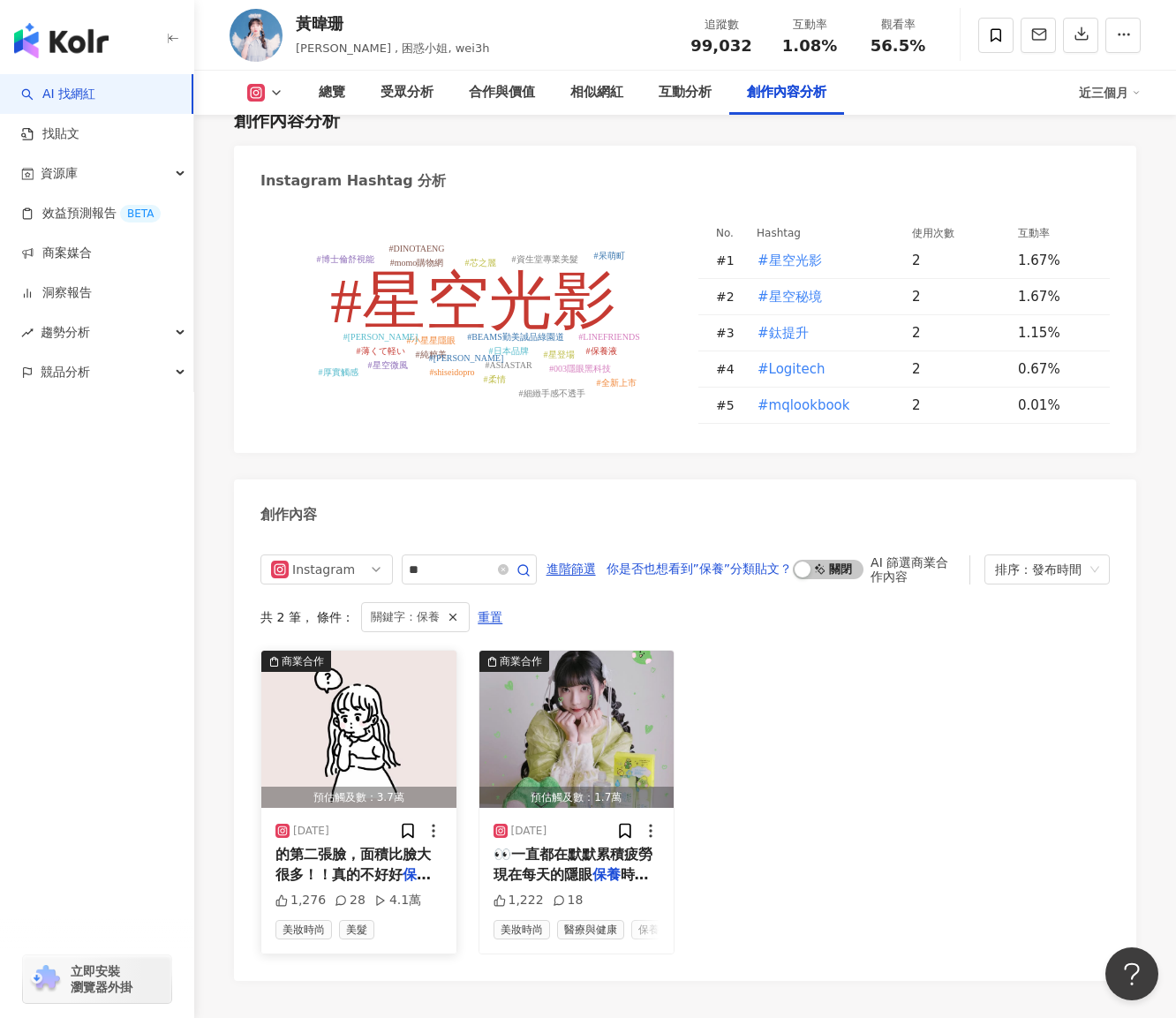
click at [391, 846] on span "的第二張臉，面積比臉大很多！！真的不好好" at bounding box center [353, 864] width 155 height 36
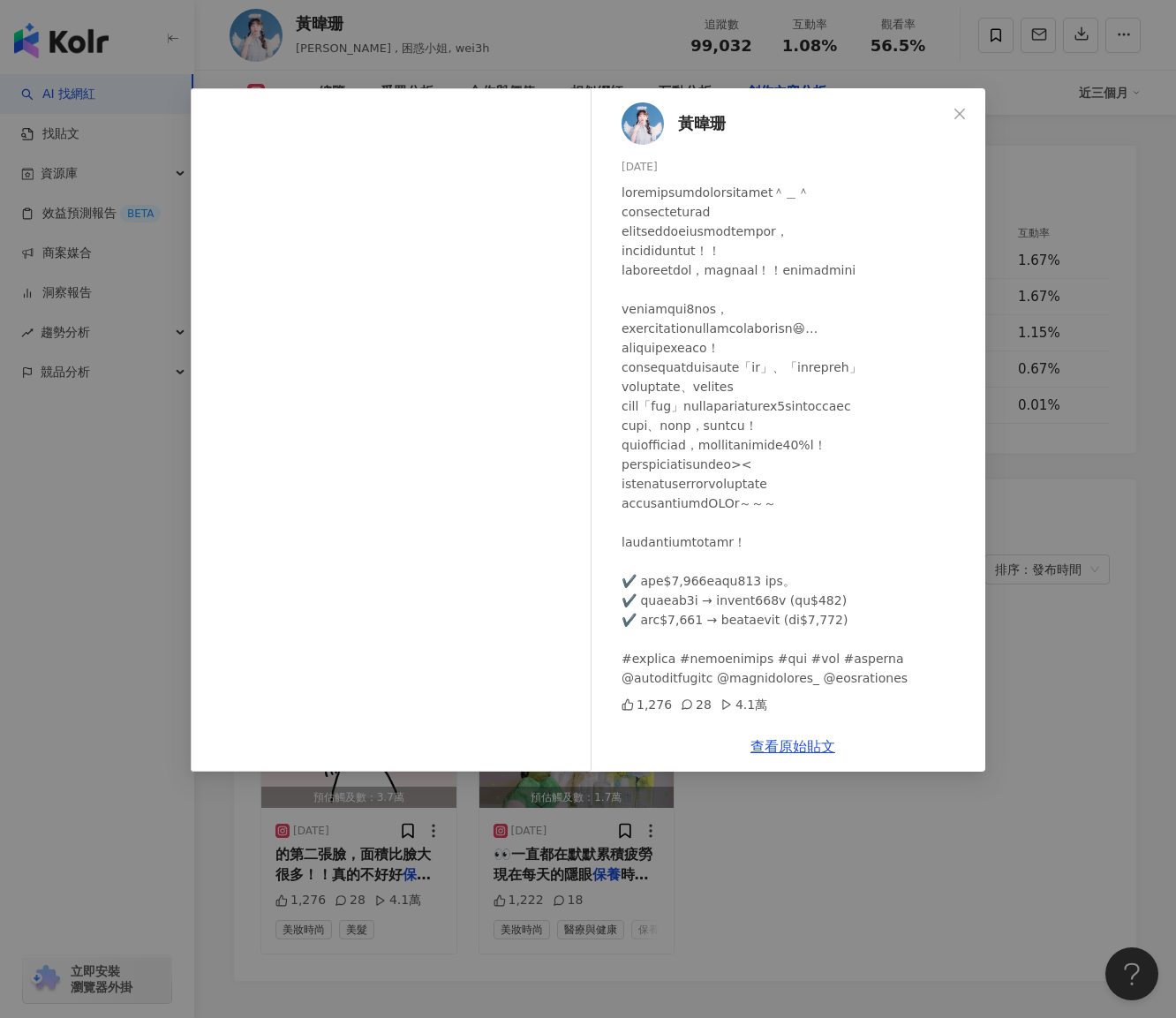
scroll to position [109, 0]
click at [972, 114] on span "Close" at bounding box center [959, 113] width 35 height 14
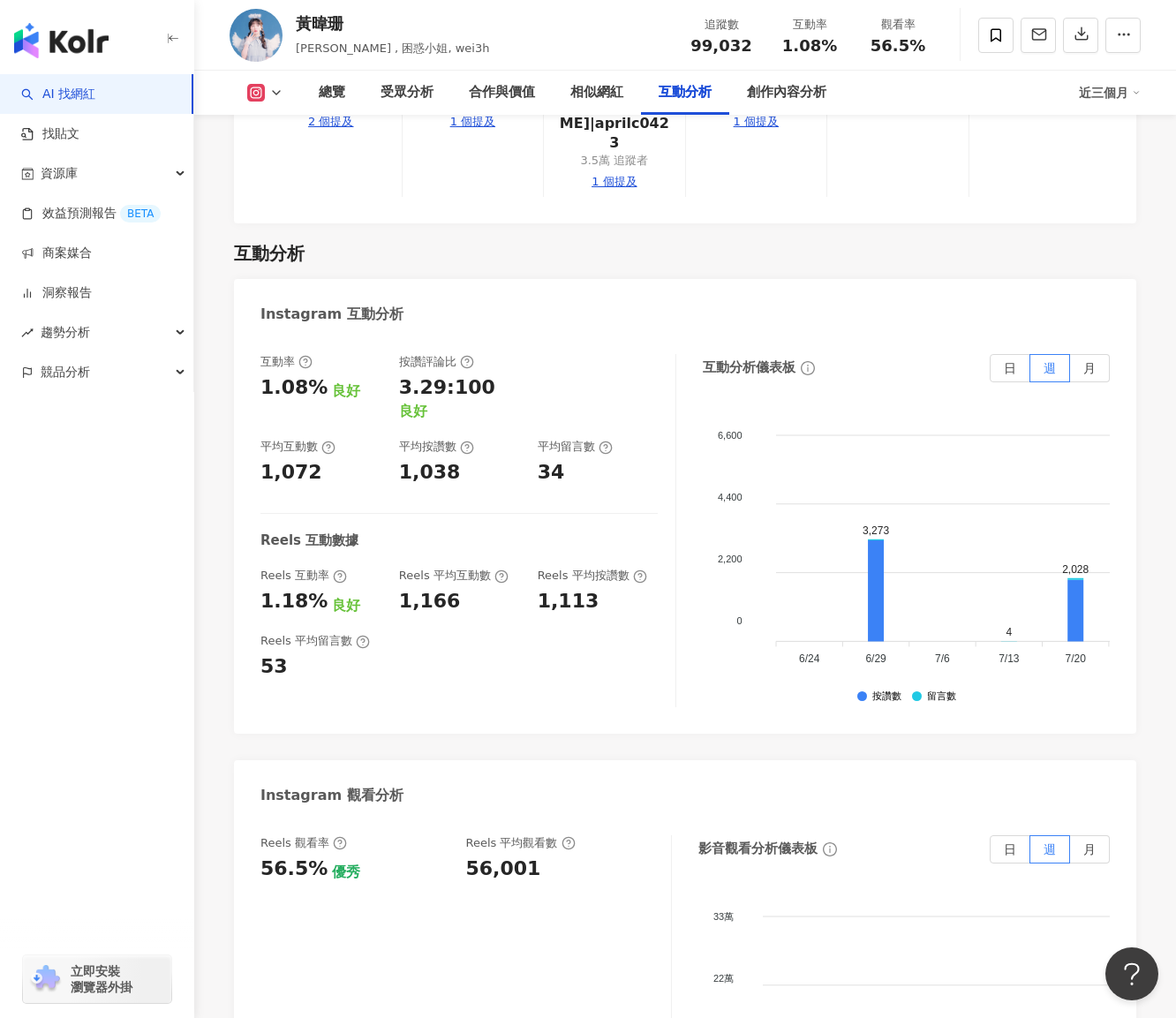
scroll to position [3486, 0]
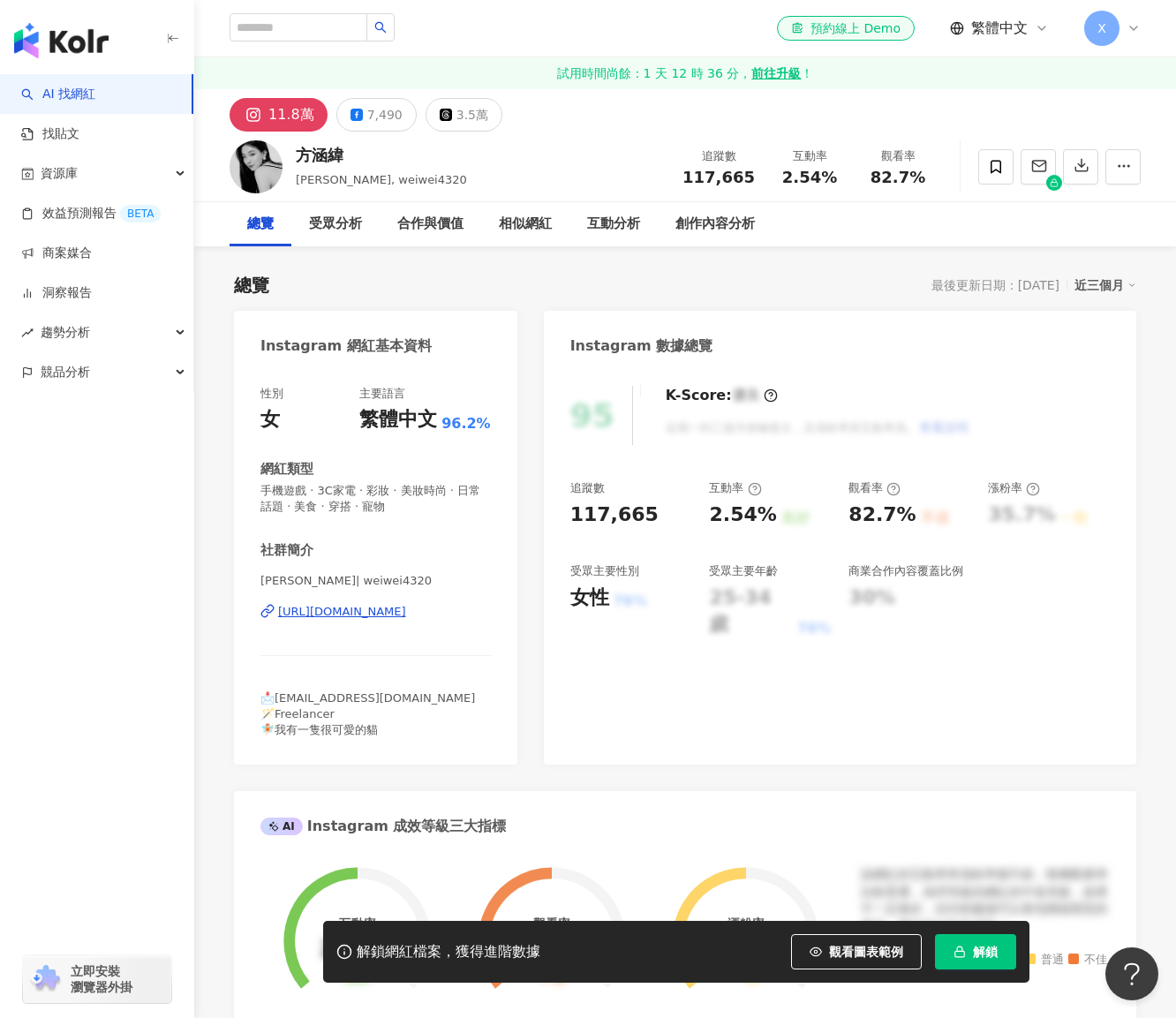
click at [964, 951] on rect "button" at bounding box center [960, 953] width 10 height 6
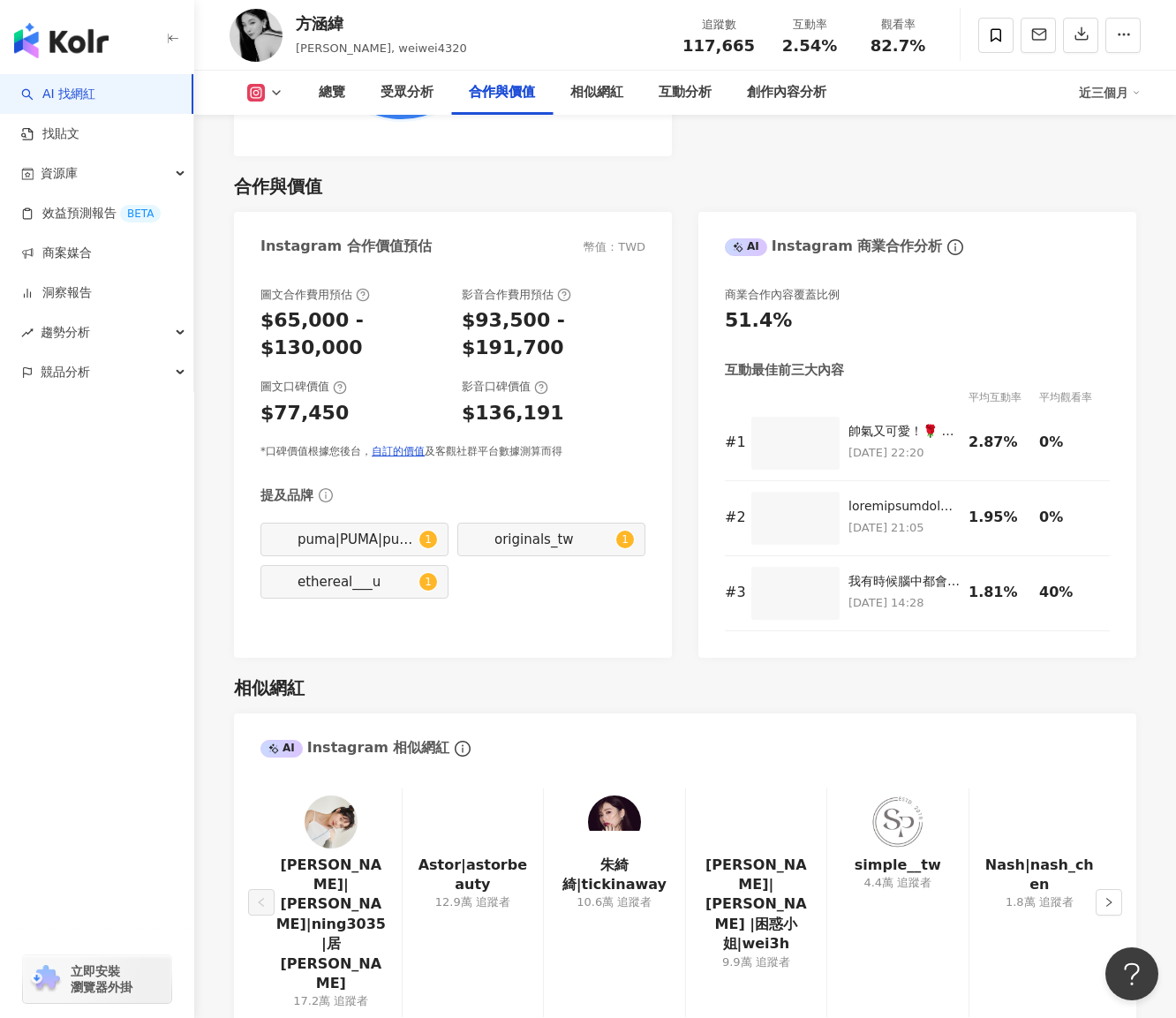
scroll to position [2825, 0]
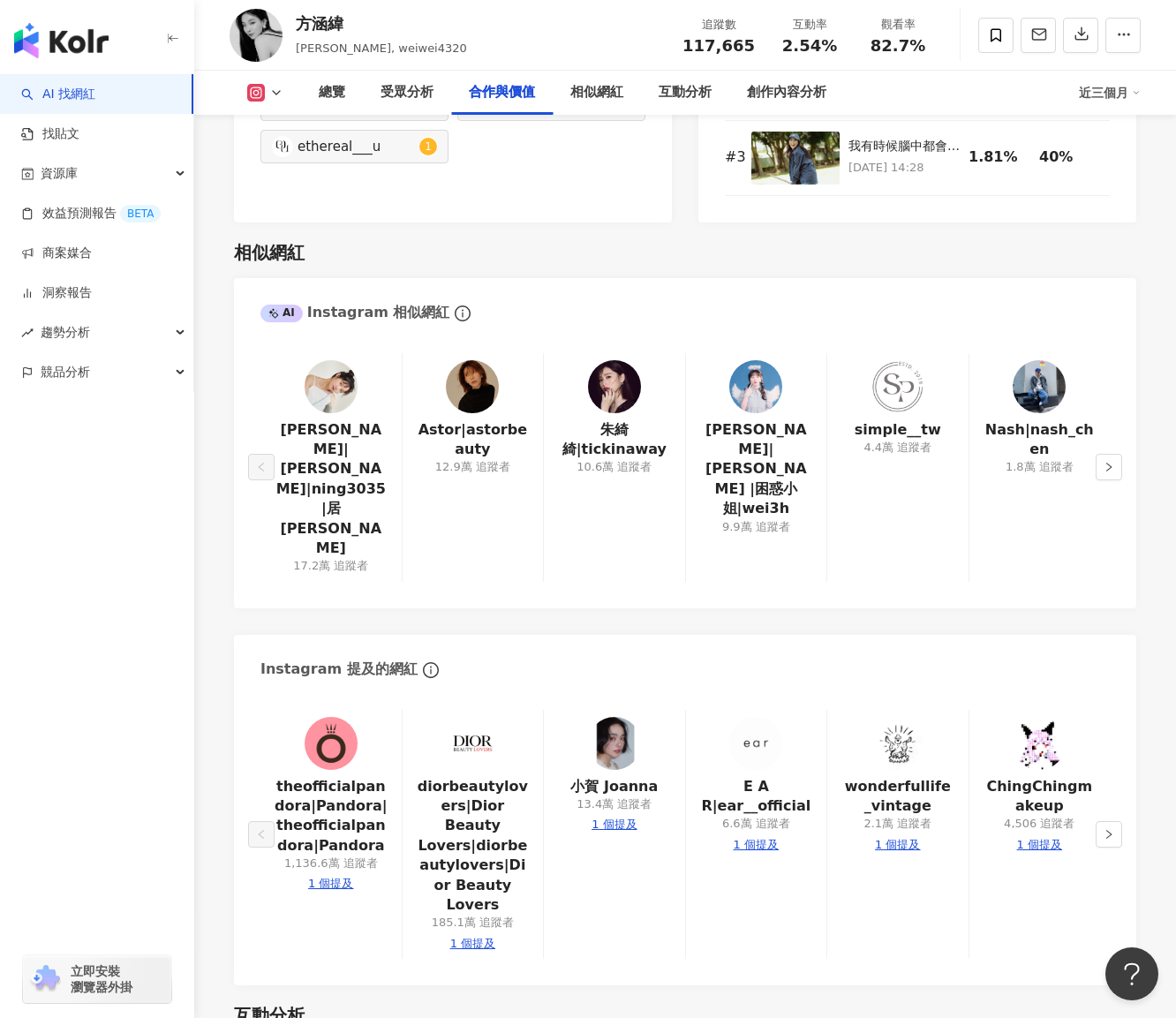
click at [336, 360] on img at bounding box center [331, 387] width 53 height 53
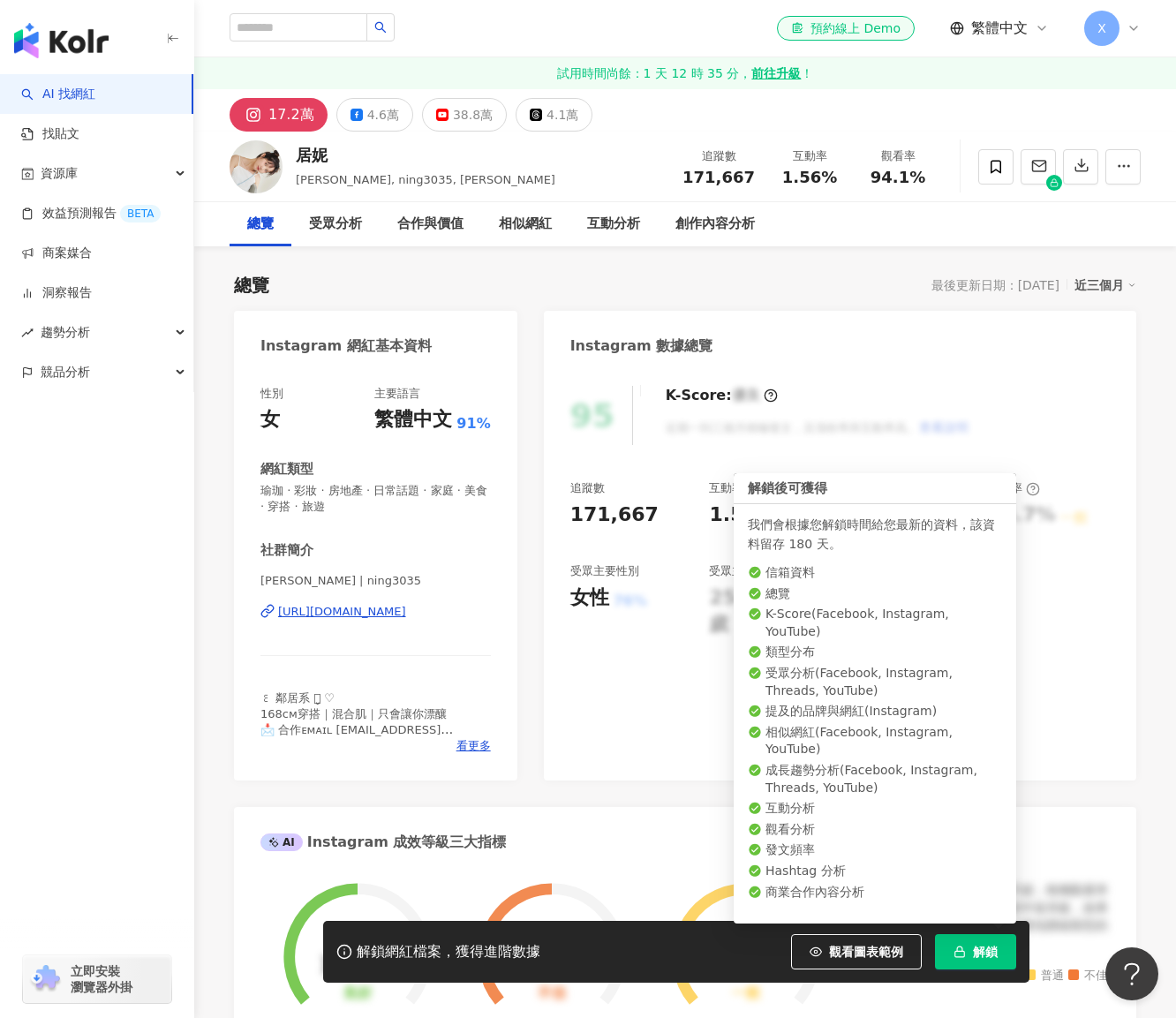
click at [1001, 952] on button "解鎖" at bounding box center [974, 951] width 81 height 35
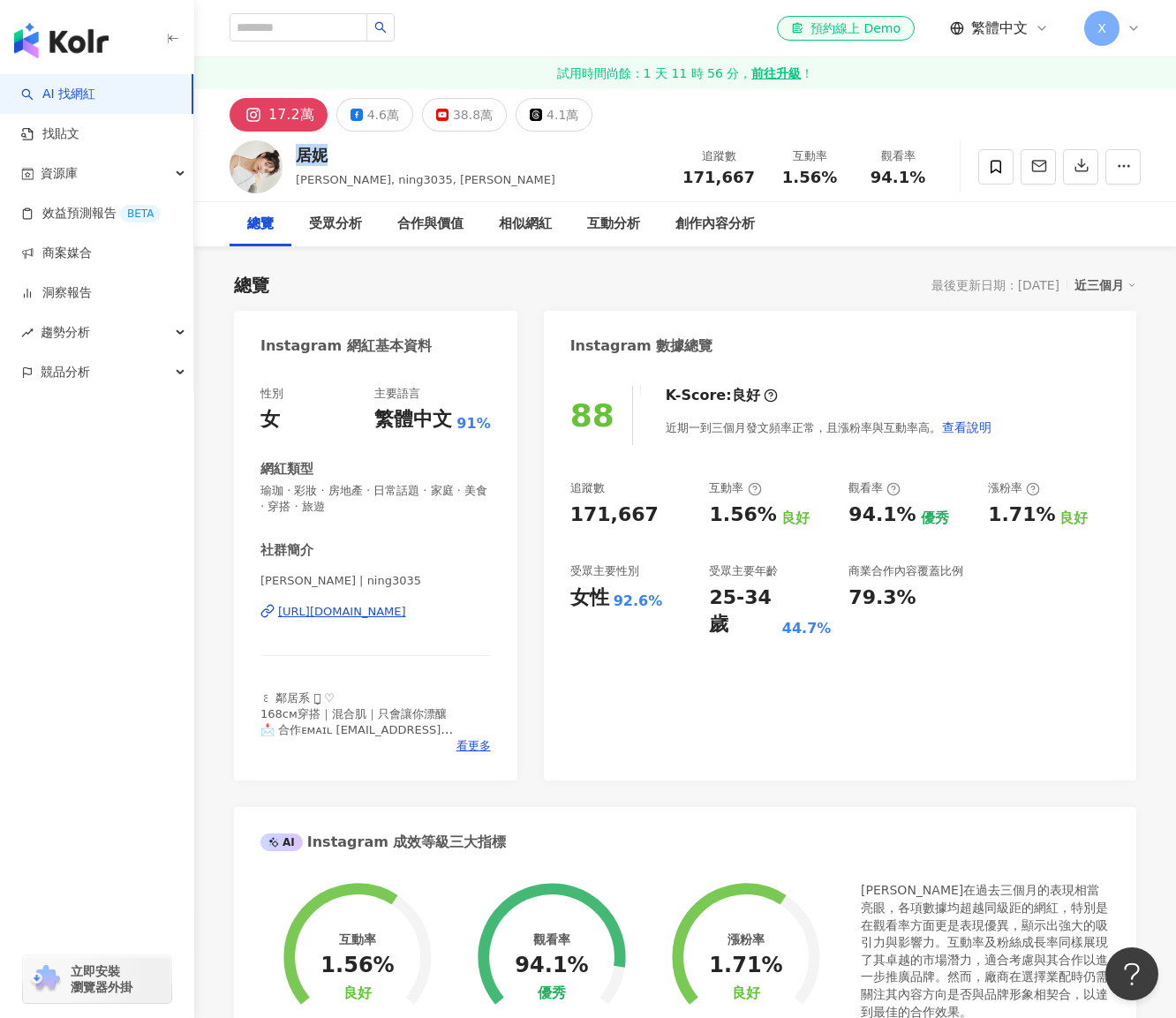
drag, startPoint x: 296, startPoint y: 149, endPoint x: 320, endPoint y: 151, distance: 24.1
click at [320, 151] on div "居妮" at bounding box center [425, 154] width 260 height 22
copy div "居妮"
click at [484, 175] on div "居妮 Ginny, ning3035, 居妮Ginny Daily 追蹤數 171,667 互動率 1.56% 觀看率 94.1%" at bounding box center [684, 165] width 982 height 69
drag, startPoint x: 332, startPoint y: 175, endPoint x: 377, endPoint y: 177, distance: 45.0
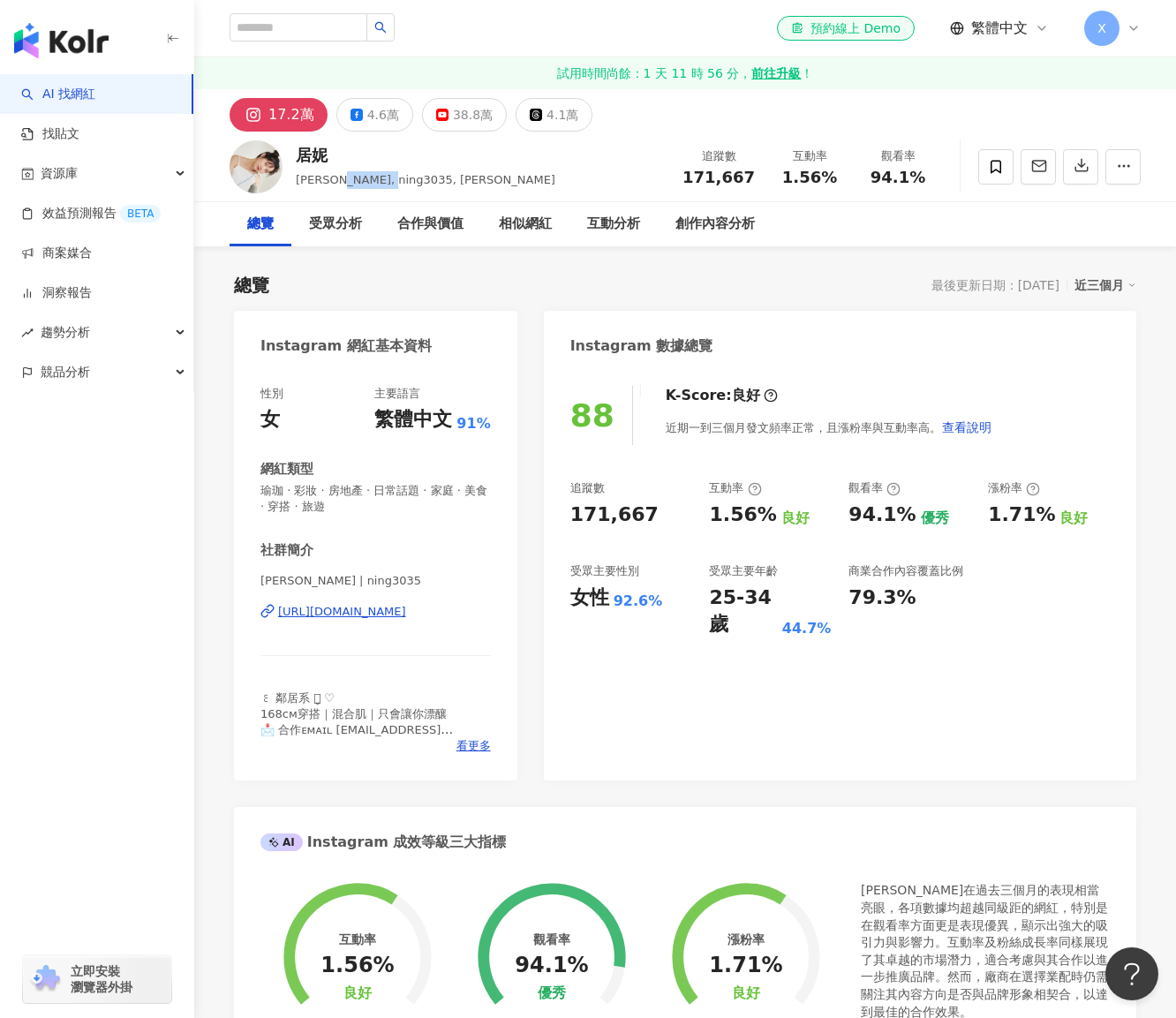
click at [377, 177] on span "Ginny, ning3035, 居妮Ginny Daily" at bounding box center [425, 180] width 260 height 13
copy span "ning3035"
click at [365, 404] on div "性別 女 主要語言 繁體中文 91%" at bounding box center [376, 410] width 230 height 48
click at [402, 610] on div "https://www.instagram.com/ning3035/" at bounding box center [342, 611] width 128 height 16
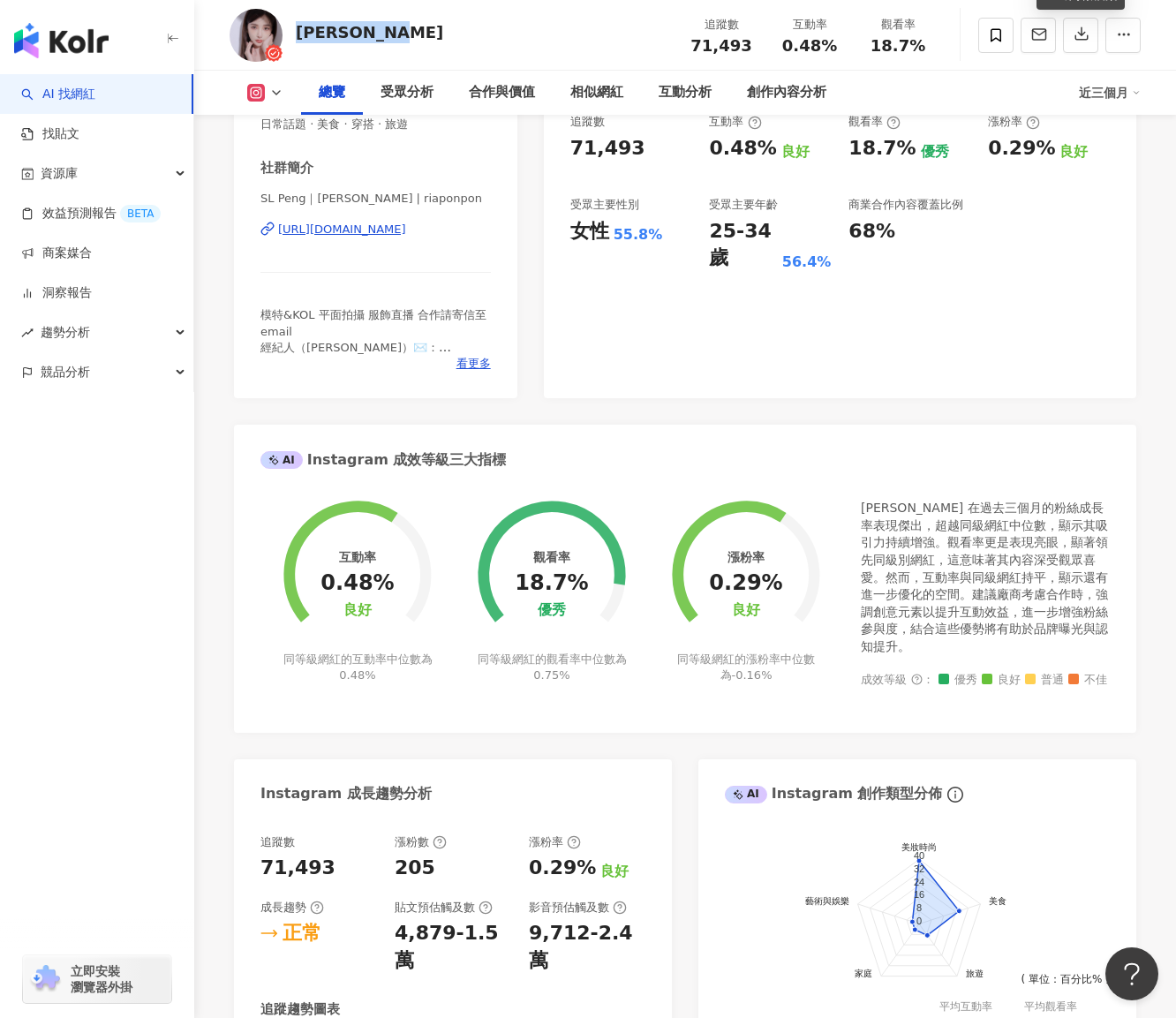
scroll to position [265, 0]
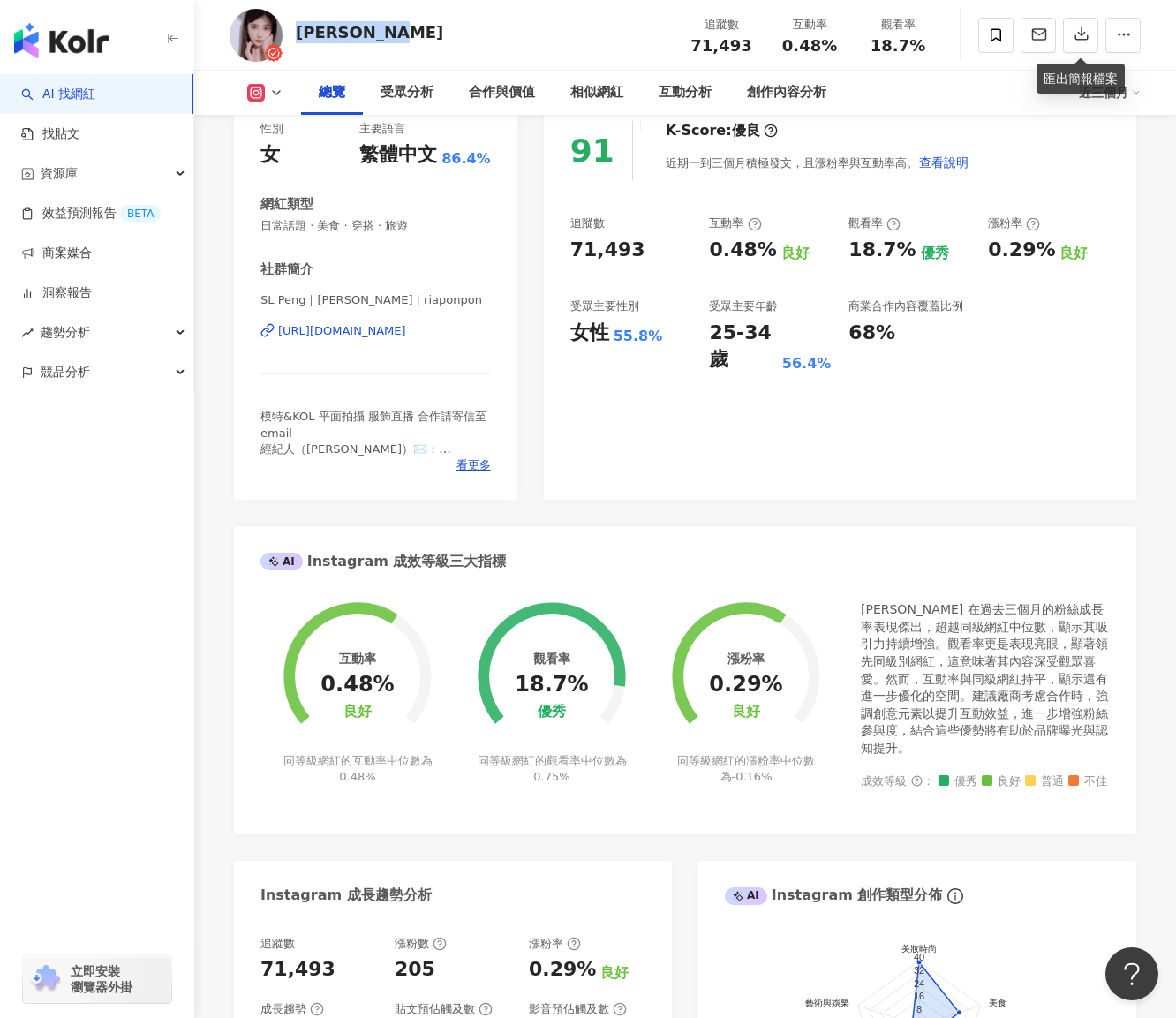
click at [441, 222] on span "日常話題 · 美食 · 穿搭 · 旅遊" at bounding box center [376, 225] width 230 height 16
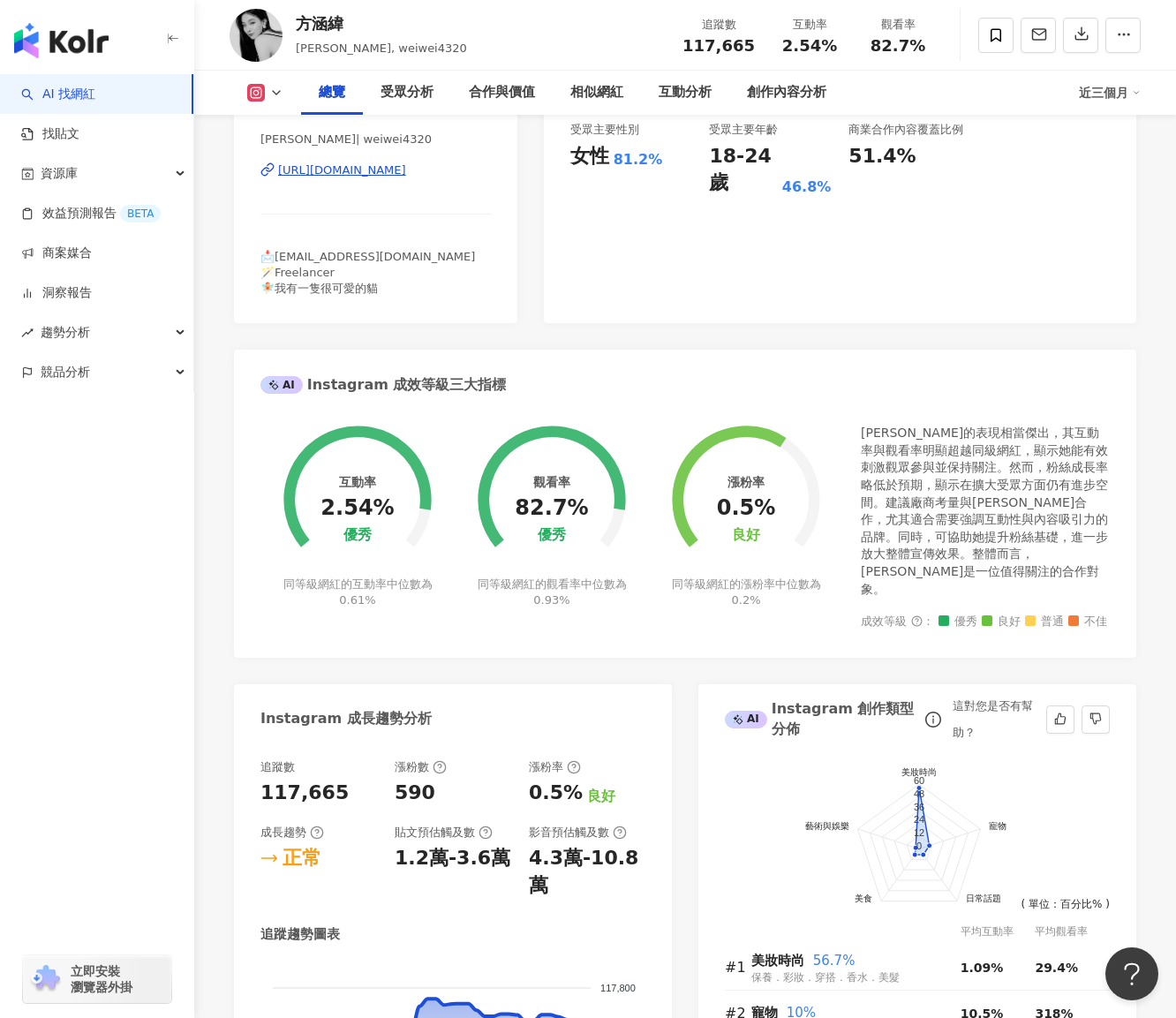
scroll to position [88, 0]
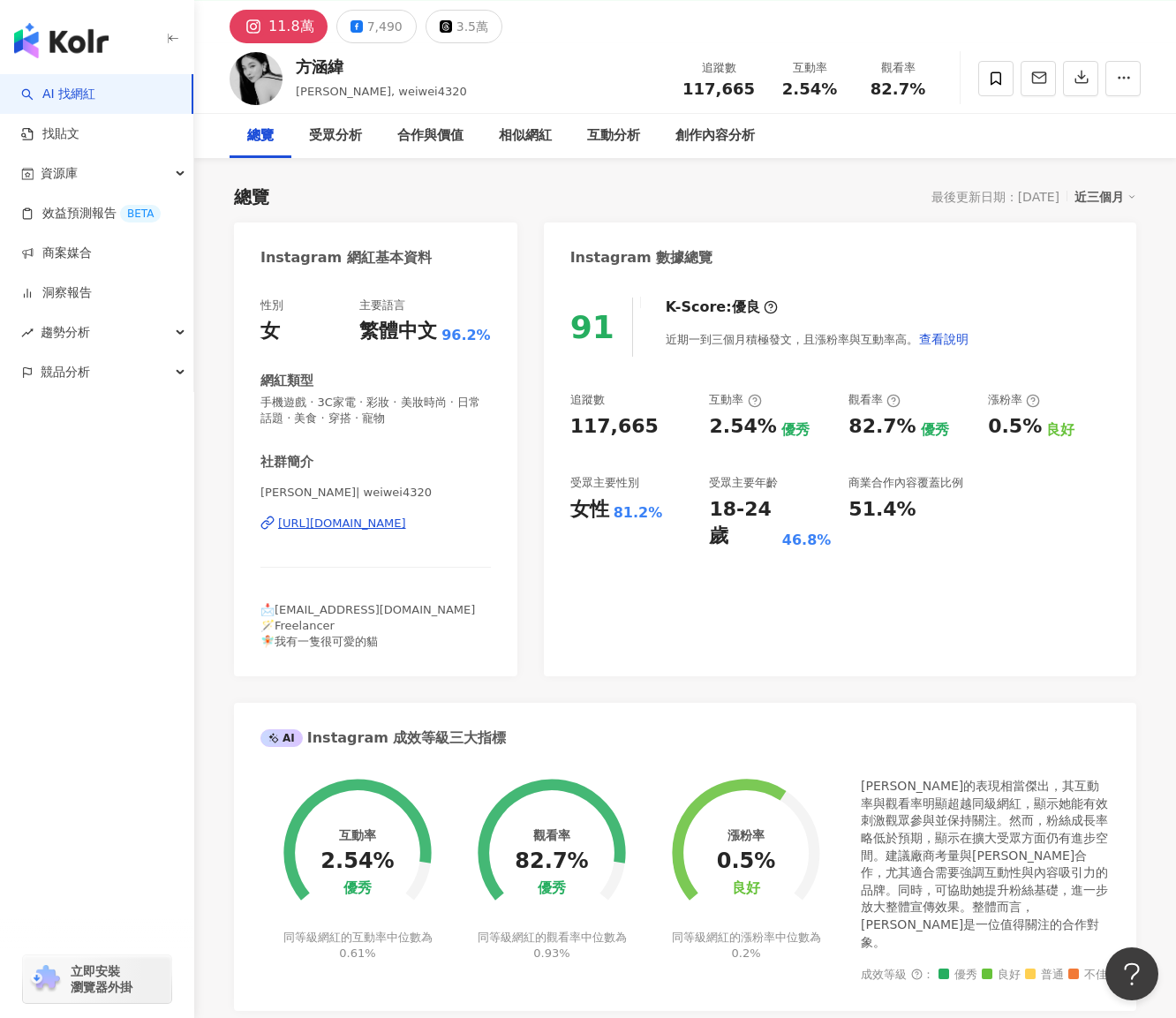
click at [406, 524] on div "[URL][DOMAIN_NAME]" at bounding box center [342, 523] width 128 height 16
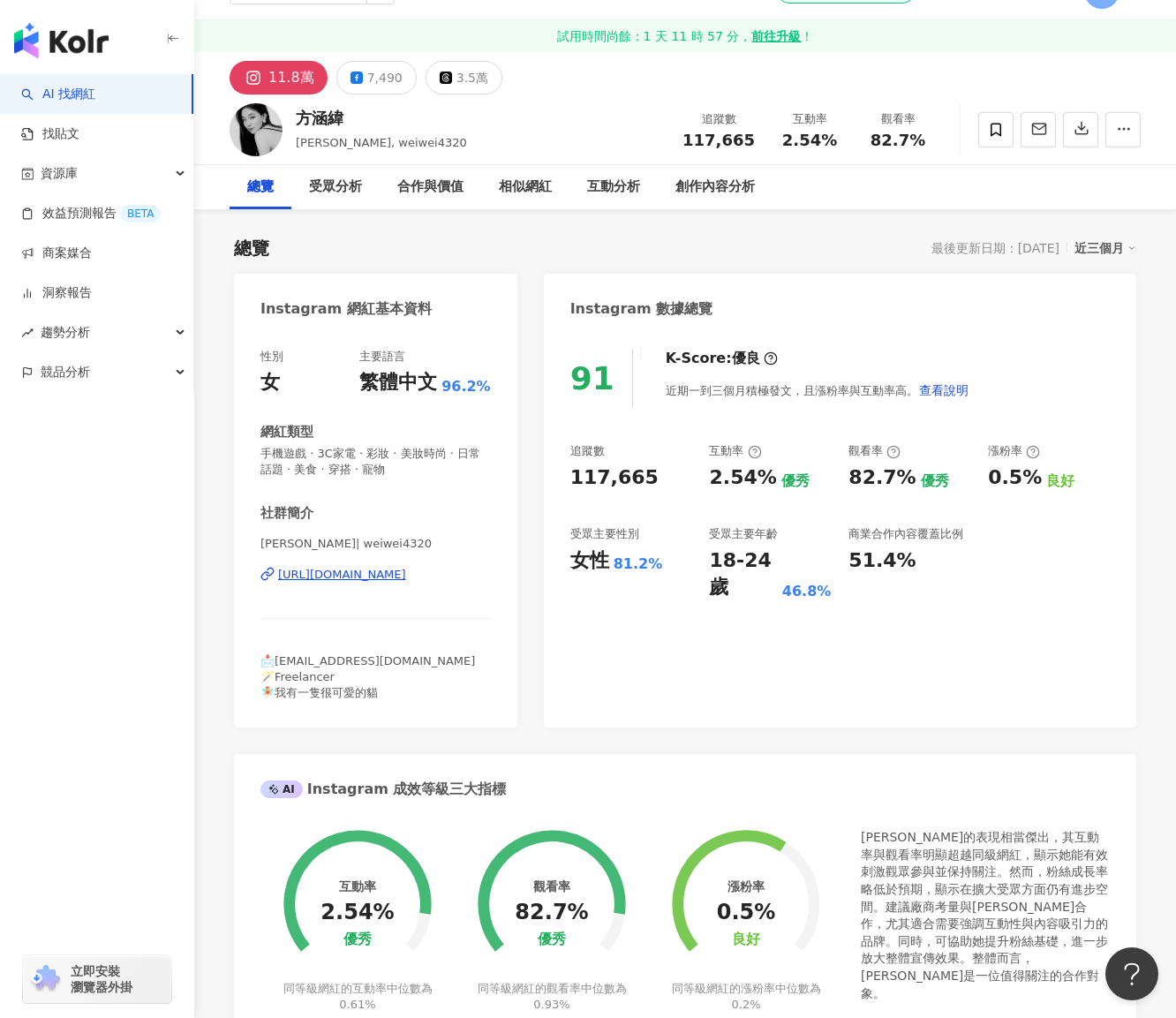
scroll to position [0, 0]
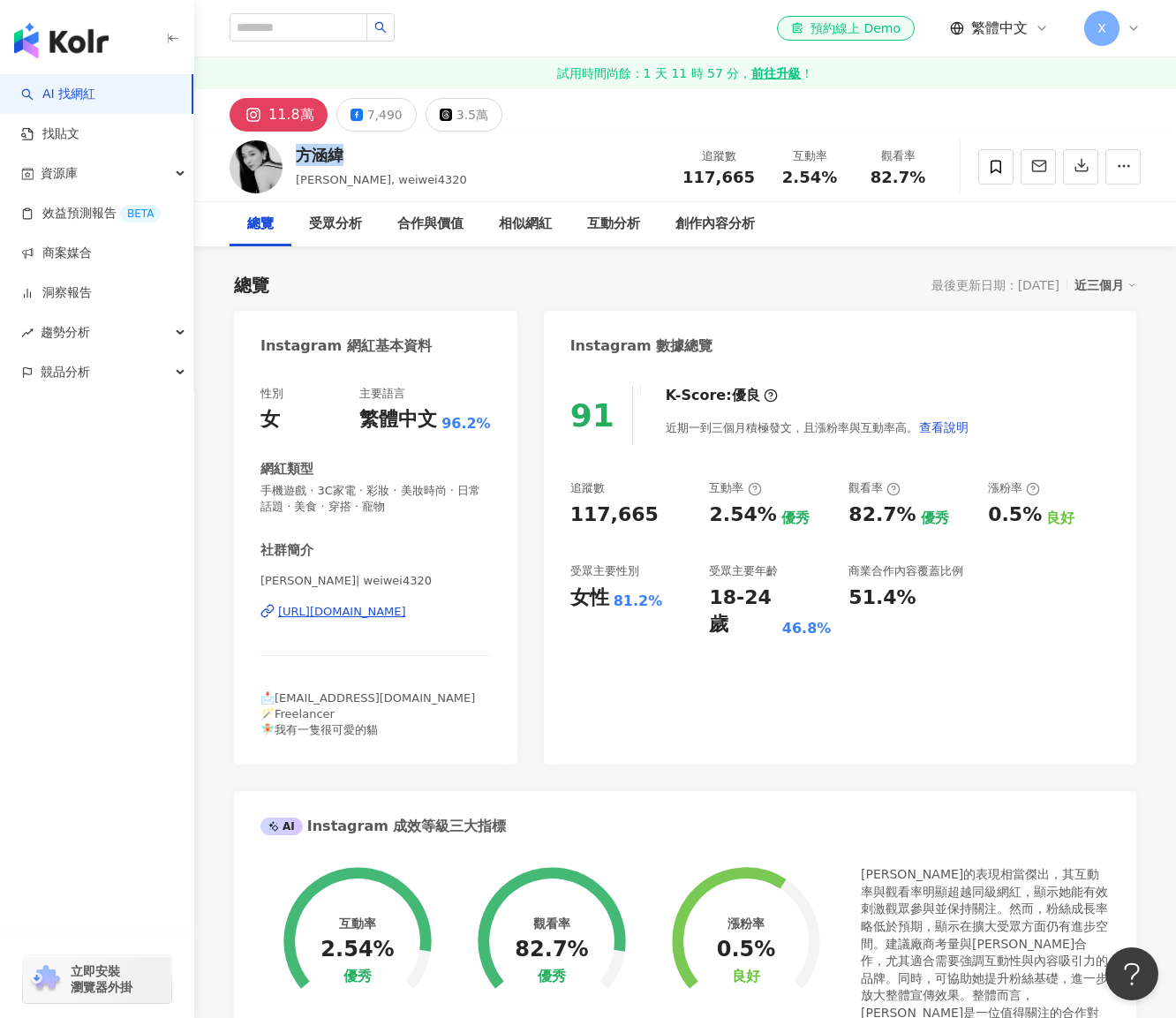
drag, startPoint x: 296, startPoint y: 151, endPoint x: 342, endPoint y: 154, distance: 46.1
click at [342, 154] on div "方涵緯" at bounding box center [381, 154] width 171 height 22
copy div "方涵緯"
click at [517, 126] on div "11.8萬 7,490 3.5萬" at bounding box center [684, 110] width 982 height 43
drag, startPoint x: 433, startPoint y: 180, endPoint x: 395, endPoint y: 178, distance: 38.1
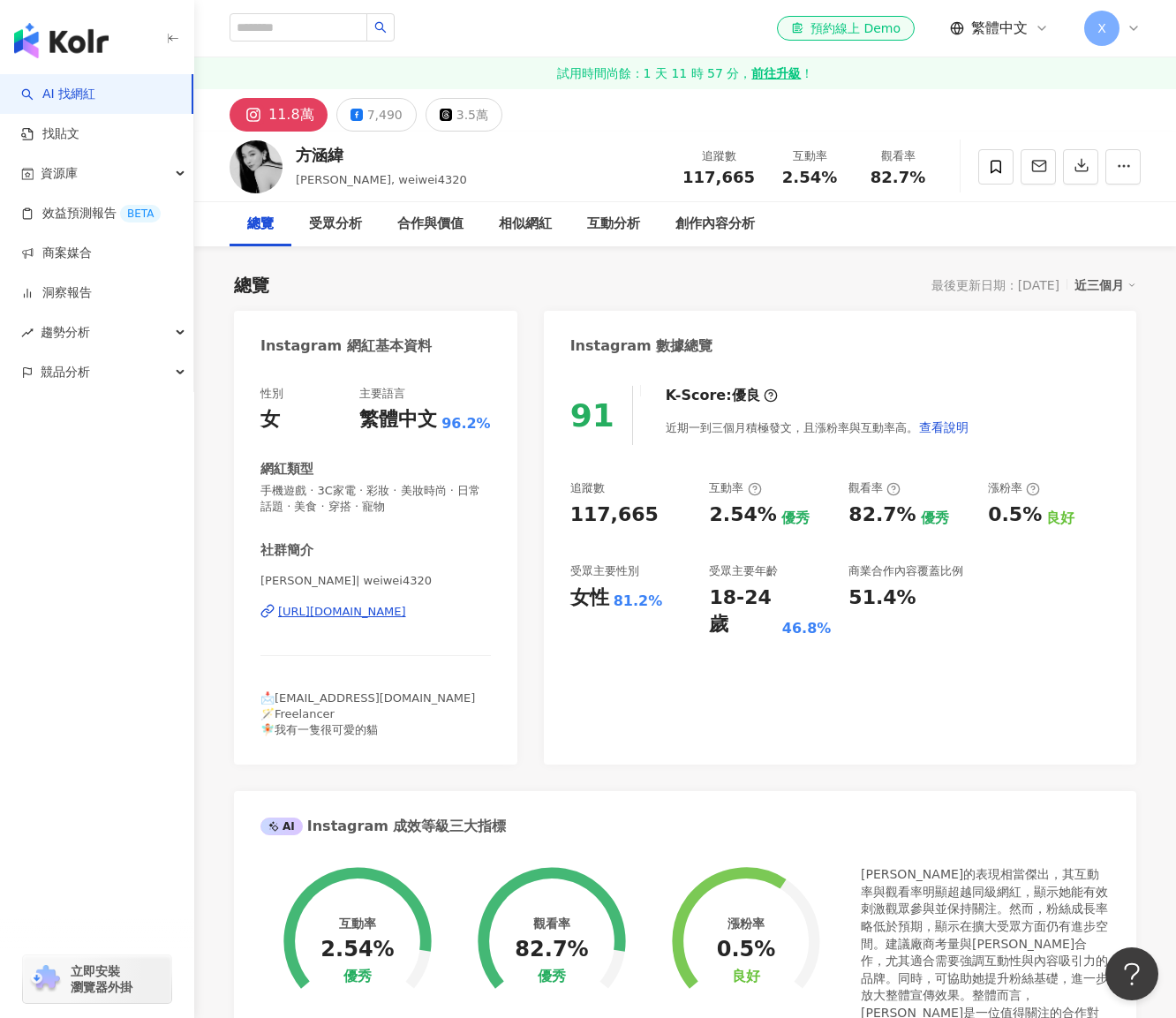
click at [433, 180] on div "方涵緯 Weiwei, weiwei4320 追蹤數 117,665 互動率 2.54% 觀看率 82.7%" at bounding box center [684, 165] width 982 height 69
drag, startPoint x: 337, startPoint y: 180, endPoint x: 406, endPoint y: 176, distance: 69.1
click at [406, 176] on div "方涵緯 Weiwei, weiwei4320 追蹤數 117,665 互動率 2.54% 觀看率 82.7%" at bounding box center [684, 165] width 982 height 69
copy span "weiwei4320"
click at [597, 165] on div "方涵緯 Weiwei, weiwei4320 追蹤數 117,665 互動率 2.54% 觀看率 82.7%" at bounding box center [684, 165] width 982 height 69
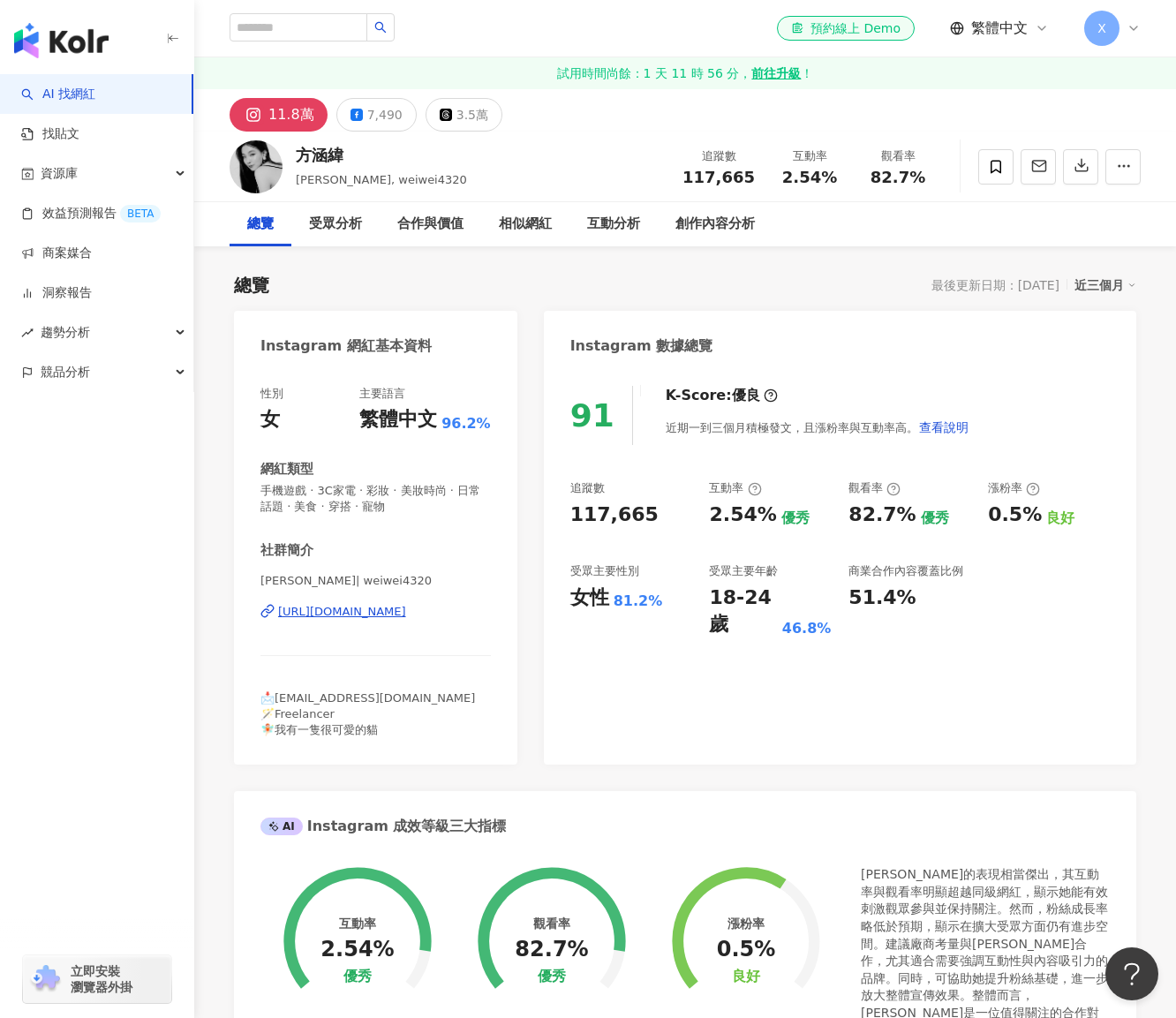
click at [821, 557] on div "追蹤數 117,665 互動率 2.54% 優秀 觀看率 82.7% 優秀 漲粉率 0.5% 良好 受眾主要性別 女性 81.2% 受眾主要年齡 18-24 …" at bounding box center [839, 559] width 539 height 158
